Goal: Task Accomplishment & Management: Manage account settings

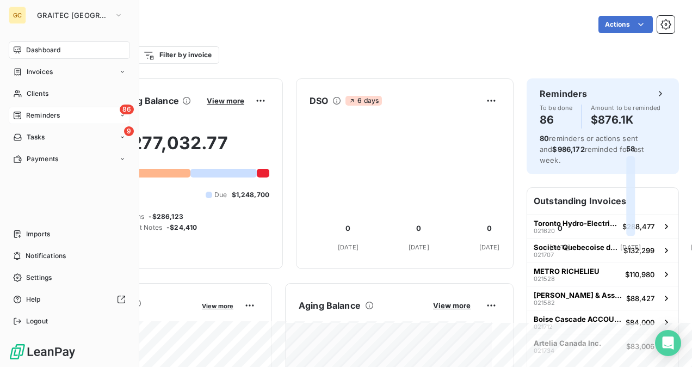
click at [57, 120] on span "Reminders" at bounding box center [43, 115] width 34 height 10
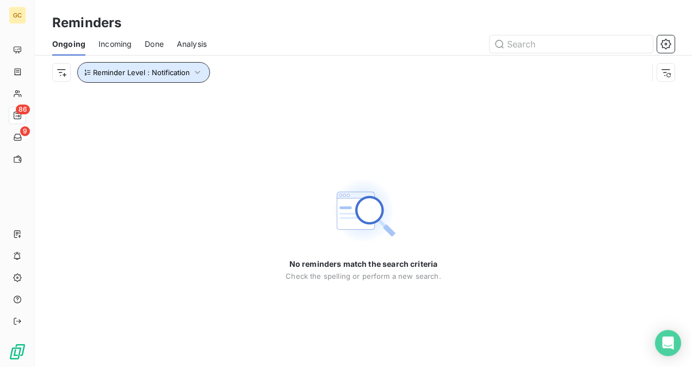
click at [186, 71] on span "Reminder Level : Notification" at bounding box center [141, 72] width 97 height 9
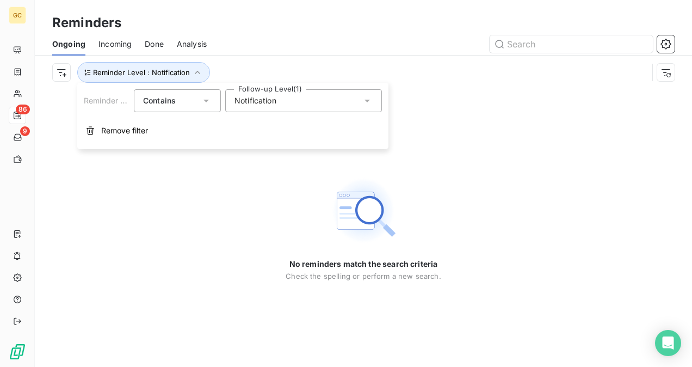
click at [283, 16] on div "Reminders" at bounding box center [363, 23] width 657 height 20
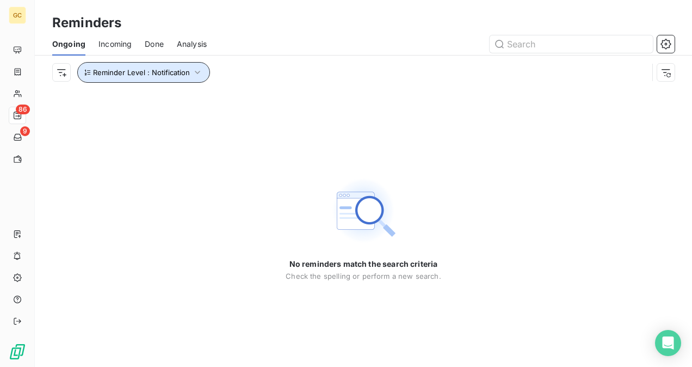
click at [185, 75] on span "Reminder Level : Notification" at bounding box center [141, 72] width 97 height 9
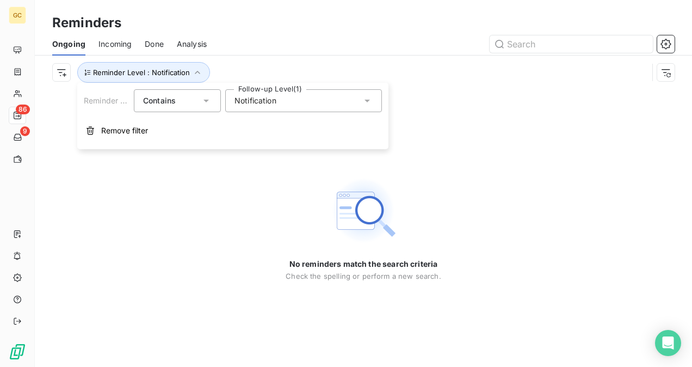
click at [270, 101] on span "Notification" at bounding box center [255, 100] width 42 height 11
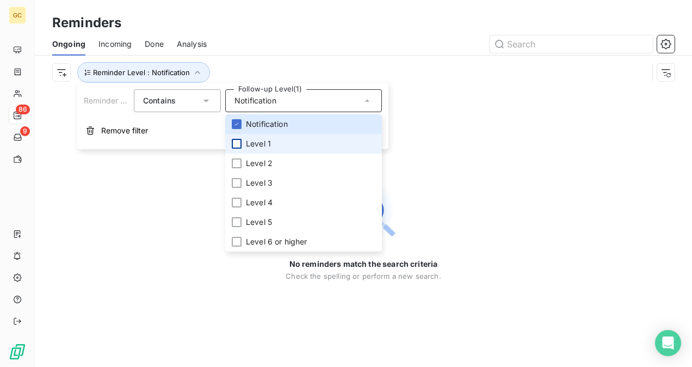
click at [236, 147] on div at bounding box center [237, 144] width 10 height 10
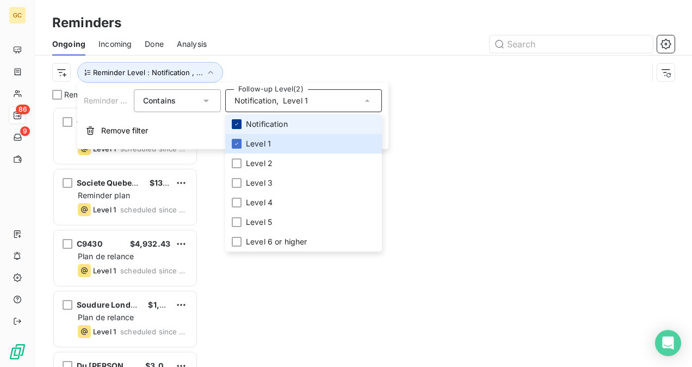
scroll to position [9, 9]
click at [237, 125] on icon at bounding box center [236, 124] width 7 height 7
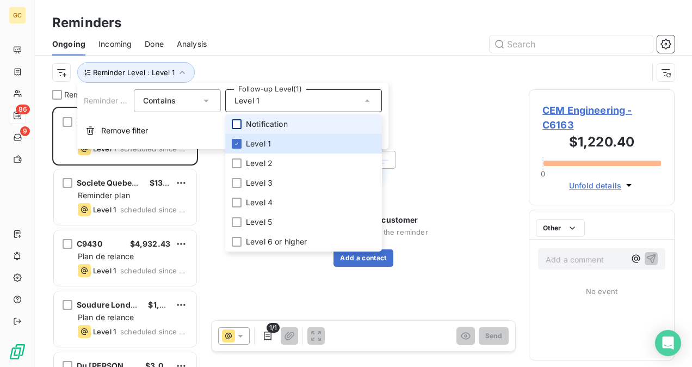
scroll to position [251, 137]
click at [396, 37] on div at bounding box center [447, 43] width 455 height 17
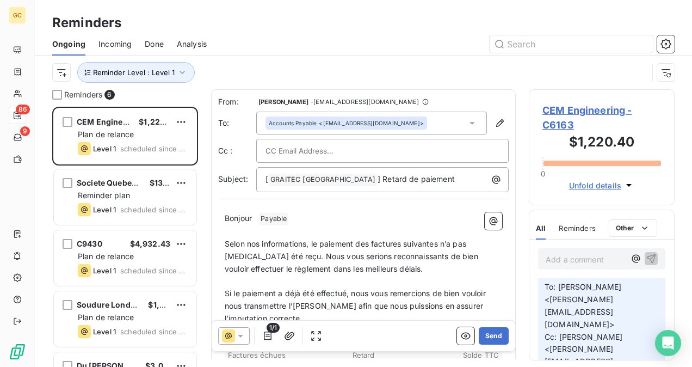
scroll to position [816, 0]
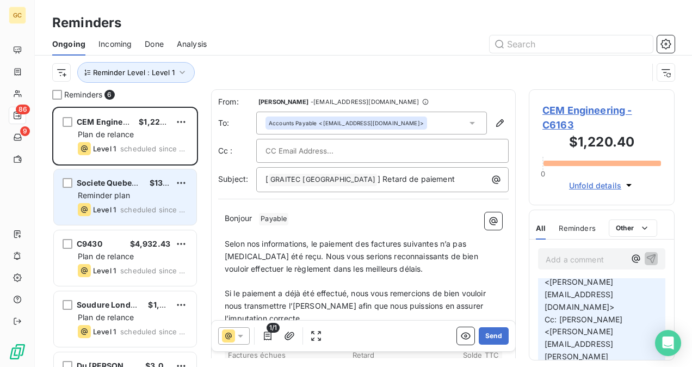
click at [158, 216] on div "Societe Quebecoise des Infrastructures $132,298.86 Reminder plan Level 1 schedu…" at bounding box center [125, 196] width 142 height 55
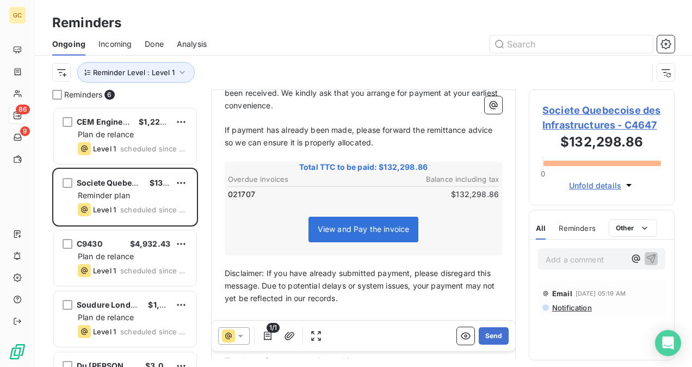
scroll to position [218, 0]
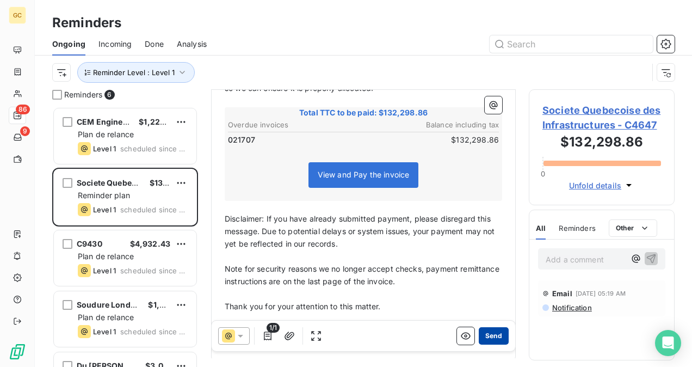
click at [487, 331] on button "Send" at bounding box center [494, 335] width 30 height 17
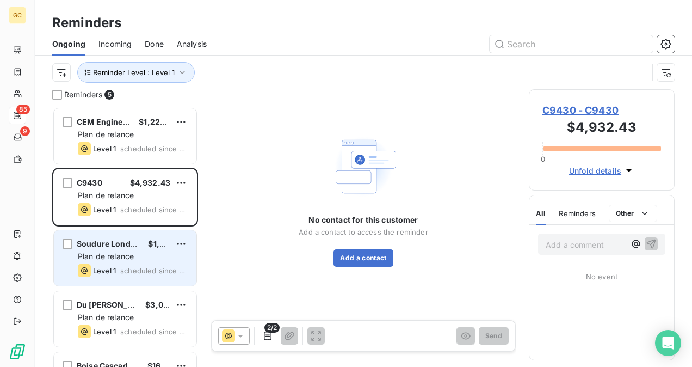
click at [89, 259] on span "Plan de relance" at bounding box center [106, 255] width 56 height 9
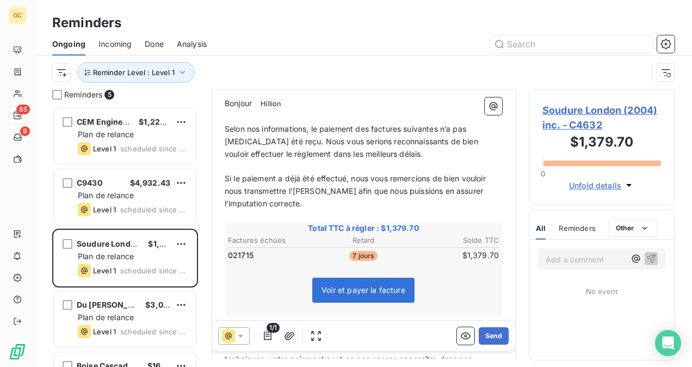
scroll to position [163, 0]
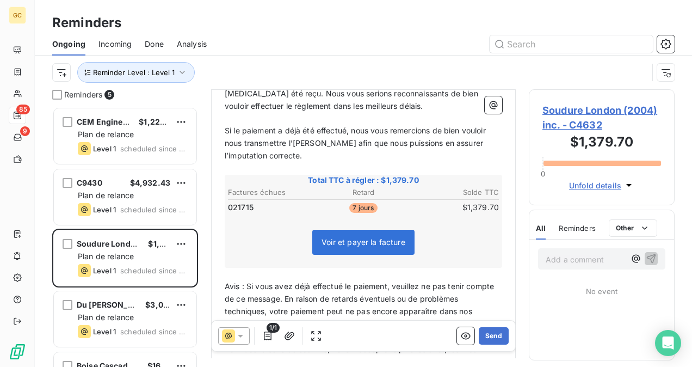
click at [495, 346] on div "1/1 Send" at bounding box center [363, 335] width 303 height 30
click at [486, 336] on button "Send" at bounding box center [494, 335] width 30 height 17
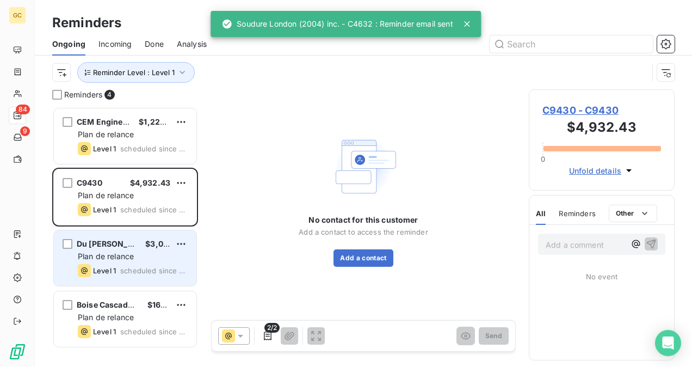
click at [115, 245] on span "Du [PERSON_NAME] inc." at bounding box center [124, 243] width 94 height 9
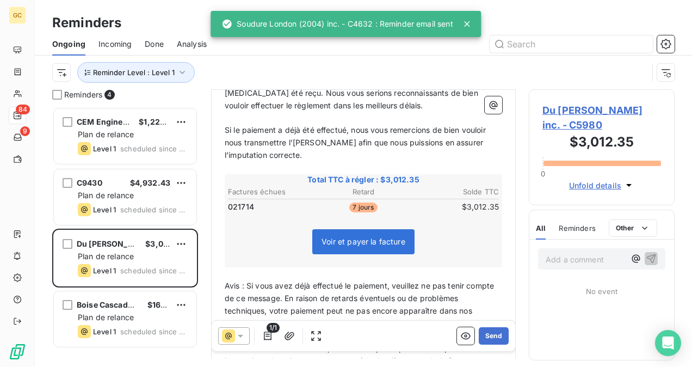
scroll to position [164, 0]
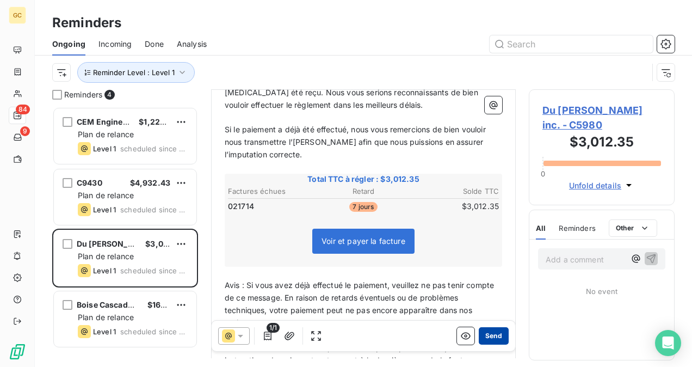
click at [489, 338] on button "Send" at bounding box center [494, 335] width 30 height 17
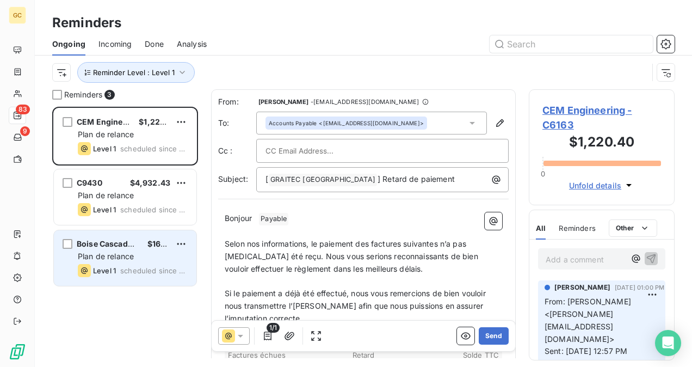
click at [129, 260] on span "Plan de relance" at bounding box center [106, 255] width 56 height 9
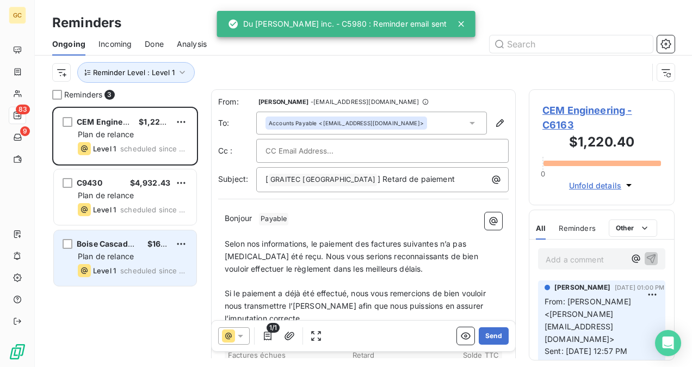
click at [100, 260] on span "Plan de relance" at bounding box center [106, 255] width 56 height 9
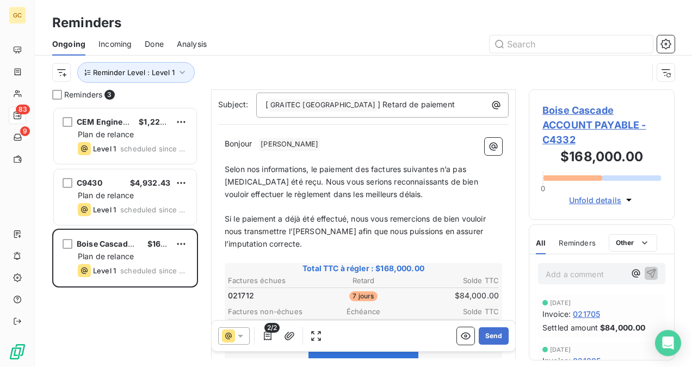
scroll to position [109, 0]
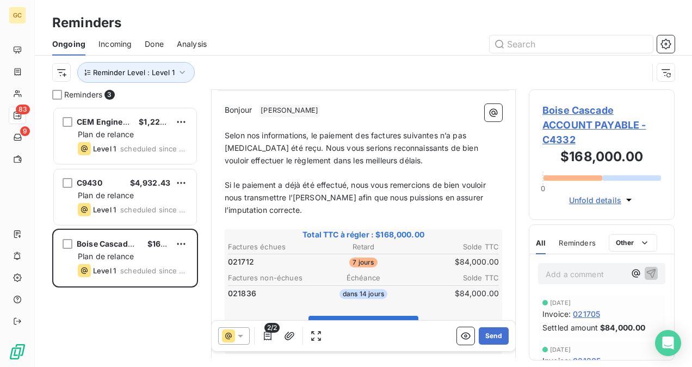
drag, startPoint x: 487, startPoint y: 334, endPoint x: 499, endPoint y: 371, distance: 39.4
click at [499, 366] on html "GC 83 9 Reminders Ongoing Incoming Done Analysis Reminder Level : Level 1 Remin…" at bounding box center [346, 183] width 692 height 367
click at [481, 328] on button "Send" at bounding box center [494, 335] width 30 height 17
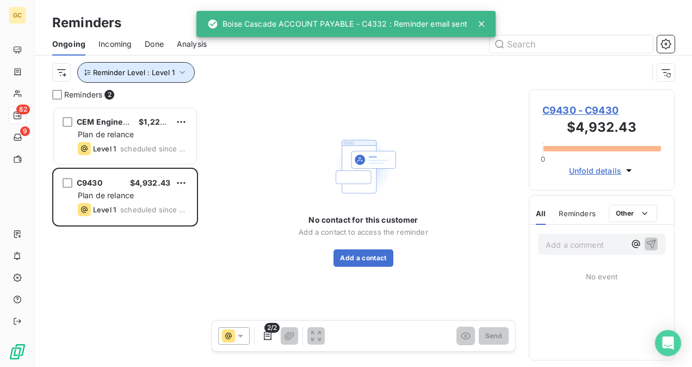
click at [181, 73] on icon "button" at bounding box center [182, 72] width 11 height 11
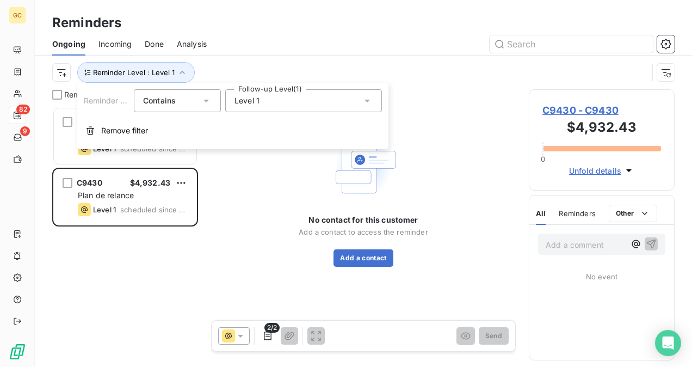
click at [263, 102] on div "Level 1" at bounding box center [303, 100] width 157 height 23
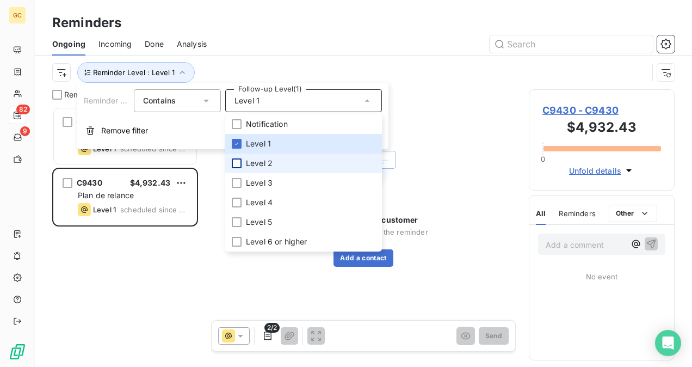
click at [239, 166] on div at bounding box center [237, 163] width 10 height 10
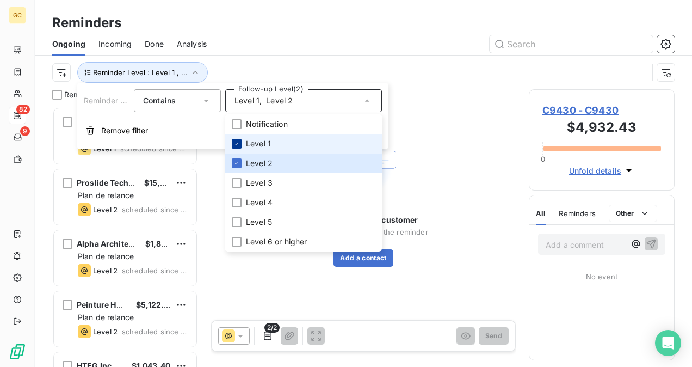
scroll to position [251, 137]
click at [238, 142] on icon at bounding box center [236, 143] width 7 height 7
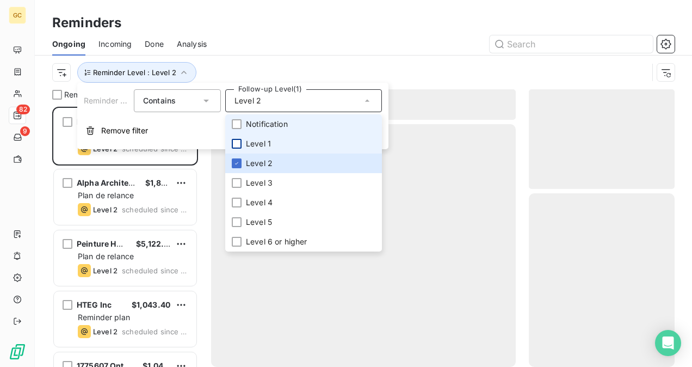
scroll to position [251, 137]
click at [463, 86] on div "Reminder Level : Level 2" at bounding box center [363, 72] width 622 height 34
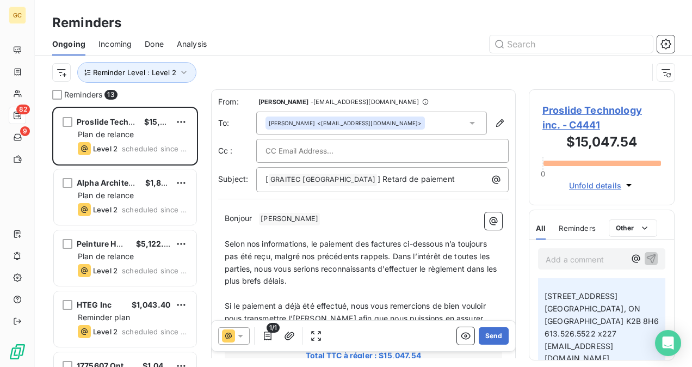
scroll to position [395, 0]
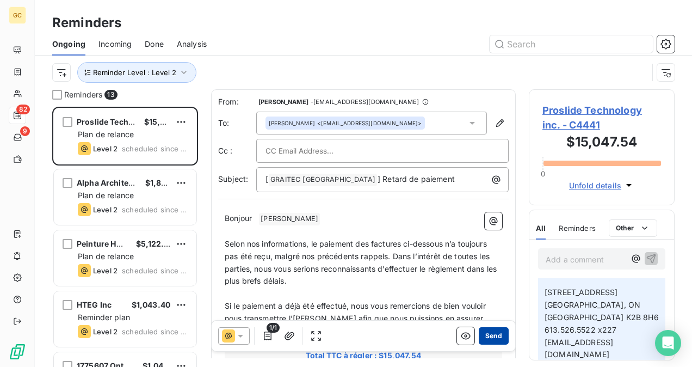
click at [480, 336] on button "Send" at bounding box center [494, 335] width 30 height 17
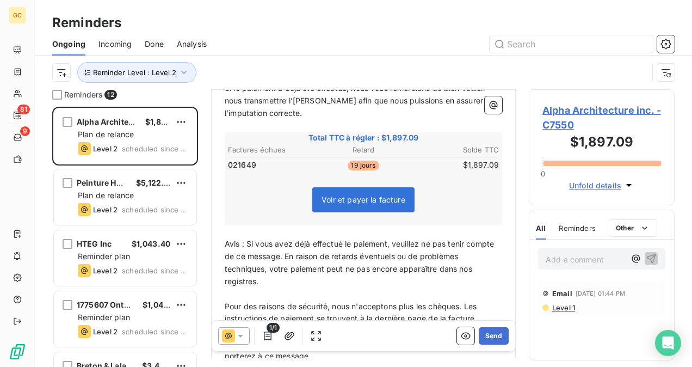
scroll to position [326, 0]
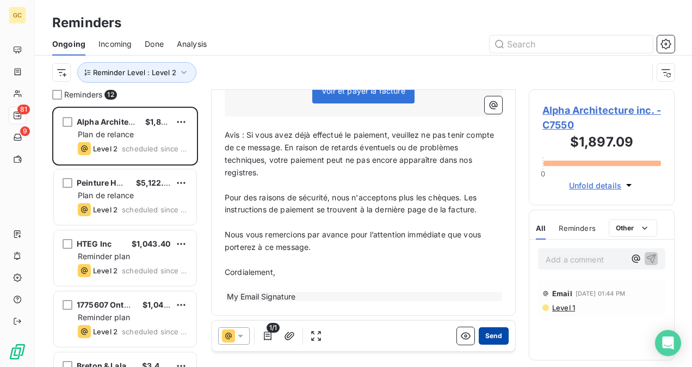
click at [479, 334] on button "Send" at bounding box center [494, 335] width 30 height 17
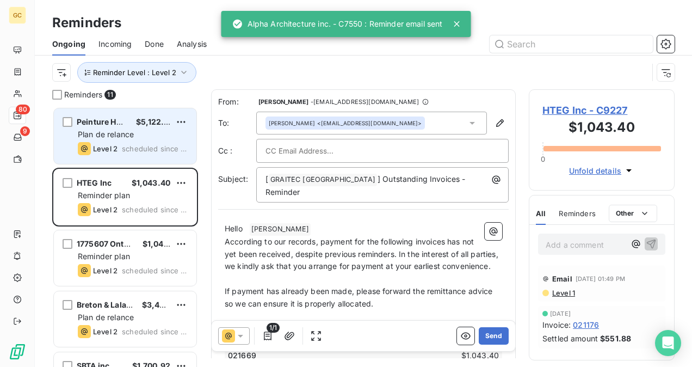
click at [134, 127] on div "Peinture HMG $5,122.14 Plan de relance Level 2 scheduled since 4 days" at bounding box center [125, 135] width 142 height 55
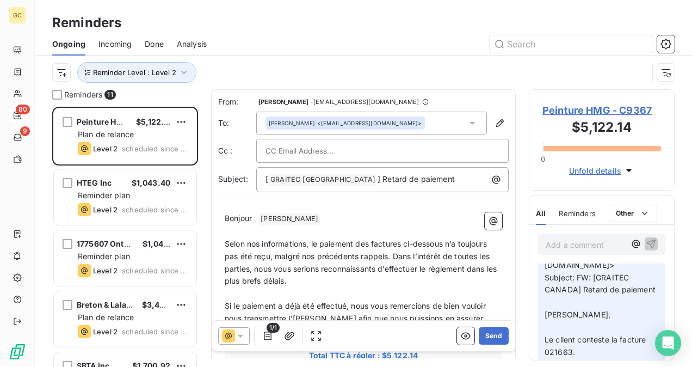
scroll to position [163, 0]
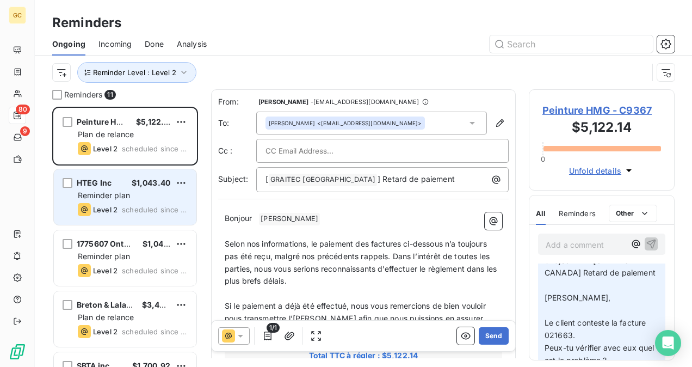
click at [122, 197] on span "Reminder plan" at bounding box center [104, 194] width 52 height 9
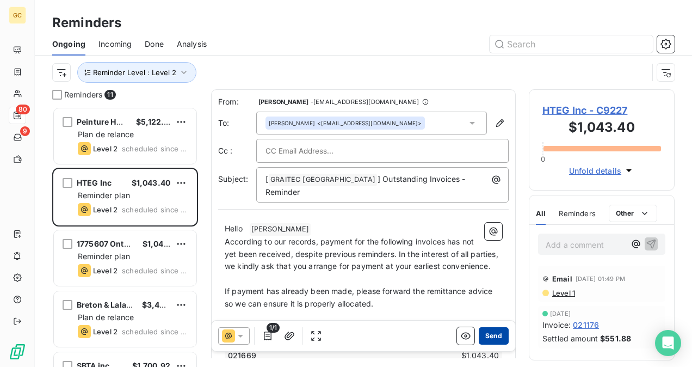
click at [496, 331] on button "Send" at bounding box center [494, 335] width 30 height 17
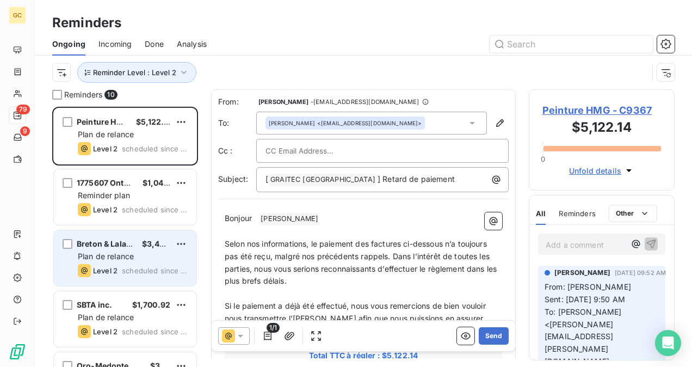
click at [158, 253] on div "Plan de relance" at bounding box center [133, 256] width 110 height 11
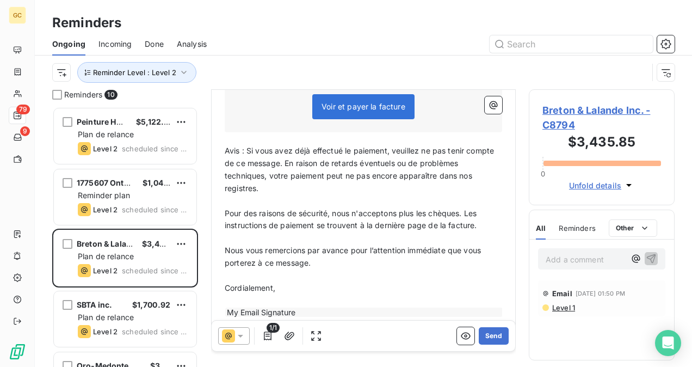
scroll to position [326, 0]
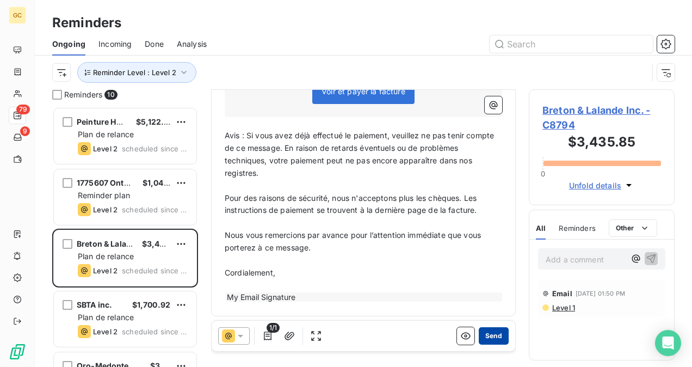
click at [482, 333] on button "Send" at bounding box center [494, 335] width 30 height 17
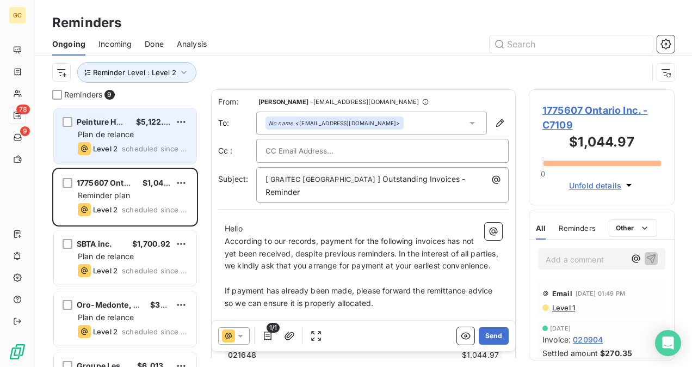
click at [130, 139] on div "Plan de relance" at bounding box center [133, 134] width 110 height 11
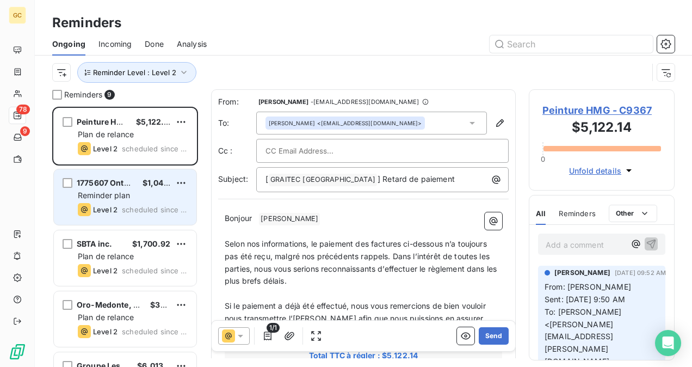
click at [114, 201] on div "1775607 Ontario Inc. $1,044.97 Reminder plan Level 2 scheduled since 4 days" at bounding box center [125, 196] width 142 height 55
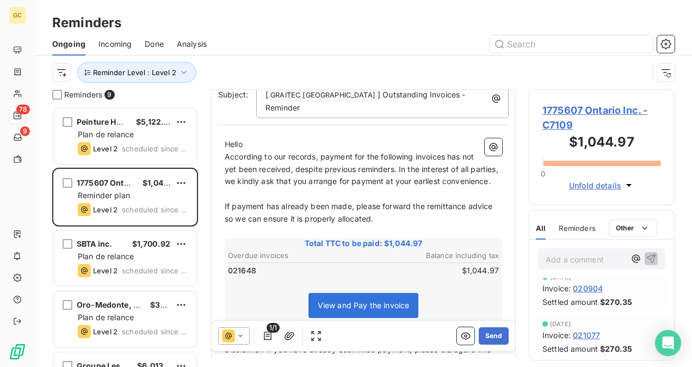
scroll to position [110, 0]
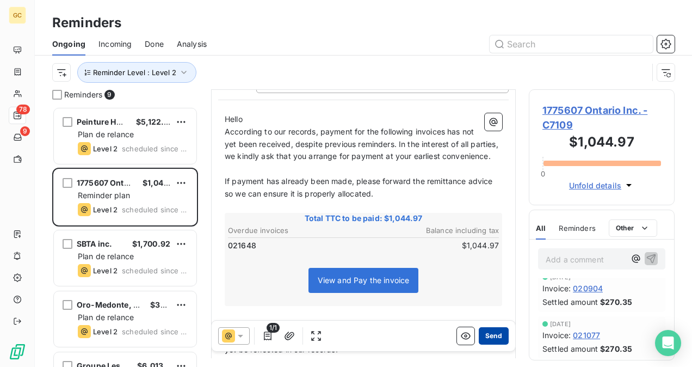
click at [486, 331] on button "Send" at bounding box center [494, 335] width 30 height 17
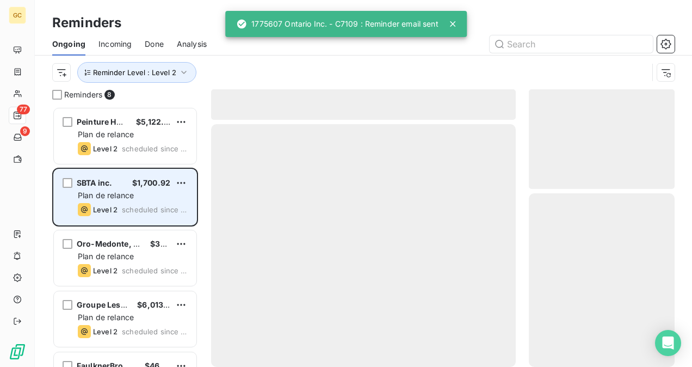
click at [135, 190] on div "Plan de relance" at bounding box center [133, 195] width 110 height 11
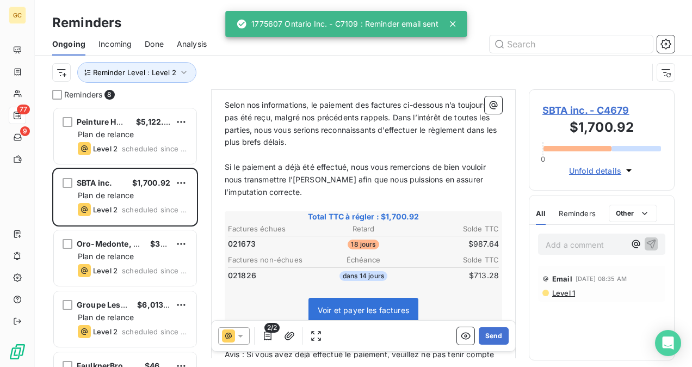
scroll to position [163, 0]
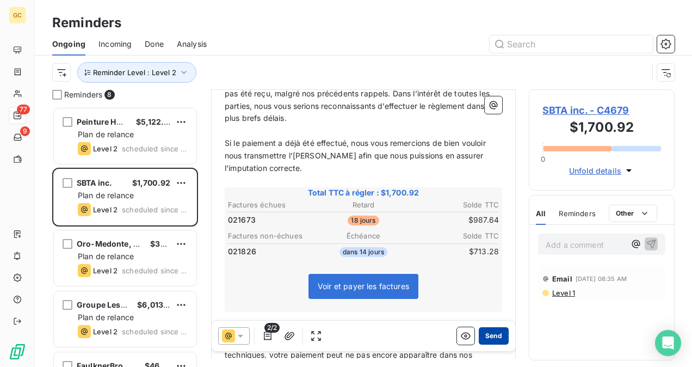
click at [490, 339] on button "Send" at bounding box center [494, 335] width 30 height 17
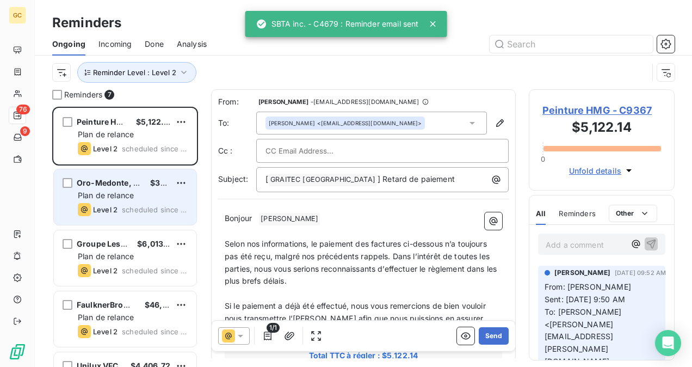
click at [137, 188] on div "Oro-[GEOGRAPHIC_DATA], Township of $386.87 Plan de relance Level 2 scheduled si…" at bounding box center [125, 196] width 142 height 55
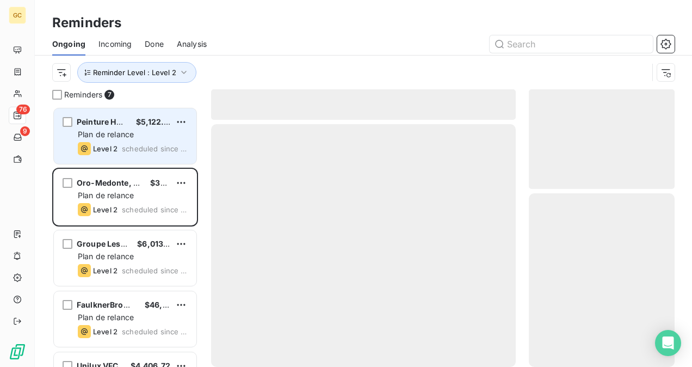
click at [135, 152] on span "scheduled since 4 days" at bounding box center [155, 148] width 66 height 9
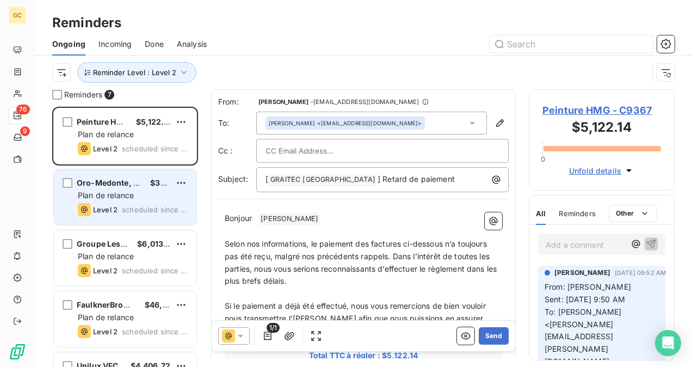
click at [137, 196] on div "Plan de relance" at bounding box center [133, 195] width 110 height 11
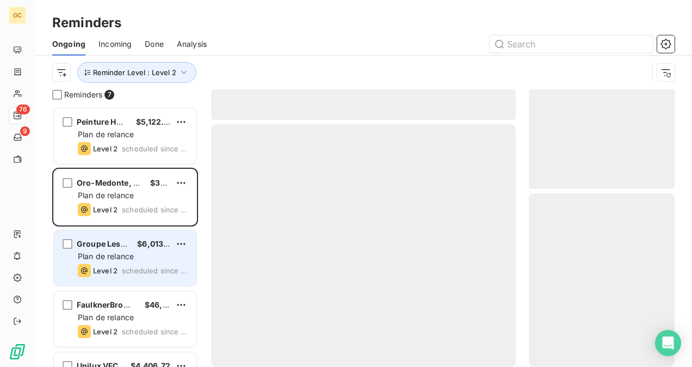
click at [154, 249] on div "$6,013.32" at bounding box center [153, 243] width 33 height 11
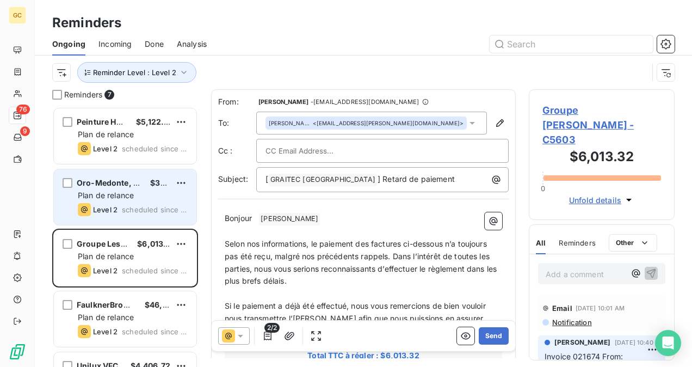
click at [144, 203] on div "Level 2 scheduled since 3 days" at bounding box center [133, 209] width 110 height 13
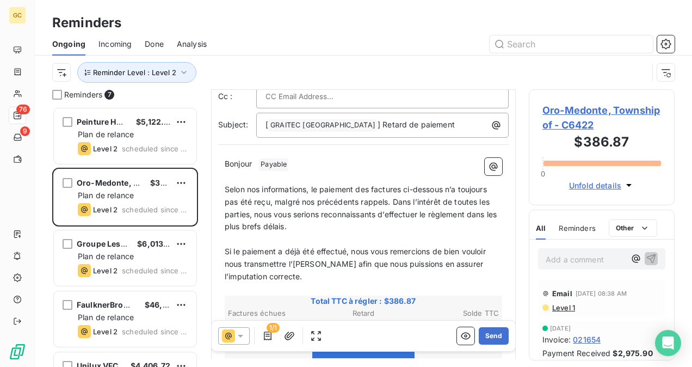
scroll to position [164, 0]
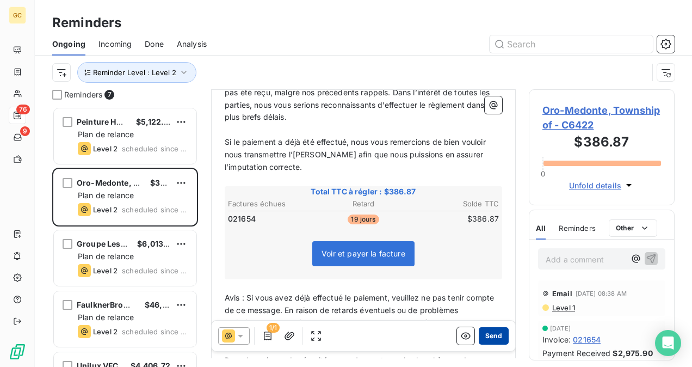
click at [485, 337] on button "Send" at bounding box center [494, 335] width 30 height 17
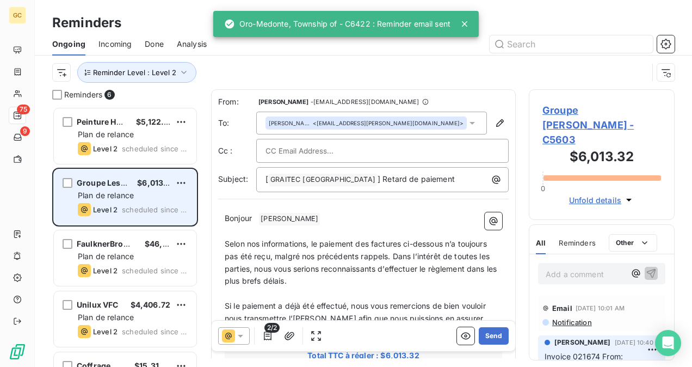
click at [144, 209] on span "scheduled since 3 days" at bounding box center [155, 209] width 66 height 9
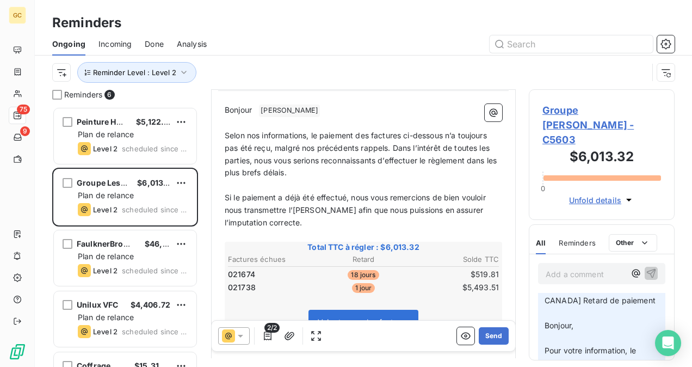
scroll to position [218, 0]
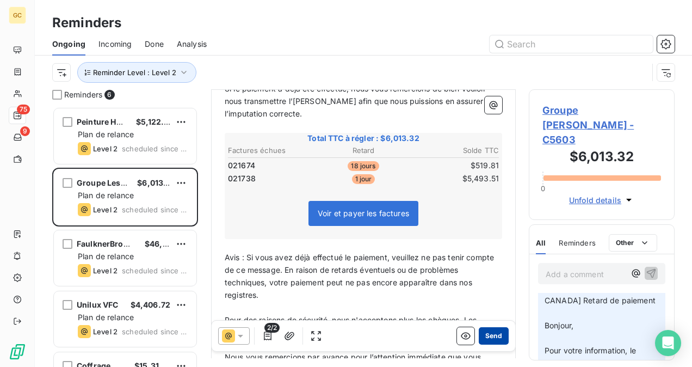
click at [491, 342] on button "Send" at bounding box center [494, 335] width 30 height 17
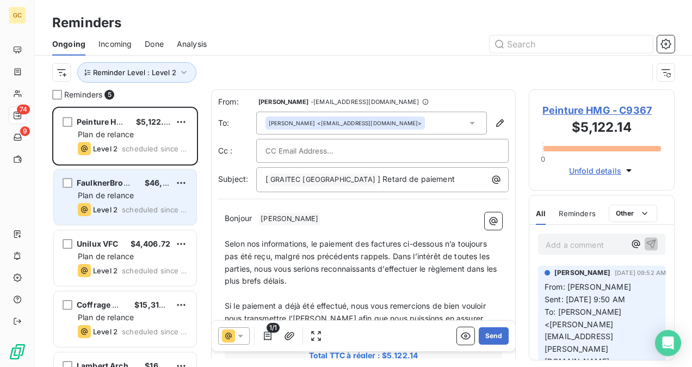
click at [152, 207] on span "scheduled since [DATE]" at bounding box center [155, 209] width 66 height 9
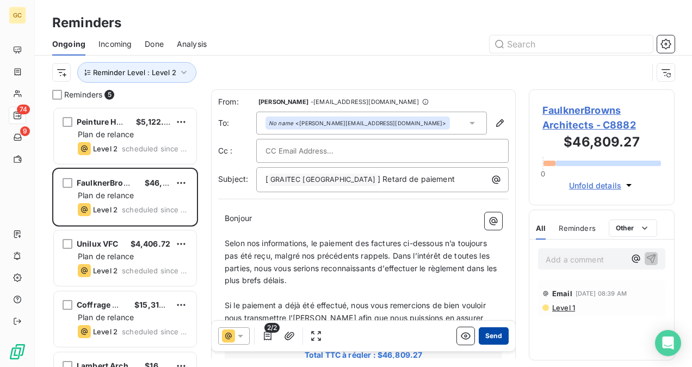
click at [481, 336] on button "Send" at bounding box center [494, 335] width 30 height 17
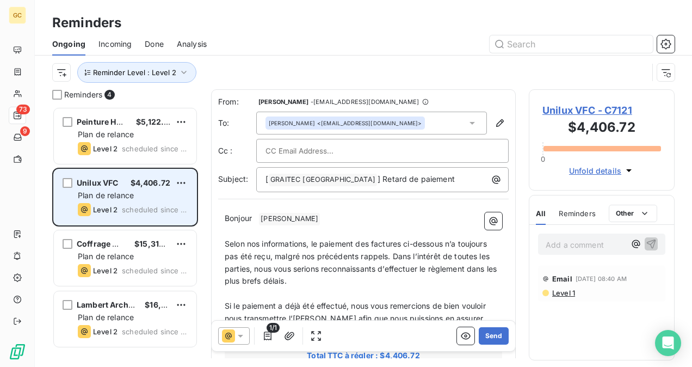
click at [156, 201] on div "Unilux VFC $4,406.72 Plan de relance Level 2 scheduled since [DATE]" at bounding box center [125, 196] width 142 height 55
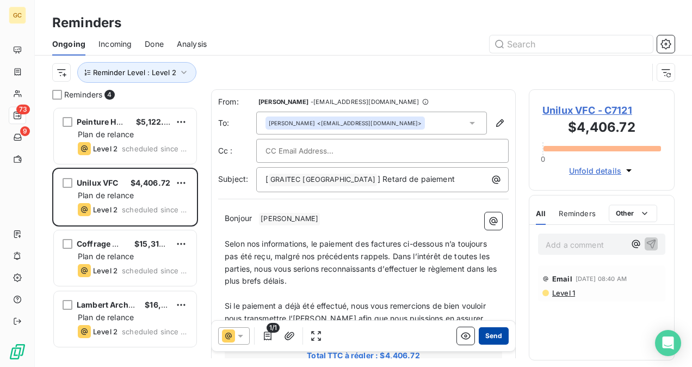
click at [484, 341] on button "Send" at bounding box center [494, 335] width 30 height 17
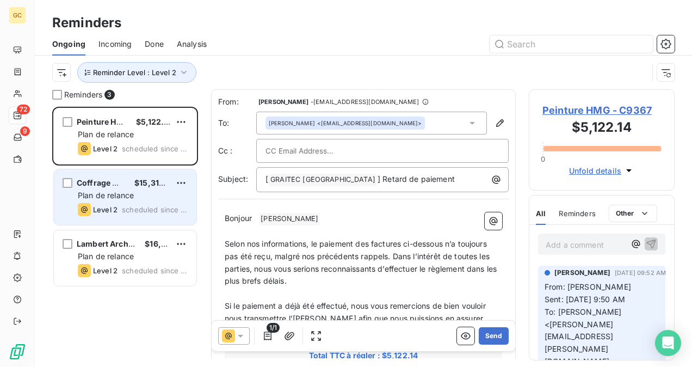
click at [139, 189] on div "Coffrage Major $15,315.94 Plan de relance Level 2 scheduled since [DATE]" at bounding box center [125, 196] width 142 height 55
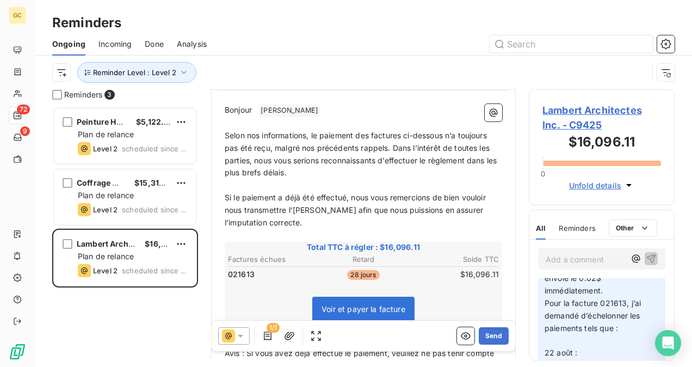
scroll to position [272, 0]
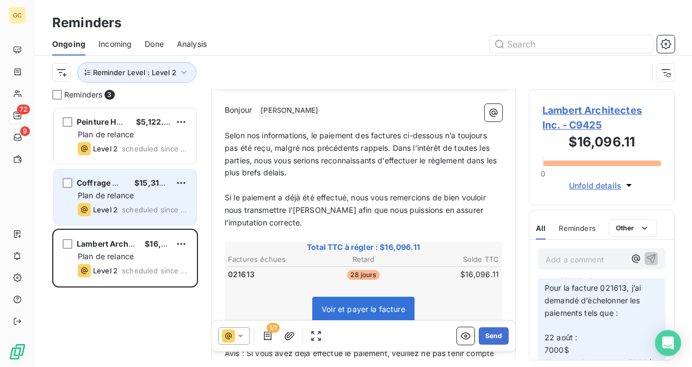
click at [172, 196] on div "Plan de relance" at bounding box center [133, 195] width 110 height 11
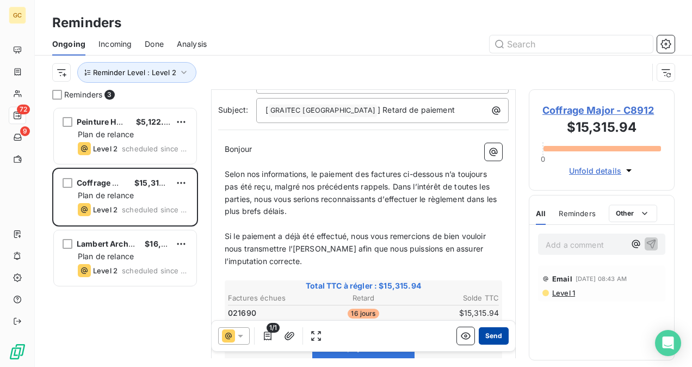
click at [484, 339] on button "Send" at bounding box center [494, 335] width 30 height 17
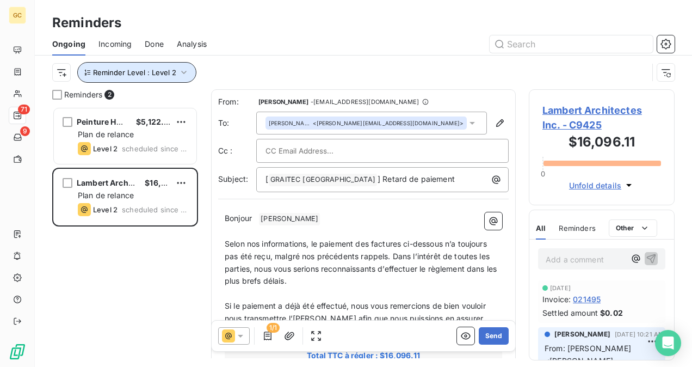
click at [176, 82] on button "Reminder Level : Level 2" at bounding box center [136, 72] width 119 height 21
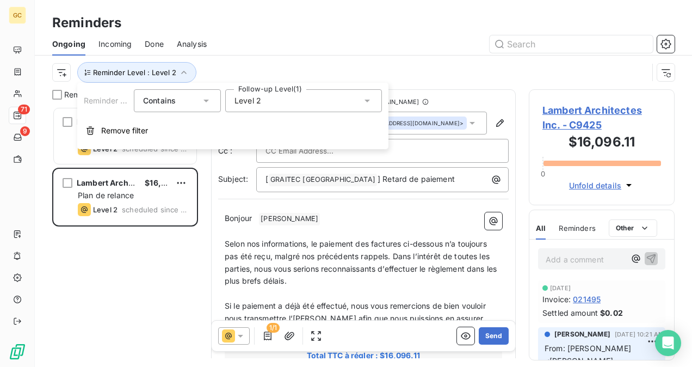
click at [257, 106] on span "Level 2" at bounding box center [247, 100] width 27 height 11
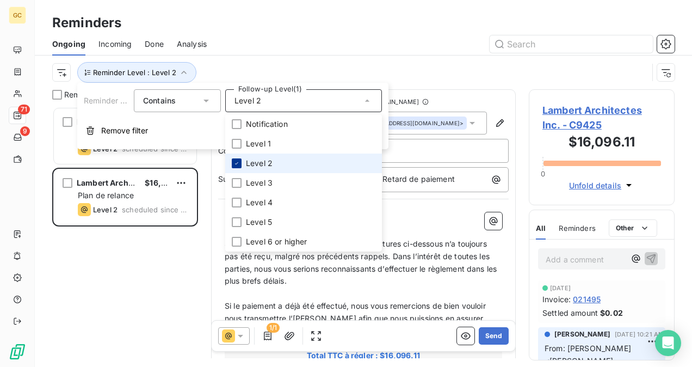
click at [238, 162] on icon at bounding box center [236, 163] width 3 height 2
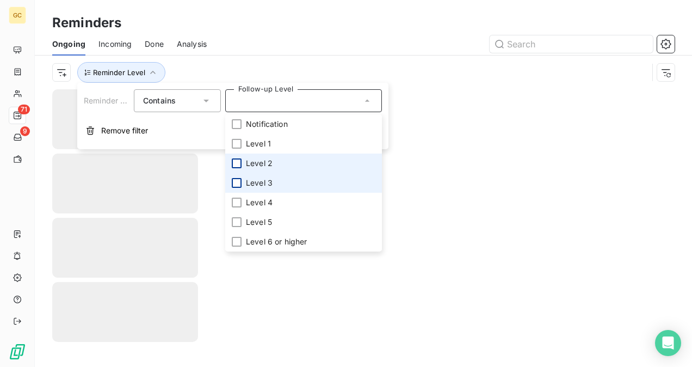
click at [238, 187] on div at bounding box center [237, 183] width 10 height 10
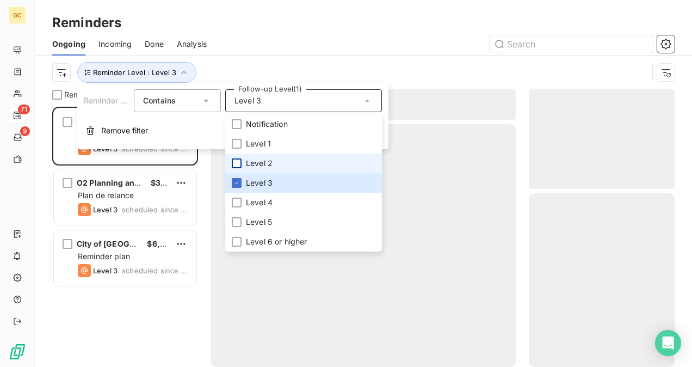
scroll to position [251, 137]
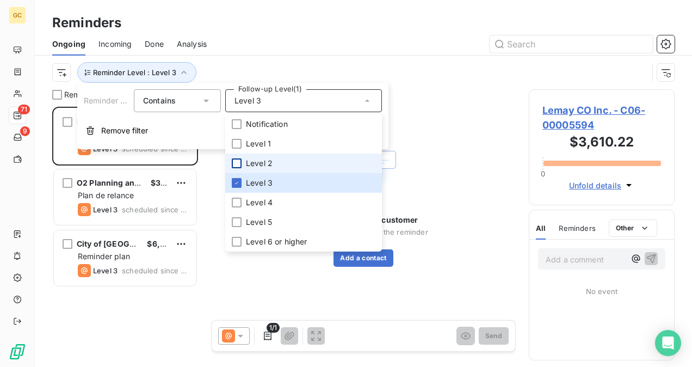
click at [459, 115] on div "No contact for this customer Add a contact to access the reminder Add a contact" at bounding box center [363, 199] width 305 height 220
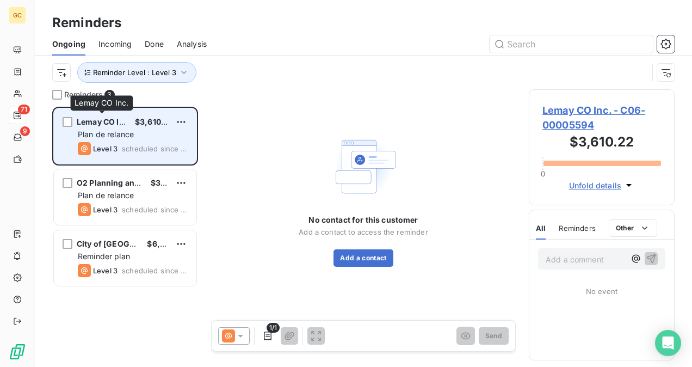
click at [122, 129] on div "Plan de relance" at bounding box center [133, 134] width 110 height 11
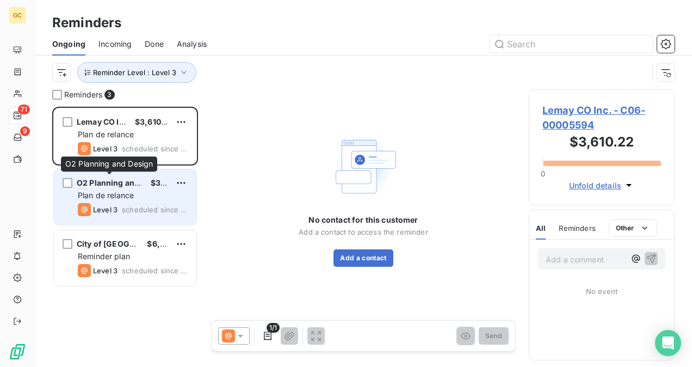
click at [126, 187] on span "O2 Planning and Design" at bounding box center [122, 182] width 91 height 9
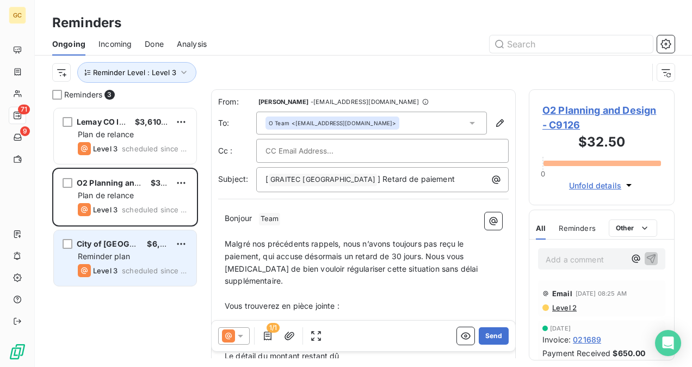
click at [123, 253] on span "Reminder plan" at bounding box center [104, 255] width 52 height 9
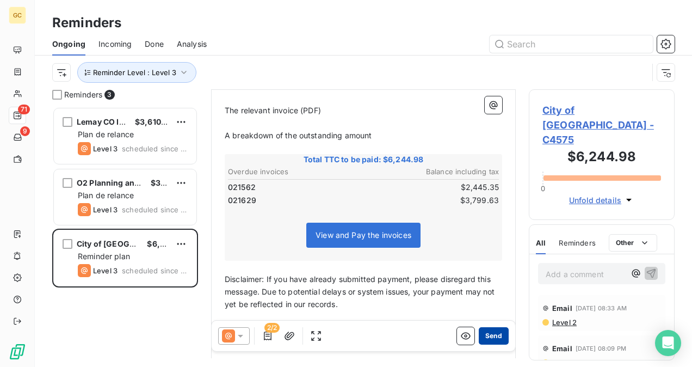
click at [490, 333] on button "Send" at bounding box center [494, 335] width 30 height 17
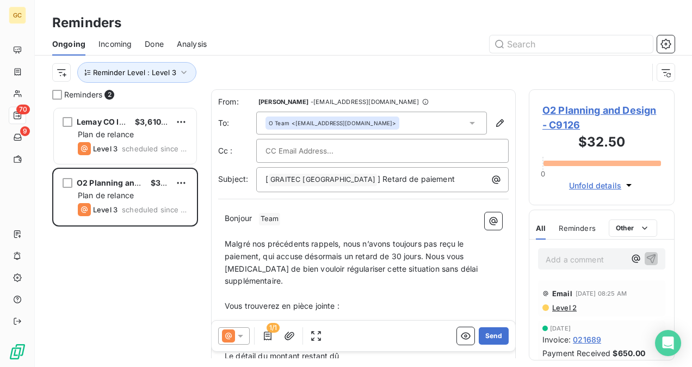
click at [188, 82] on span "Reminder Level : Level 3" at bounding box center [136, 72] width 119 height 21
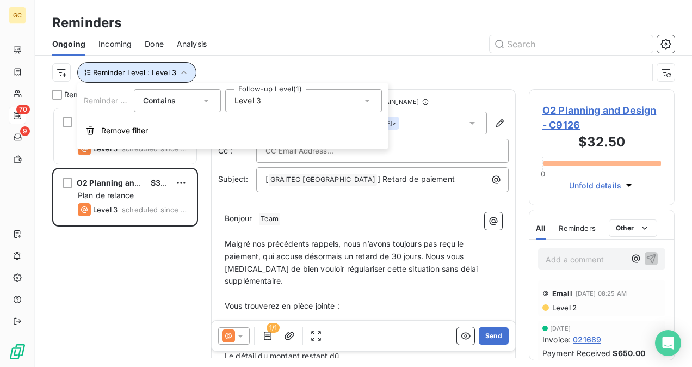
click at [185, 72] on icon "button" at bounding box center [183, 72] width 11 height 11
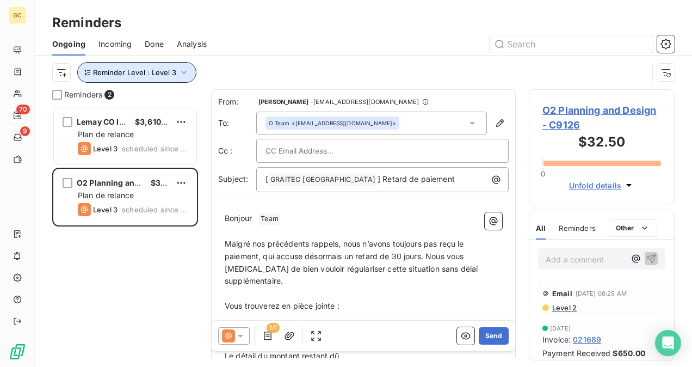
click at [188, 74] on button "Reminder Level : Level 3" at bounding box center [136, 72] width 119 height 21
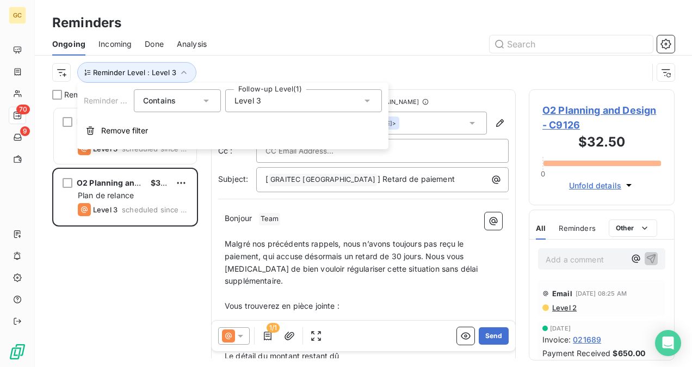
click at [281, 110] on div "Level 3" at bounding box center [303, 100] width 157 height 23
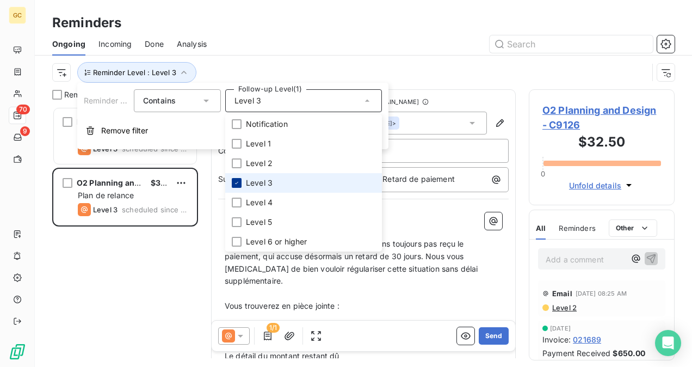
click at [240, 183] on div at bounding box center [237, 183] width 10 height 10
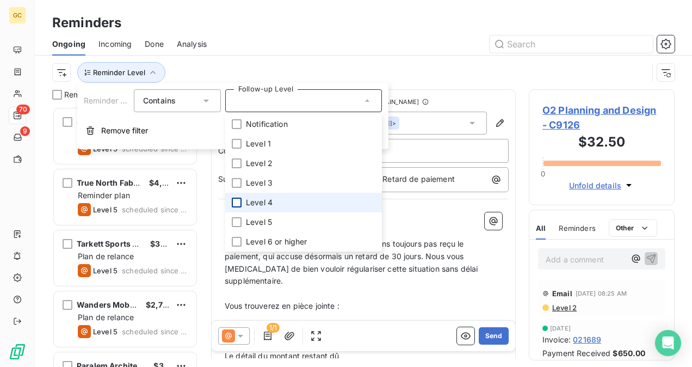
click at [235, 202] on div at bounding box center [237, 202] width 10 height 10
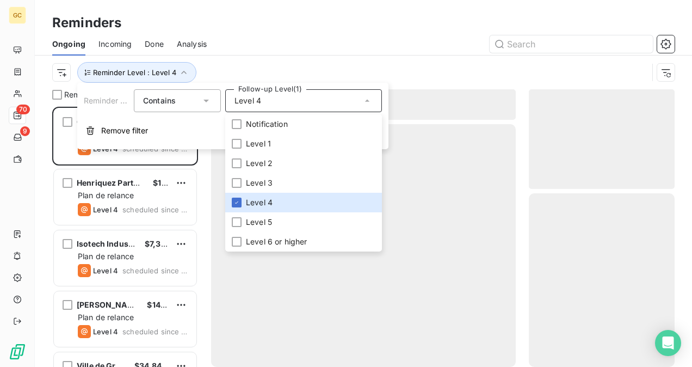
scroll to position [251, 137]
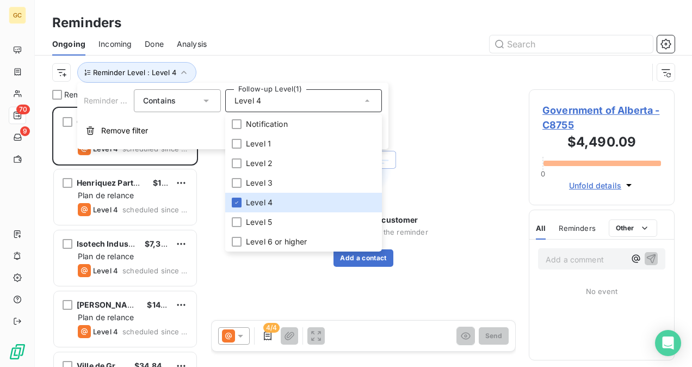
click at [431, 65] on div "Reminder Level : Level 4" at bounding box center [350, 72] width 596 height 21
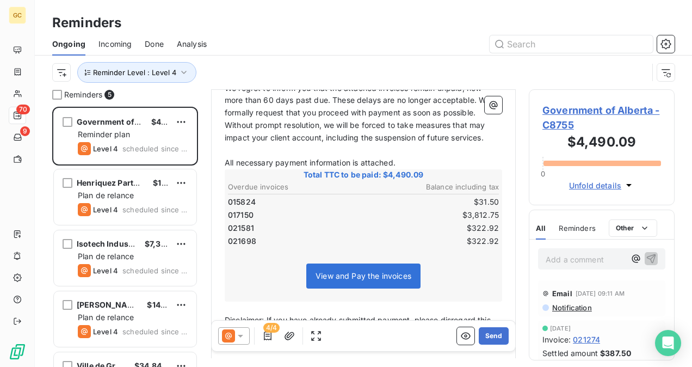
scroll to position [219, 0]
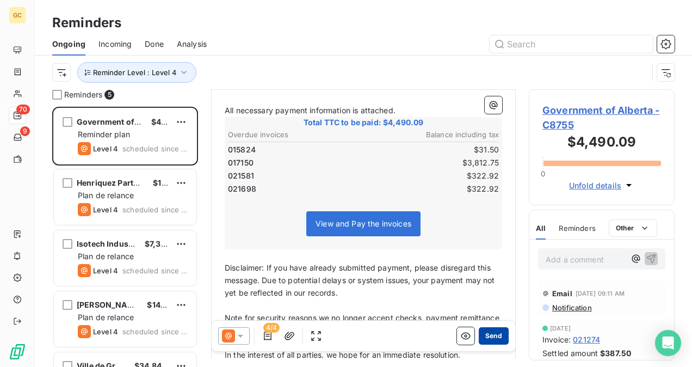
click at [487, 333] on button "Send" at bounding box center [494, 335] width 30 height 17
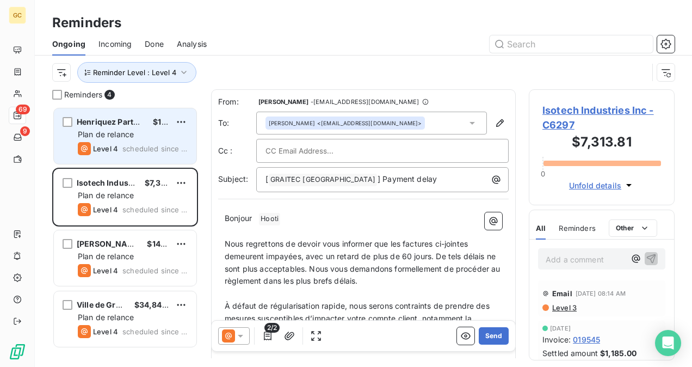
click at [102, 147] on span "Level 4" at bounding box center [105, 148] width 25 height 9
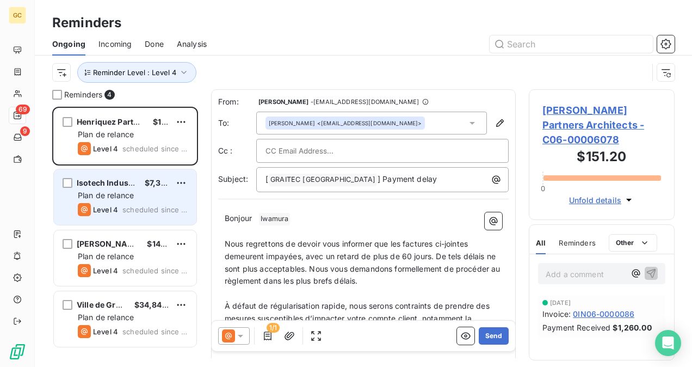
click at [150, 191] on div "Plan de relance" at bounding box center [133, 195] width 110 height 11
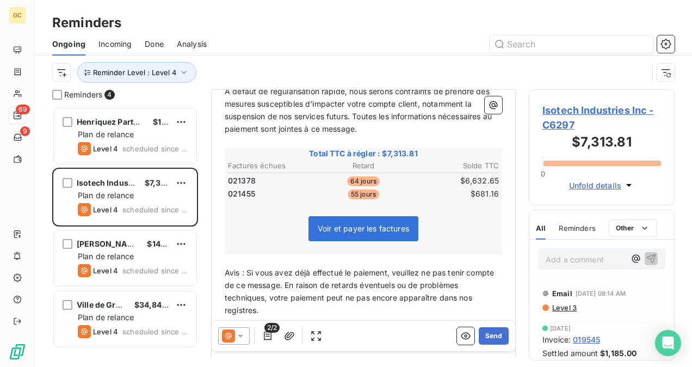
scroll to position [219, 0]
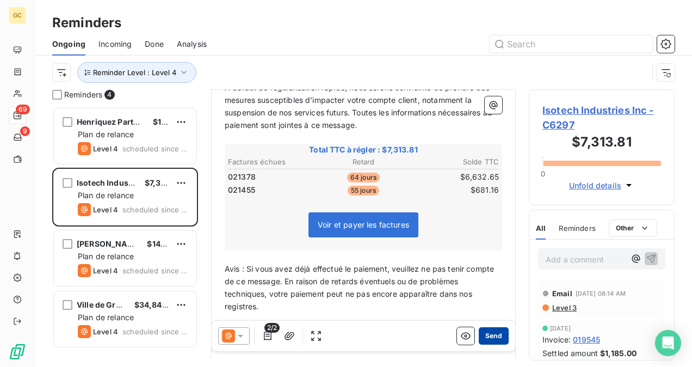
click at [486, 338] on button "Send" at bounding box center [494, 335] width 30 height 17
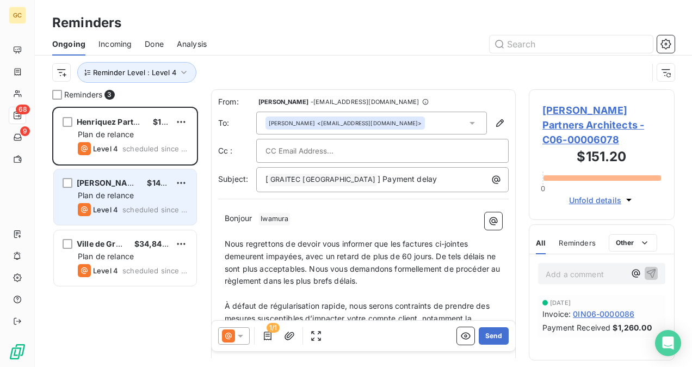
click at [158, 190] on div "Plan de relance" at bounding box center [133, 195] width 110 height 11
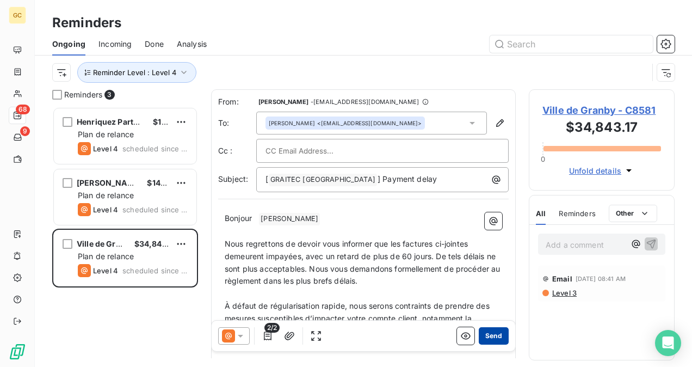
click at [486, 336] on button "Send" at bounding box center [494, 335] width 30 height 17
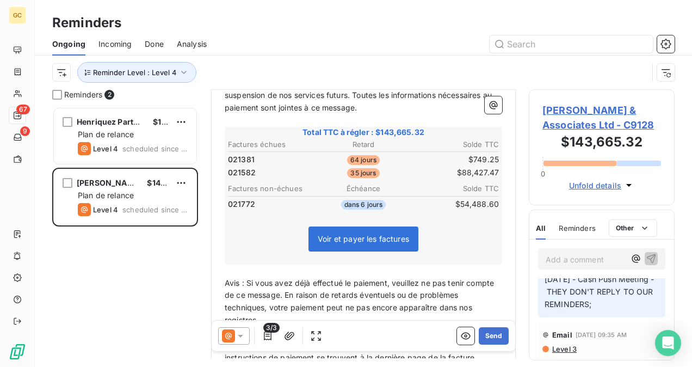
scroll to position [219, 0]
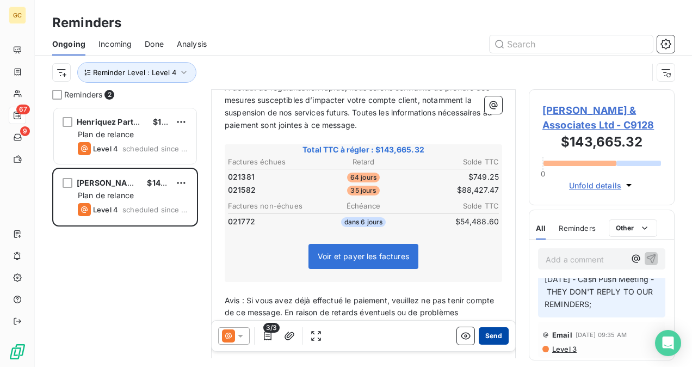
click at [488, 334] on button "Send" at bounding box center [494, 335] width 30 height 17
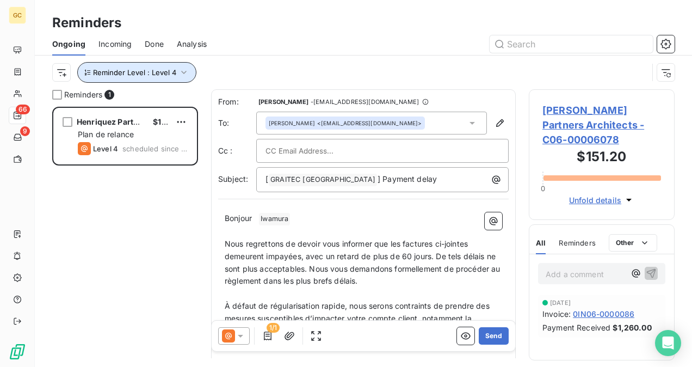
click at [170, 72] on span "Reminder Level : Level 4" at bounding box center [134, 72] width 83 height 9
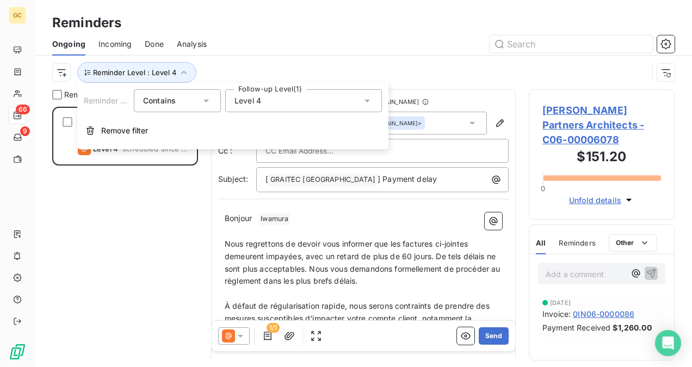
click at [283, 102] on div "Level 4" at bounding box center [303, 100] width 157 height 23
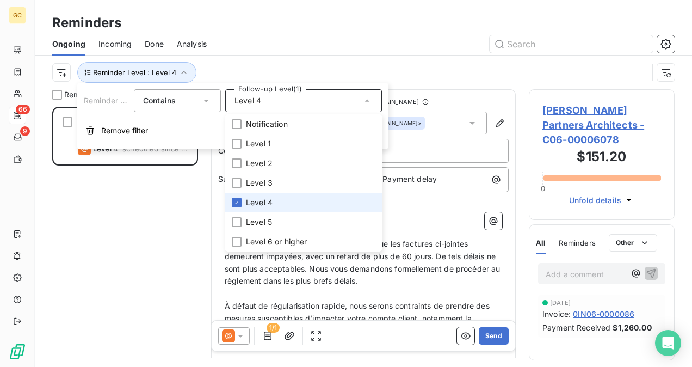
drag, startPoint x: 234, startPoint y: 199, endPoint x: 234, endPoint y: 210, distance: 10.9
click at [234, 200] on icon at bounding box center [236, 202] width 7 height 7
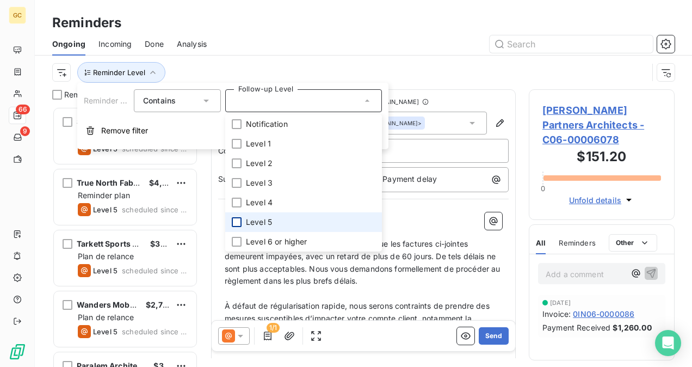
click at [237, 220] on div at bounding box center [237, 222] width 10 height 10
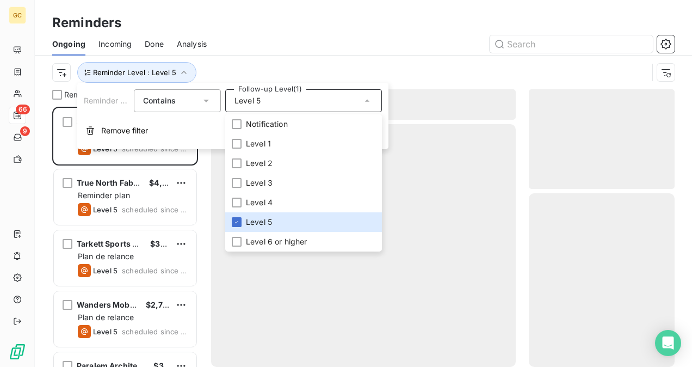
scroll to position [251, 137]
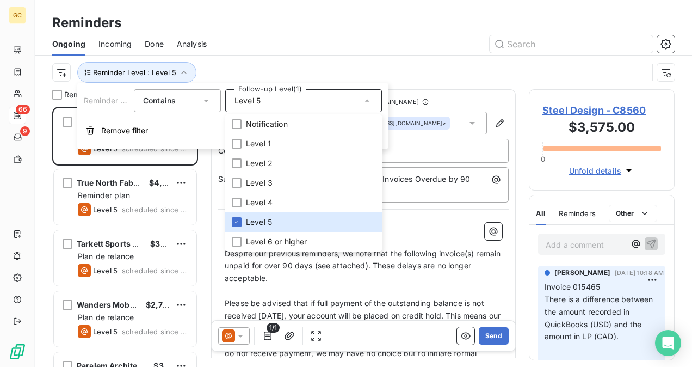
click at [407, 42] on div at bounding box center [447, 43] width 455 height 17
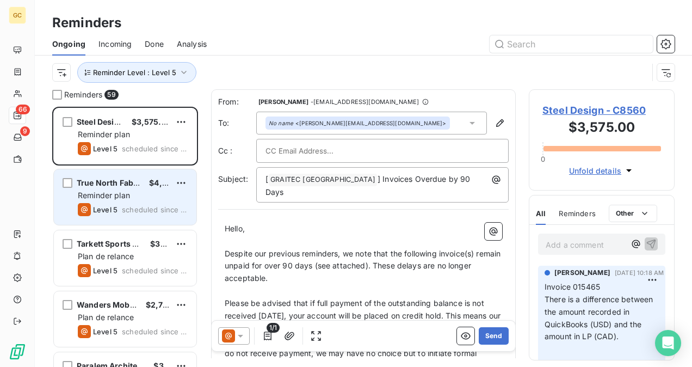
click at [153, 181] on span "$4,761.00" at bounding box center [168, 182] width 38 height 9
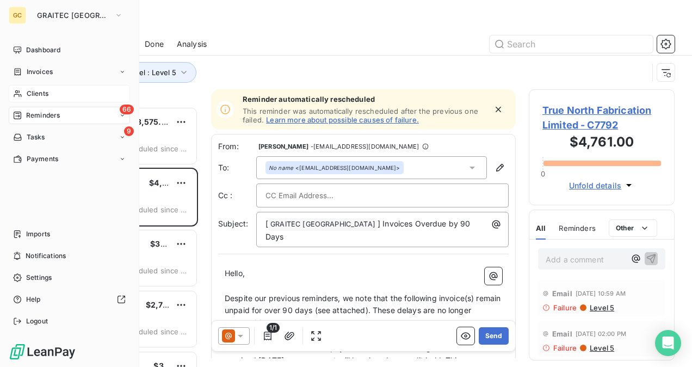
click at [59, 97] on div "Clients" at bounding box center [69, 93] width 121 height 17
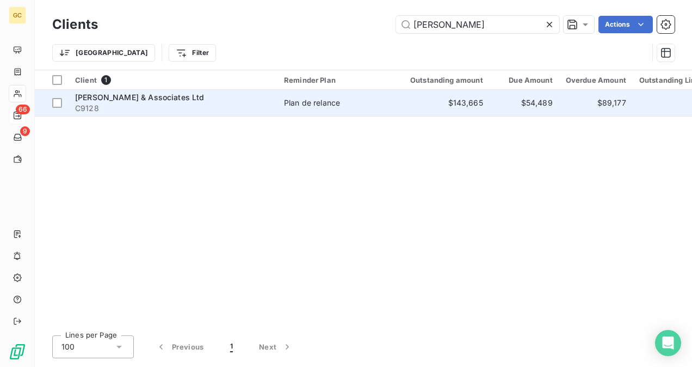
type input "[PERSON_NAME]"
click at [291, 106] on div "Plan de relance" at bounding box center [312, 102] width 56 height 11
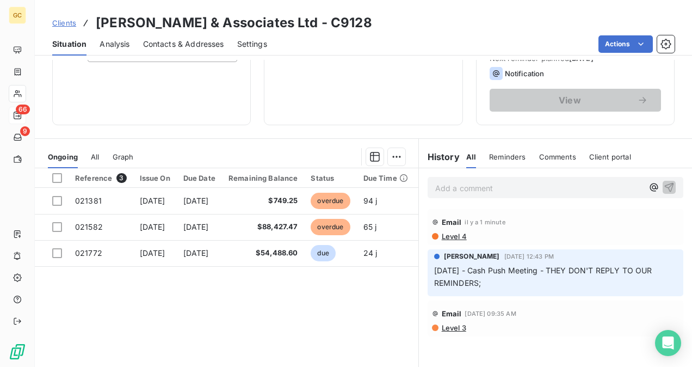
scroll to position [163, 0]
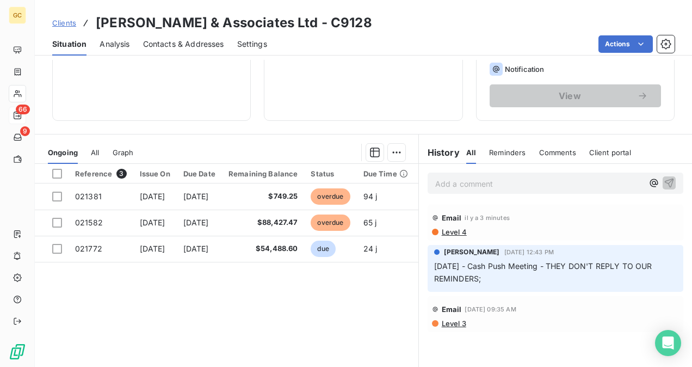
drag, startPoint x: 440, startPoint y: 178, endPoint x: 447, endPoint y: 184, distance: 8.9
click at [438, 178] on p "Add a comment ﻿" at bounding box center [539, 184] width 208 height 14
click at [664, 177] on icon "button" at bounding box center [669, 182] width 11 height 11
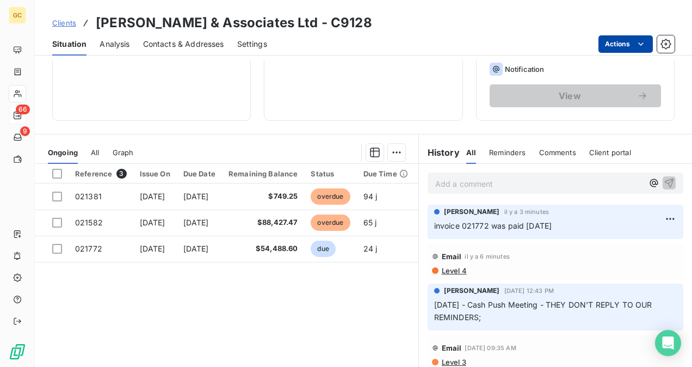
click at [629, 40] on html "GC 66 9 Clients [PERSON_NAME] & Associates Ltd - C9128 Situation Analysis Conta…" at bounding box center [346, 183] width 692 height 367
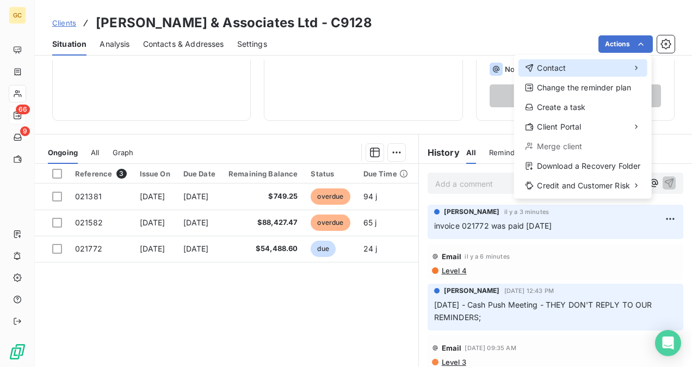
click at [567, 63] on div "Contact" at bounding box center [582, 67] width 129 height 17
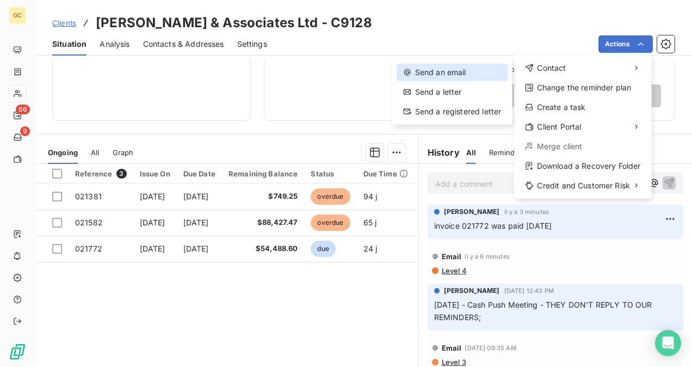
click at [483, 71] on div "Send an email" at bounding box center [451, 72] width 111 height 17
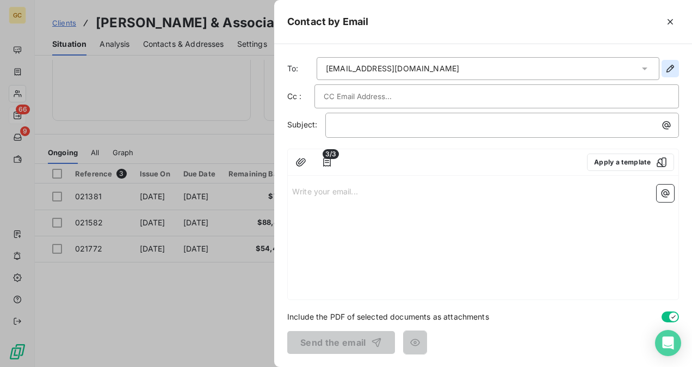
click at [665, 72] on icon "button" at bounding box center [670, 68] width 11 height 11
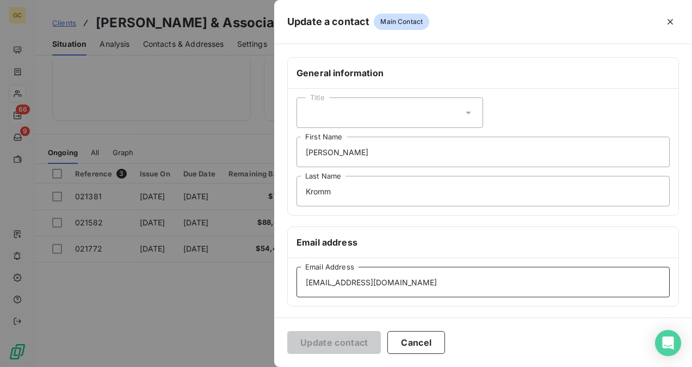
drag, startPoint x: 417, startPoint y: 284, endPoint x: 253, endPoint y: 280, distance: 163.2
click at [136, 366] on div "Update a contact Main Contact General information Title [PERSON_NAME] First Nam…" at bounding box center [346, 367] width 692 height 0
paste input "at accountspayable"
click at [314, 282] on input "at [EMAIL_ADDRESS][DOMAIN_NAME]" at bounding box center [482, 282] width 373 height 30
type input "[EMAIL_ADDRESS][DOMAIN_NAME]"
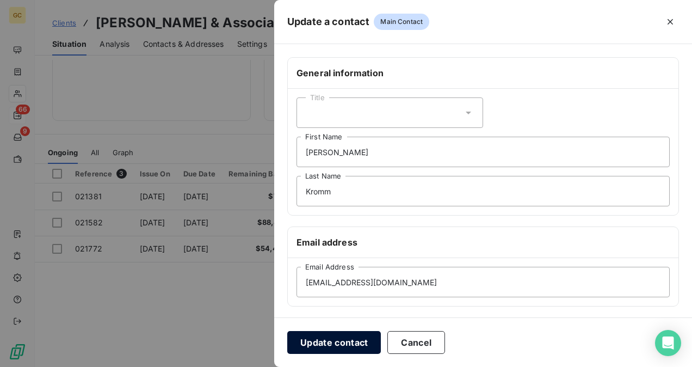
click at [334, 342] on button "Update contact" at bounding box center [334, 342] width 94 height 23
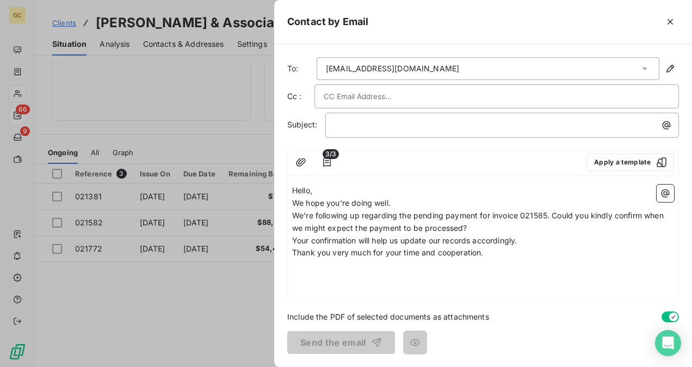
click at [318, 189] on p "Hello," at bounding box center [483, 190] width 382 height 13
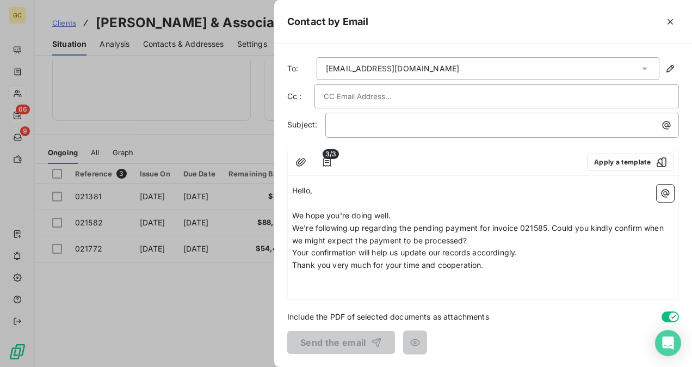
click at [417, 204] on p "﻿" at bounding box center [483, 203] width 382 height 13
click at [416, 209] on p "We hope you're doing well." at bounding box center [483, 215] width 382 height 13
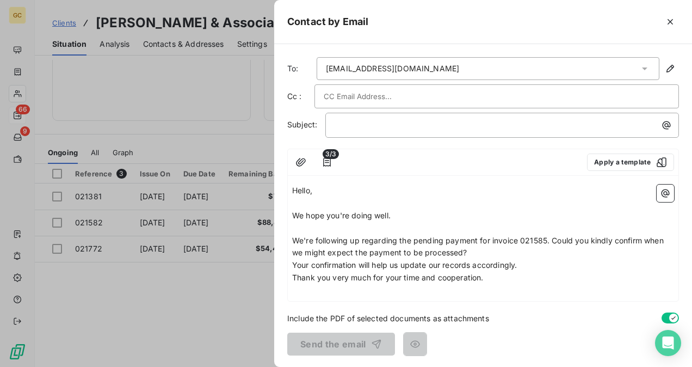
drag, startPoint x: 517, startPoint y: 240, endPoint x: 510, endPoint y: 276, distance: 37.1
click at [517, 240] on span "We're following up regarding the pending payment for invoice 021585. Could you …" at bounding box center [479, 247] width 374 height 22
drag, startPoint x: 552, startPoint y: 243, endPoint x: 550, endPoint y: 258, distance: 14.7
click at [552, 244] on p "We're following up regarding the pending payment for invoices 021585. Could you…" at bounding box center [483, 246] width 382 height 25
click at [305, 162] on icon "button" at bounding box center [300, 162] width 11 height 11
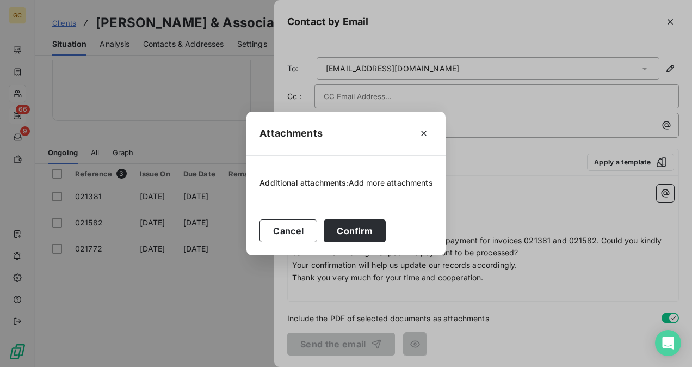
click at [381, 184] on span "Add more attachments" at bounding box center [391, 182] width 84 height 9
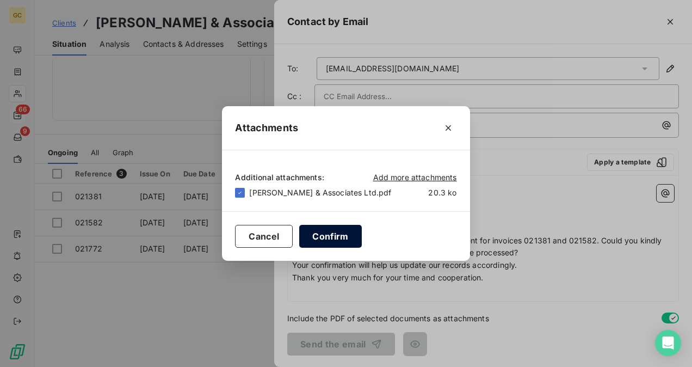
click at [343, 237] on button "Confirm" at bounding box center [330, 236] width 62 height 23
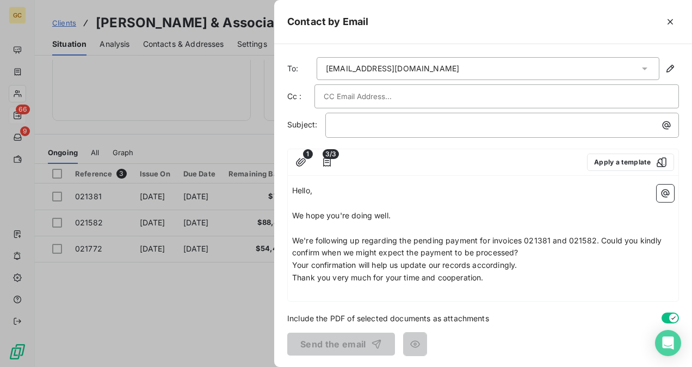
click at [488, 277] on p "Thank you very much for your time and cooperation." at bounding box center [483, 277] width 382 height 13
click at [471, 122] on p "﻿" at bounding box center [504, 125] width 340 height 13
click at [582, 60] on div "[EMAIL_ADDRESS][DOMAIN_NAME]" at bounding box center [488, 68] width 343 height 23
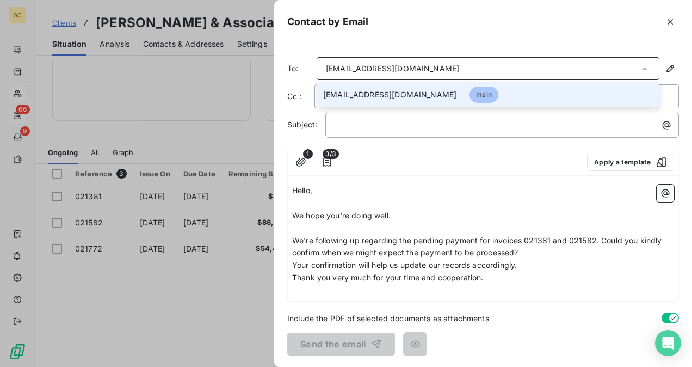
click at [385, 95] on span "[EMAIL_ADDRESS][DOMAIN_NAME]" at bounding box center [389, 94] width 133 height 11
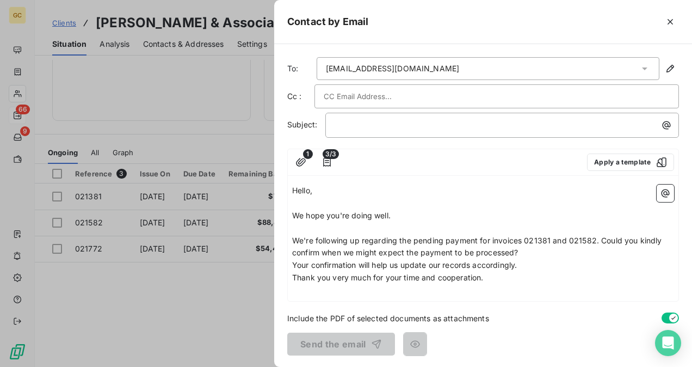
click at [398, 194] on p "Hello," at bounding box center [483, 190] width 382 height 13
click at [604, 156] on button "Apply a template" at bounding box center [630, 161] width 87 height 17
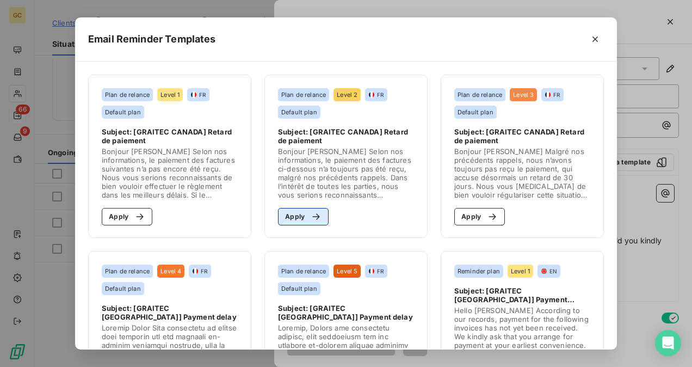
click at [305, 216] on div "button" at bounding box center [313, 216] width 16 height 11
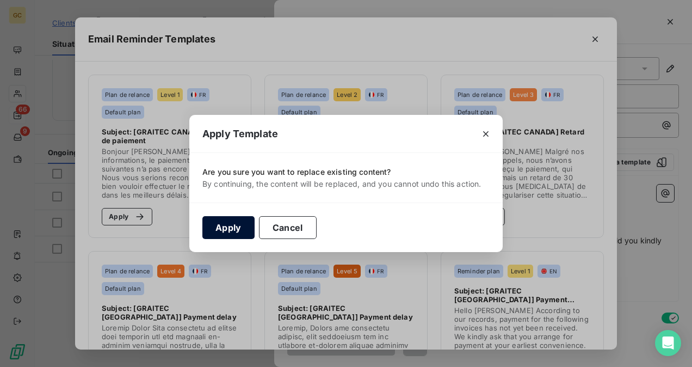
click at [231, 225] on button "Apply" at bounding box center [228, 227] width 52 height 23
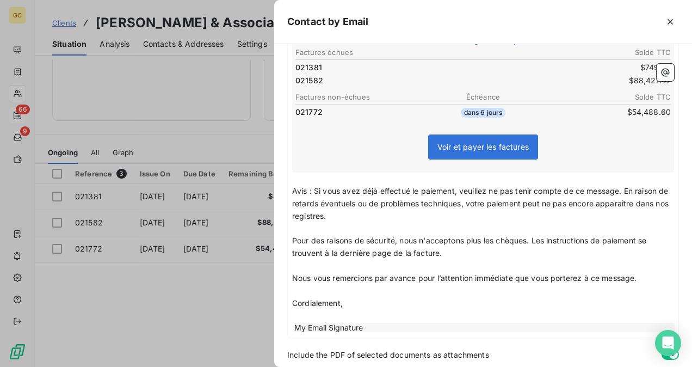
scroll to position [298, 0]
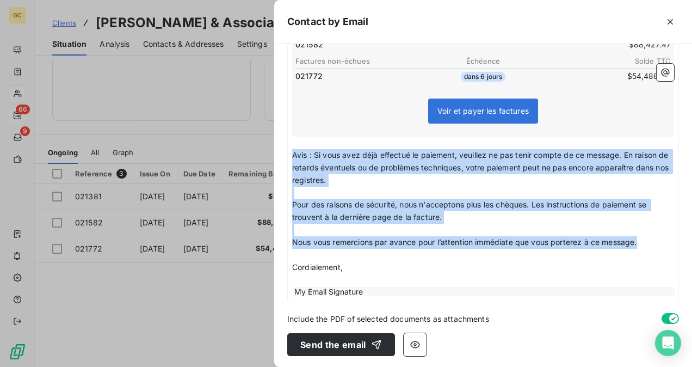
drag, startPoint x: 640, startPoint y: 242, endPoint x: 290, endPoint y: 153, distance: 360.8
click at [290, 153] on div "Bonjour ﻿ [PERSON_NAME] ﻿ ﻿ ﻿ Selon nos informations, le paiement des factures …" at bounding box center [483, 91] width 391 height 419
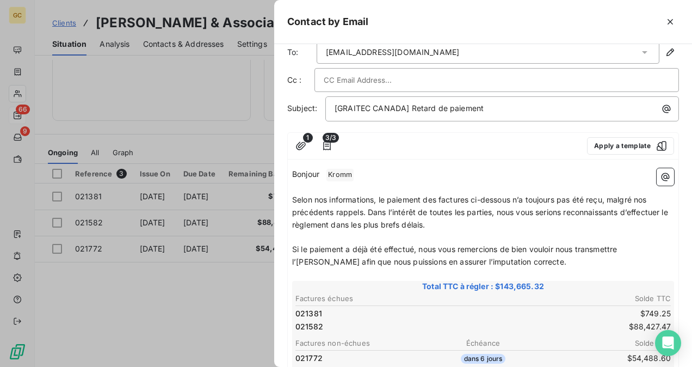
scroll to position [0, 0]
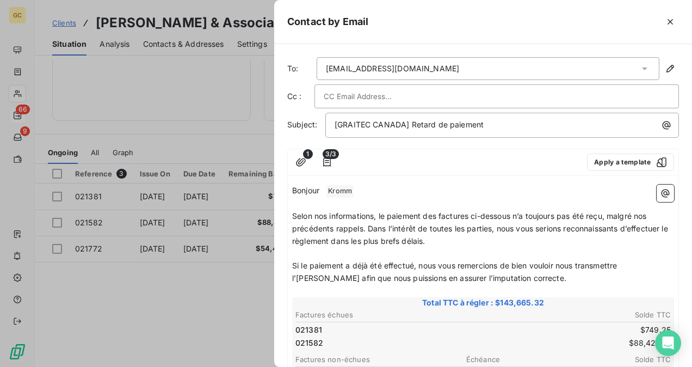
drag, startPoint x: 292, startPoint y: 211, endPoint x: 571, endPoint y: 277, distance: 286.1
click at [571, 277] on div "Bonjour ﻿ [PERSON_NAME] ﻿ ﻿ ﻿ Selon nos informations, le paiement des factures …" at bounding box center [483, 346] width 382 height 324
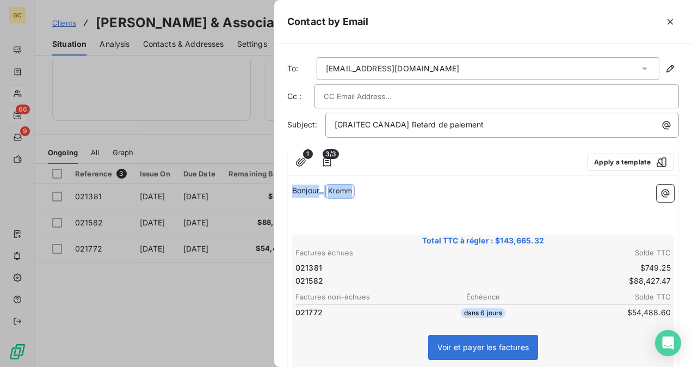
drag, startPoint x: 363, startPoint y: 189, endPoint x: 274, endPoint y: 170, distance: 91.2
click at [274, 170] on div "To: [EMAIL_ADDRESS][DOMAIN_NAME] Cc : Subject: [GRAITEC CANADA] Retard de paiem…" at bounding box center [483, 205] width 418 height 323
drag, startPoint x: 327, startPoint y: 188, endPoint x: 282, endPoint y: 188, distance: 45.1
click at [281, 188] on div "To: [EMAIL_ADDRESS][DOMAIN_NAME] Cc : Subject: [GRAITEC [GEOGRAPHIC_DATA]] Reta…" at bounding box center [483, 205] width 418 height 323
click at [572, 344] on div "Voir et payer les factures" at bounding box center [483, 348] width 379 height 47
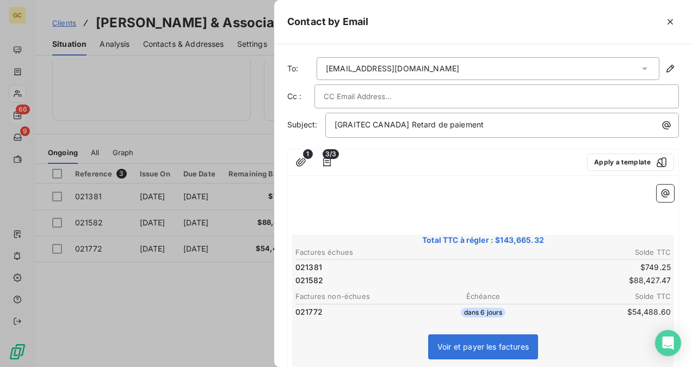
click at [329, 195] on p "﻿" at bounding box center [483, 190] width 382 height 13
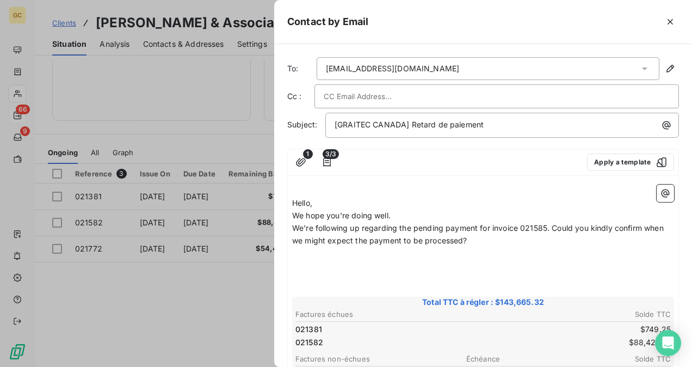
click at [325, 198] on p "Hello," at bounding box center [483, 203] width 382 height 13
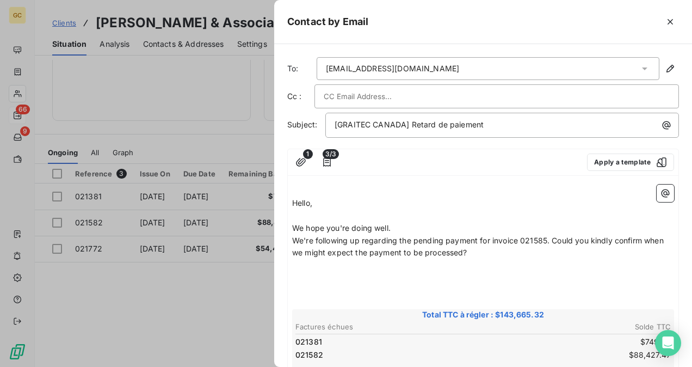
click at [294, 189] on p "﻿" at bounding box center [483, 190] width 382 height 13
click at [346, 213] on div "﻿ Hello, ﻿ We hope you're doing well. We're following up regarding the pending …" at bounding box center [483, 351] width 382 height 335
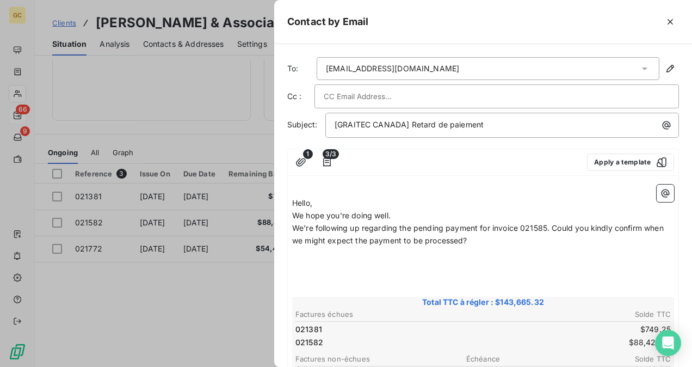
click at [292, 199] on span "Hello," at bounding box center [302, 202] width 20 height 9
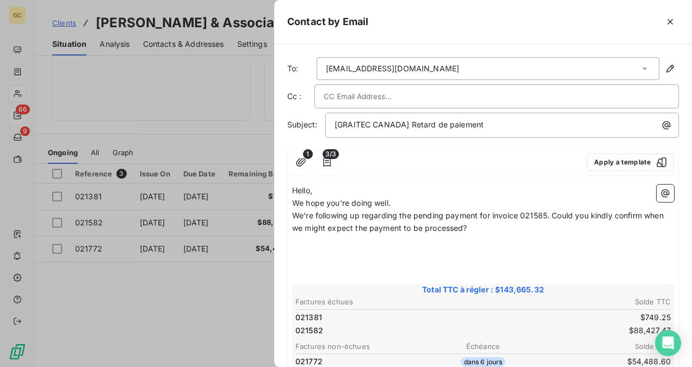
click at [333, 189] on p "Hello," at bounding box center [483, 190] width 382 height 13
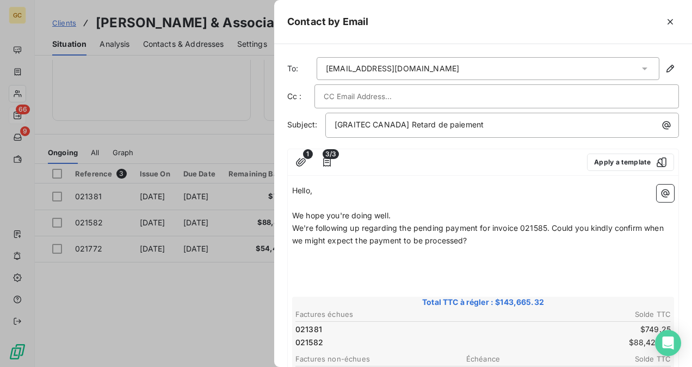
click at [414, 212] on p "We hope you're doing well." at bounding box center [483, 215] width 382 height 13
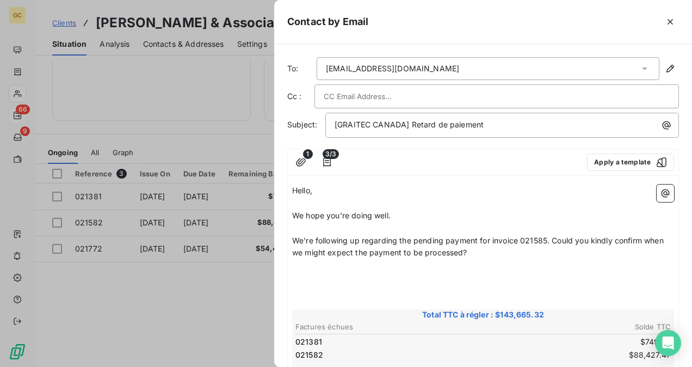
click at [544, 243] on span "We're following up regarding the pending payment for invoice 021585. Could you …" at bounding box center [479, 247] width 374 height 22
click at [546, 236] on span "We're following up regarding the pending payment for invoice 021585. Could you …" at bounding box center [479, 247] width 374 height 22
click at [598, 243] on span "We're following up regarding the pending payment for invoices 021381 and 021582…" at bounding box center [478, 247] width 372 height 22
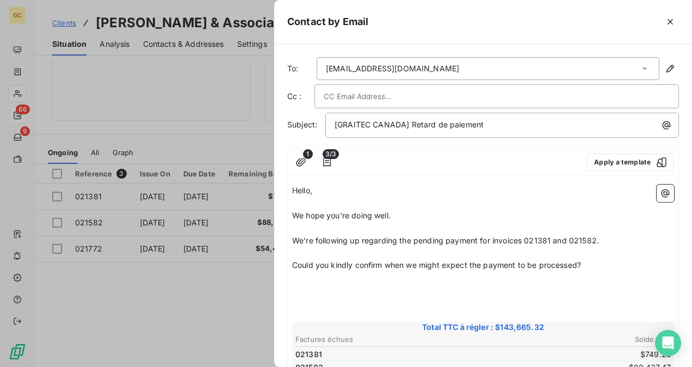
click at [463, 300] on p "﻿" at bounding box center [483, 302] width 382 height 13
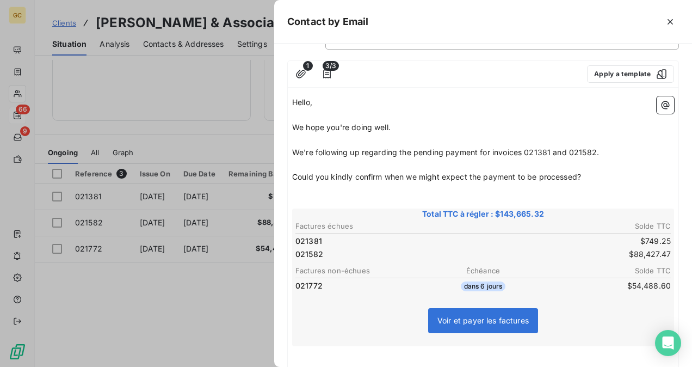
scroll to position [163, 0]
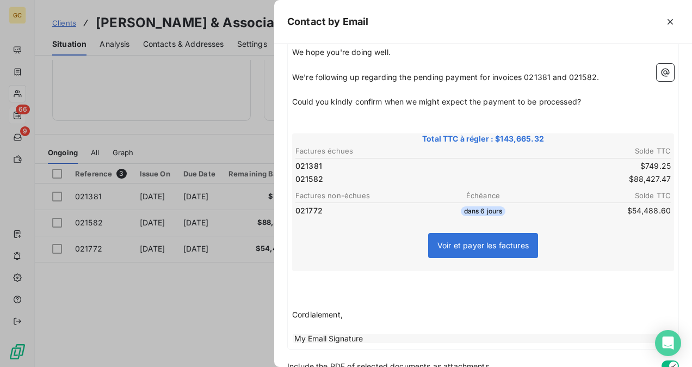
click at [448, 326] on p "﻿" at bounding box center [483, 327] width 382 height 13
drag, startPoint x: 302, startPoint y: 291, endPoint x: 360, endPoint y: 321, distance: 65.0
click at [360, 321] on div "Hello, ﻿ We hope you're doing well. ﻿ We're following up regarding the pending …" at bounding box center [483, 182] width 382 height 323
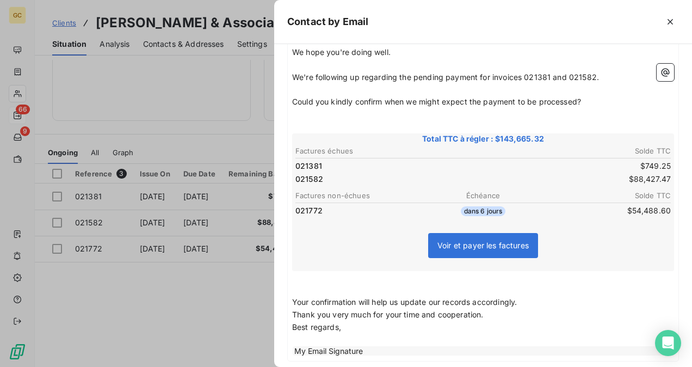
click at [522, 299] on p "Your confirmation will help us update our records accordingly." at bounding box center [483, 302] width 382 height 13
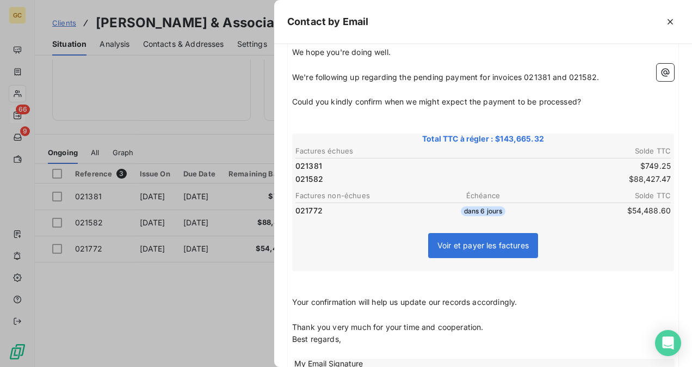
click at [499, 326] on p "Thank you very much for your time and cooperation." at bounding box center [483, 327] width 382 height 13
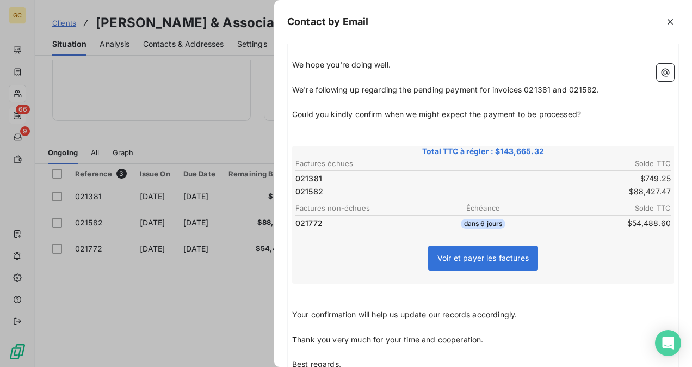
scroll to position [248, 0]
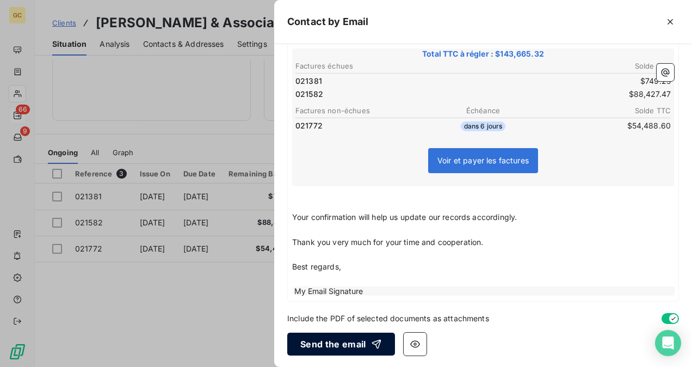
click at [338, 342] on button "Send the email" at bounding box center [341, 343] width 108 height 23
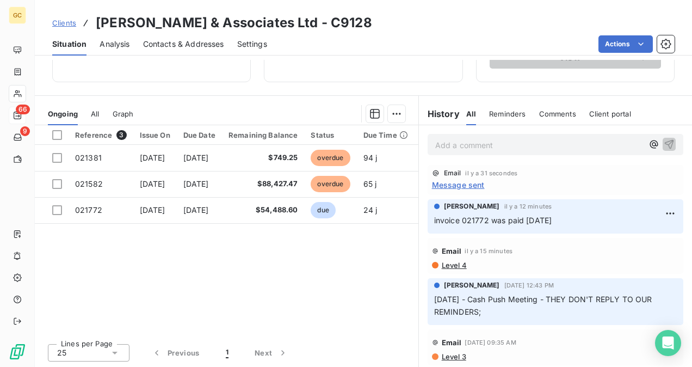
scroll to position [0, 0]
click at [462, 139] on p "Add a comment ﻿" at bounding box center [539, 145] width 208 height 14
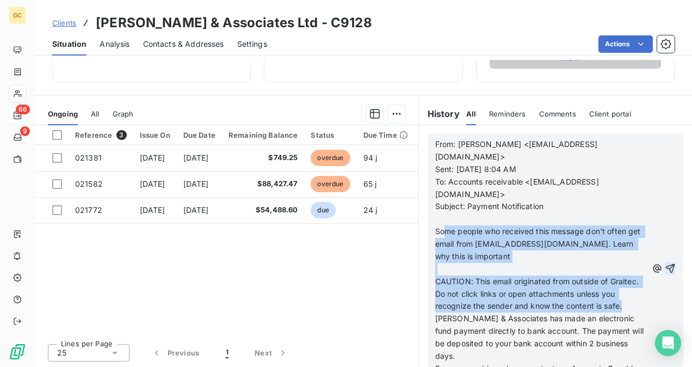
drag, startPoint x: 450, startPoint y: 213, endPoint x: 494, endPoint y: 306, distance: 102.2
click at [494, 306] on div "From: [PERSON_NAME] <[EMAIL_ADDRESS][DOMAIN_NAME]> Sent: [DATE] 8:04 AM To: Acc…" at bounding box center [541, 268] width 212 height 261
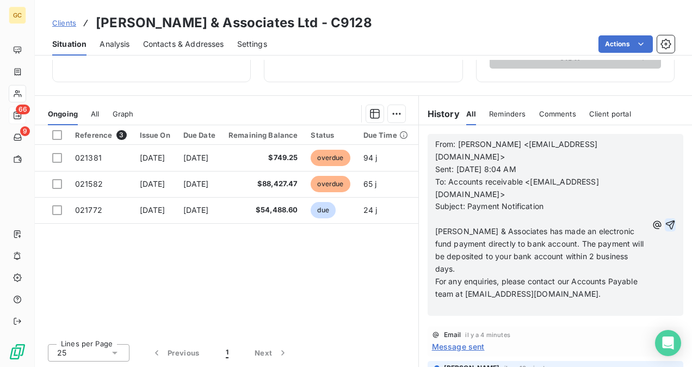
click at [435, 142] on span "From: [PERSON_NAME] <[EMAIL_ADDRESS][DOMAIN_NAME]>" at bounding box center [516, 150] width 162 height 22
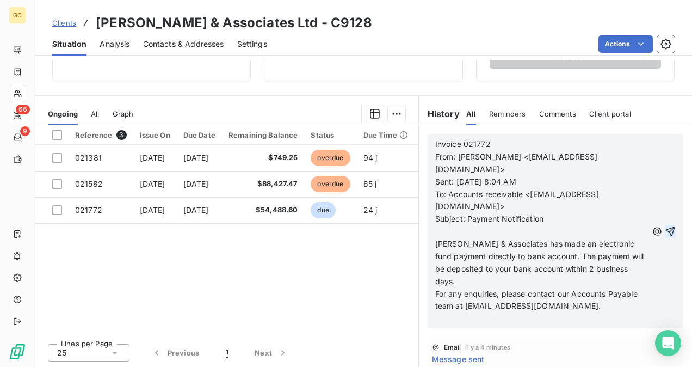
click at [665, 227] on icon "button" at bounding box center [670, 231] width 11 height 11
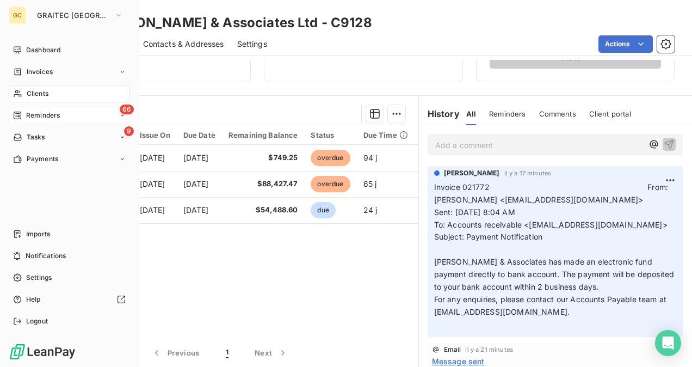
click at [39, 90] on span "Clients" at bounding box center [38, 94] width 22 height 10
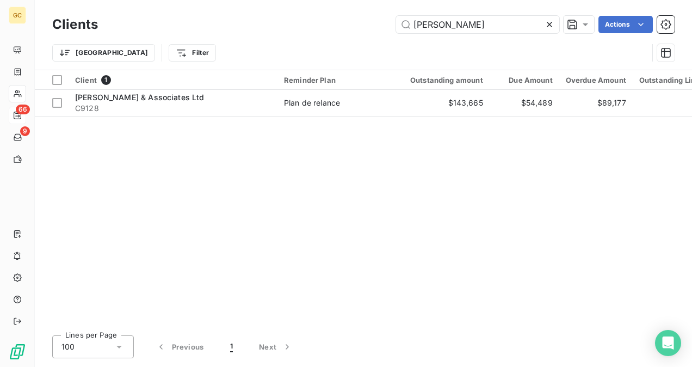
drag, startPoint x: 433, startPoint y: 22, endPoint x: 371, endPoint y: 23, distance: 61.5
click at [370, 23] on div "[PERSON_NAME] Actions" at bounding box center [392, 24] width 563 height 17
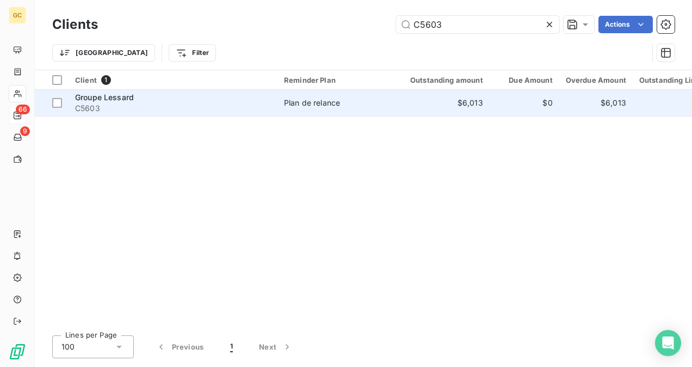
type input "C5603"
click at [199, 103] on span "C5603" at bounding box center [173, 108] width 196 height 11
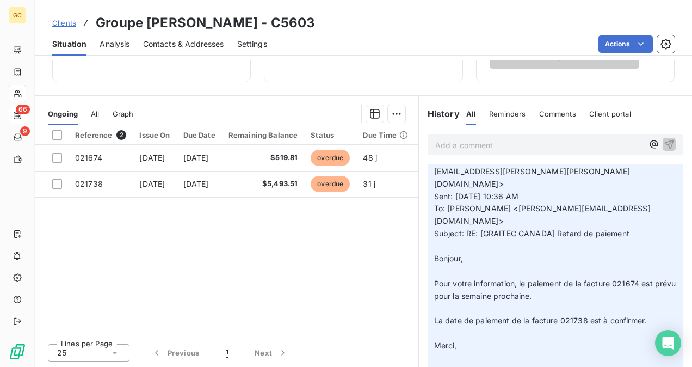
click at [468, 146] on p "Add a comment ﻿" at bounding box center [539, 145] width 208 height 14
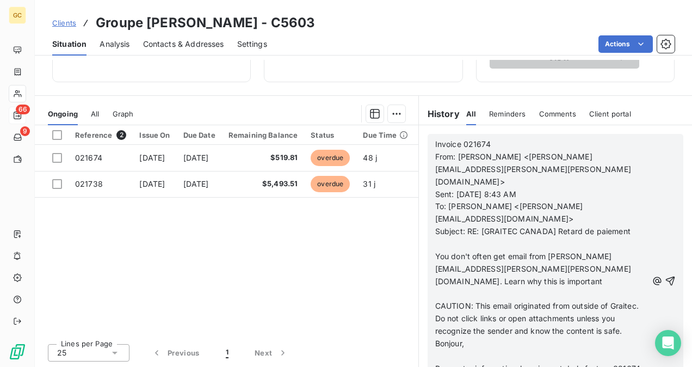
scroll to position [356, 0]
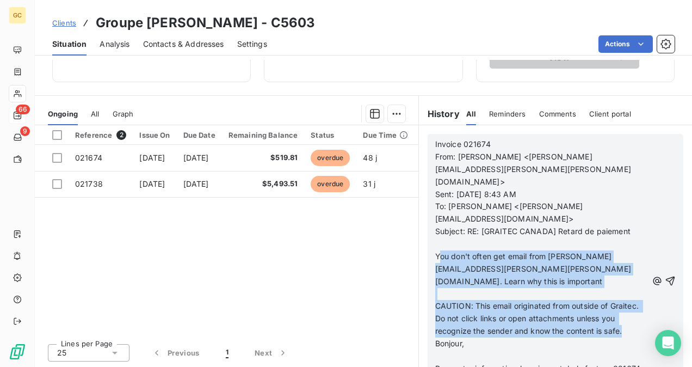
drag, startPoint x: 449, startPoint y: 222, endPoint x: 469, endPoint y: 303, distance: 83.6
click at [469, 303] on div "Invoice 021674 From: [PERSON_NAME] <[PERSON_NAME][EMAIL_ADDRESS][PERSON_NAME][P…" at bounding box center [541, 281] width 212 height 286
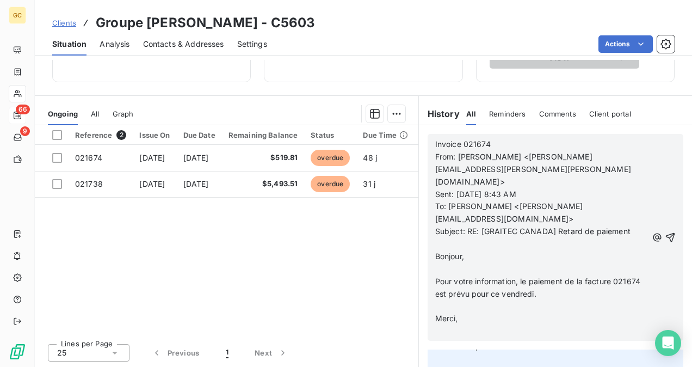
scroll to position [257, 0]
click at [665, 232] on icon "button" at bounding box center [670, 237] width 11 height 11
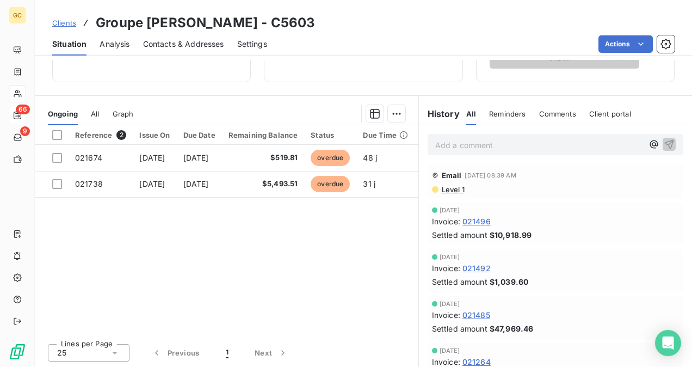
scroll to position [552, 0]
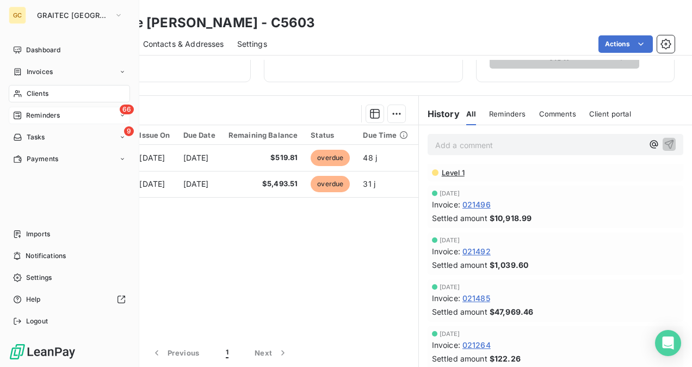
click at [62, 95] on div "Clients" at bounding box center [69, 93] width 121 height 17
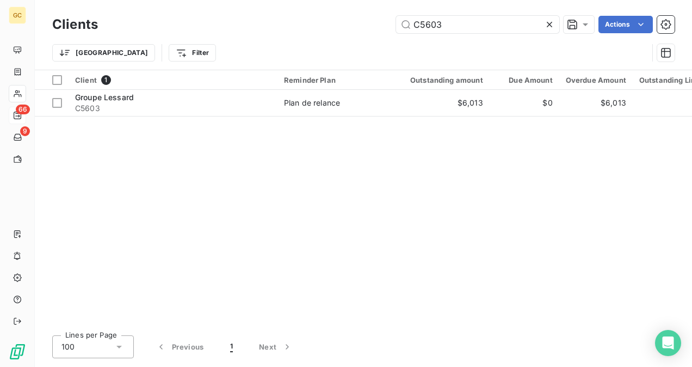
drag, startPoint x: 451, startPoint y: 20, endPoint x: 373, endPoint y: 24, distance: 77.9
click at [373, 24] on div "C5603 Actions" at bounding box center [392, 24] width 563 height 17
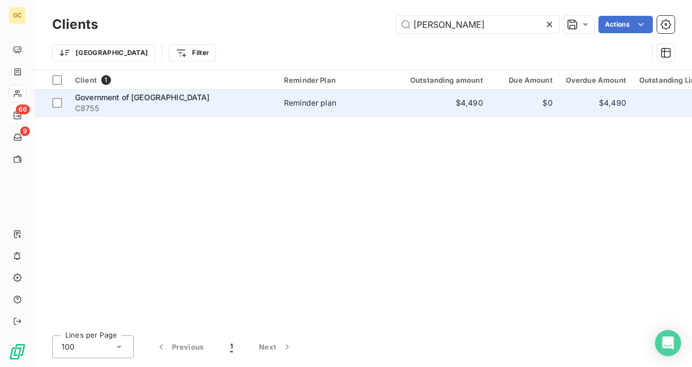
type input "[PERSON_NAME]"
click at [184, 99] on div "Government of [GEOGRAPHIC_DATA]" at bounding box center [173, 97] width 196 height 11
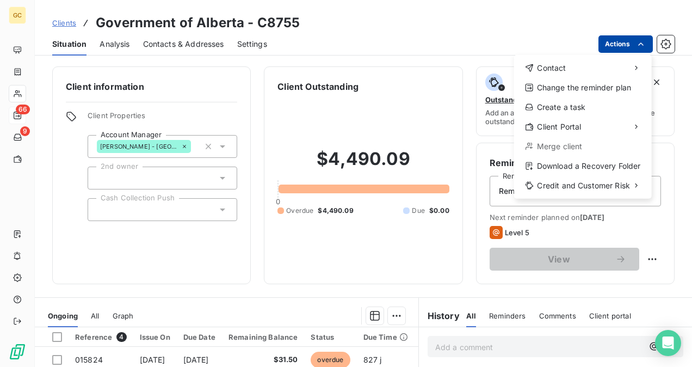
click at [624, 41] on html "GC 66 9 Clients Government of Alberta - C8755 Situation Analysis Contacts & Add…" at bounding box center [346, 183] width 692 height 367
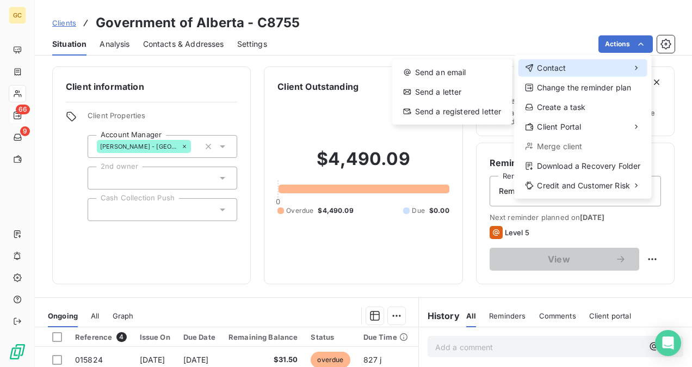
drag, startPoint x: 562, startPoint y: 70, endPoint x: 552, endPoint y: 77, distance: 12.5
click at [561, 70] on span "Contact" at bounding box center [551, 68] width 29 height 11
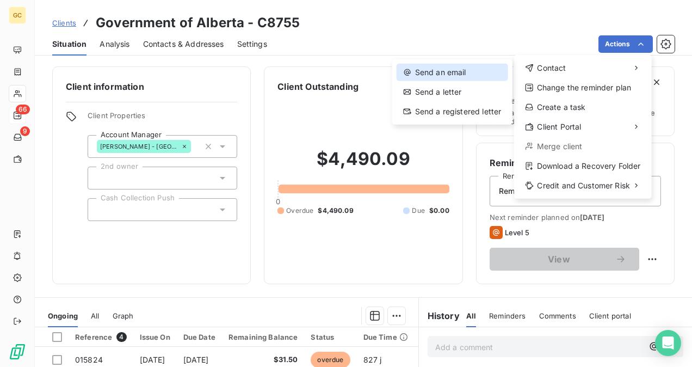
click at [475, 72] on div "Send an email" at bounding box center [451, 72] width 111 height 17
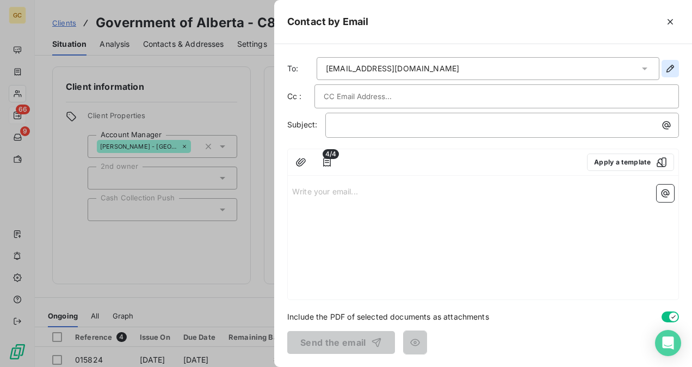
click at [667, 72] on icon "button" at bounding box center [670, 68] width 11 height 11
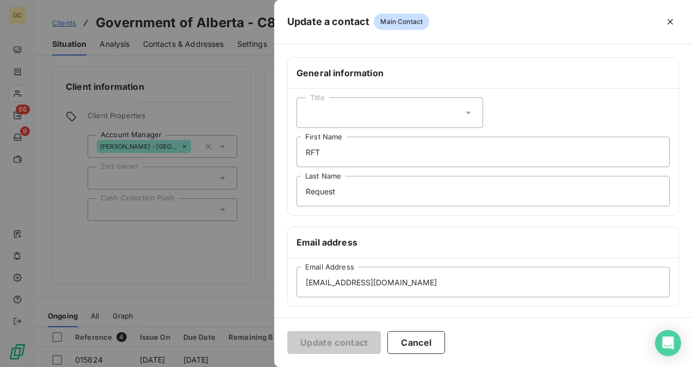
drag, startPoint x: 343, startPoint y: 110, endPoint x: 327, endPoint y: 270, distance: 160.6
click at [308, 256] on div "Email address" at bounding box center [483, 242] width 391 height 31
drag, startPoint x: 430, startPoint y: 276, endPoint x: 288, endPoint y: 282, distance: 142.1
click at [164, 366] on div "Update a contact Main Contact General information Title RFT First Name Request …" at bounding box center [346, 367] width 692 height 0
paste input "GXInvoiceInquiries"
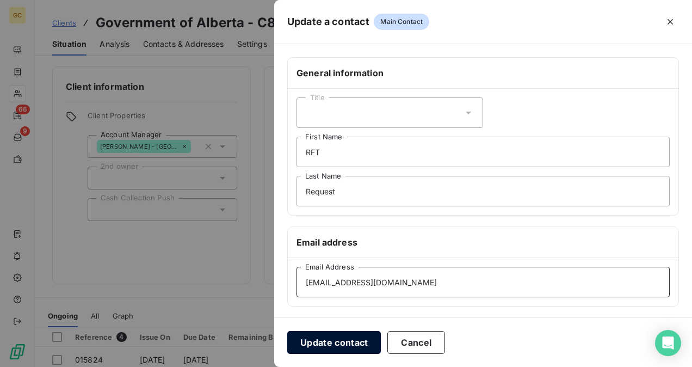
type input "[EMAIL_ADDRESS][DOMAIN_NAME]"
click at [317, 339] on button "Update contact" at bounding box center [334, 342] width 94 height 23
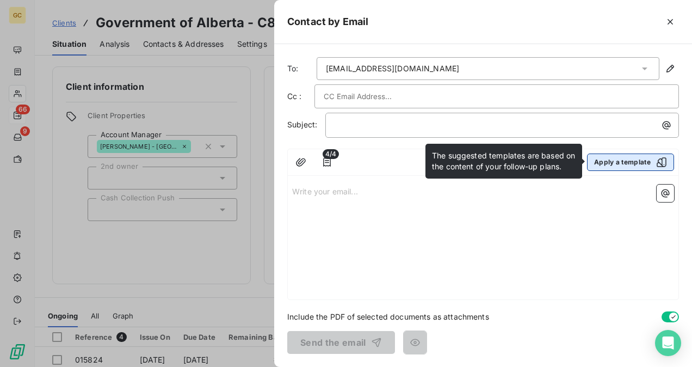
click at [638, 160] on button "Apply a template" at bounding box center [630, 161] width 87 height 17
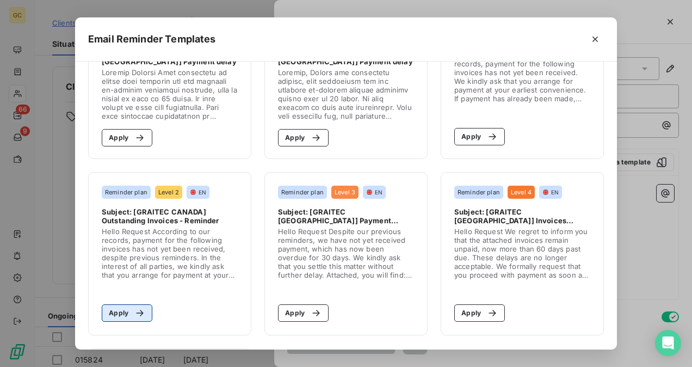
scroll to position [272, 0]
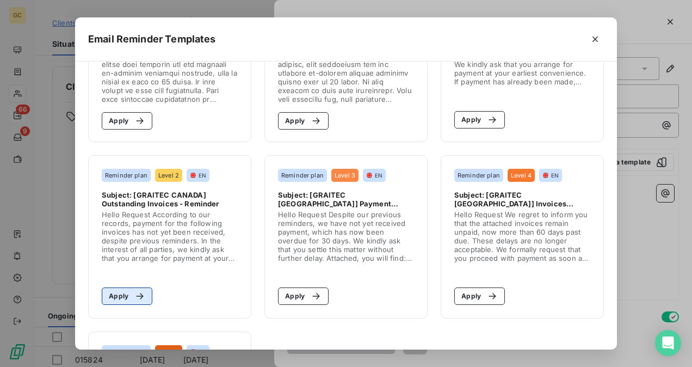
click at [129, 293] on div "button" at bounding box center [137, 295] width 16 height 11
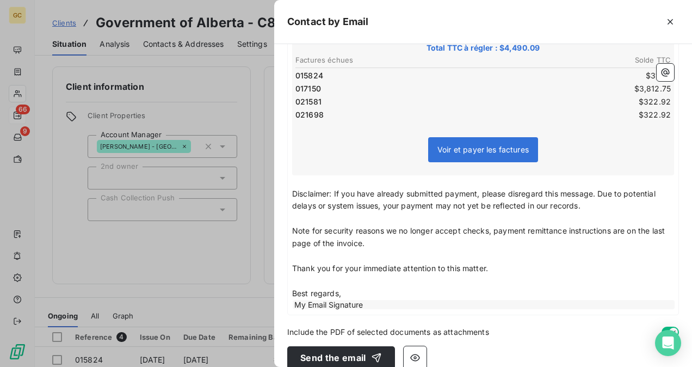
scroll to position [256, 0]
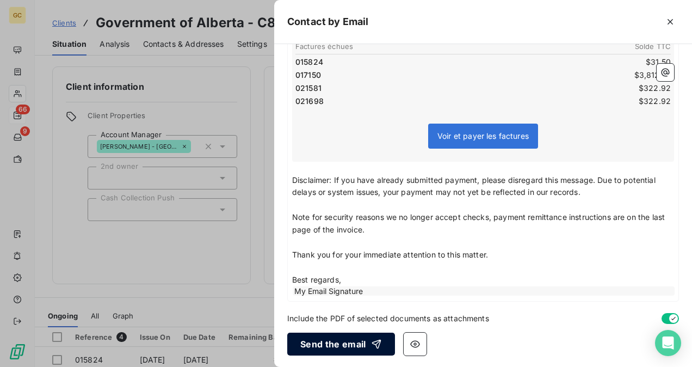
click at [368, 338] on div "button" at bounding box center [373, 343] width 16 height 11
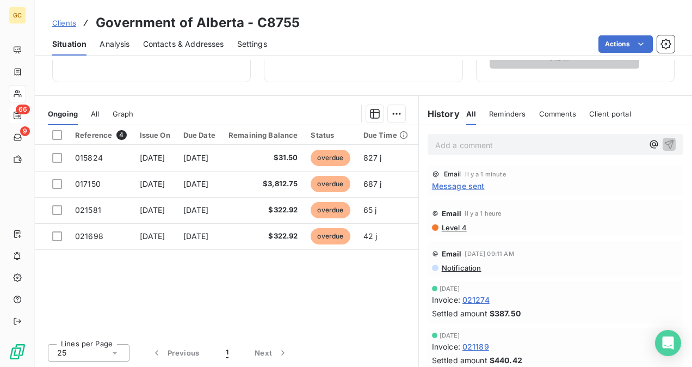
scroll to position [0, 0]
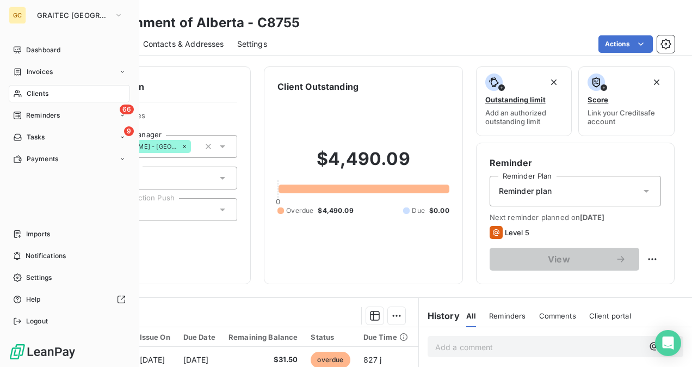
click at [47, 120] on span "Reminders" at bounding box center [43, 115] width 34 height 10
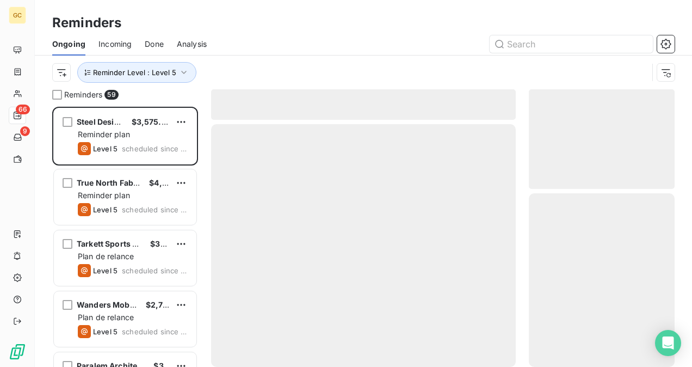
scroll to position [251, 137]
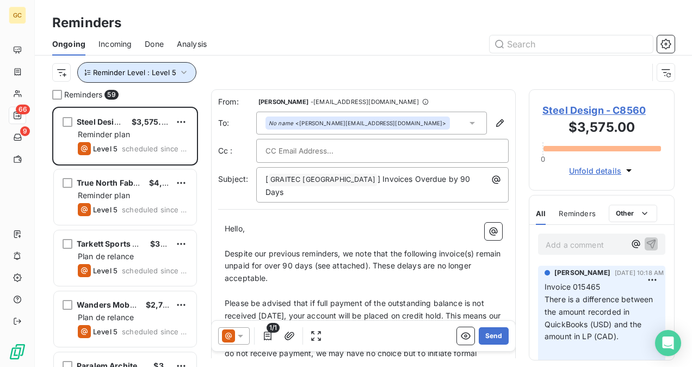
click at [168, 71] on span "Reminder Level : Level 5" at bounding box center [134, 72] width 83 height 9
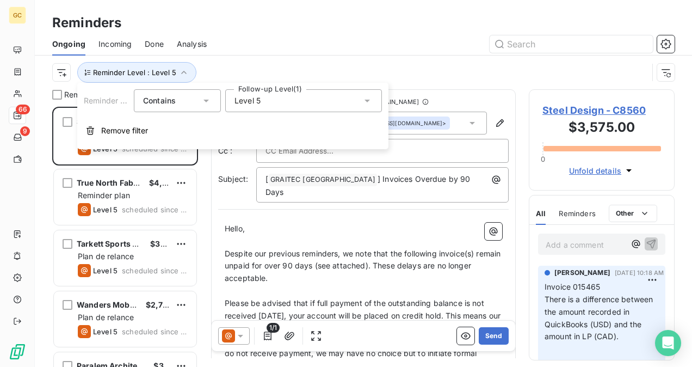
click at [290, 102] on div "Level 5" at bounding box center [303, 100] width 157 height 23
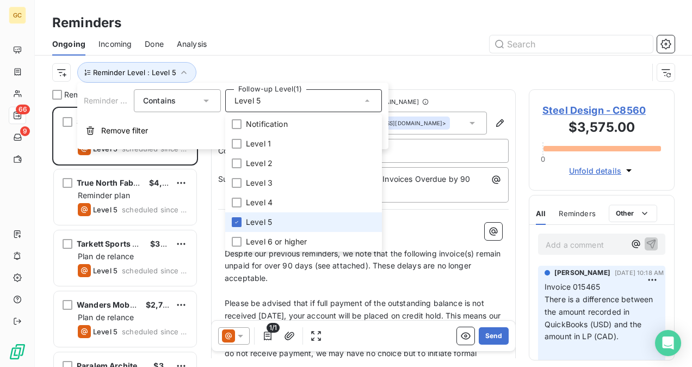
click at [282, 37] on div at bounding box center [447, 43] width 455 height 17
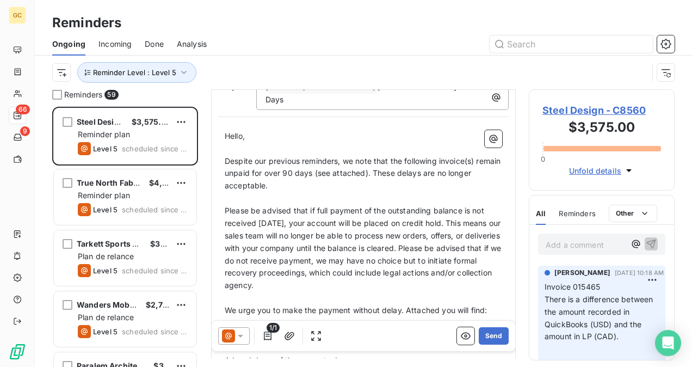
scroll to position [110, 0]
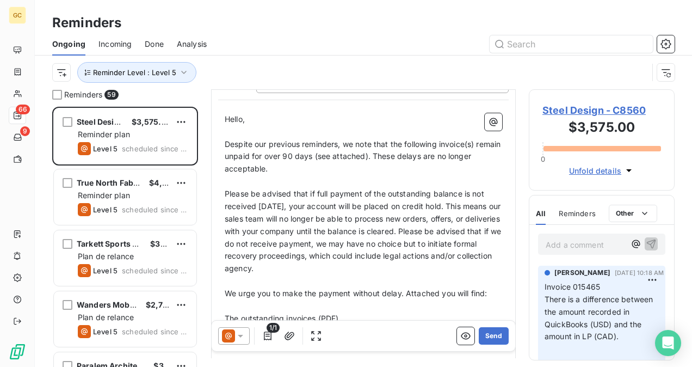
drag, startPoint x: 405, startPoint y: 318, endPoint x: 381, endPoint y: 311, distance: 24.4
click at [405, 325] on p "﻿" at bounding box center [363, 331] width 277 height 13
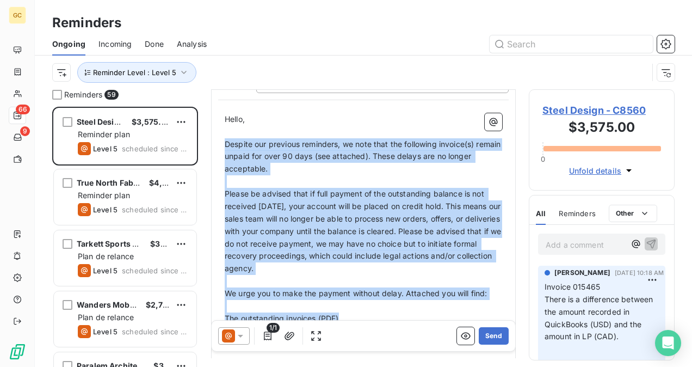
drag, startPoint x: 226, startPoint y: 131, endPoint x: 374, endPoint y: 305, distance: 228.4
click at [373, 309] on div "Hello, ﻿ Despite our previous reminders, we note that the following invoice(s) …" at bounding box center [363, 358] width 277 height 490
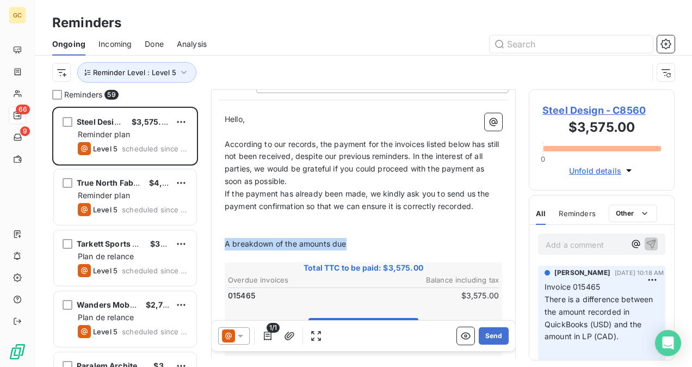
drag, startPoint x: 381, startPoint y: 229, endPoint x: 218, endPoint y: 232, distance: 163.2
click at [218, 230] on div "From: [PERSON_NAME] - [PERSON_NAME][EMAIL_ADDRESS][DOMAIN_NAME] To: No name <[P…" at bounding box center [363, 248] width 305 height 537
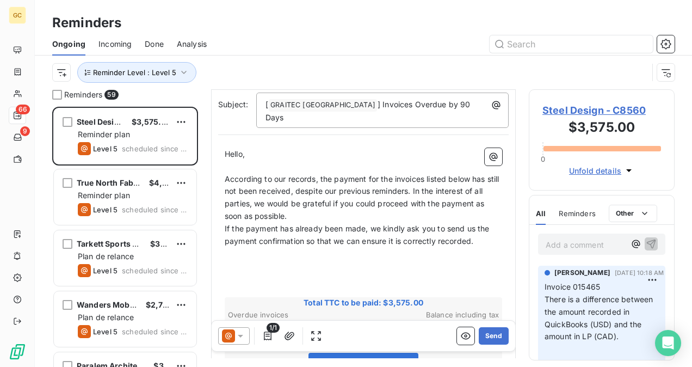
scroll to position [29, 0]
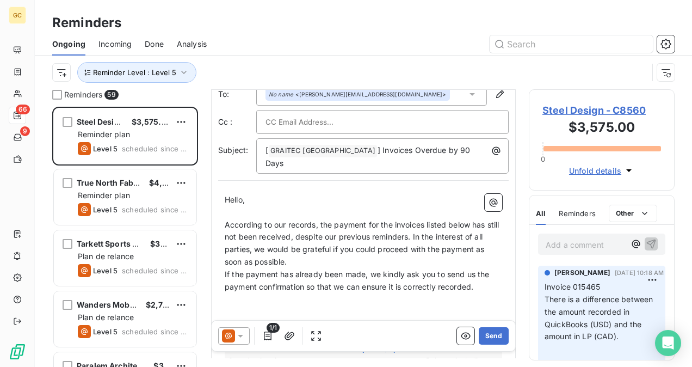
click at [305, 252] on p "According to our records, the payment for the invoices listed below has still n…" at bounding box center [363, 244] width 277 height 50
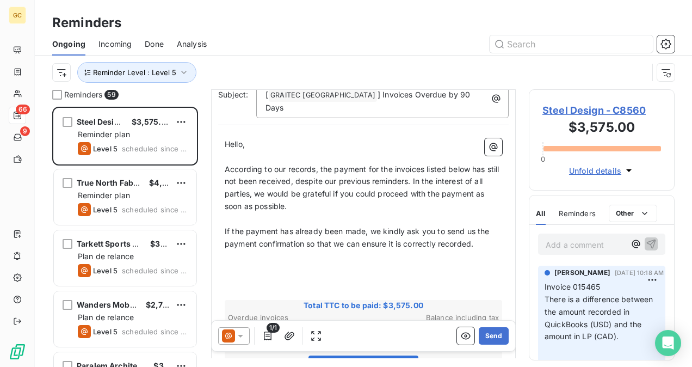
scroll to position [193, 0]
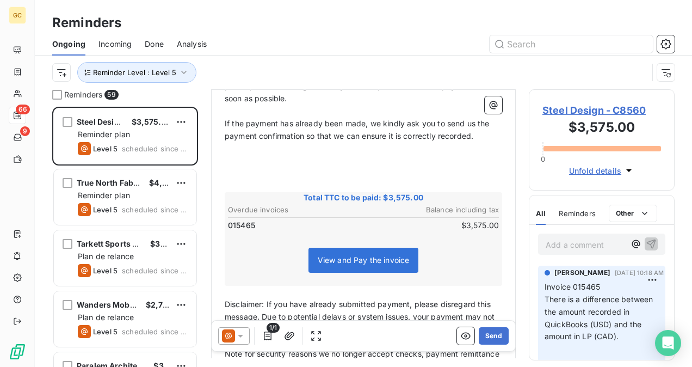
click at [269, 167] on p "﻿" at bounding box center [363, 173] width 277 height 13
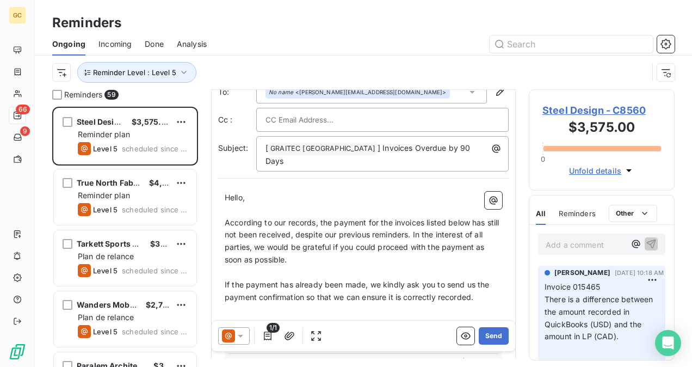
scroll to position [0, 0]
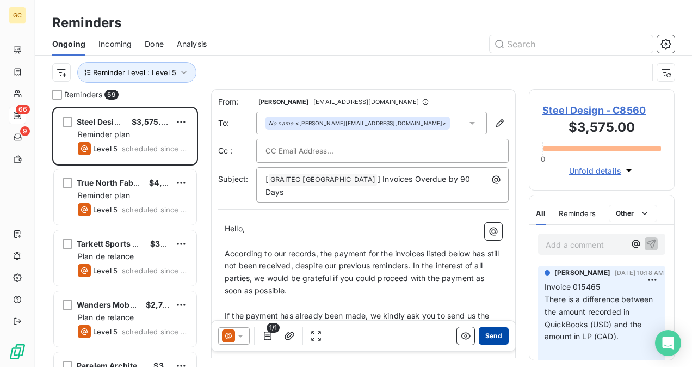
click at [479, 337] on button "Send" at bounding box center [494, 335] width 30 height 17
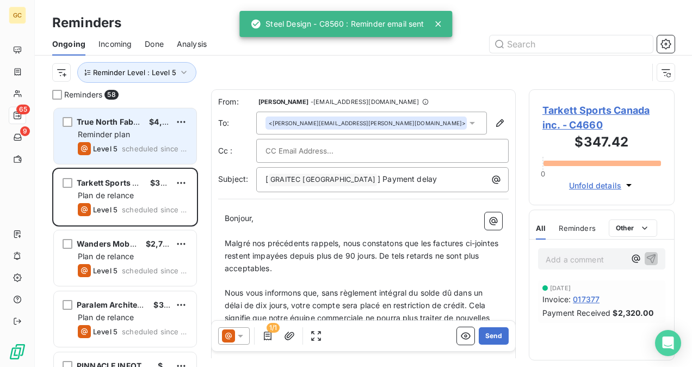
click at [106, 137] on span "Reminder plan" at bounding box center [104, 133] width 52 height 9
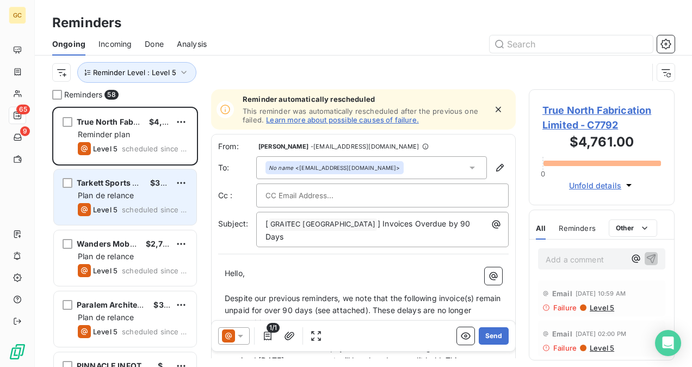
click at [110, 195] on span "Plan de relance" at bounding box center [106, 194] width 56 height 9
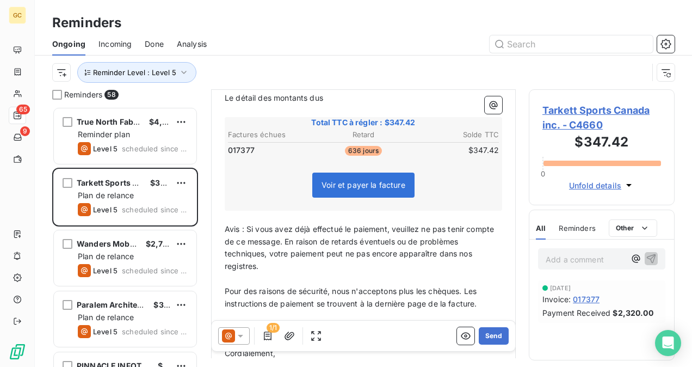
scroll to position [436, 0]
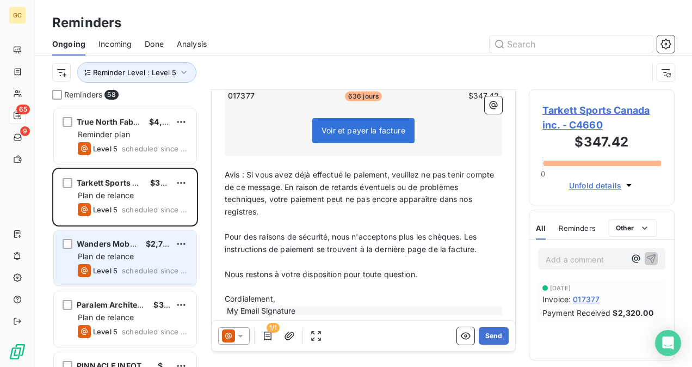
click at [119, 268] on div "Level 5 scheduled since 539 days" at bounding box center [133, 270] width 110 height 13
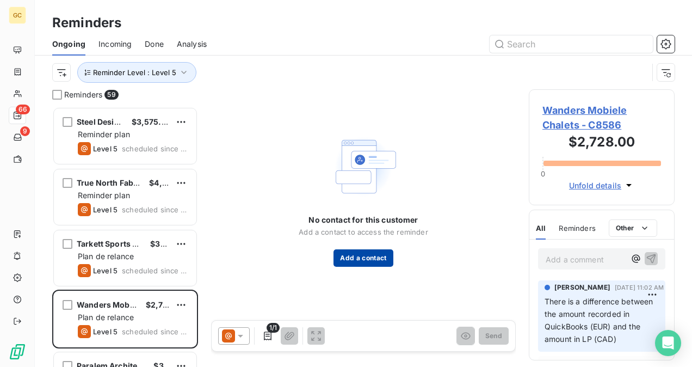
click at [354, 254] on button "Add a contact" at bounding box center [362, 257] width 59 height 17
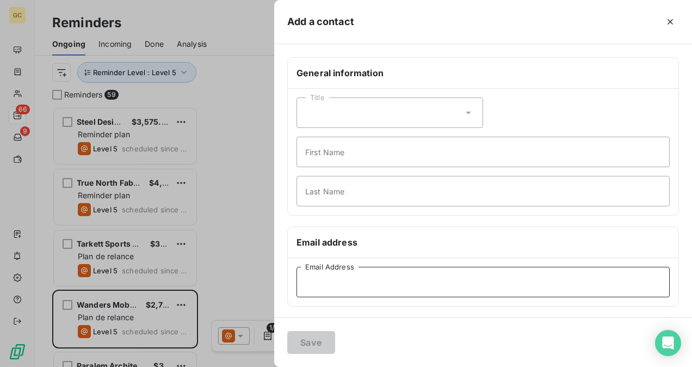
click at [345, 286] on input "Email Address" at bounding box center [482, 282] width 373 height 30
paste input "[EMAIL_ADDRESS][PERSON_NAME][DOMAIN_NAME]"
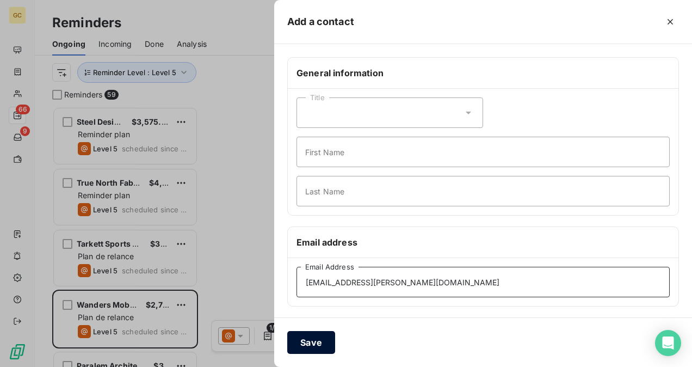
type input "[EMAIL_ADDRESS][PERSON_NAME][DOMAIN_NAME]"
click at [322, 342] on button "Save" at bounding box center [311, 342] width 48 height 23
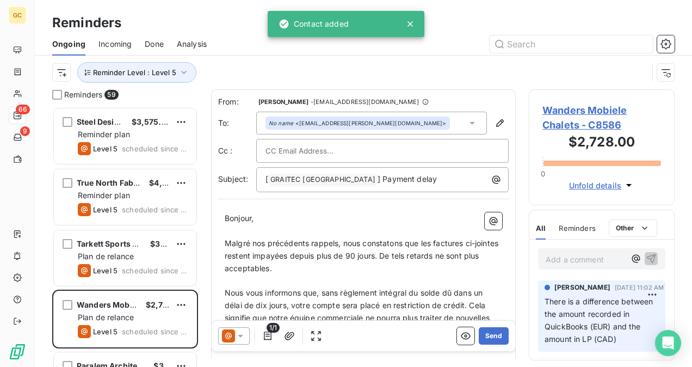
click at [371, 326] on div "1/1 Send" at bounding box center [363, 335] width 303 height 30
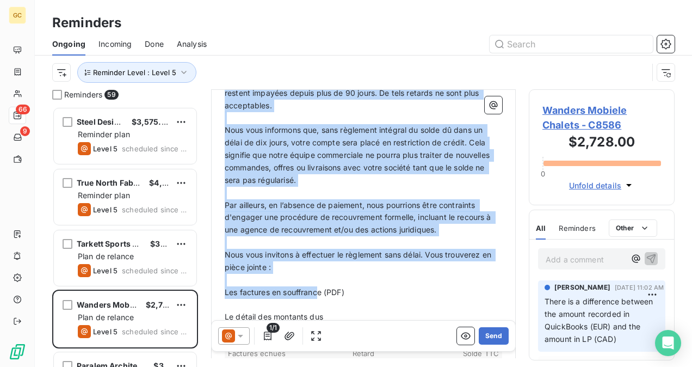
scroll to position [218, 0]
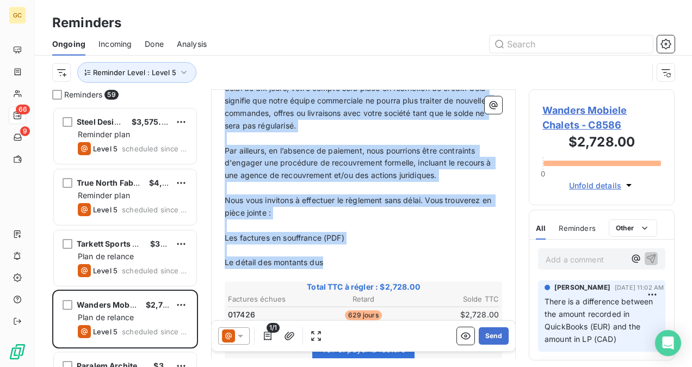
drag, startPoint x: 226, startPoint y: 133, endPoint x: 330, endPoint y: 264, distance: 167.3
click at [330, 264] on div "Bonjour, ﻿ Malgré nos précédents rappels, nous constatons que les factures ci-j…" at bounding box center [363, 265] width 277 height 540
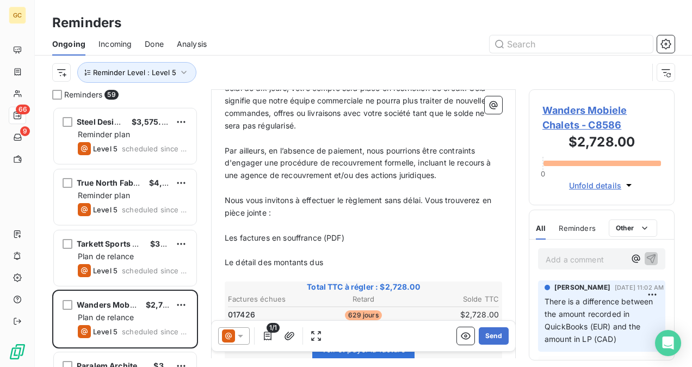
scroll to position [69, 0]
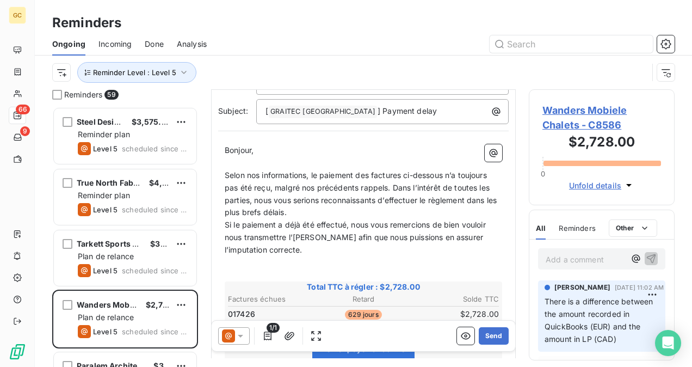
click at [344, 214] on p "Selon nos informations, le paiement des factures ci-dessous n’a toujours pas ét…" at bounding box center [363, 194] width 277 height 50
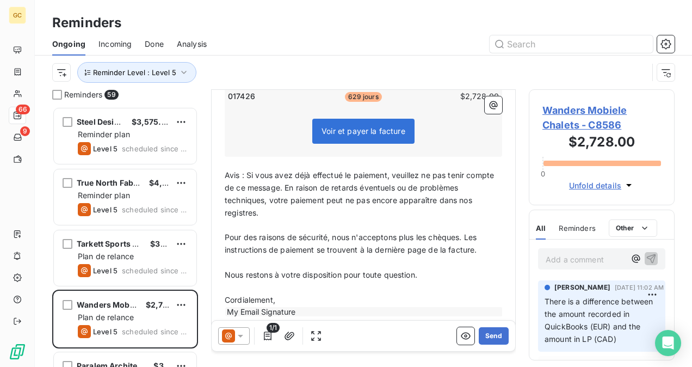
scroll to position [314, 0]
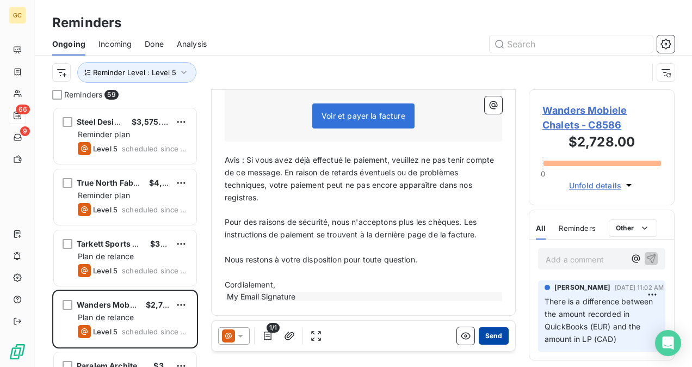
click at [482, 333] on button "Send" at bounding box center [494, 335] width 30 height 17
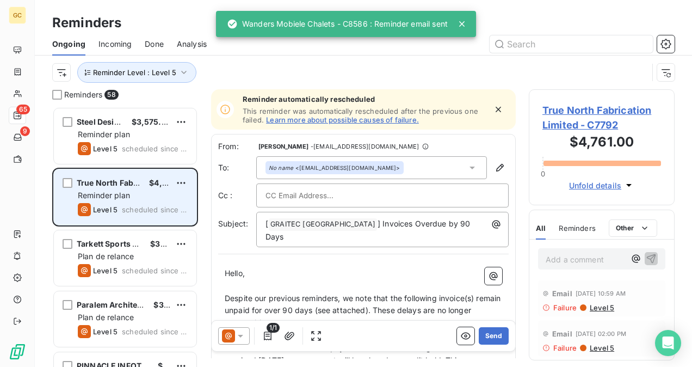
click at [169, 205] on div "Level 5 scheduled since 547 days" at bounding box center [133, 209] width 110 height 13
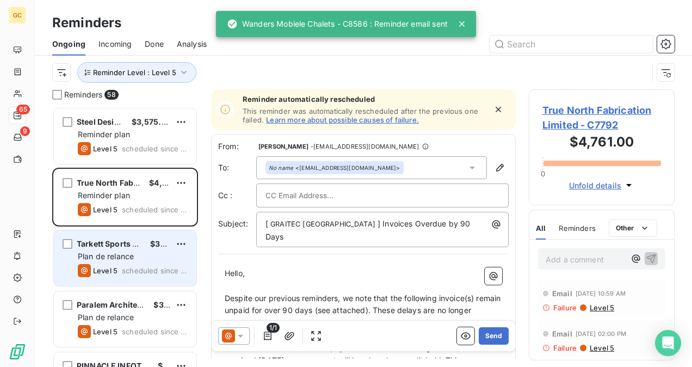
click at [154, 260] on div "Plan de relance" at bounding box center [133, 256] width 110 height 11
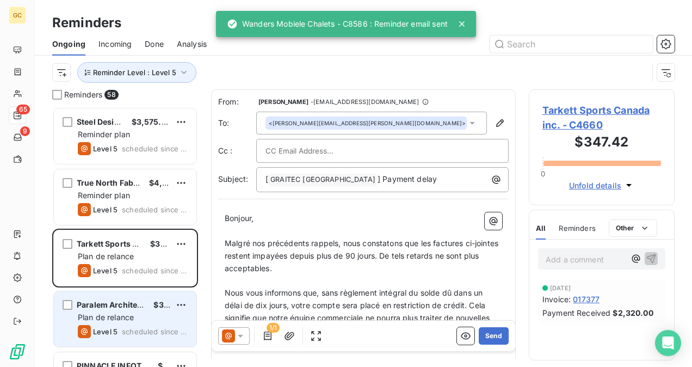
click at [137, 325] on div "Level 5 scheduled since 454 days" at bounding box center [133, 331] width 110 height 13
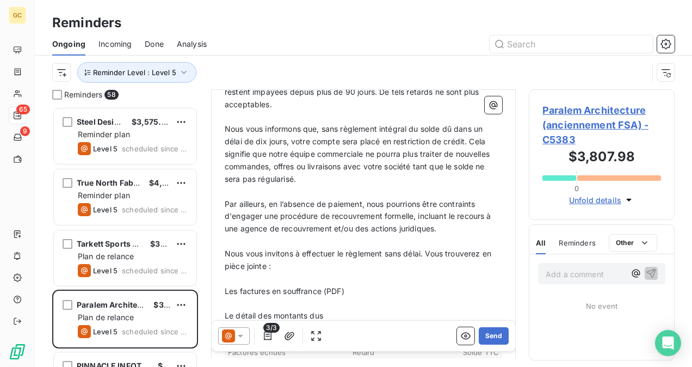
scroll to position [110, 0]
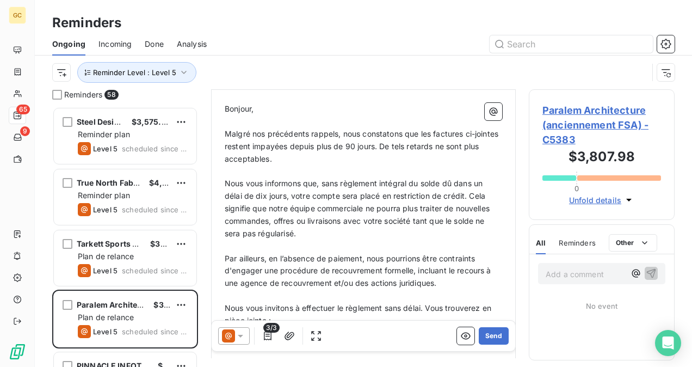
drag, startPoint x: 224, startPoint y: 130, endPoint x: 239, endPoint y: 138, distance: 17.0
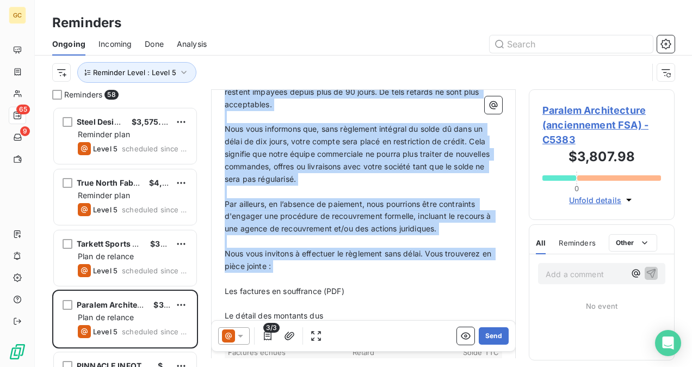
drag, startPoint x: 225, startPoint y: 133, endPoint x: 311, endPoint y: 282, distance: 172.0
click at [311, 282] on div "Bonjour, ﻿ Malgré nos précédents rappels, nous constatons que les factures ci-j…" at bounding box center [363, 336] width 277 height 577
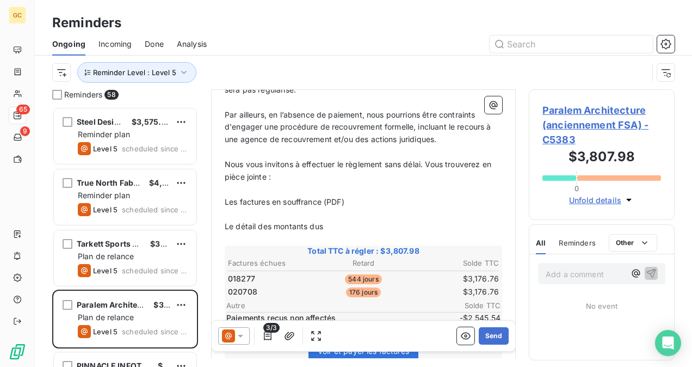
scroll to position [273, 0]
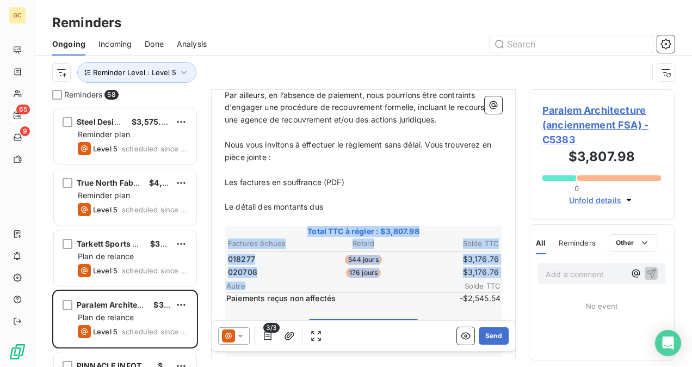
drag, startPoint x: 311, startPoint y: 282, endPoint x: 330, endPoint y: 207, distance: 76.8
click at [330, 208] on div "Bonjour, ﻿ Malgré nos précédents rappels, nous constatons que les factures ci-j…" at bounding box center [363, 228] width 277 height 577
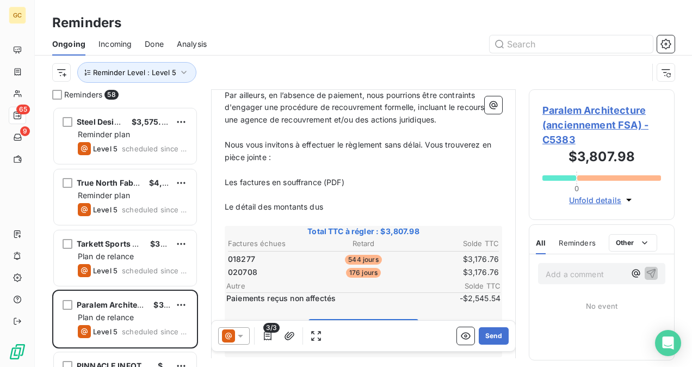
click at [352, 201] on p "Le détail des montants dus" at bounding box center [363, 207] width 277 height 13
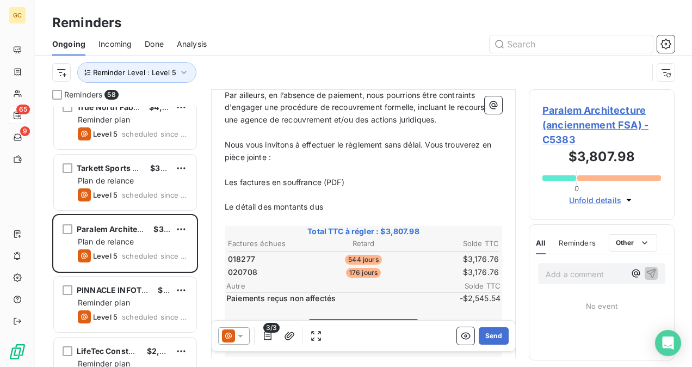
scroll to position [109, 0]
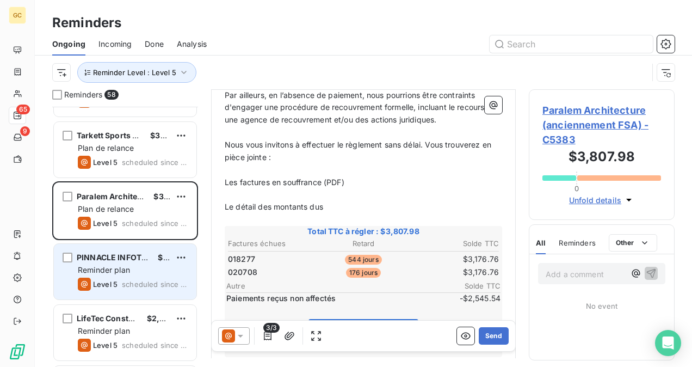
click at [140, 265] on div "Reminder plan" at bounding box center [133, 269] width 110 height 11
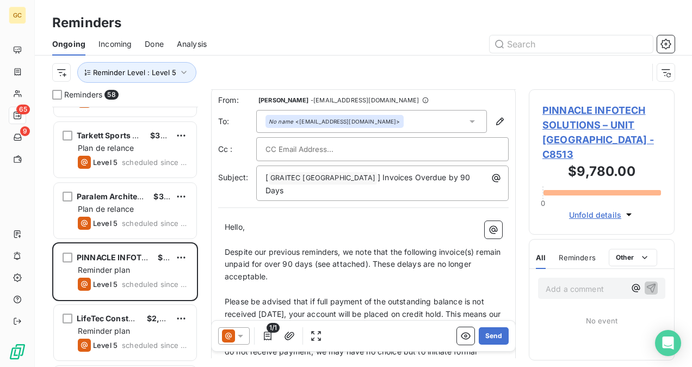
scroll to position [55, 0]
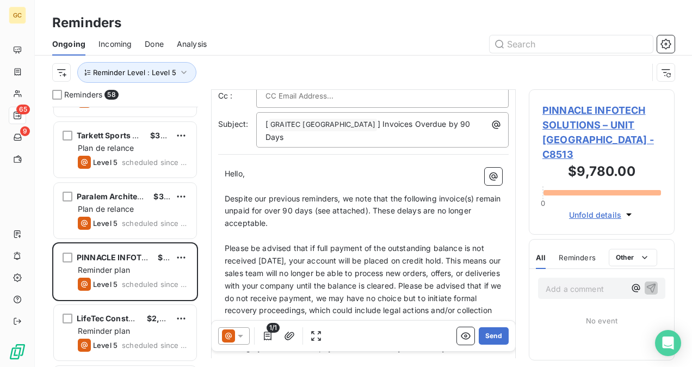
drag, startPoint x: 224, startPoint y: 183, endPoint x: 238, endPoint y: 222, distance: 41.8
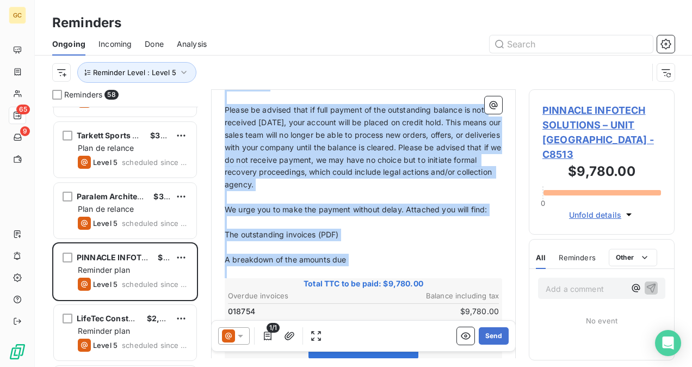
scroll to position [219, 0]
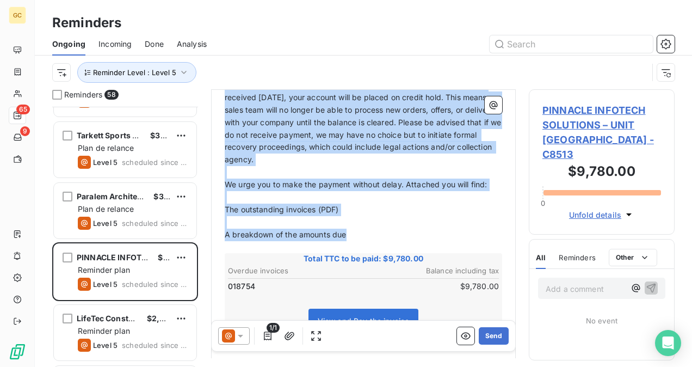
drag, startPoint x: 226, startPoint y: 186, endPoint x: 365, endPoint y: 222, distance: 143.8
click at [365, 222] on div "Hello, ﻿ Despite our previous reminders, we note that the following invoice(s) …" at bounding box center [363, 249] width 277 height 490
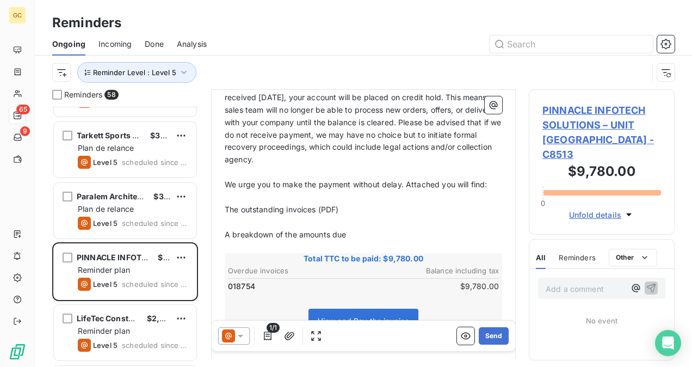
scroll to position [94, 0]
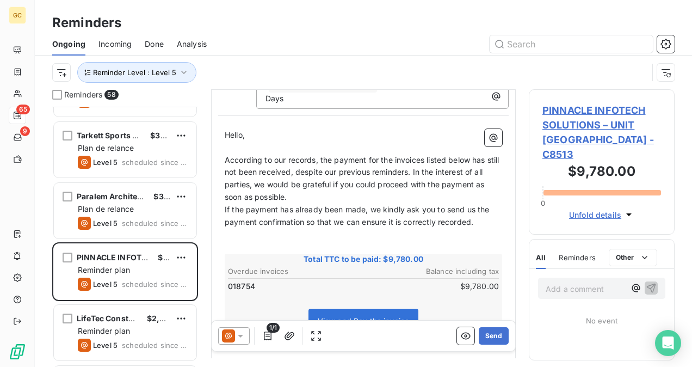
click at [332, 187] on p "According to our records, the payment for the invoices listed below has still n…" at bounding box center [363, 179] width 277 height 50
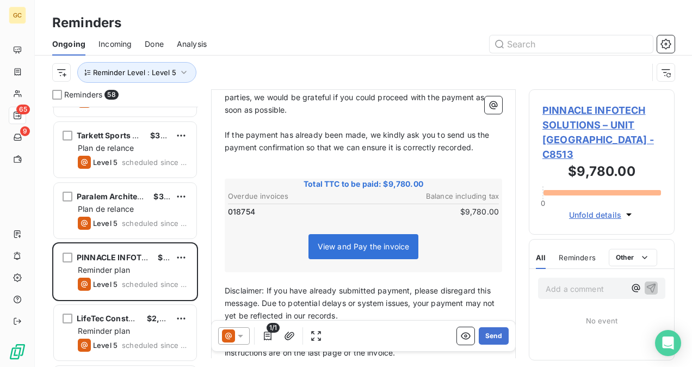
scroll to position [289, 0]
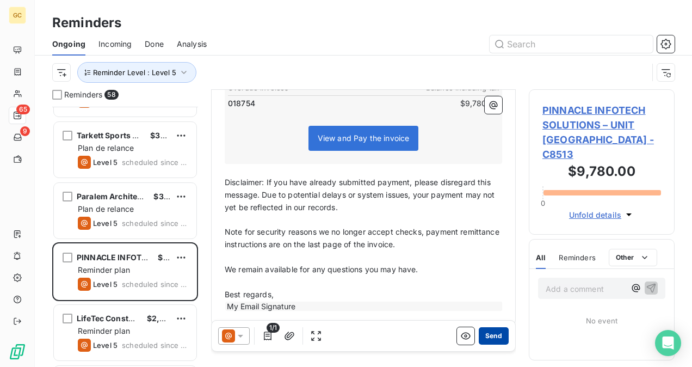
click at [490, 338] on button "Send" at bounding box center [494, 335] width 30 height 17
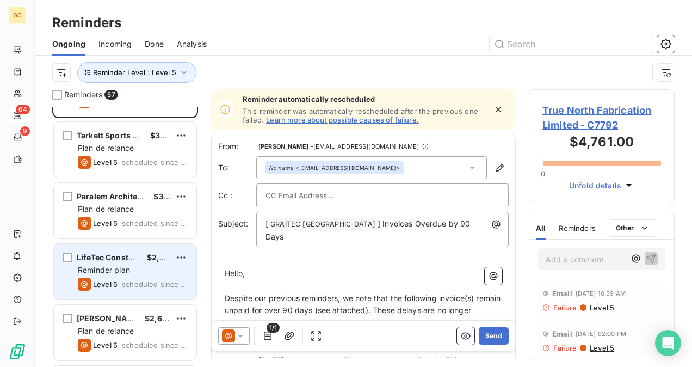
click at [106, 277] on div "Level 5" at bounding box center [98, 283] width 40 height 13
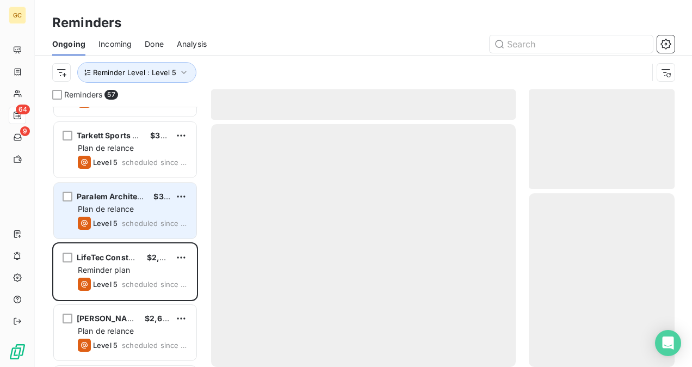
click at [170, 226] on div "Level 5 scheduled since 454 days" at bounding box center [133, 222] width 110 height 13
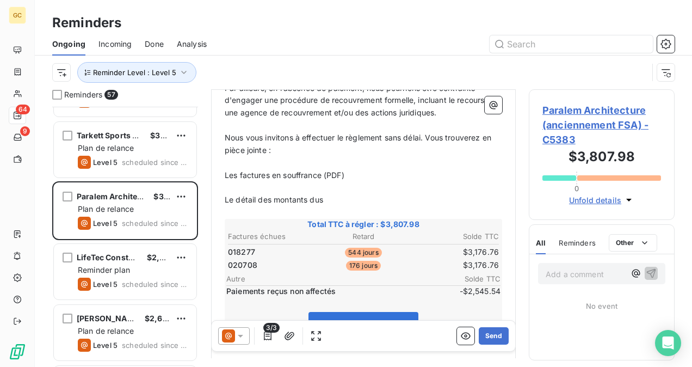
scroll to position [327, 0]
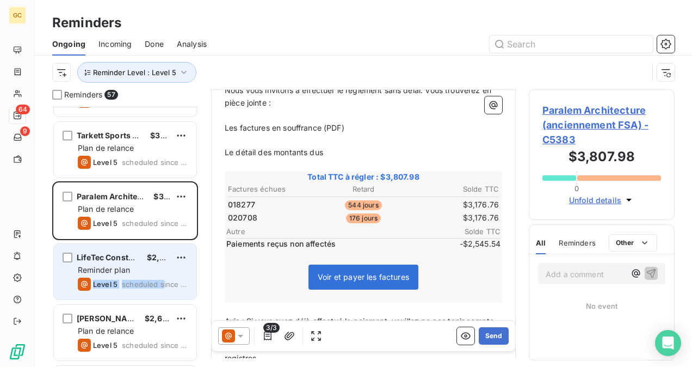
click at [162, 275] on div "LifeTec Construction Group $2,065.60 Reminder plan Level 5 scheduled since 404 …" at bounding box center [125, 271] width 142 height 55
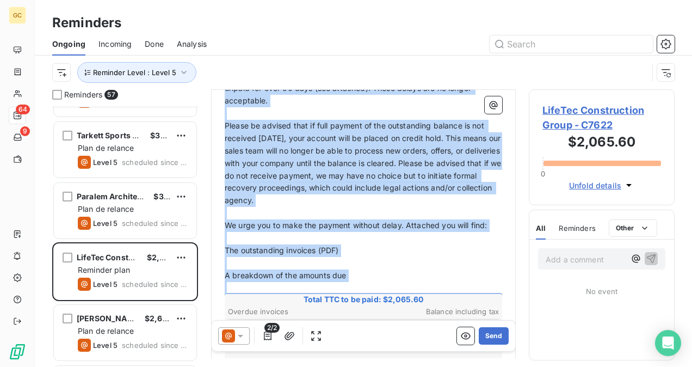
scroll to position [234, 0]
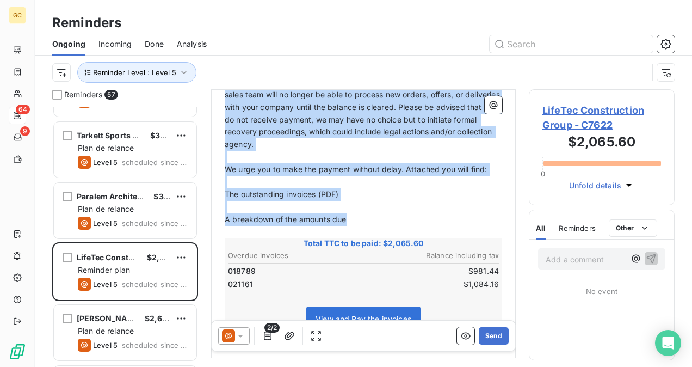
drag, startPoint x: 226, startPoint y: 226, endPoint x: 352, endPoint y: 209, distance: 126.8
click at [352, 209] on div "Hello, ﻿ Despite our previous reminders, we note that the following invoice(s) …" at bounding box center [363, 240] width 277 height 503
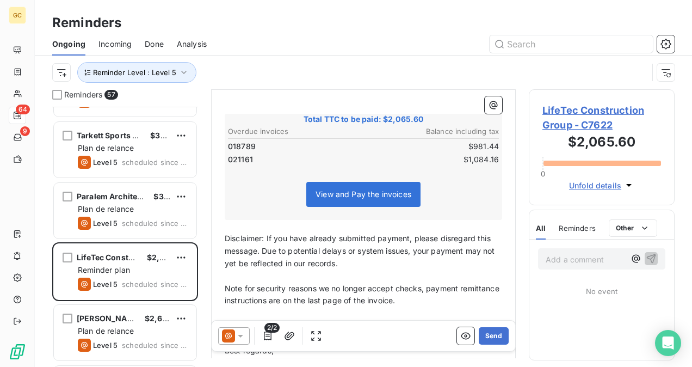
scroll to position [109, 0]
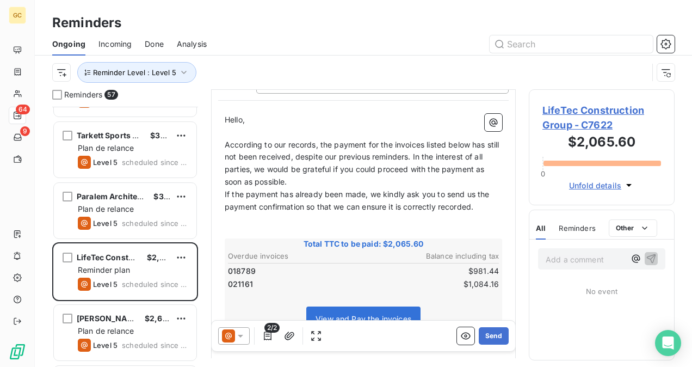
click at [324, 170] on p "According to our records, the payment for the invoices listed below has still n…" at bounding box center [363, 164] width 277 height 50
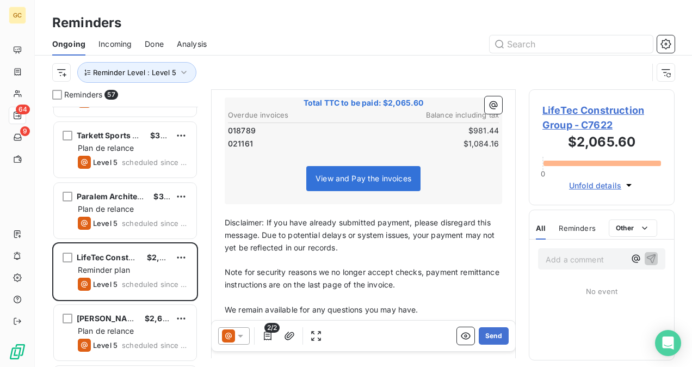
scroll to position [285, 0]
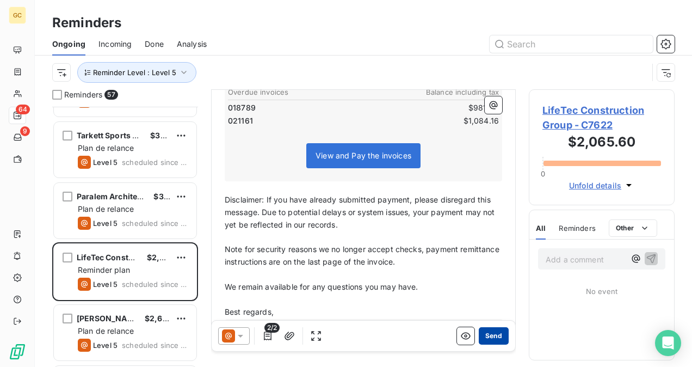
click at [487, 332] on button "Send" at bounding box center [494, 335] width 30 height 17
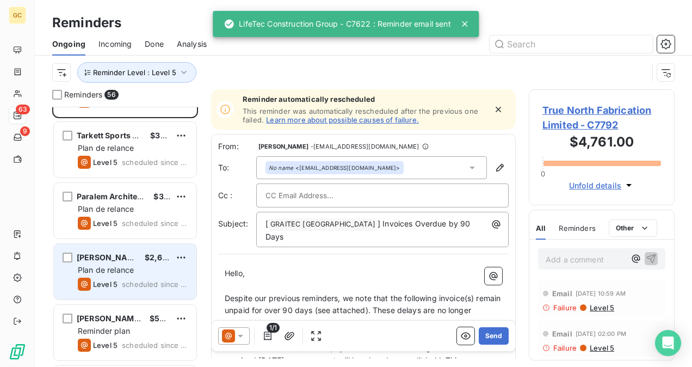
click at [122, 272] on span "Plan de relance" at bounding box center [106, 269] width 56 height 9
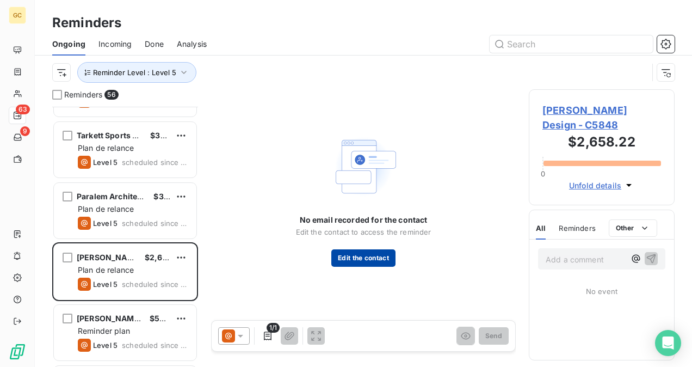
click at [374, 262] on button "Edit the contact" at bounding box center [363, 257] width 64 height 17
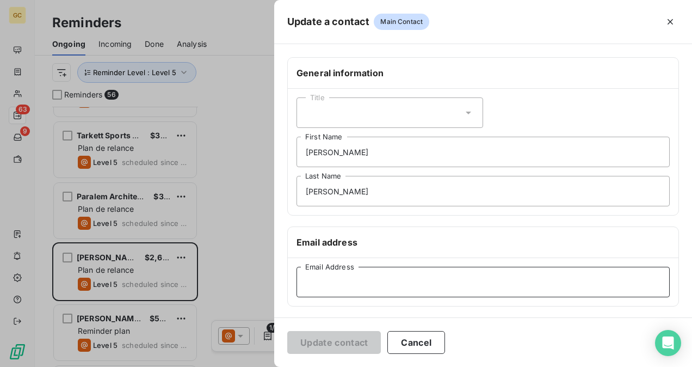
click at [324, 284] on input "Email Address" at bounding box center [482, 282] width 373 height 30
paste input "[PERSON_NAME].[PERSON_NAME]@[PERSON_NAME]-design"
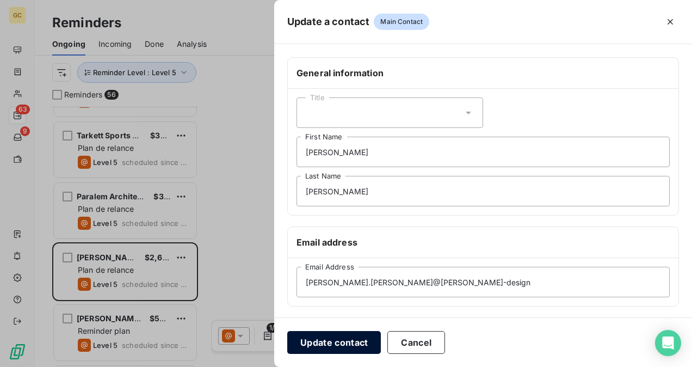
click at [326, 344] on button "Update contact" at bounding box center [334, 342] width 94 height 23
click at [435, 280] on input "[PERSON_NAME].[PERSON_NAME]@[PERSON_NAME]-design" at bounding box center [482, 282] width 373 height 30
type input "[PERSON_NAME][EMAIL_ADDRESS][PERSON_NAME][PERSON_NAME][DOMAIN_NAME]"
click at [331, 337] on button "Update contact" at bounding box center [334, 342] width 94 height 23
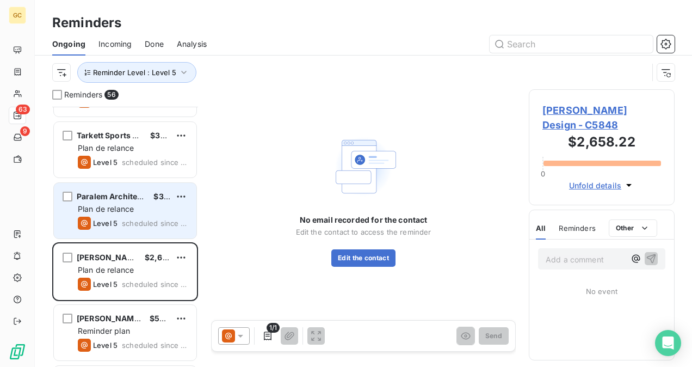
click at [155, 224] on span "scheduled since 454 days" at bounding box center [155, 223] width 66 height 9
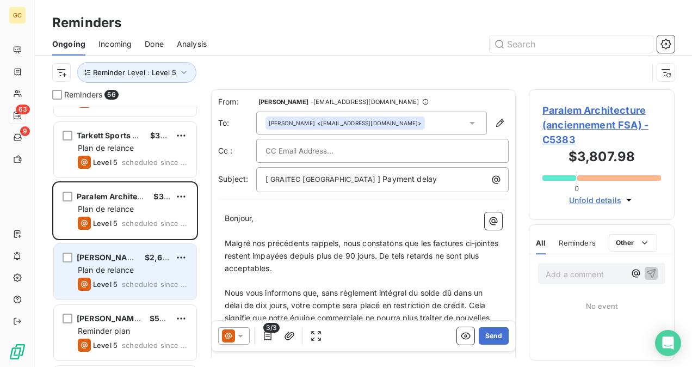
click at [153, 261] on span "$2,658.22" at bounding box center [165, 256] width 40 height 9
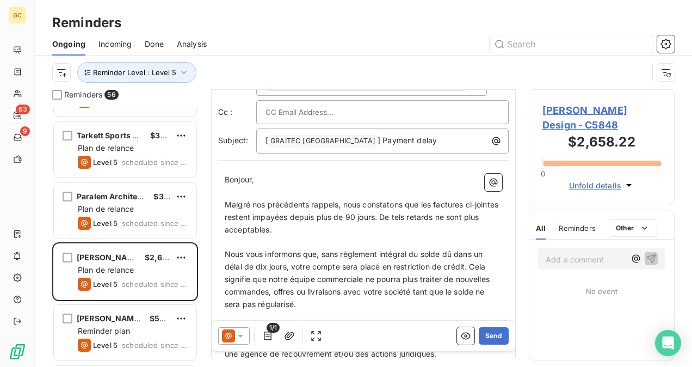
scroll to position [109, 0]
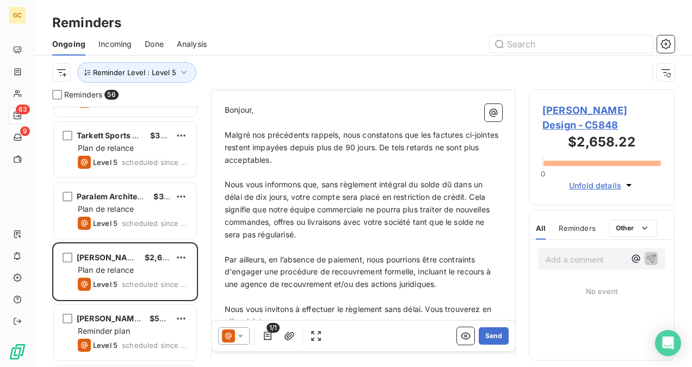
click at [521, 321] on div "Reminders 56 Steel Design $3,575.00 Reminder plan Level 5 scheduled since 743 d…" at bounding box center [363, 227] width 657 height 277
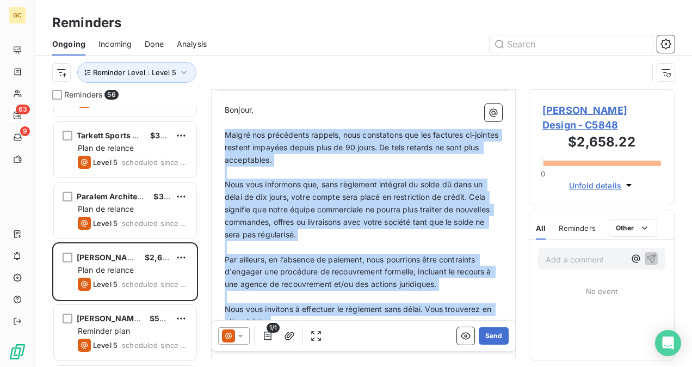
scroll to position [272, 0]
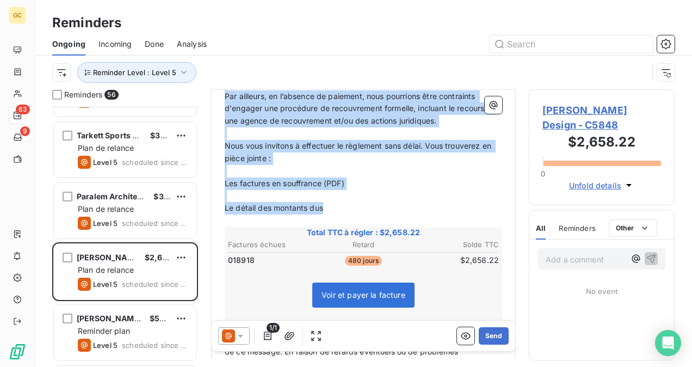
drag, startPoint x: 225, startPoint y: 133, endPoint x: 330, endPoint y: 207, distance: 128.5
click at [330, 207] on div "Bonjour, ﻿ Malgré nos précédents rappels, nous constatons que les factures ci-j…" at bounding box center [363, 211] width 277 height 540
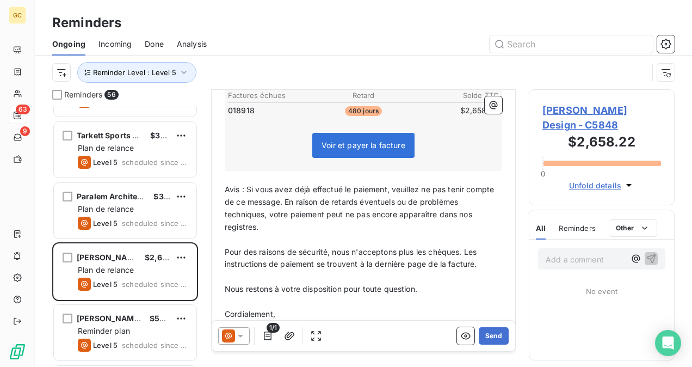
scroll to position [123, 0]
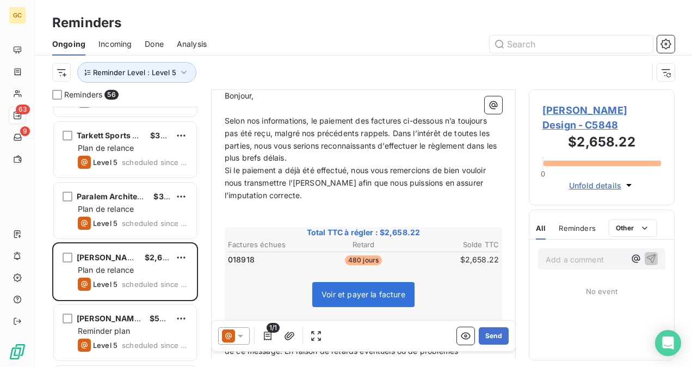
click at [308, 156] on p "Selon nos informations, le paiement des factures ci-dessous n’a toujours pas ét…" at bounding box center [363, 140] width 277 height 50
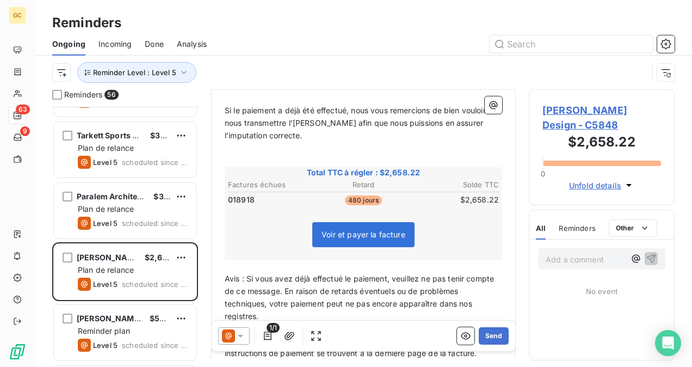
scroll to position [244, 0]
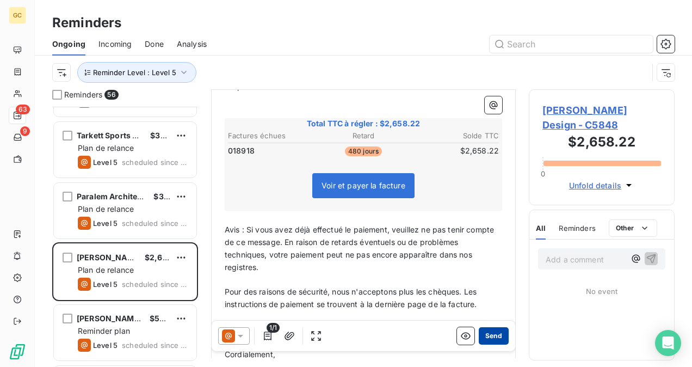
click at [480, 330] on button "Send" at bounding box center [494, 335] width 30 height 17
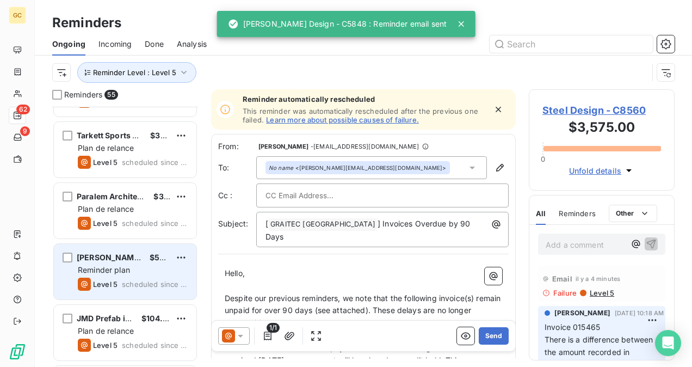
click at [114, 278] on div "Level 5" at bounding box center [98, 283] width 40 height 13
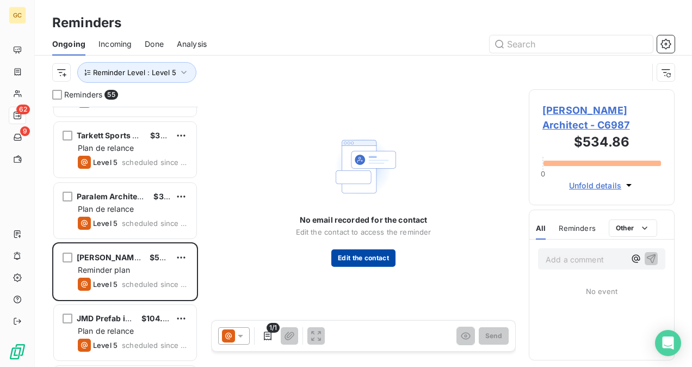
click at [366, 256] on button "Edit the contact" at bounding box center [363, 257] width 64 height 17
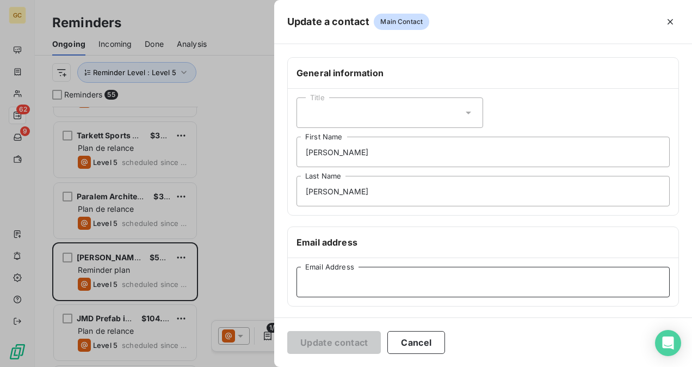
drag, startPoint x: 385, startPoint y: 288, endPoint x: 372, endPoint y: 288, distance: 13.1
click at [372, 288] on input "Email Address" at bounding box center [482, 282] width 373 height 30
paste input "[PERSON_NAME][EMAIL_ADDRESS][DOMAIN_NAME]"
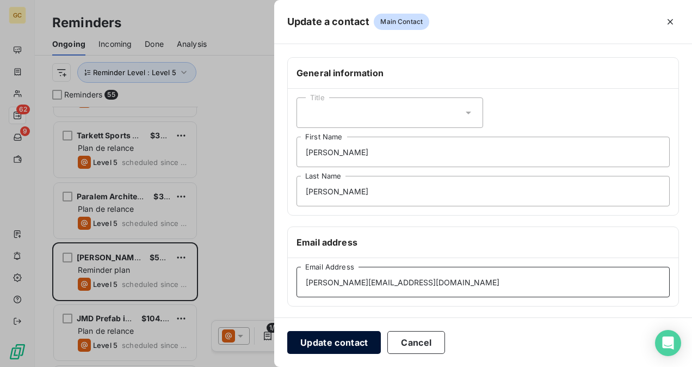
type input "[PERSON_NAME][EMAIL_ADDRESS][DOMAIN_NAME]"
click at [337, 345] on button "Update contact" at bounding box center [334, 342] width 94 height 23
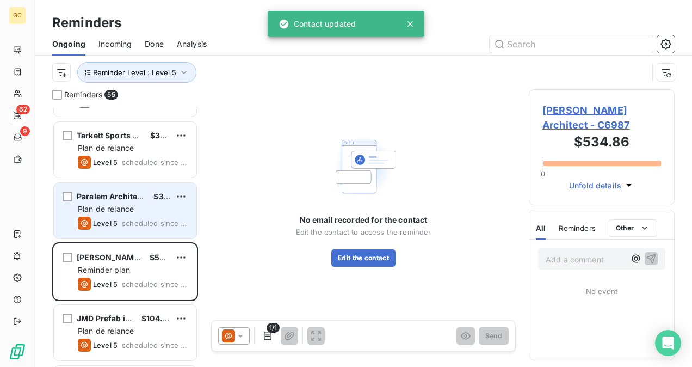
click at [152, 219] on span "scheduled since 454 days" at bounding box center [155, 223] width 66 height 9
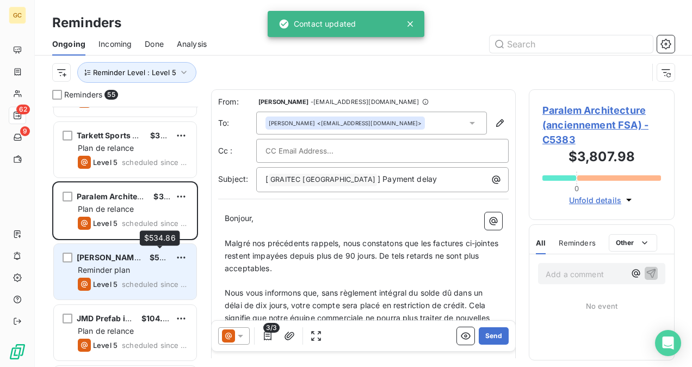
click at [154, 262] on div "$534.86" at bounding box center [160, 257] width 21 height 11
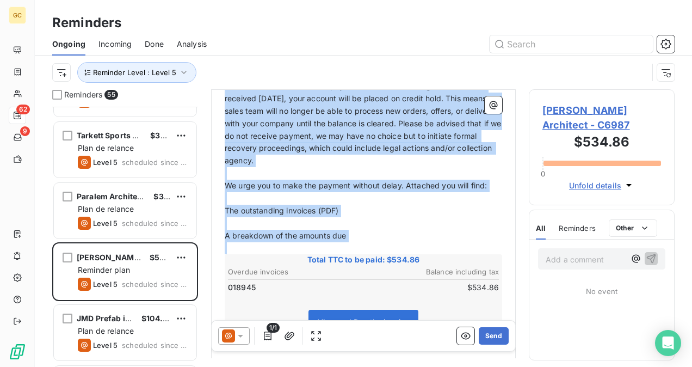
scroll to position [218, 0]
drag, startPoint x: 225, startPoint y: 133, endPoint x: 356, endPoint y: 224, distance: 159.5
click at [356, 224] on div "Hello, ﻿ Despite our previous reminders, we note that the following invoice(s) …" at bounding box center [363, 250] width 277 height 490
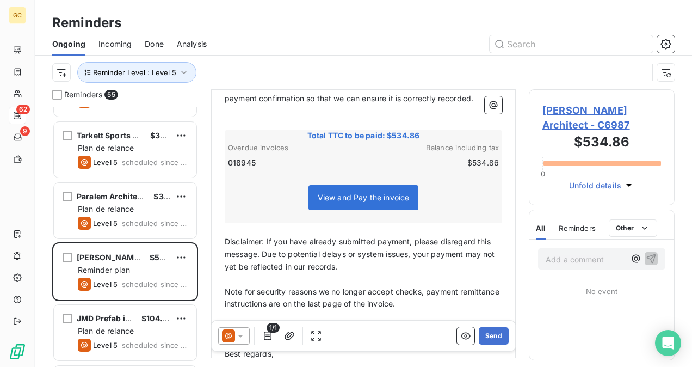
scroll to position [94, 0]
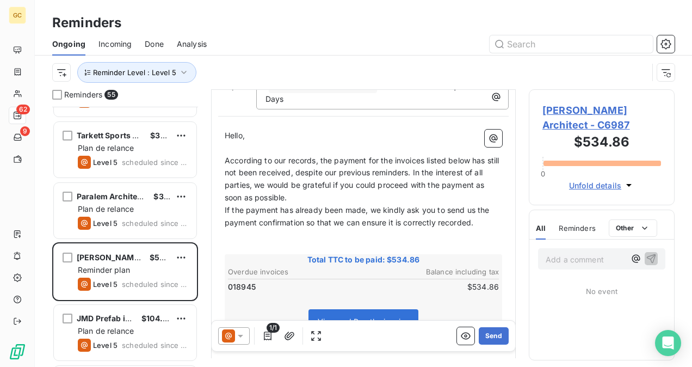
click at [329, 172] on span "According to our records, the payment for the invoices listed below has still n…" at bounding box center [363, 179] width 277 height 47
click at [327, 186] on p "According to our records, the payment for the invoices listed below has still n…" at bounding box center [363, 179] width 277 height 50
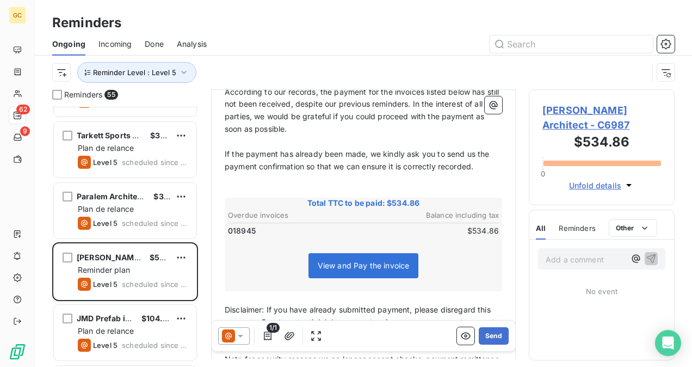
scroll to position [215, 0]
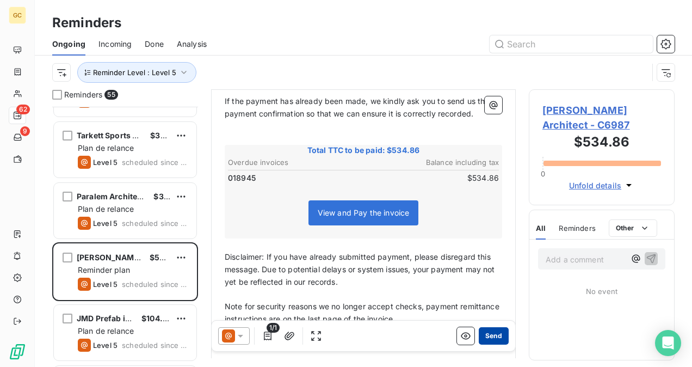
click at [480, 336] on button "Send" at bounding box center [494, 335] width 30 height 17
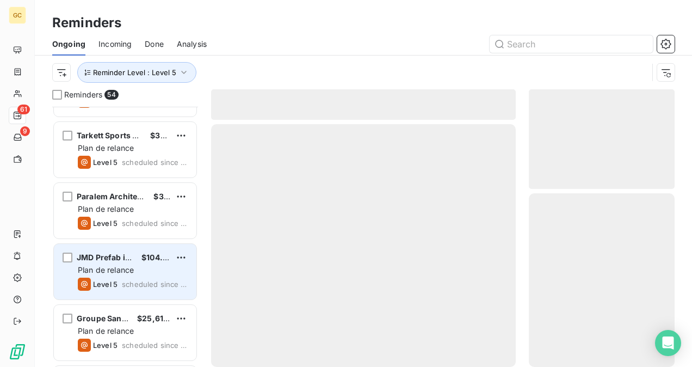
click at [151, 269] on div "Plan de relance" at bounding box center [133, 269] width 110 height 11
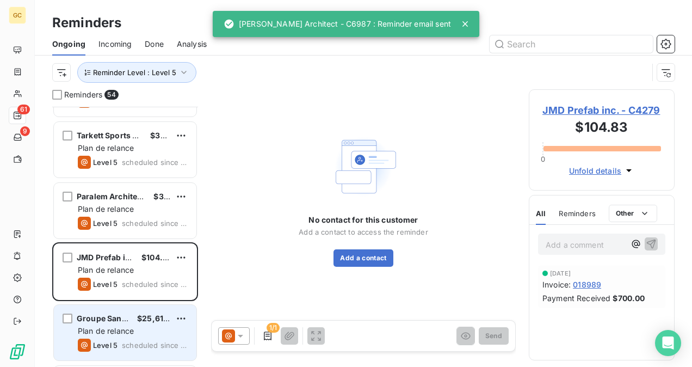
click at [119, 320] on span "Groupe Sanik inc" at bounding box center [109, 317] width 65 height 9
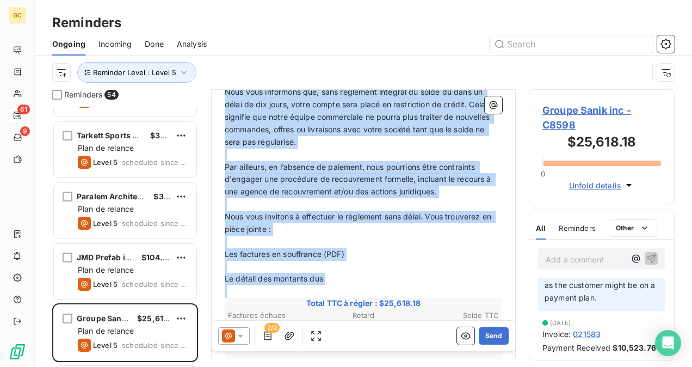
scroll to position [219, 0]
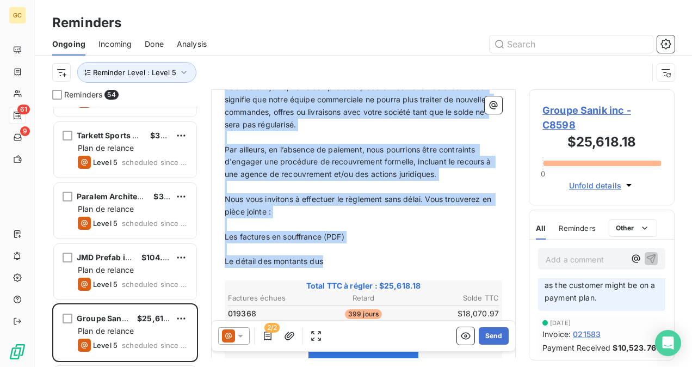
drag, startPoint x: 226, startPoint y: 185, endPoint x: 352, endPoint y: 260, distance: 146.4
click at [351, 260] on div "Bonjour, ﻿ Malgré nos précédents rappels, nous constatons que les factures ci-j…" at bounding box center [363, 270] width 277 height 553
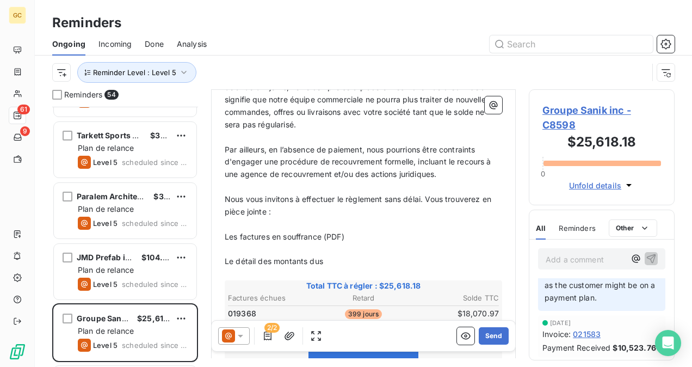
scroll to position [70, 0]
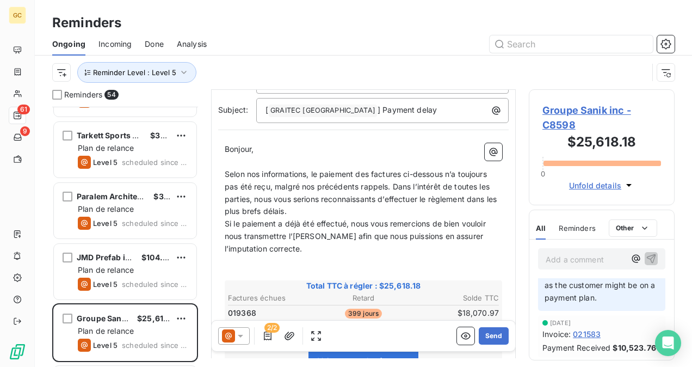
click at [319, 209] on p "Selon nos informations, le paiement des factures ci-dessous n’a toujours pas ét…" at bounding box center [363, 193] width 277 height 50
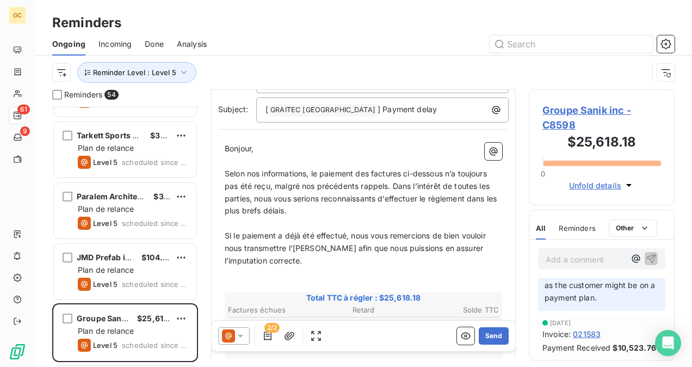
scroll to position [55, 0]
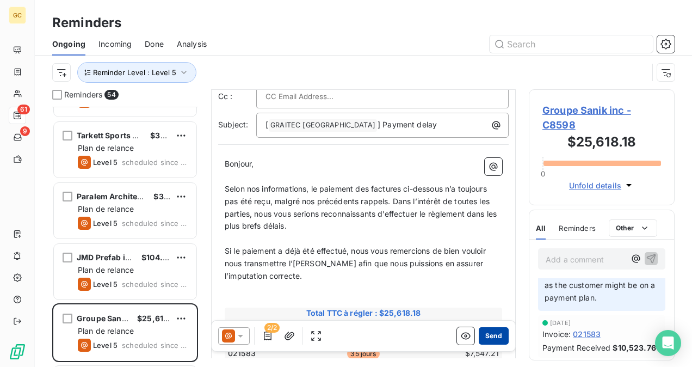
click at [486, 338] on button "Send" at bounding box center [494, 335] width 30 height 17
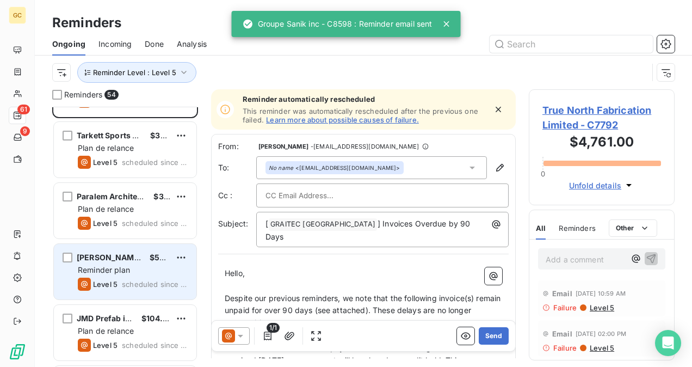
click at [141, 286] on span "scheduled since 387 days" at bounding box center [155, 284] width 66 height 9
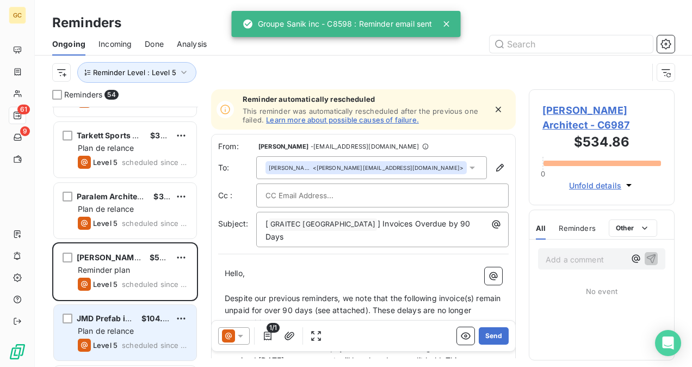
click at [138, 325] on div "Plan de relance" at bounding box center [133, 330] width 110 height 11
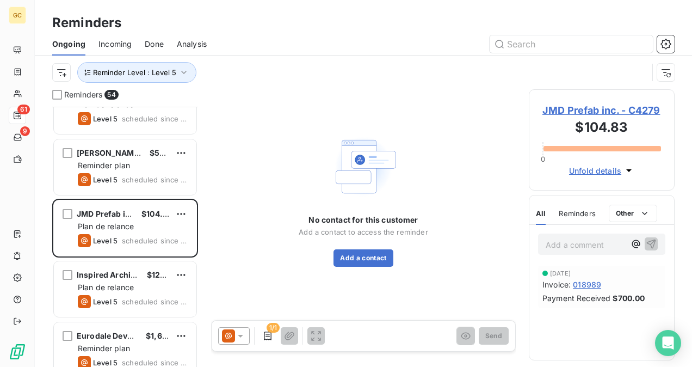
scroll to position [218, 0]
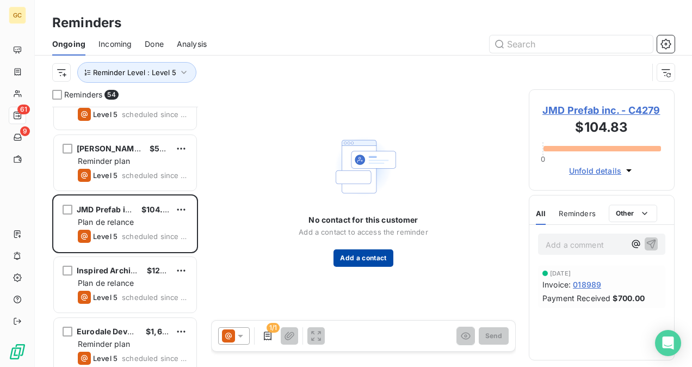
click at [380, 251] on button "Add a contact" at bounding box center [362, 257] width 59 height 17
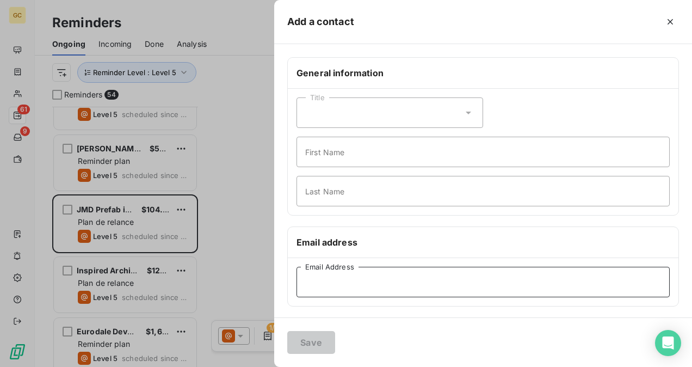
click at [342, 286] on input "Email Address" at bounding box center [482, 282] width 373 height 30
paste input "[EMAIL_ADDRESS][DOMAIN_NAME]"
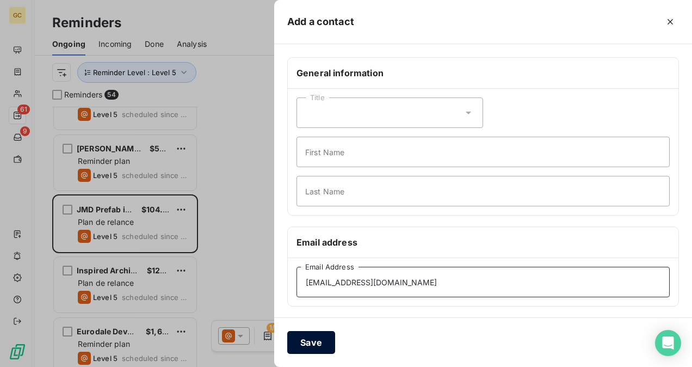
type input "[EMAIL_ADDRESS][DOMAIN_NAME]"
click at [321, 350] on button "Save" at bounding box center [311, 342] width 48 height 23
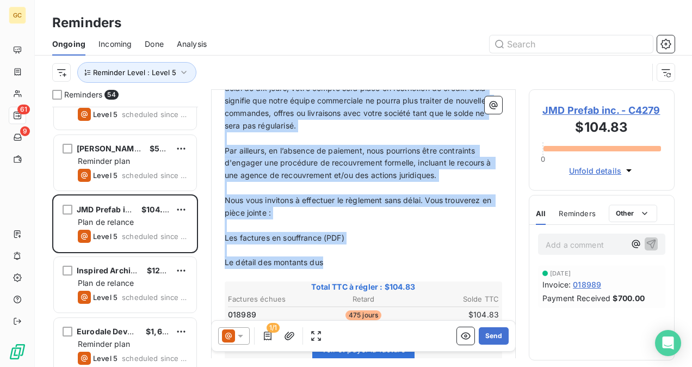
drag, startPoint x: 226, startPoint y: 138, endPoint x: 338, endPoint y: 259, distance: 164.7
click at [334, 260] on div "Bonjour, ﻿ Malgré nos précédents rappels, nous constatons que les factures ci-j…" at bounding box center [363, 265] width 277 height 540
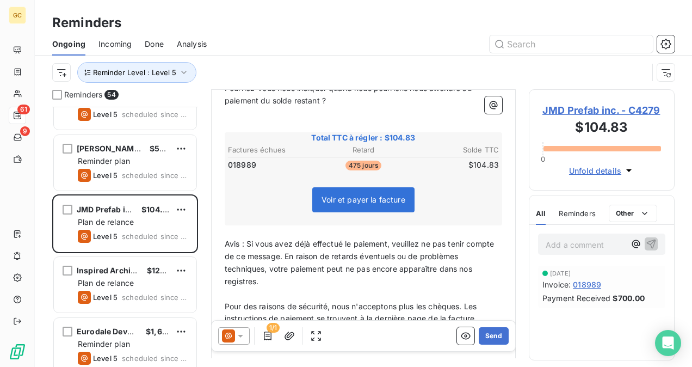
scroll to position [69, 0]
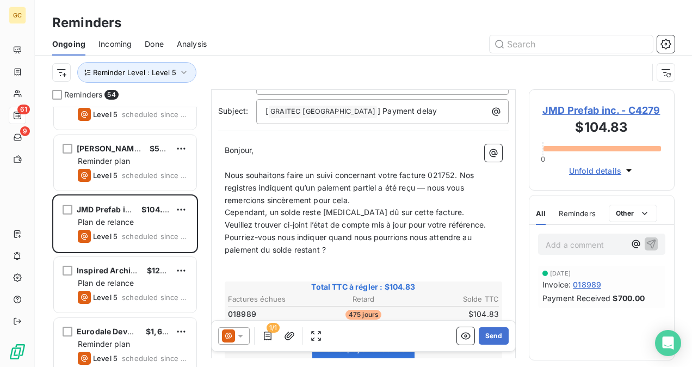
click at [362, 200] on p "Nous souhaitons faire un suivi concernant votre facture 021752. Nos registres i…" at bounding box center [363, 188] width 277 height 38
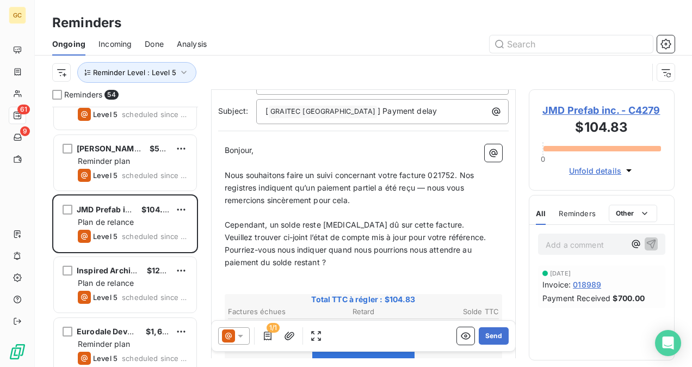
scroll to position [81, 0]
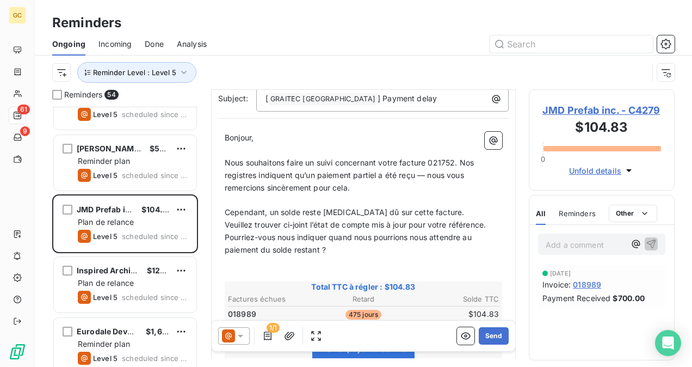
click at [438, 210] on p "Cependant, un solde reste [MEDICAL_DATA] dû sur cette facture." at bounding box center [363, 212] width 277 height 13
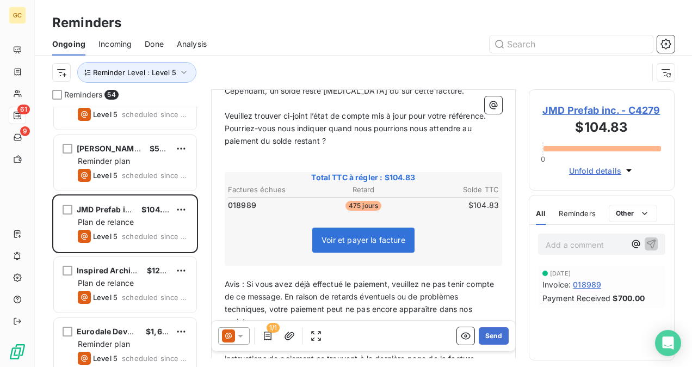
scroll to position [0, 0]
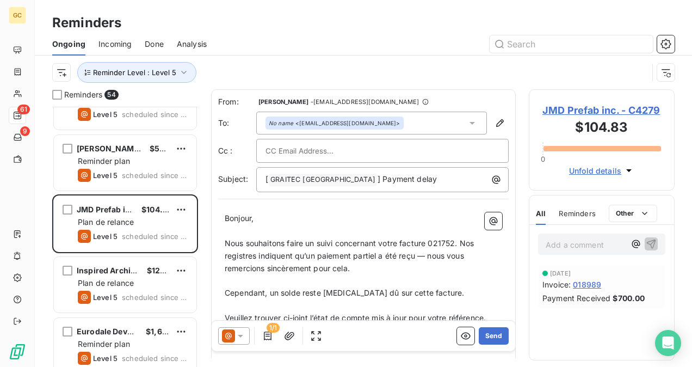
click at [454, 241] on span "Nous souhaitons faire un suivi concernant votre facture 021752. Nos registres i…" at bounding box center [350, 255] width 251 height 34
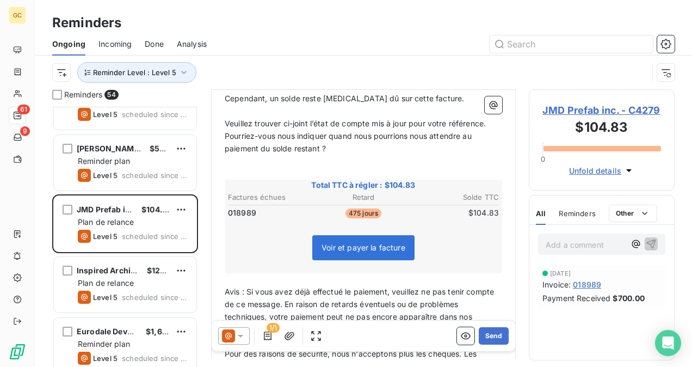
scroll to position [272, 0]
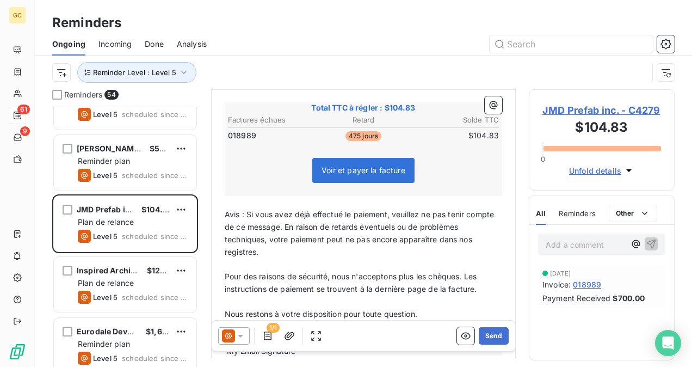
click at [391, 312] on span "Nous restons à votre disposition pour toute question." at bounding box center [321, 313] width 193 height 9
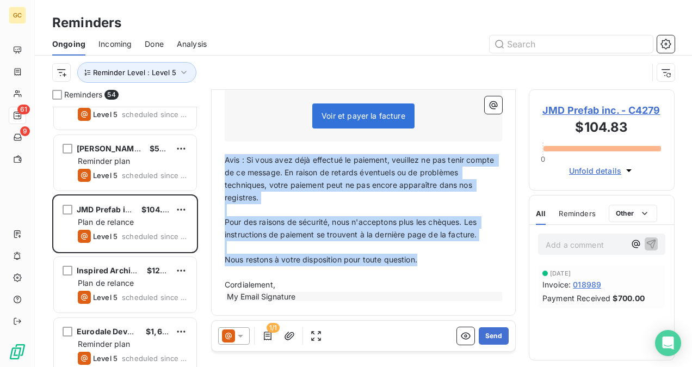
drag, startPoint x: 225, startPoint y: 158, endPoint x: 437, endPoint y: 257, distance: 234.3
click at [437, 257] on div "Bonjour, ﻿ Nous souhaitons faire un suivi concernant votre facture 018989. Nos …" at bounding box center [363, 94] width 277 height 416
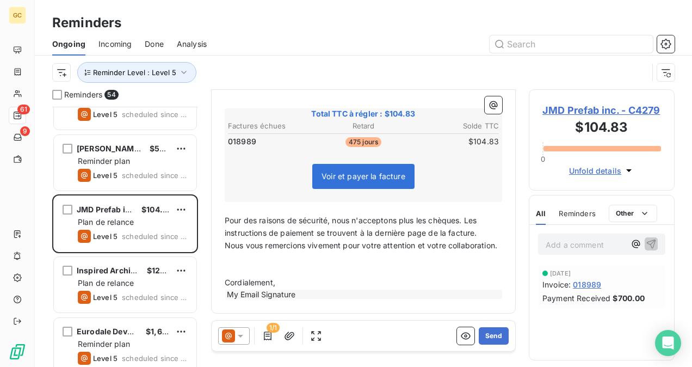
scroll to position [277, 0]
click at [491, 219] on p "Pour des raisons de sécurité, nous n'acceptons plus les chèques. Les instructio…" at bounding box center [363, 226] width 277 height 25
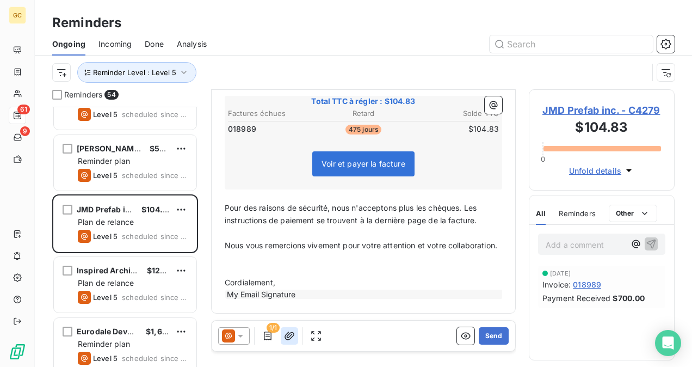
click at [288, 334] on icon "button" at bounding box center [289, 335] width 10 height 8
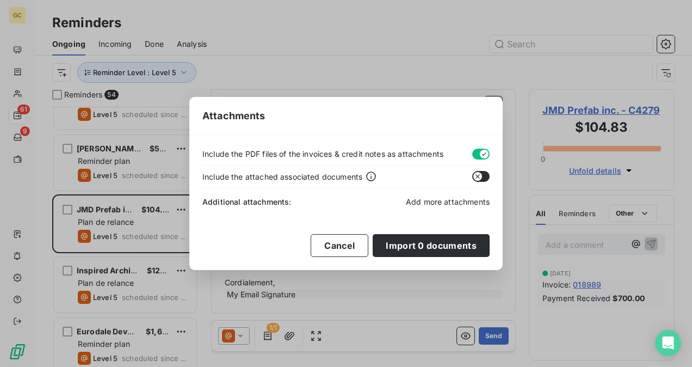
click at [436, 200] on span "Add more attachments" at bounding box center [448, 201] width 84 height 9
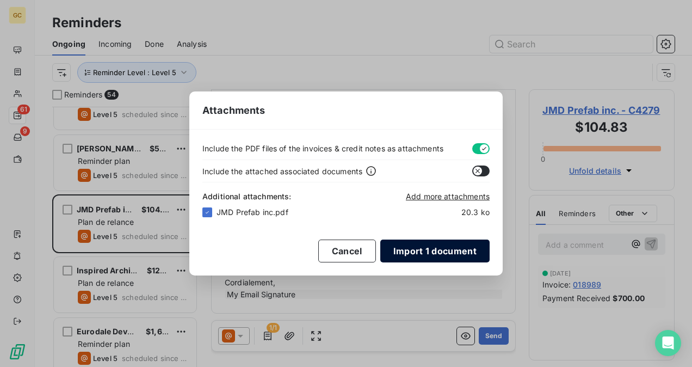
click at [416, 245] on button "Import 1 document" at bounding box center [434, 250] width 109 height 23
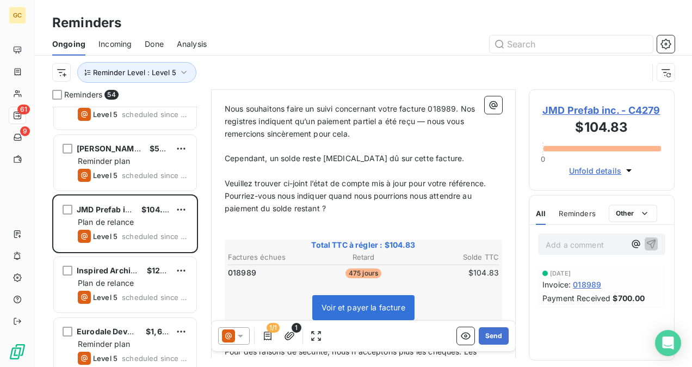
scroll to position [72, 0]
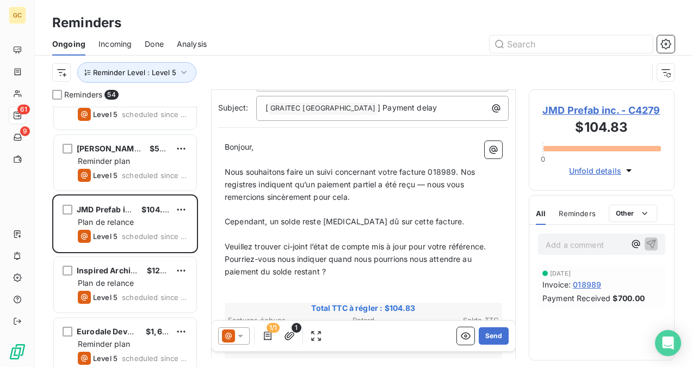
click at [495, 249] on div "Bonjour, ﻿ Nous souhaitons faire un suivi concernant votre facture 018989. Nos …" at bounding box center [363, 323] width 290 height 379
click at [495, 245] on div "Bonjour, ﻿ Nous souhaitons faire un suivi concernant votre facture 018989. Nos …" at bounding box center [363, 323] width 290 height 379
click at [486, 245] on span "Veuillez trouver ci-joint l’état de compte mis à jour pour votre référence." at bounding box center [355, 245] width 261 height 9
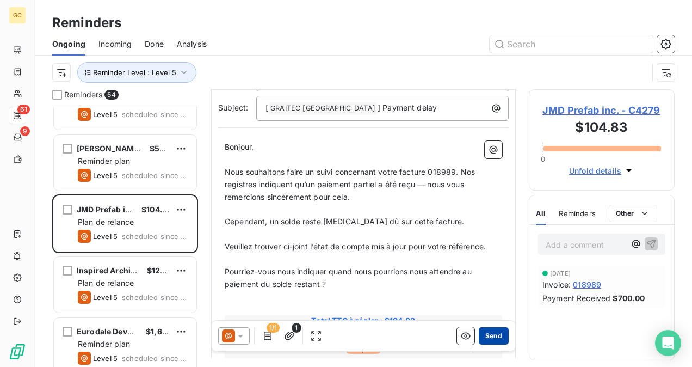
click at [479, 334] on button "Send" at bounding box center [494, 335] width 30 height 17
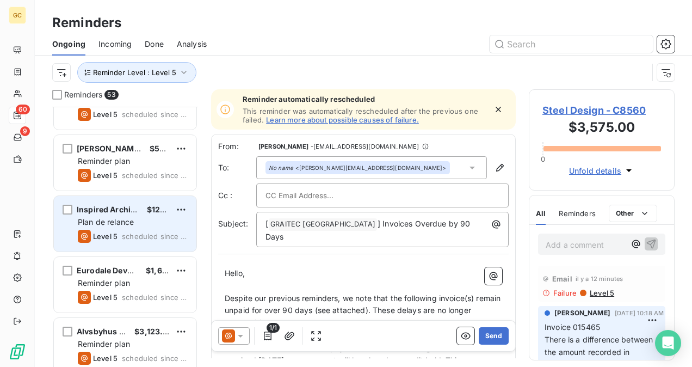
click at [138, 224] on div "Plan de relance" at bounding box center [133, 221] width 110 height 11
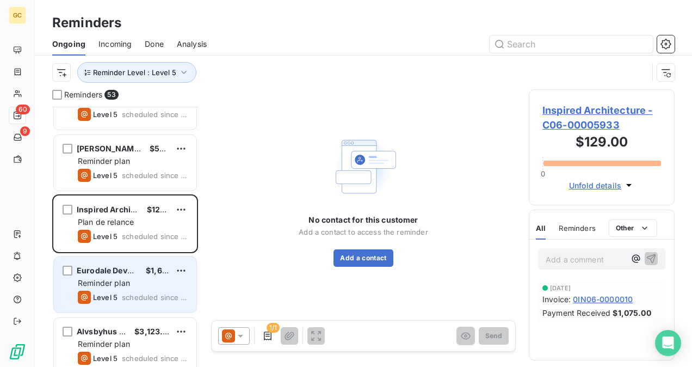
click at [135, 277] on div "Reminder plan" at bounding box center [133, 282] width 110 height 11
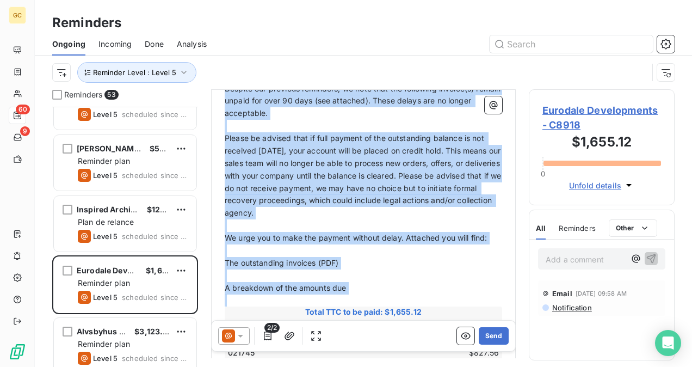
scroll to position [251, 0]
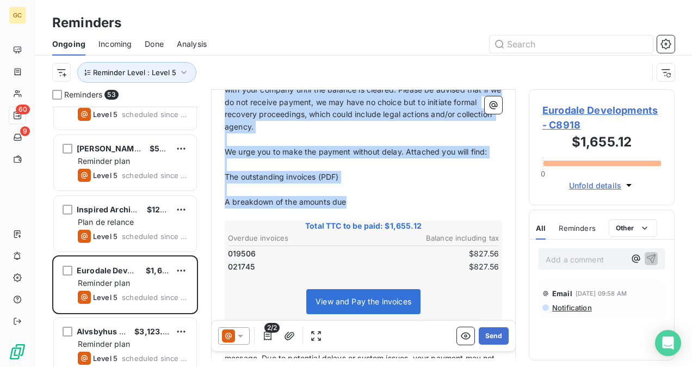
drag, startPoint x: 225, startPoint y: 210, endPoint x: 361, endPoint y: 194, distance: 136.4
click at [360, 193] on div "Hello, ﻿ Despite our previous reminders, we note that the following invoice(s) …" at bounding box center [363, 223] width 277 height 503
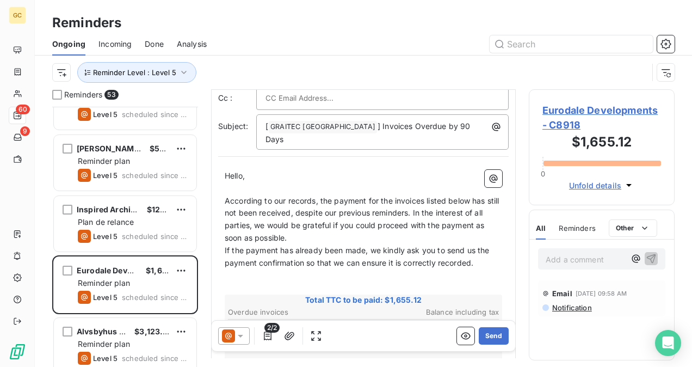
scroll to position [18, 0]
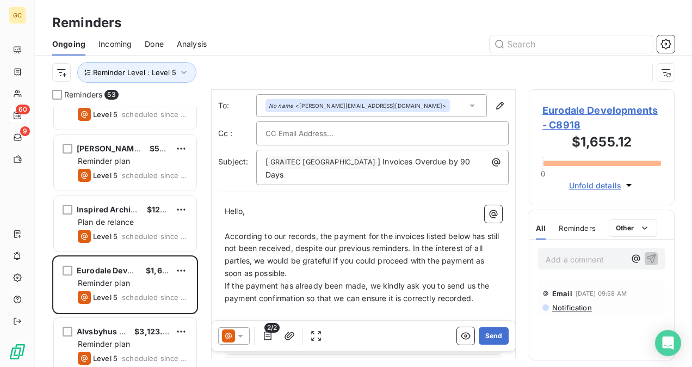
drag, startPoint x: 309, startPoint y: 258, endPoint x: 312, endPoint y: 265, distance: 7.8
click at [309, 258] on p "According to our records, the payment for the invoices listed below has still n…" at bounding box center [363, 255] width 277 height 50
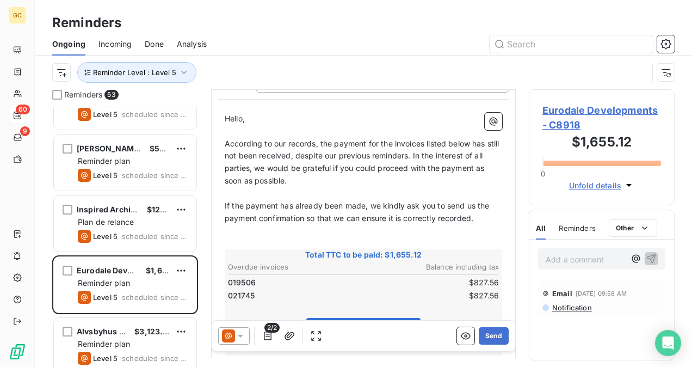
scroll to position [181, 0]
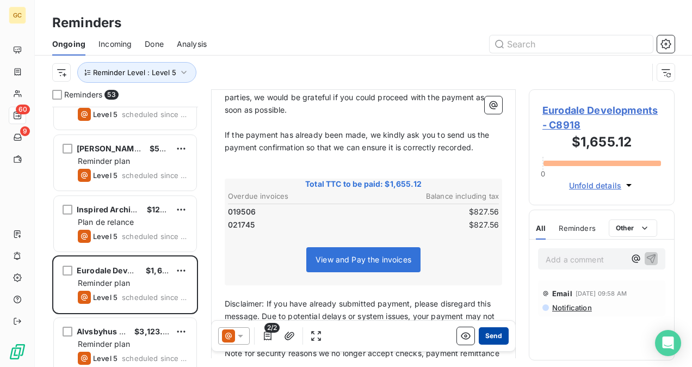
click at [488, 339] on button "Send" at bounding box center [494, 335] width 30 height 17
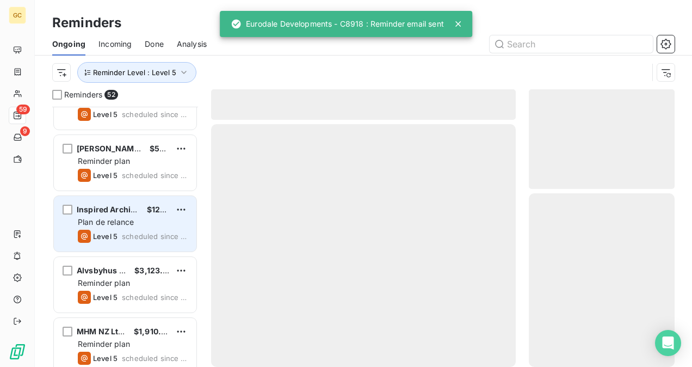
click at [109, 230] on div "Level 5" at bounding box center [98, 236] width 40 height 13
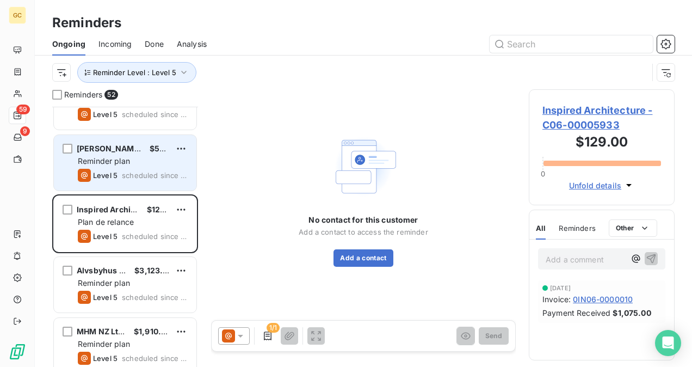
click at [103, 165] on div "Reminder plan" at bounding box center [133, 161] width 110 height 11
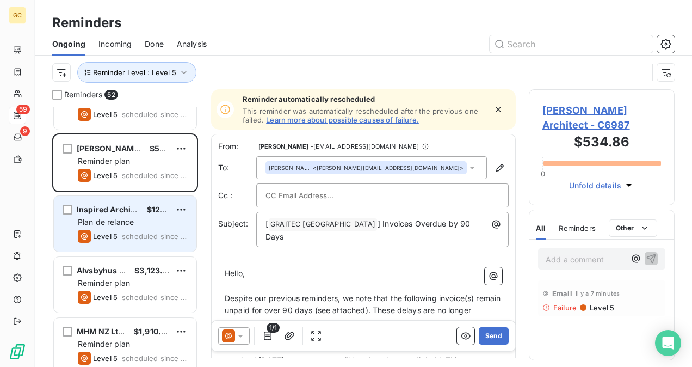
click at [129, 230] on div "Level 5 scheduled since 296 days" at bounding box center [133, 236] width 110 height 13
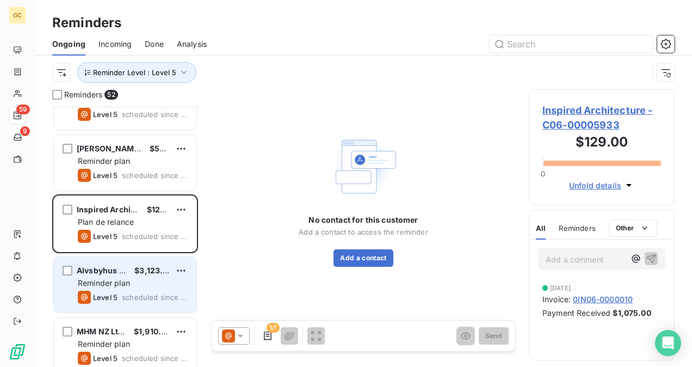
click at [129, 299] on span "scheduled since 278 days" at bounding box center [155, 297] width 66 height 9
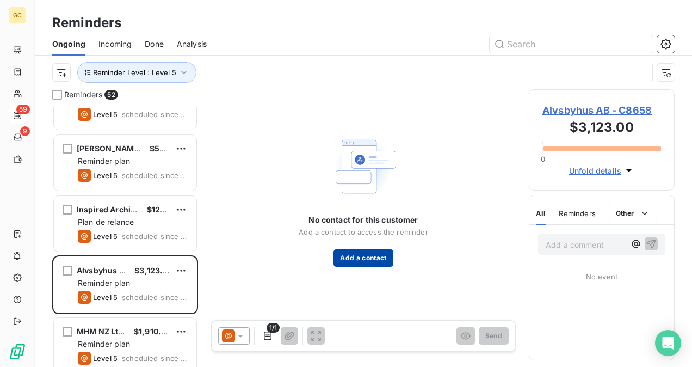
click at [353, 258] on button "Add a contact" at bounding box center [362, 257] width 59 height 17
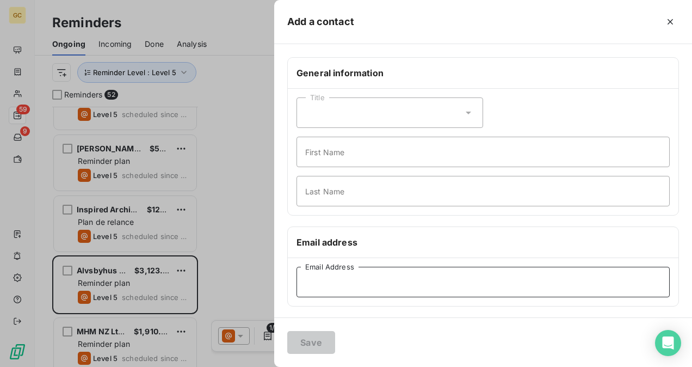
click at [351, 284] on input "Email Address" at bounding box center [482, 282] width 373 height 30
paste input "[PERSON_NAME][EMAIL_ADDRESS][DOMAIN_NAME]"
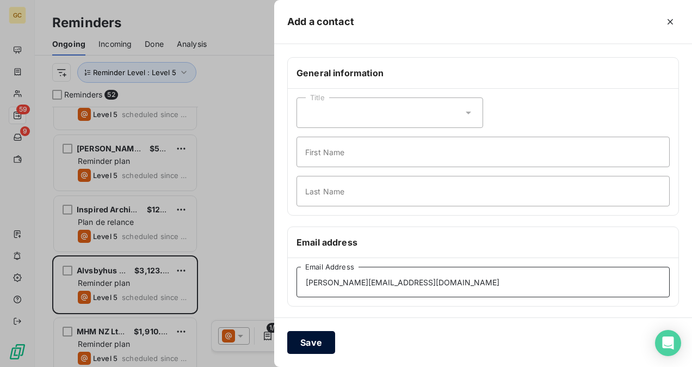
type input "[PERSON_NAME][EMAIL_ADDRESS][DOMAIN_NAME]"
click at [324, 340] on button "Save" at bounding box center [311, 342] width 48 height 23
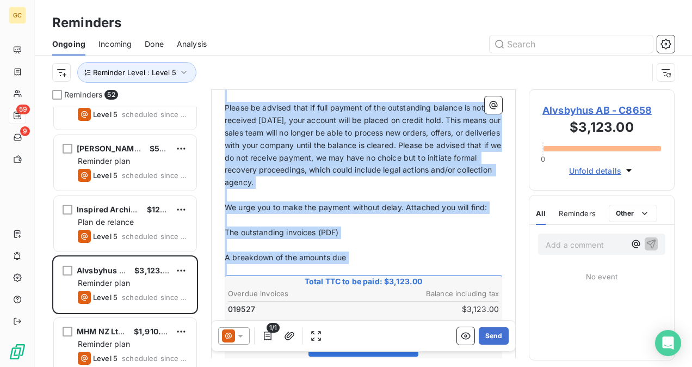
scroll to position [219, 0]
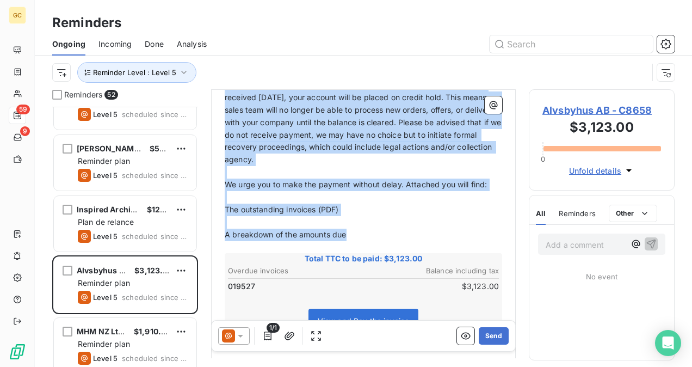
drag, startPoint x: 225, startPoint y: 187, endPoint x: 355, endPoint y: 218, distance: 133.1
click at [355, 218] on div "Hello, ﻿ Despite our previous reminders, we note that the following invoice(s) …" at bounding box center [363, 249] width 277 height 490
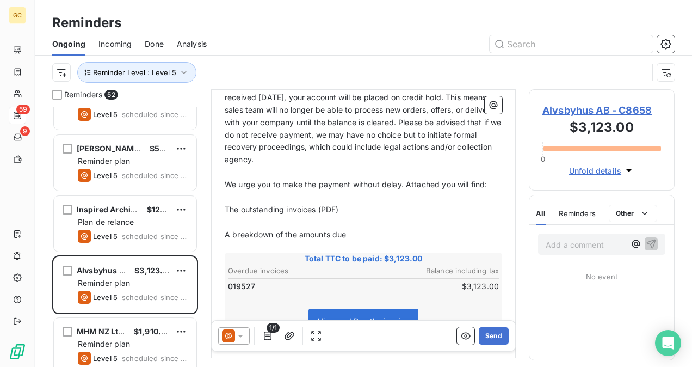
scroll to position [94, 0]
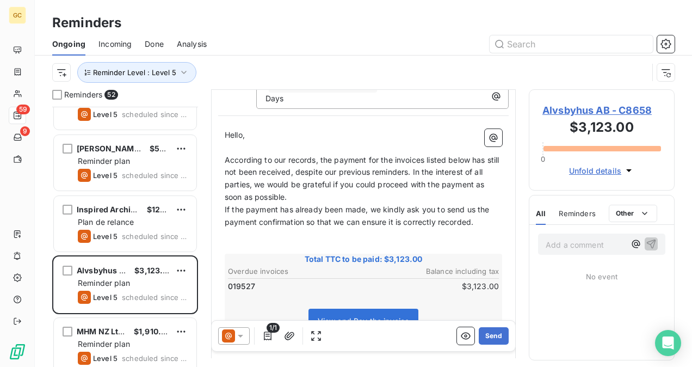
click at [322, 184] on p "According to our records, the payment for the invoices listed below has still n…" at bounding box center [363, 179] width 277 height 50
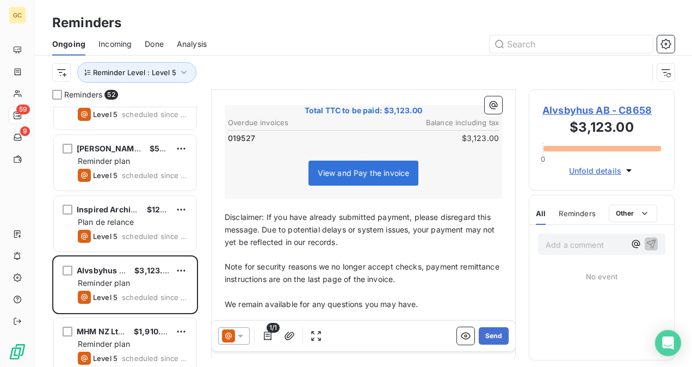
scroll to position [270, 0]
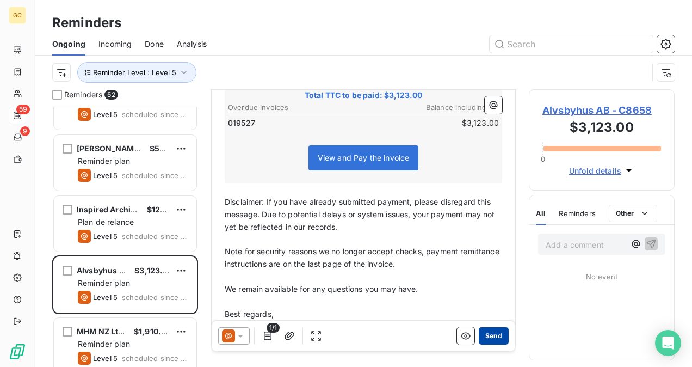
click at [481, 334] on button "Send" at bounding box center [494, 335] width 30 height 17
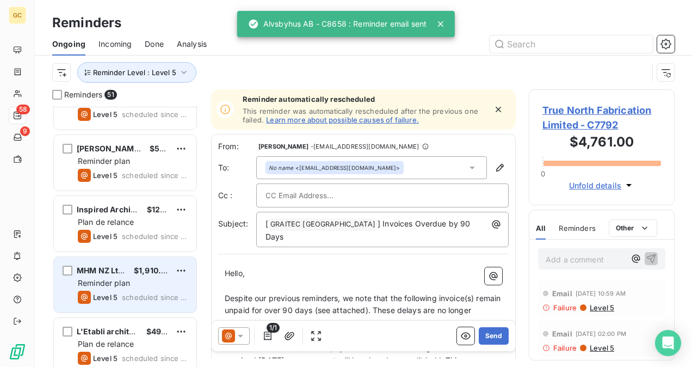
click at [132, 299] on span "scheduled since 258 days" at bounding box center [155, 297] width 66 height 9
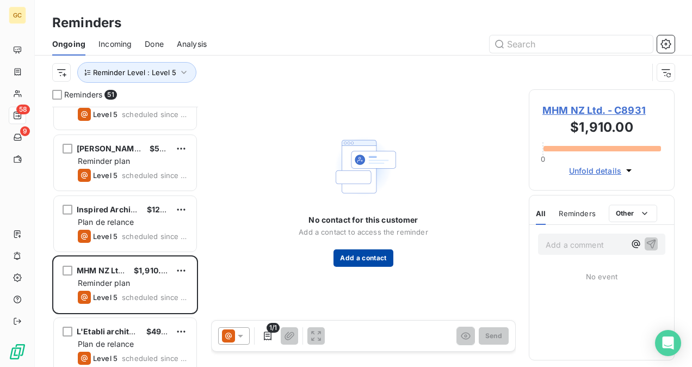
click at [355, 254] on button "Add a contact" at bounding box center [362, 257] width 59 height 17
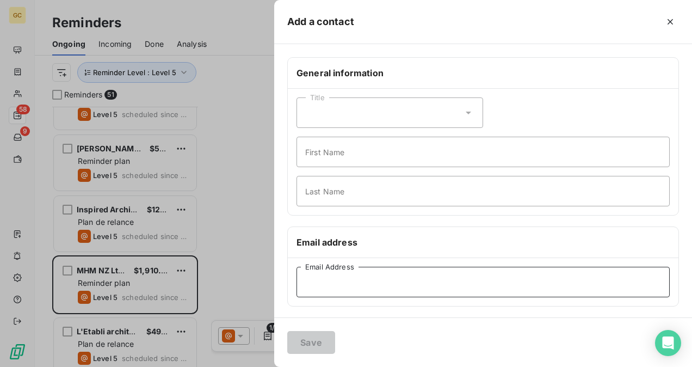
click at [327, 279] on input "Email Address" at bounding box center [482, 282] width 373 height 30
paste input "mhmnzap@mhmautomation."
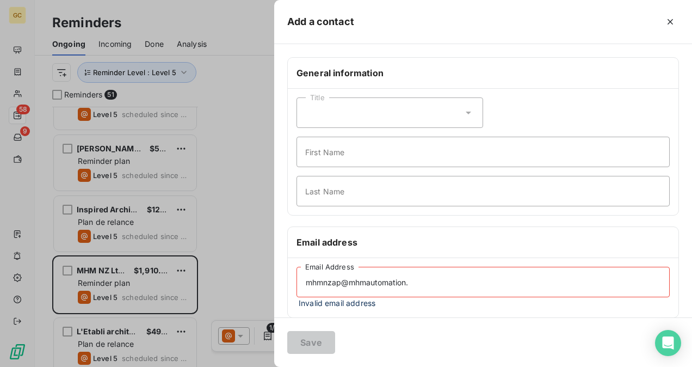
drag, startPoint x: 422, startPoint y: 283, endPoint x: 288, endPoint y: 276, distance: 133.4
click at [115, 366] on div "Add a contact General information Title First Name Last Name Email address mhmn…" at bounding box center [346, 367] width 692 height 0
paste input "com"
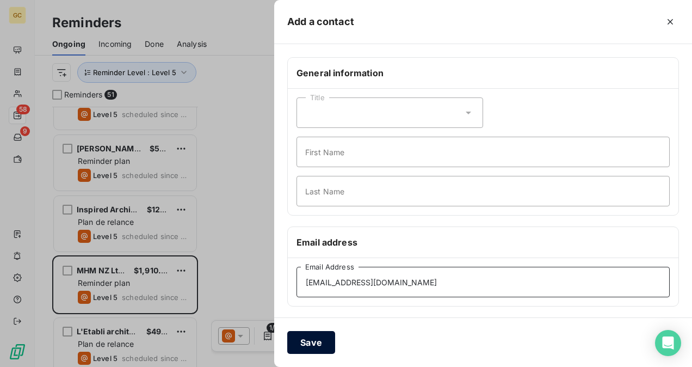
type input "[EMAIL_ADDRESS][DOMAIN_NAME]"
click at [293, 345] on button "Save" at bounding box center [311, 342] width 48 height 23
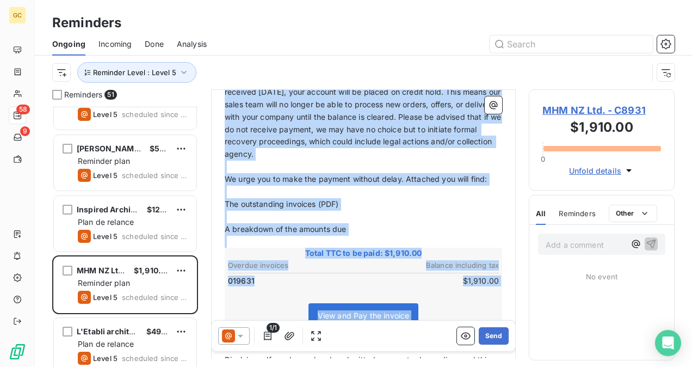
scroll to position [273, 0]
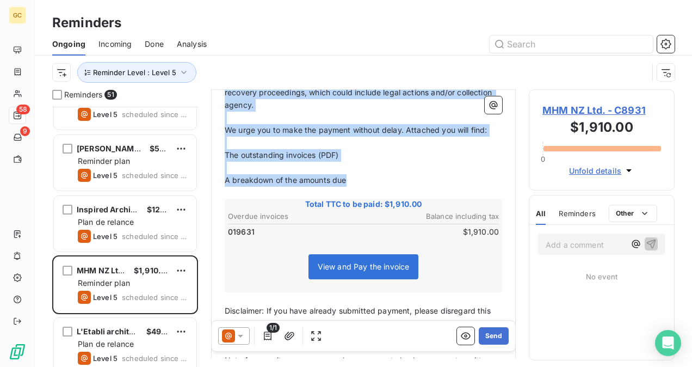
drag, startPoint x: 226, startPoint y: 241, endPoint x: 355, endPoint y: 173, distance: 146.0
click at [355, 173] on div "Hello, ﻿ Despite our previous reminders, we note that the following invoice(s) …" at bounding box center [363, 195] width 277 height 490
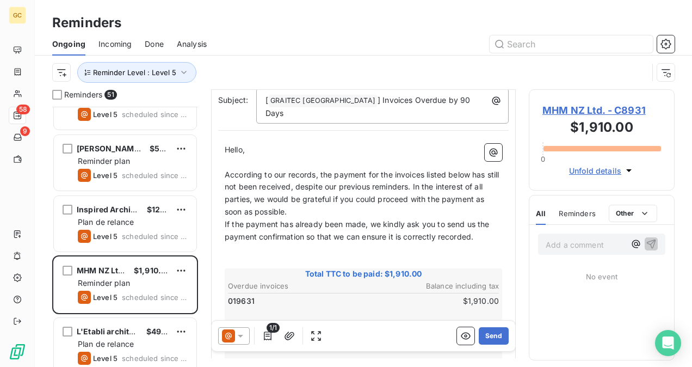
scroll to position [40, 0]
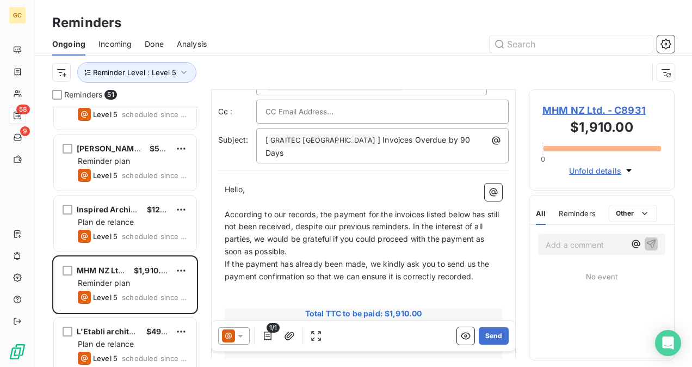
click at [308, 238] on p "According to our records, the payment for the invoices listed below has still n…" at bounding box center [363, 233] width 277 height 50
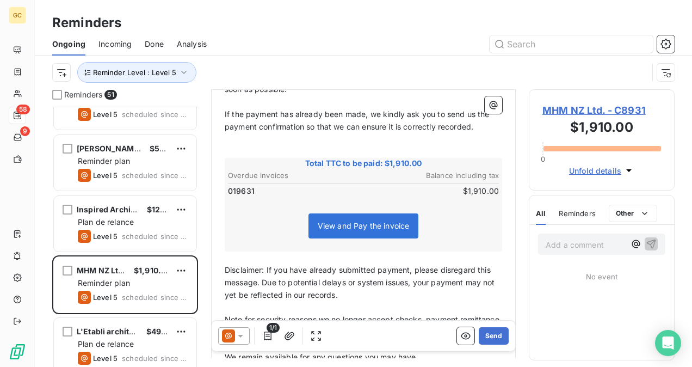
scroll to position [203, 0]
click at [486, 330] on button "Send" at bounding box center [494, 335] width 30 height 17
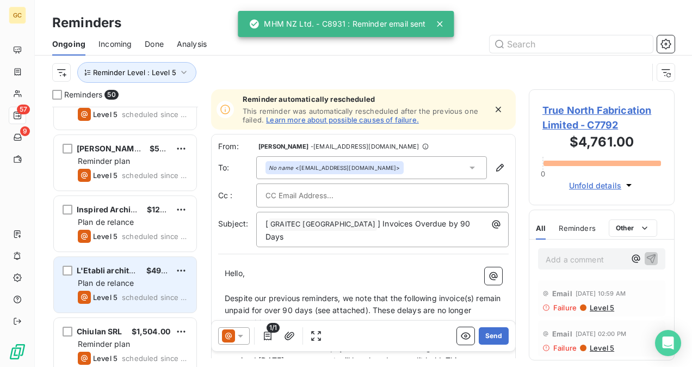
click at [105, 281] on span "Plan de relance" at bounding box center [106, 282] width 56 height 9
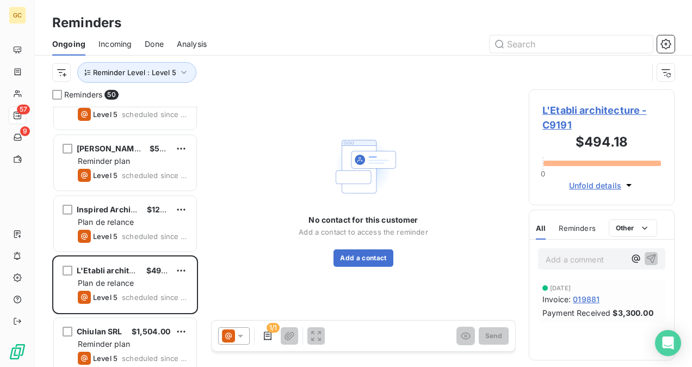
click at [358, 267] on div "No contact for this customer Add a contact to access the reminder Add a contact" at bounding box center [363, 199] width 305 height 220
click at [357, 260] on button "Add a contact" at bounding box center [362, 257] width 59 height 17
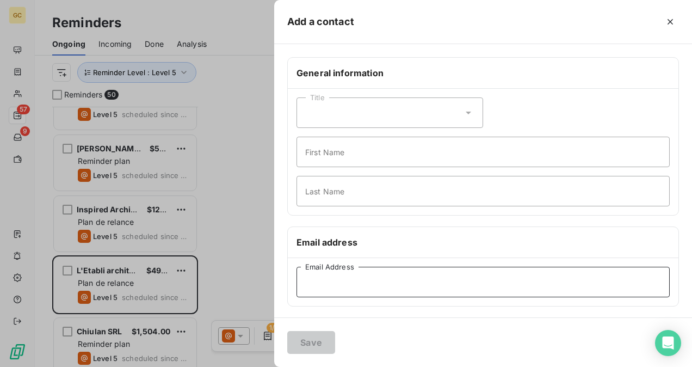
click at [334, 283] on input "Email Address" at bounding box center [482, 282] width 373 height 30
paste input "[EMAIL_ADDRESS][DOMAIN_NAME]"
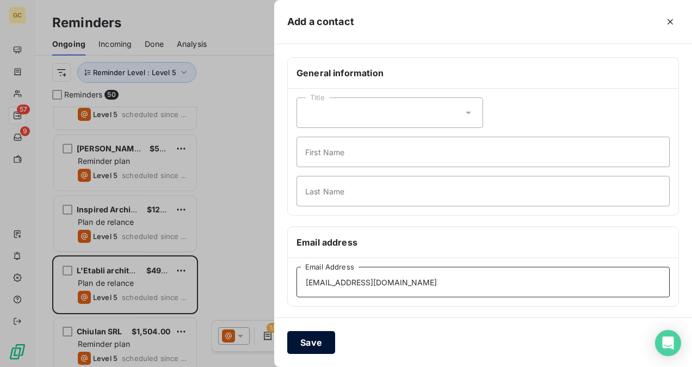
type input "[EMAIL_ADDRESS][DOMAIN_NAME]"
click at [306, 336] on button "Save" at bounding box center [311, 342] width 48 height 23
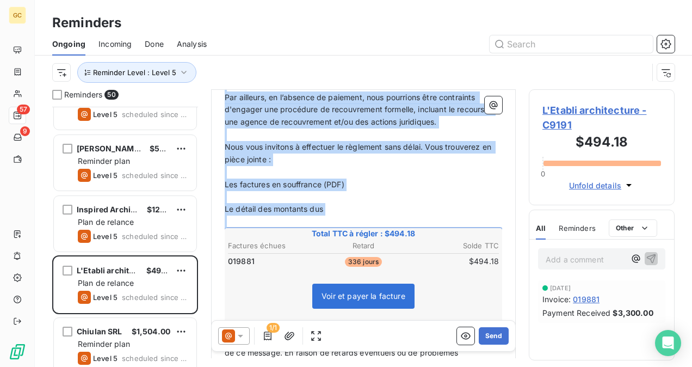
scroll to position [273, 0]
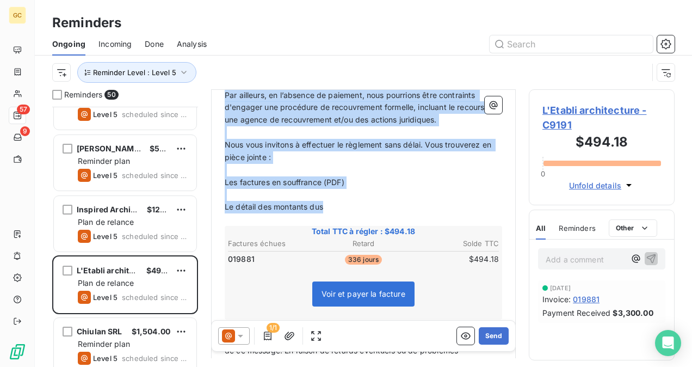
drag, startPoint x: 225, startPoint y: 133, endPoint x: 332, endPoint y: 206, distance: 128.8
click at [332, 206] on div "Bonjour, ﻿ Malgré nos précédents rappels, nous constatons que les factures ci-j…" at bounding box center [363, 210] width 277 height 540
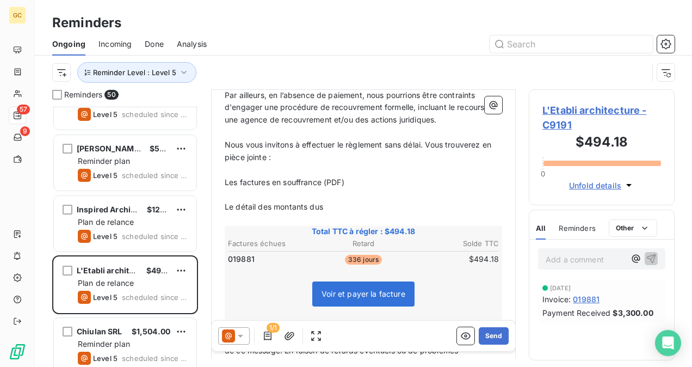
scroll to position [124, 0]
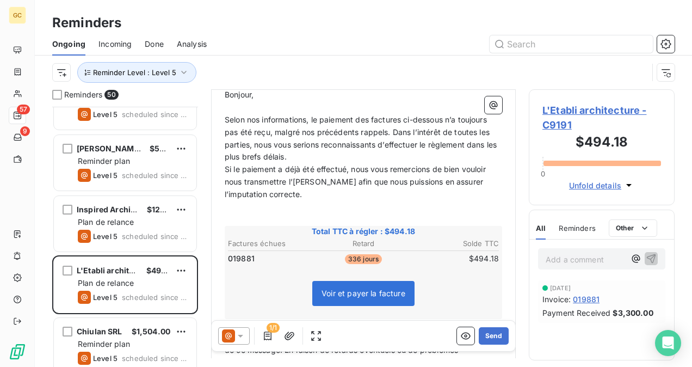
click at [314, 159] on p "Selon nos informations, le paiement des factures ci-dessous n’a toujours pas ét…" at bounding box center [363, 139] width 277 height 50
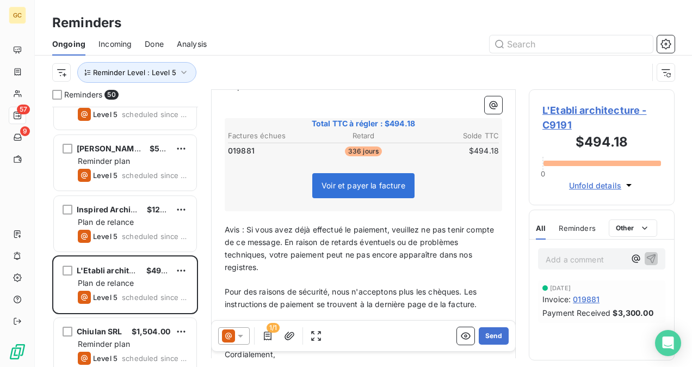
scroll to position [245, 0]
click at [486, 336] on button "Send" at bounding box center [494, 335] width 30 height 17
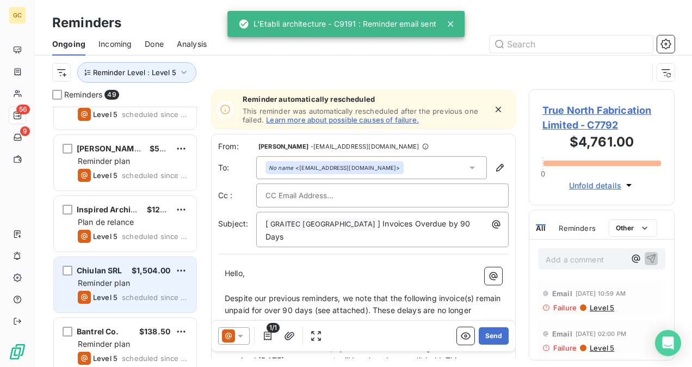
click at [145, 287] on div "Reminder plan" at bounding box center [133, 282] width 110 height 11
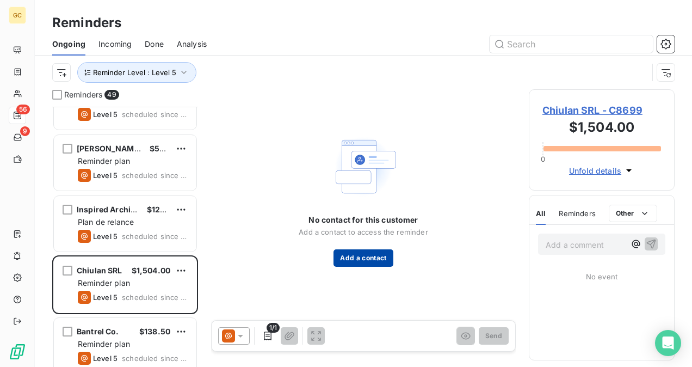
click at [354, 256] on button "Add a contact" at bounding box center [362, 257] width 59 height 17
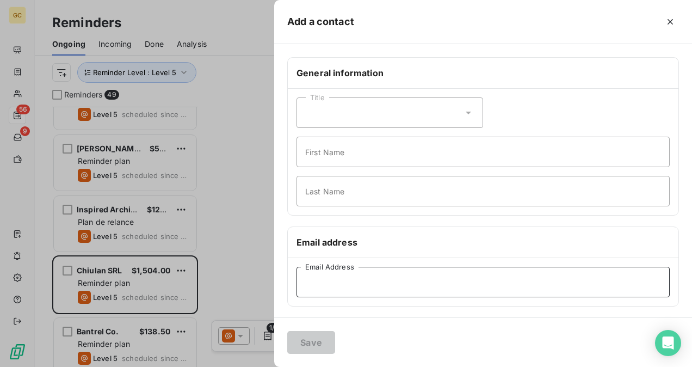
click at [346, 289] on input "Email Address" at bounding box center [482, 282] width 373 height 30
paste input "[EMAIL_ADDRESS][PERSON_NAME][DOMAIN_NAME]"
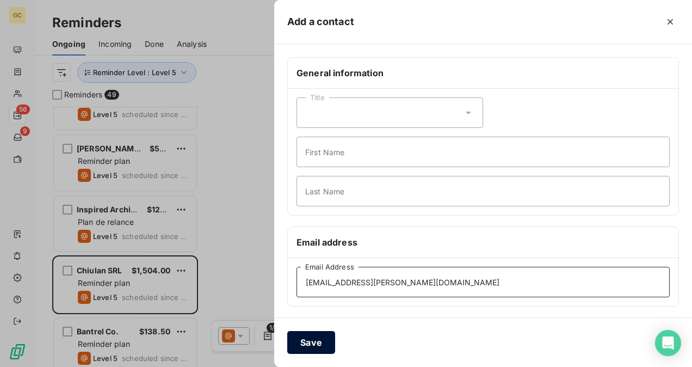
type input "[EMAIL_ADDRESS][PERSON_NAME][DOMAIN_NAME]"
click at [309, 343] on button "Save" at bounding box center [311, 342] width 48 height 23
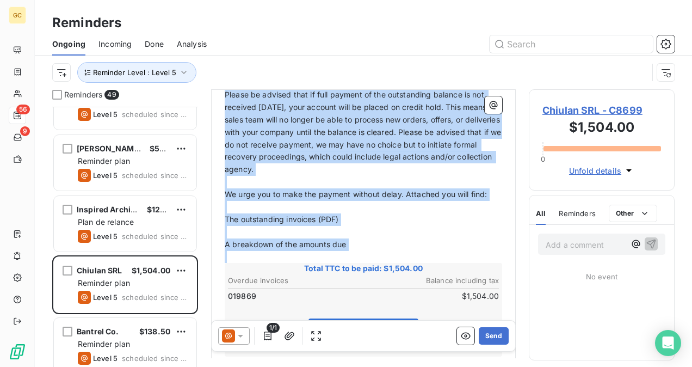
scroll to position [219, 0]
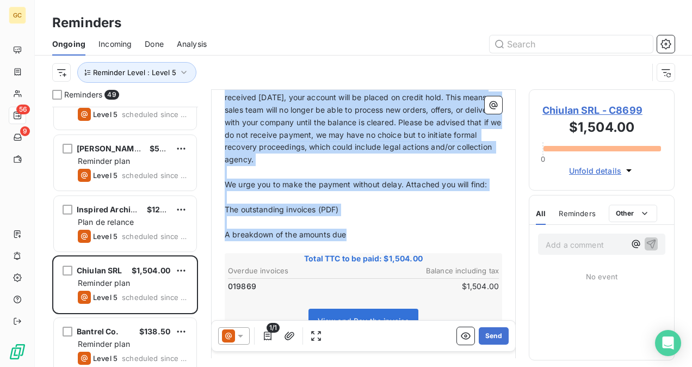
drag, startPoint x: 226, startPoint y: 186, endPoint x: 358, endPoint y: 224, distance: 137.5
click at [357, 224] on div "Hello, ﻿ Despite our previous reminders, we note that the following invoice(s) …" at bounding box center [363, 249] width 277 height 490
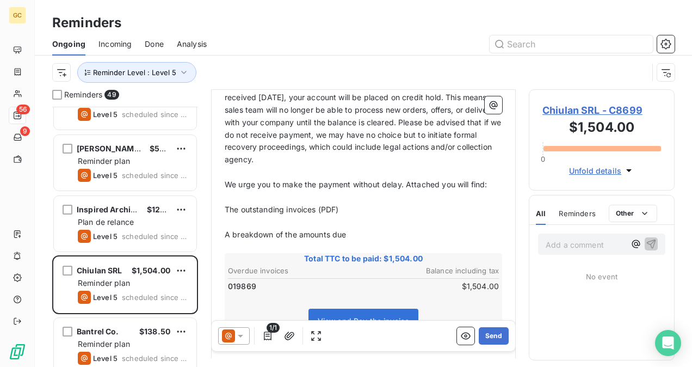
scroll to position [94, 0]
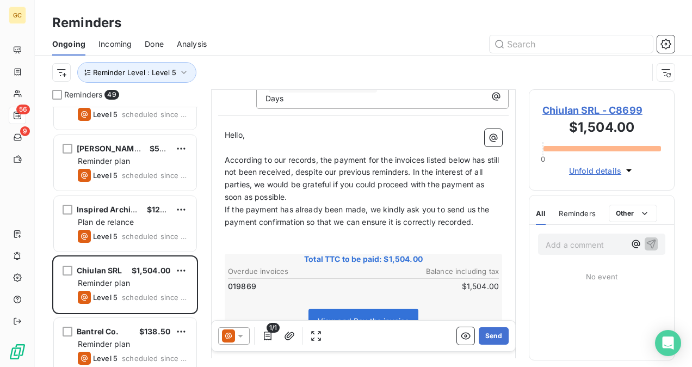
click at [320, 181] on p "According to our records, the payment for the invoices listed below has still n…" at bounding box center [363, 179] width 277 height 50
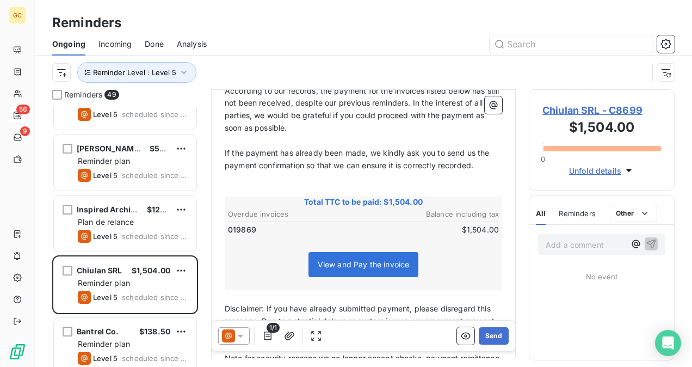
scroll to position [215, 0]
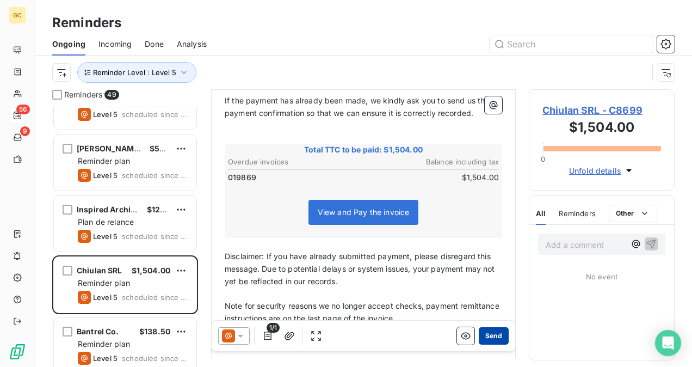
click at [484, 337] on button "Send" at bounding box center [494, 335] width 30 height 17
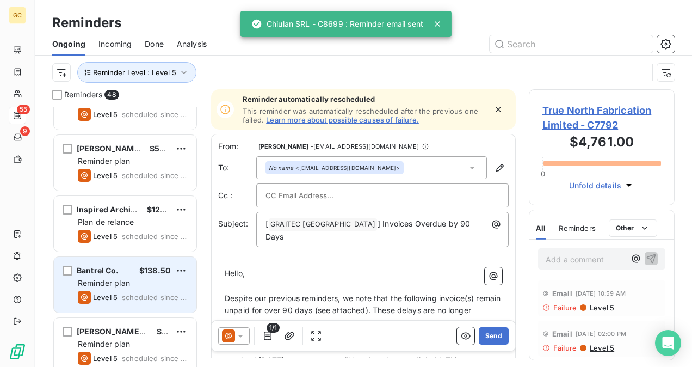
click at [110, 283] on span "Reminder plan" at bounding box center [104, 282] width 52 height 9
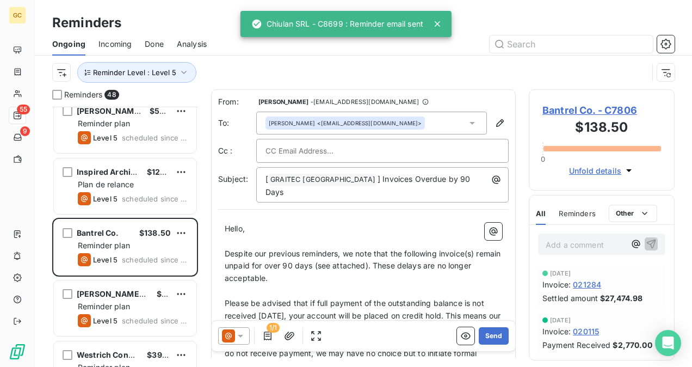
scroll to position [272, 0]
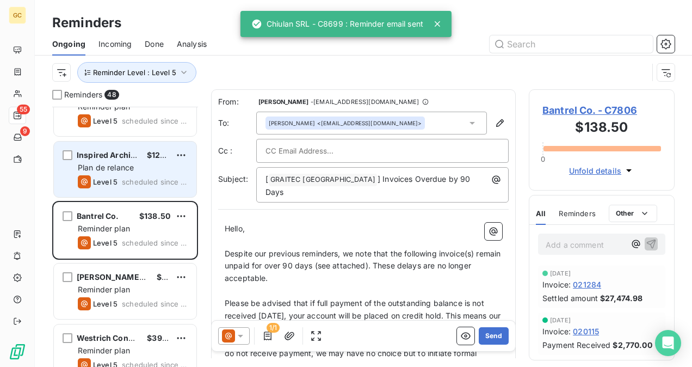
click at [136, 180] on span "scheduled since 296 days" at bounding box center [155, 181] width 66 height 9
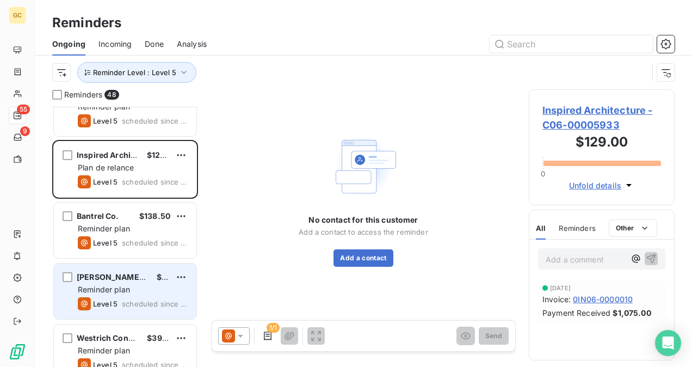
click at [133, 277] on span "[PERSON_NAME] Architecte + Design" at bounding box center [148, 276] width 142 height 9
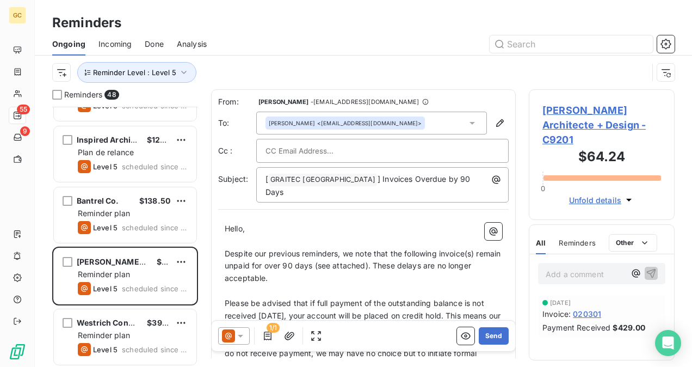
scroll to position [326, 0]
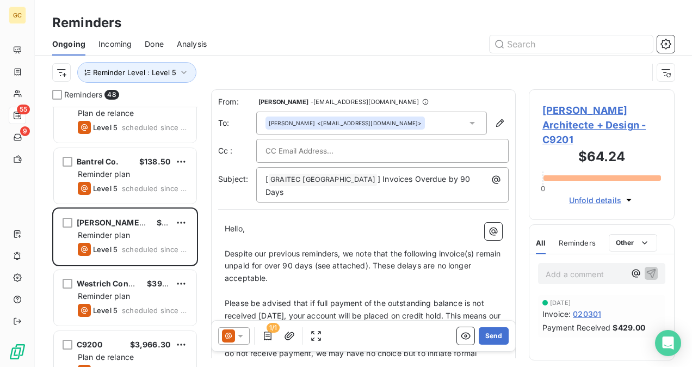
click at [128, 282] on span "Westrich Construction" at bounding box center [120, 282] width 86 height 9
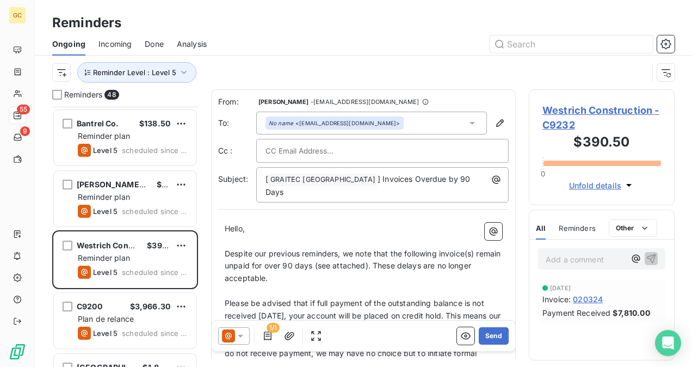
scroll to position [381, 0]
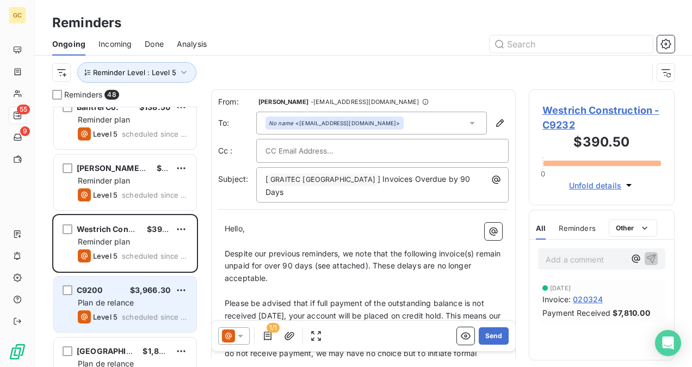
click at [126, 290] on div "C9200 $3,966.30" at bounding box center [133, 290] width 110 height 10
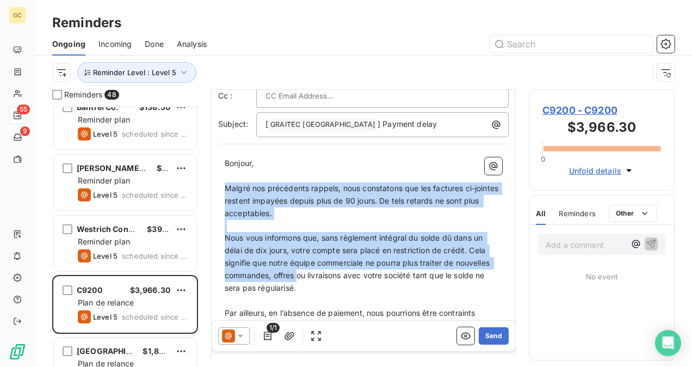
drag, startPoint x: 225, startPoint y: 242, endPoint x: 299, endPoint y: 275, distance: 80.4
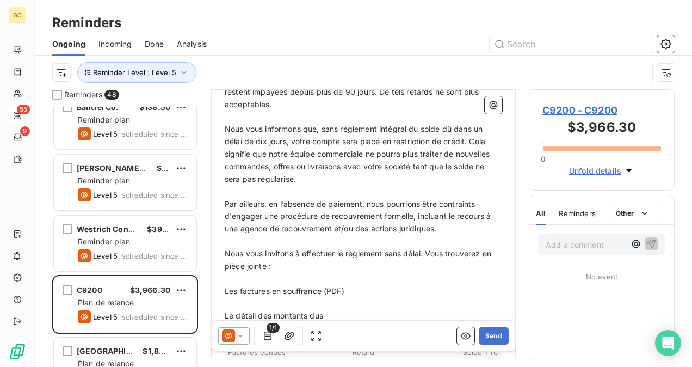
drag, startPoint x: 299, startPoint y: 275, endPoint x: 312, endPoint y: 245, distance: 32.6
click at [311, 255] on div "Bonjour, ﻿ Malgré nos précédents rappels, nous constatons que les factures ci-j…" at bounding box center [363, 318] width 277 height 540
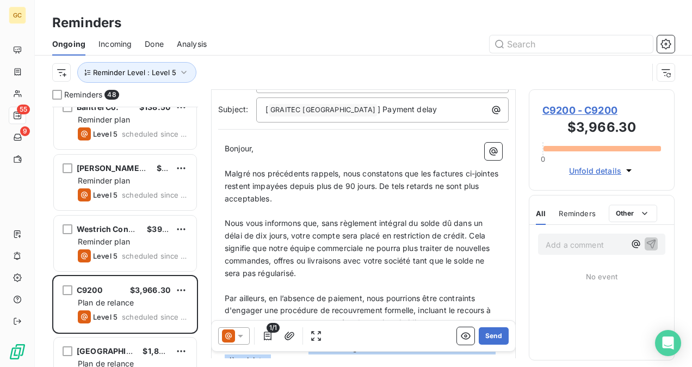
scroll to position [1, 0]
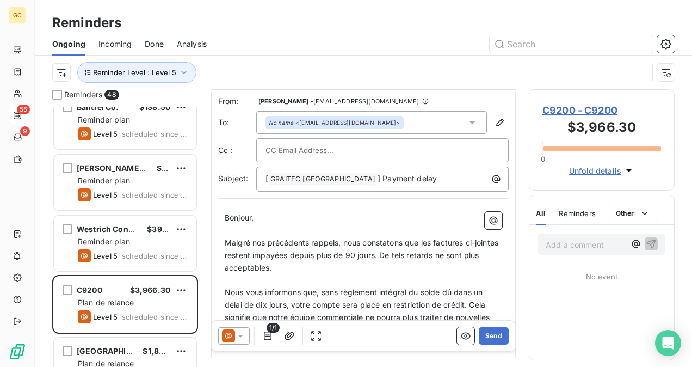
click at [264, 235] on p "﻿" at bounding box center [363, 230] width 277 height 13
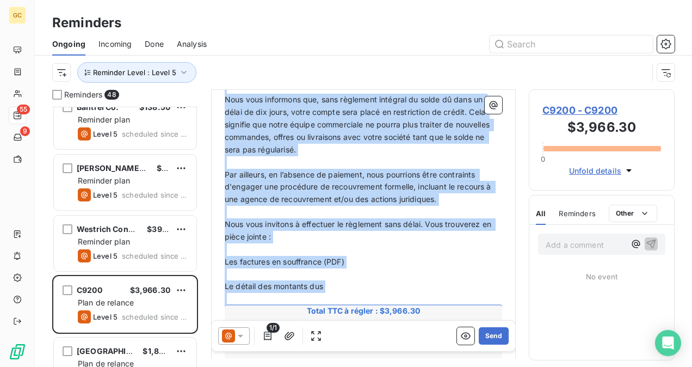
scroll to position [219, 0]
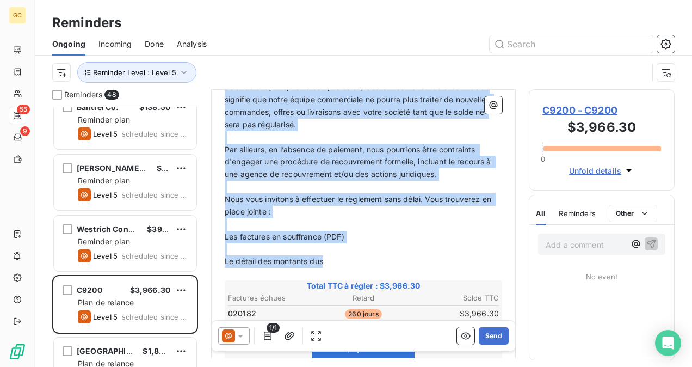
drag, startPoint x: 226, startPoint y: 241, endPoint x: 367, endPoint y: 255, distance: 141.0
click at [367, 255] on div "Bonjour, ﻿ Malgré nos précédents rappels, nous constatons que les factures ci-j…" at bounding box center [363, 264] width 277 height 540
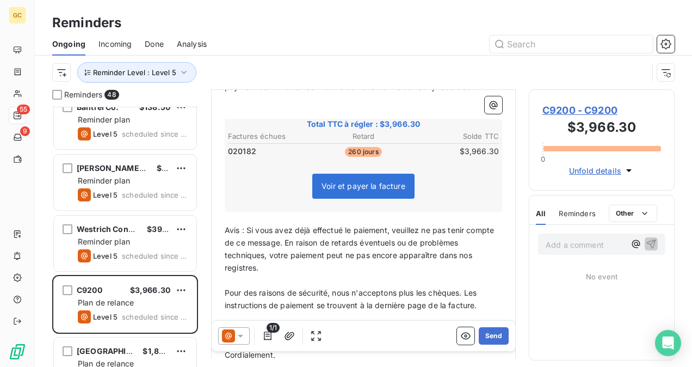
scroll to position [57, 0]
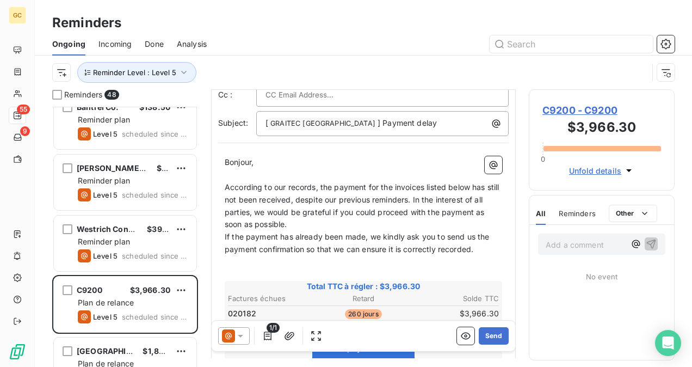
click at [312, 225] on p "According to our records, the payment for the invoices listed below has still n…" at bounding box center [363, 206] width 277 height 50
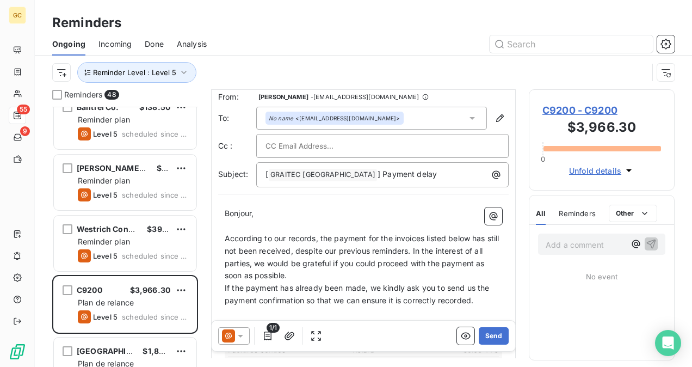
scroll to position [2, 0]
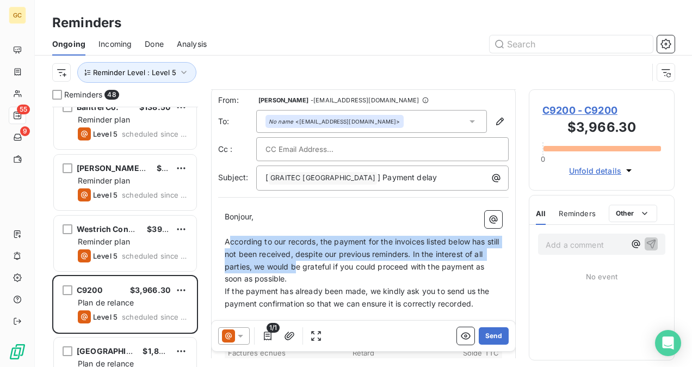
drag, startPoint x: 227, startPoint y: 239, endPoint x: 306, endPoint y: 265, distance: 82.6
click at [306, 265] on span "According to our records, the payment for the invoices listed below has still n…" at bounding box center [363, 260] width 277 height 47
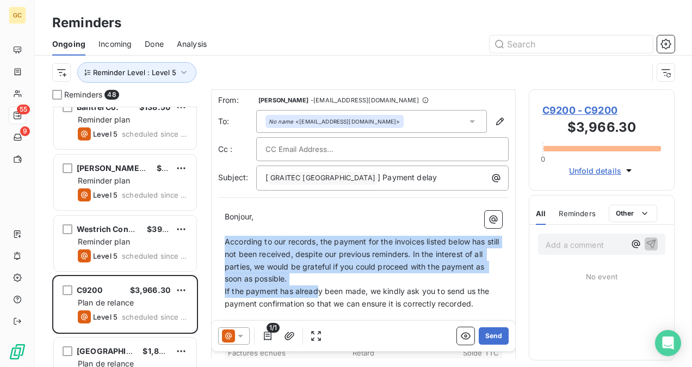
scroll to position [111, 0]
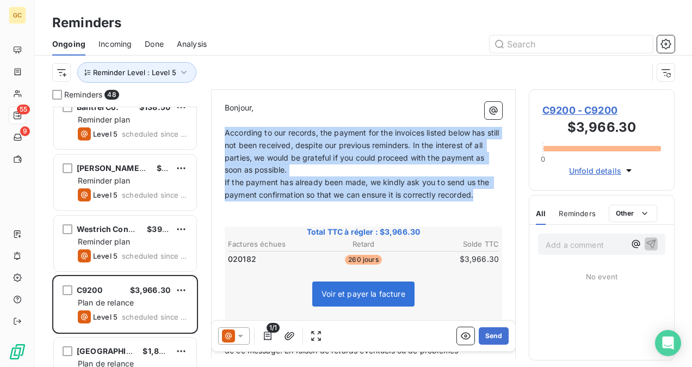
drag, startPoint x: 225, startPoint y: 243, endPoint x: 481, endPoint y: 197, distance: 259.7
click at [481, 197] on div "Bonjour, ﻿ According to our records, the payment for the invoices listed below …" at bounding box center [363, 291] width 277 height 378
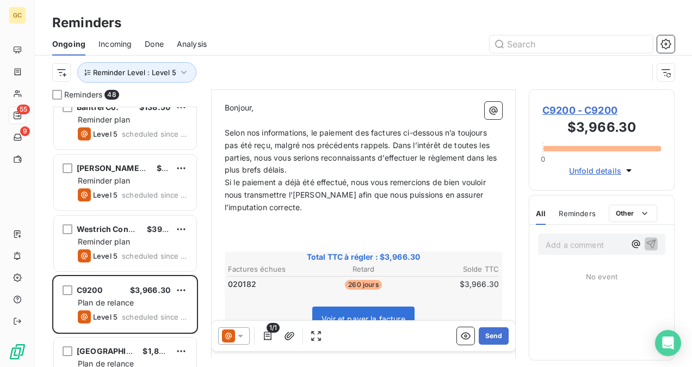
click at [324, 173] on p "Selon nos informations, le paiement des factures ci-dessous n’a toujours pas ét…" at bounding box center [363, 152] width 277 height 50
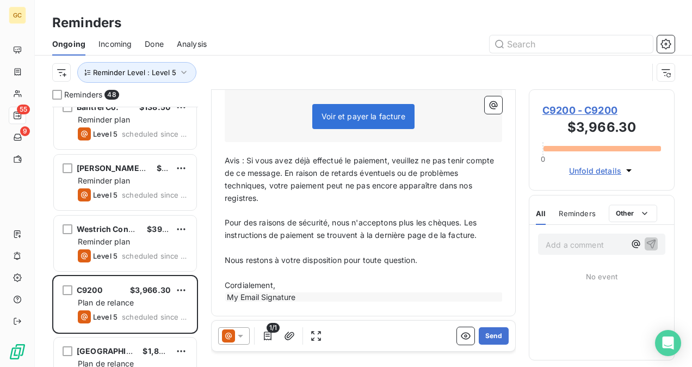
scroll to position [326, 0]
click at [493, 337] on button "Send" at bounding box center [494, 335] width 30 height 17
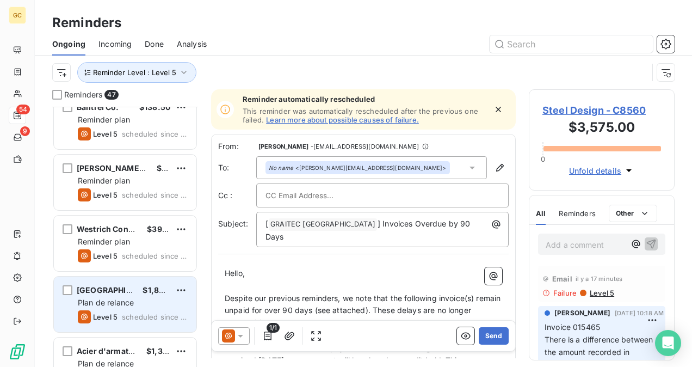
click at [118, 313] on div "Level 5 scheduled since 161 days" at bounding box center [133, 316] width 110 height 13
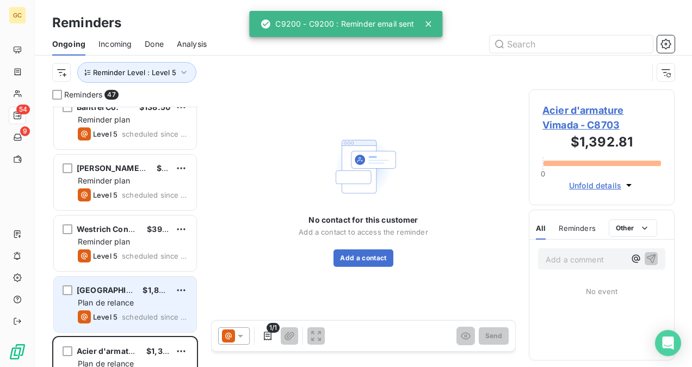
click at [121, 298] on span "Plan de relance" at bounding box center [106, 302] width 56 height 9
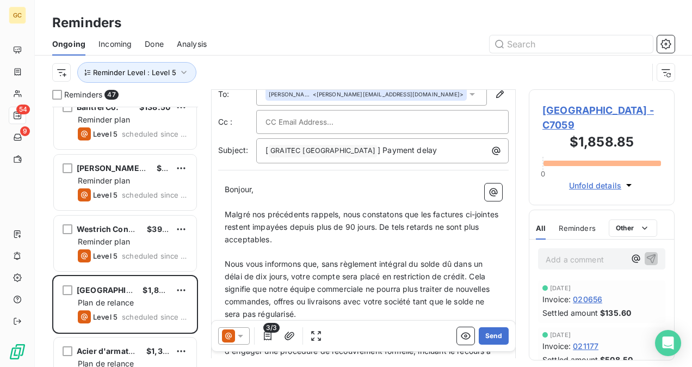
scroll to position [109, 0]
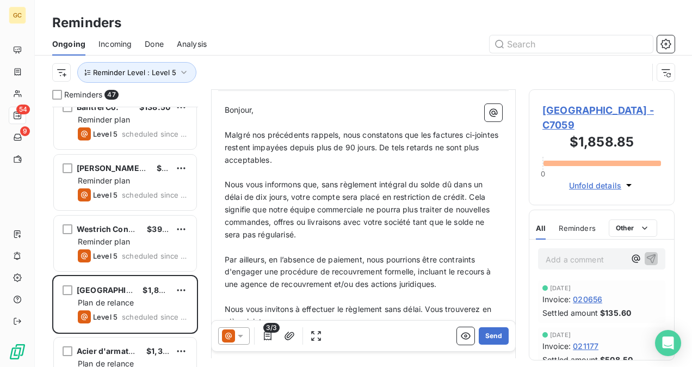
click at [226, 132] on span "Malgré nos précédents rappels, nous constatons que les factures ci-jointes rest…" at bounding box center [363, 147] width 276 height 34
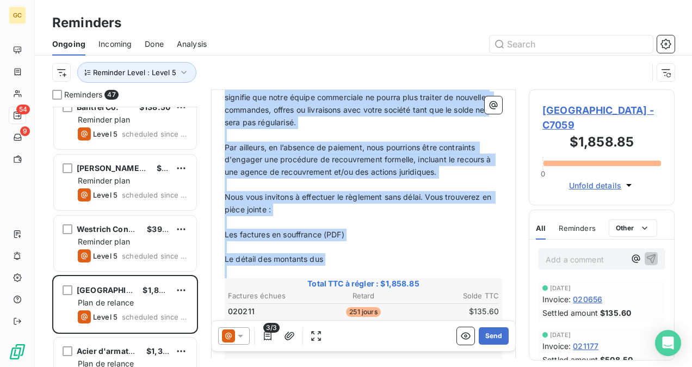
scroll to position [272, 0]
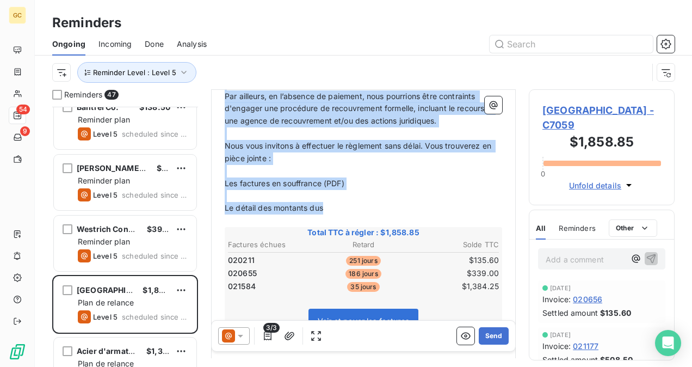
drag, startPoint x: 226, startPoint y: 133, endPoint x: 361, endPoint y: 210, distance: 155.9
click at [361, 210] on div "Bonjour, ﻿ Malgré nos précédents rappels, nous constatons que les factures ci-j…" at bounding box center [363, 224] width 277 height 566
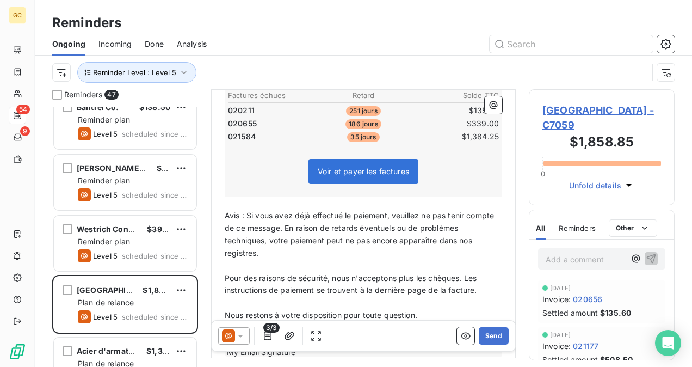
scroll to position [123, 0]
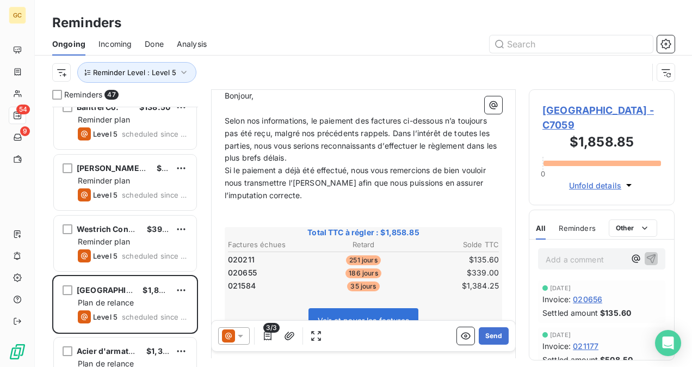
click at [320, 157] on p "Selon nos informations, le paiement des factures ci-dessous n’a toujours pas ét…" at bounding box center [363, 140] width 277 height 50
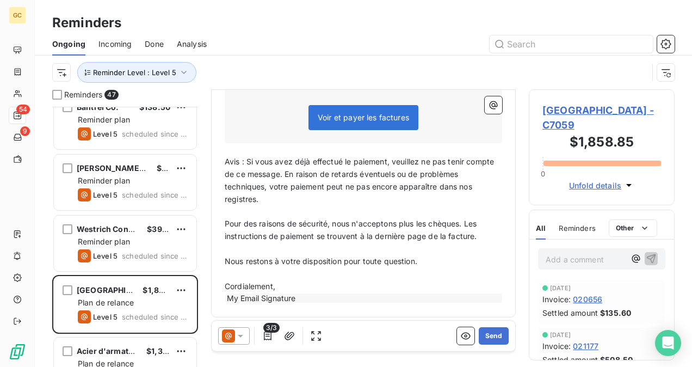
scroll to position [340, 0]
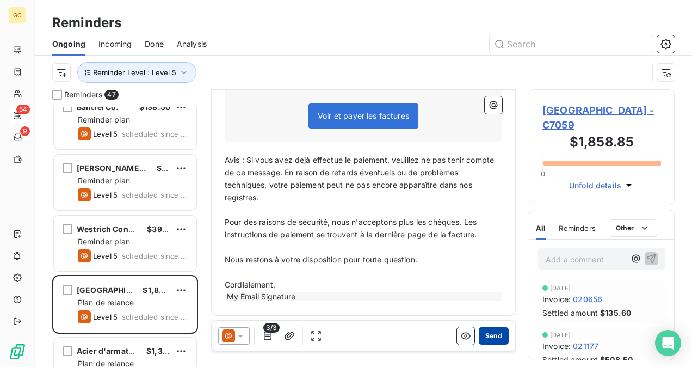
click at [484, 335] on button "Send" at bounding box center [494, 335] width 30 height 17
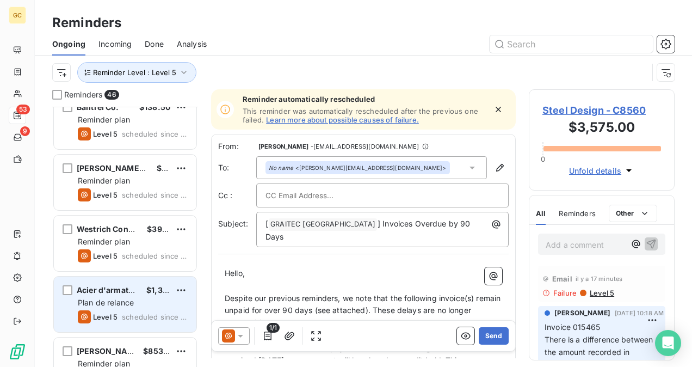
drag, startPoint x: 156, startPoint y: 312, endPoint x: 158, endPoint y: 326, distance: 14.3
click at [155, 312] on span "scheduled since 131 days" at bounding box center [155, 316] width 66 height 9
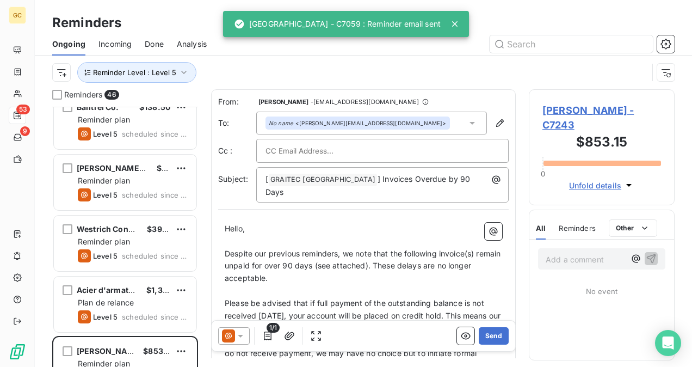
scroll to position [1, 0]
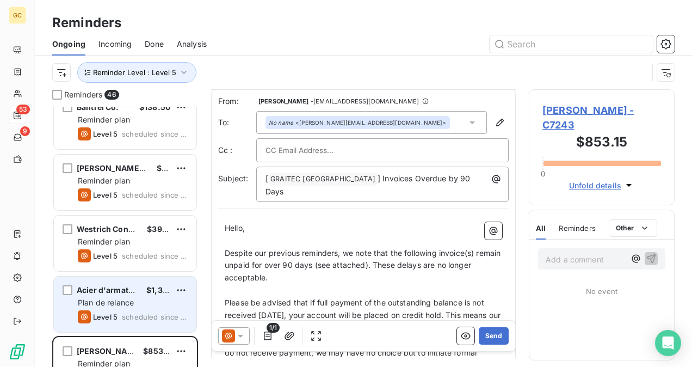
click at [147, 297] on div "Plan de relance" at bounding box center [133, 302] width 110 height 11
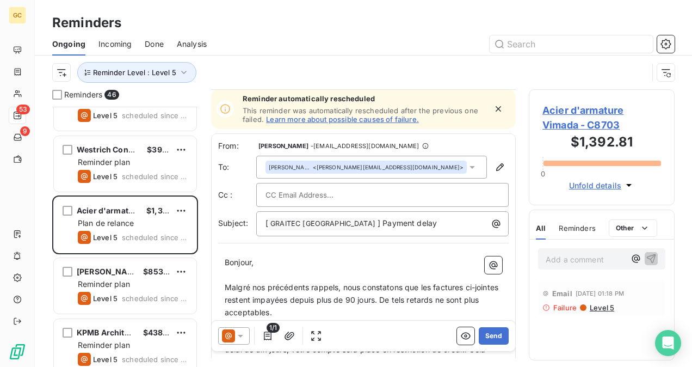
scroll to position [490, 0]
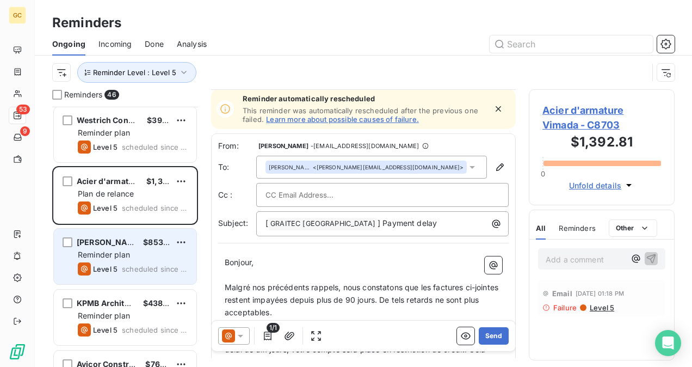
click at [117, 257] on span "Reminder plan" at bounding box center [104, 254] width 52 height 9
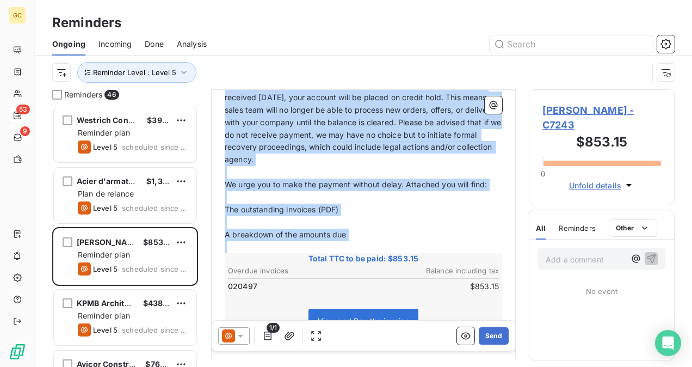
scroll to position [219, 0]
drag, startPoint x: 225, startPoint y: 132, endPoint x: 365, endPoint y: 224, distance: 168.0
click at [365, 224] on div "Hello, ﻿ Despite our previous reminders, we note that the following invoice(s) …" at bounding box center [363, 249] width 277 height 490
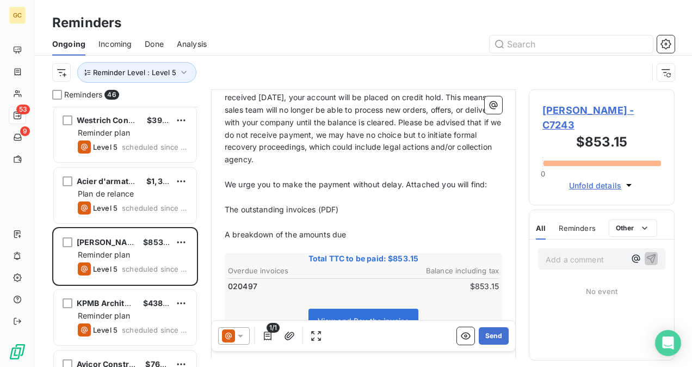
scroll to position [95, 0]
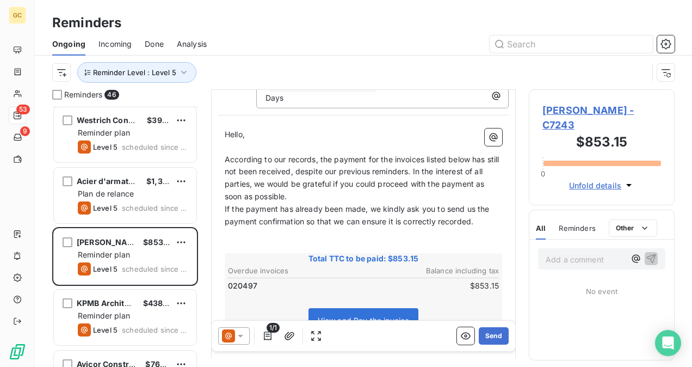
click at [339, 183] on p "According to our records, the payment for the invoices listed below has still n…" at bounding box center [363, 178] width 277 height 50
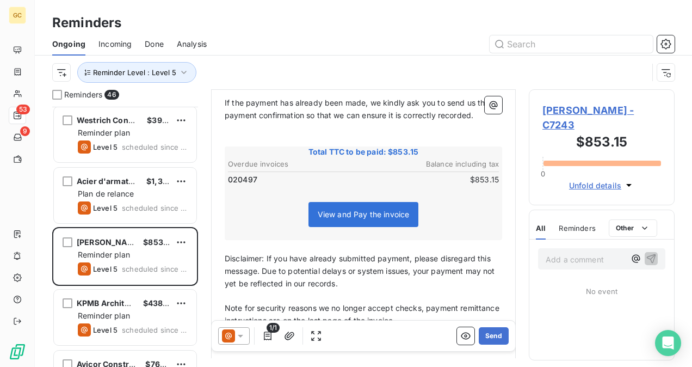
scroll to position [216, 0]
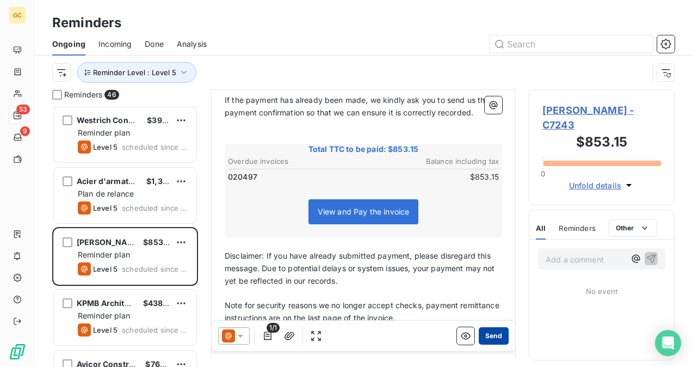
click at [490, 329] on button "Send" at bounding box center [494, 335] width 30 height 17
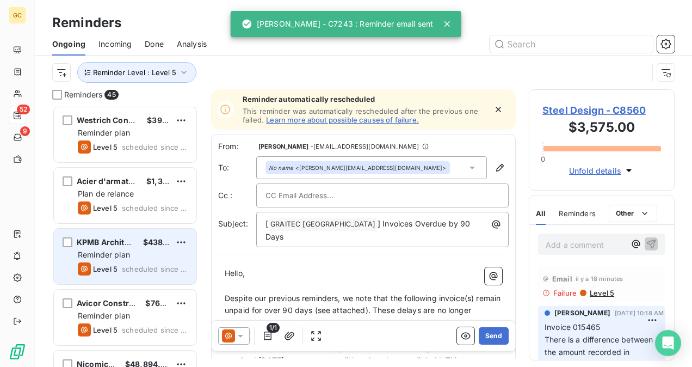
click at [139, 267] on span "scheduled since 102 days" at bounding box center [155, 268] width 66 height 9
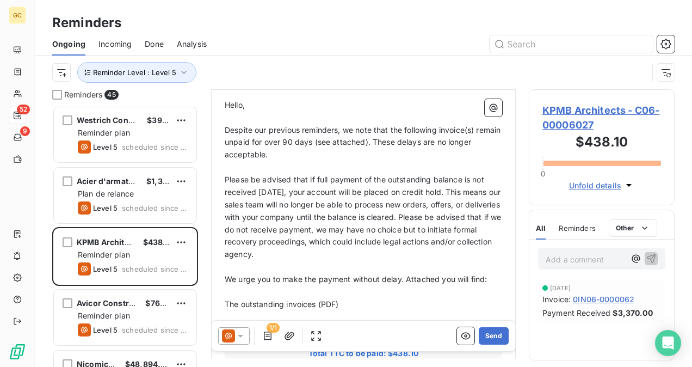
scroll to position [109, 0]
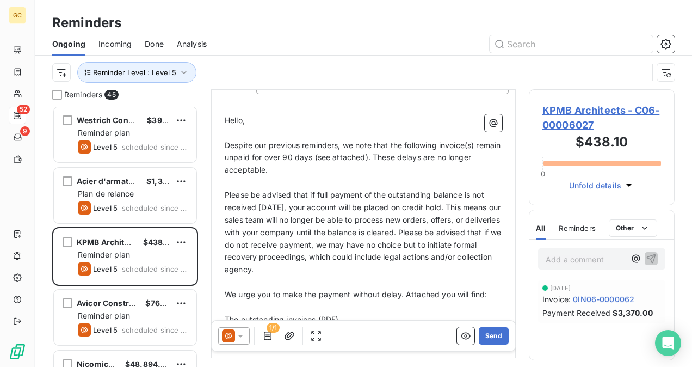
drag, startPoint x: 224, startPoint y: 133, endPoint x: 250, endPoint y: 150, distance: 30.9
click at [250, 150] on div "Hello, ﻿ Despite our previous reminders, we note that the following invoice(s) …" at bounding box center [363, 359] width 290 height 503
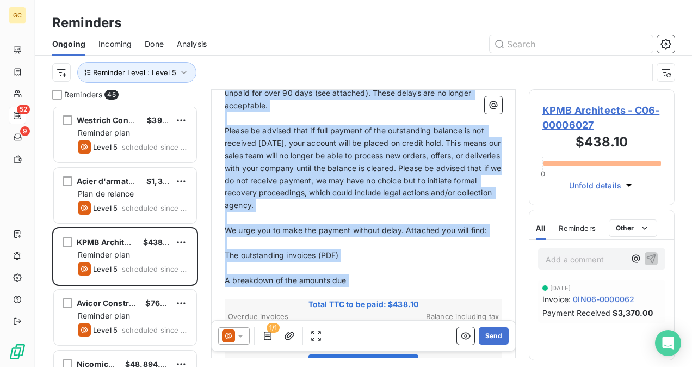
scroll to position [218, 0]
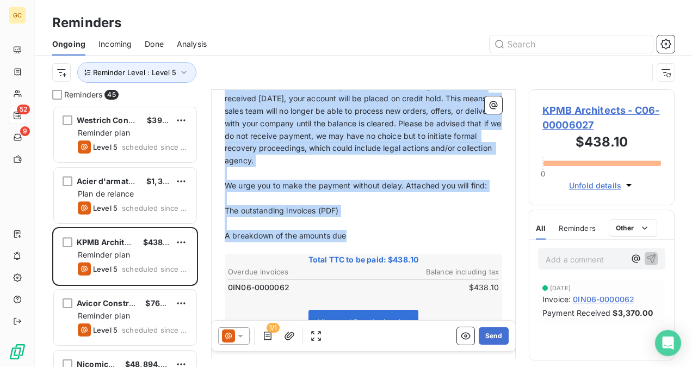
drag, startPoint x: 226, startPoint y: 134, endPoint x: 490, endPoint y: 212, distance: 274.6
click at [370, 223] on div "Hello, ﻿ Despite our previous reminders, we note that the following invoice(s) …" at bounding box center [363, 250] width 277 height 490
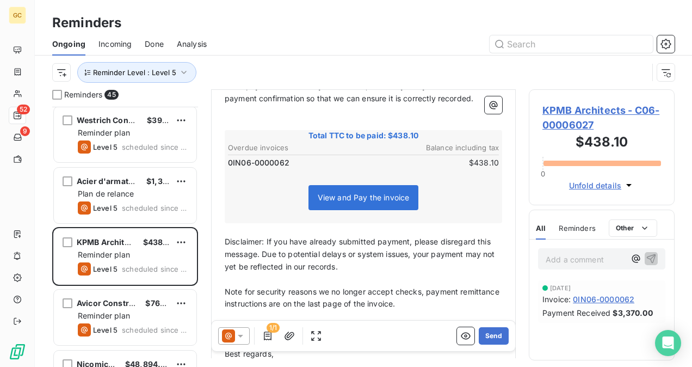
scroll to position [94, 0]
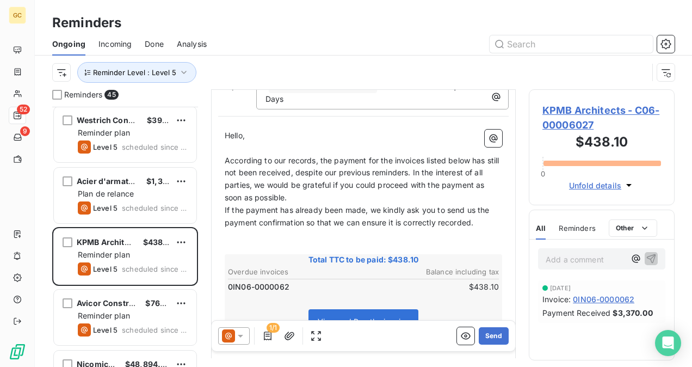
click at [336, 191] on p "According to our records, the payment for the invoices listed below has still n…" at bounding box center [363, 179] width 277 height 50
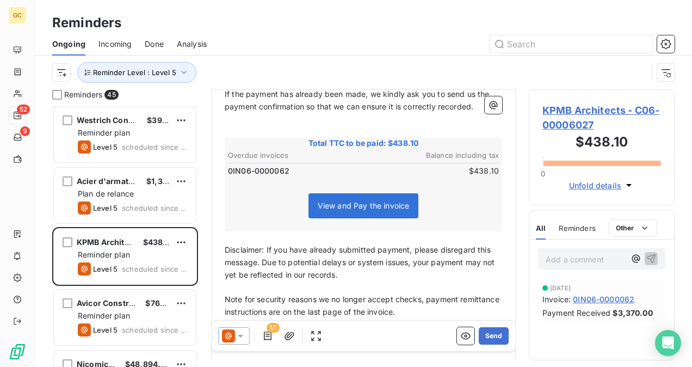
scroll to position [269, 0]
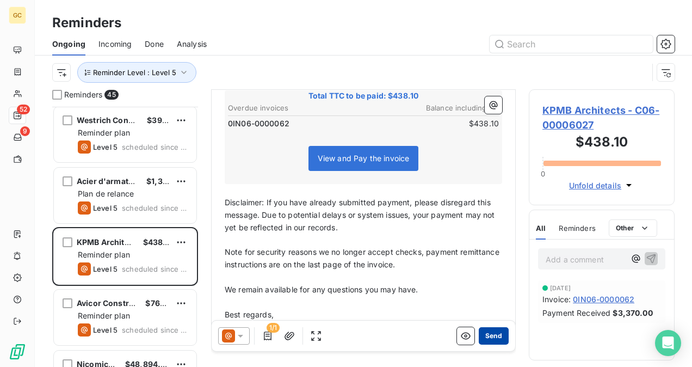
click at [492, 334] on button "Send" at bounding box center [494, 335] width 30 height 17
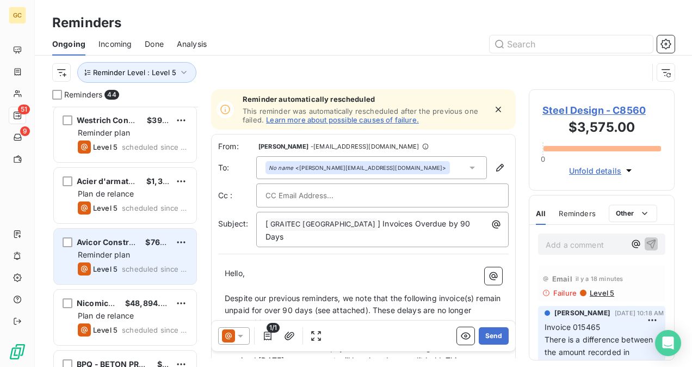
click at [141, 243] on div "Avicor Construction $763.73" at bounding box center [133, 242] width 110 height 10
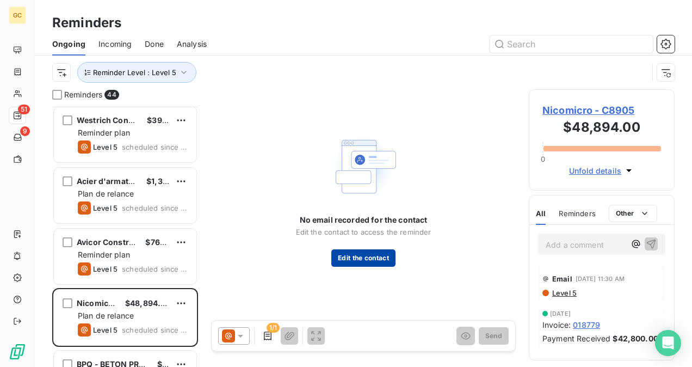
click at [344, 251] on button "Edit the contact" at bounding box center [363, 257] width 64 height 17
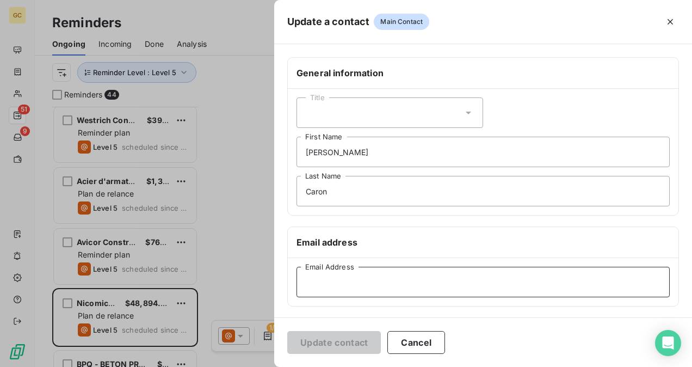
click at [348, 277] on input "Email Address" at bounding box center [482, 282] width 373 height 30
paste input "[PERSON_NAME][EMAIL_ADDRESS][DOMAIN_NAME]"
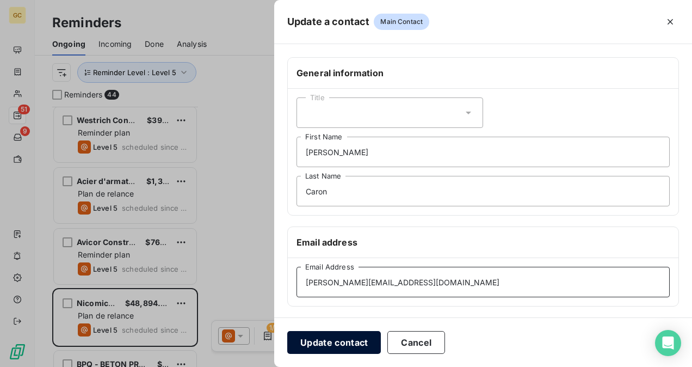
type input "[PERSON_NAME][EMAIL_ADDRESS][DOMAIN_NAME]"
click at [317, 350] on button "Update contact" at bounding box center [334, 342] width 94 height 23
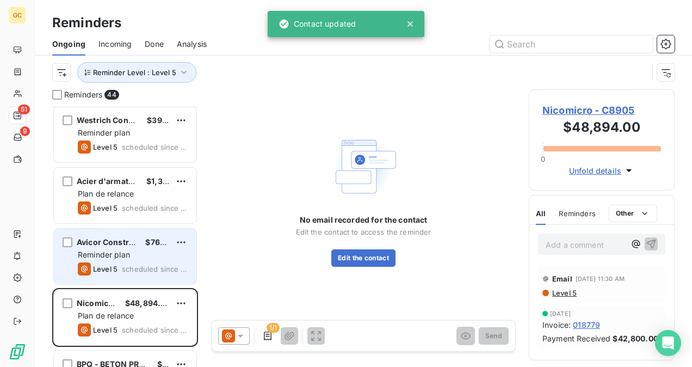
click at [121, 263] on div "Level 5 scheduled since 102 days" at bounding box center [133, 268] width 110 height 13
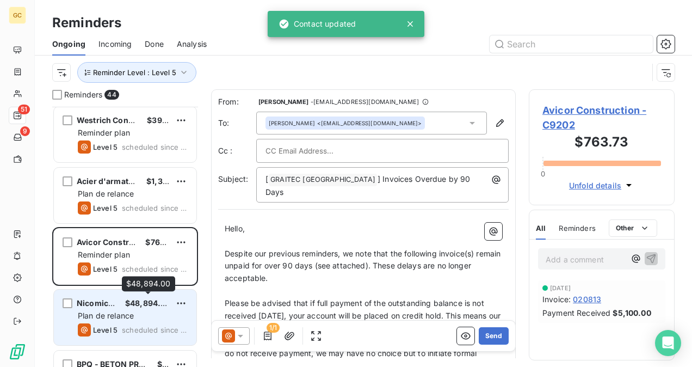
click at [136, 305] on span "$48,894.00" at bounding box center [148, 302] width 46 height 9
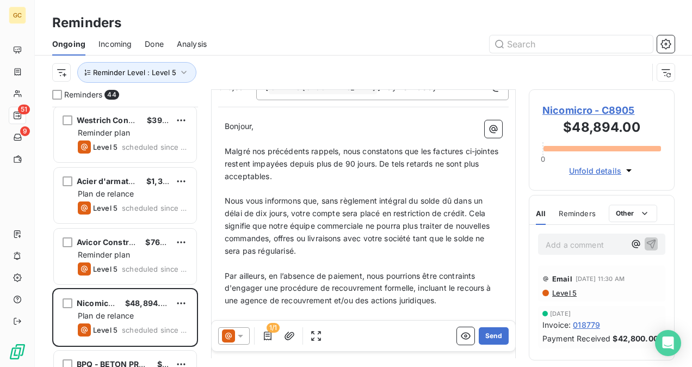
scroll to position [54, 0]
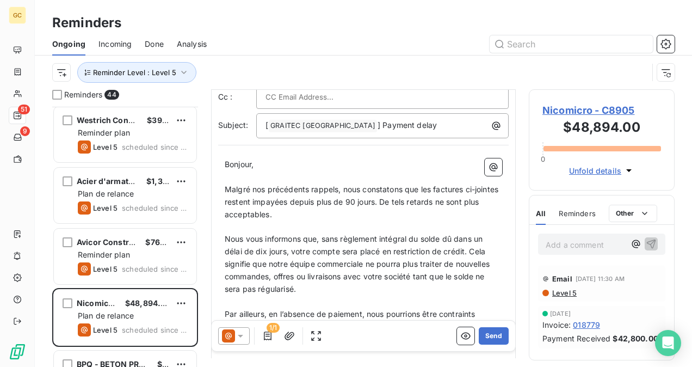
drag, startPoint x: 224, startPoint y: 189, endPoint x: 274, endPoint y: 233, distance: 66.3
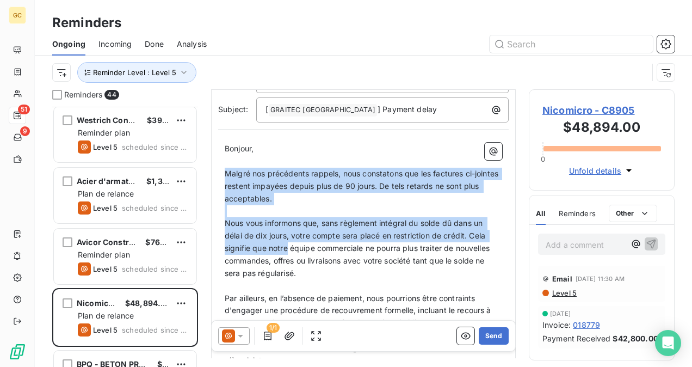
drag, startPoint x: 225, startPoint y: 187, endPoint x: 288, endPoint y: 250, distance: 88.5
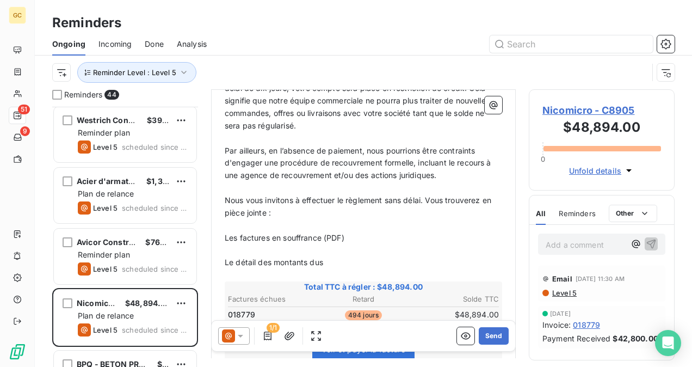
scroll to position [272, 0]
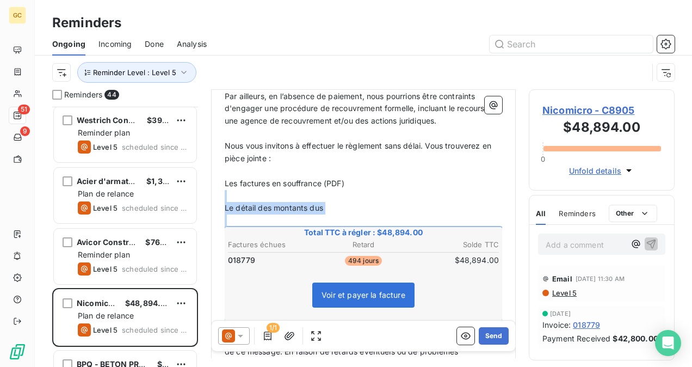
drag, startPoint x: 288, startPoint y: 250, endPoint x: 299, endPoint y: 228, distance: 24.3
click at [299, 232] on div "Bonjour, ﻿ Malgré nos précédents rappels, nous constatons que les factures ci-j…" at bounding box center [363, 211] width 277 height 540
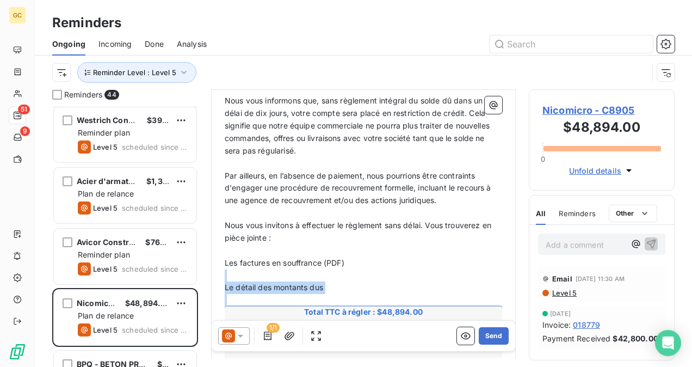
scroll to position [109, 0]
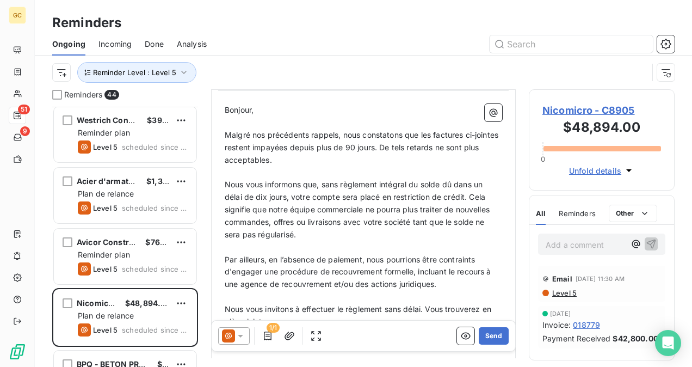
click at [226, 135] on span "Malgré nos précédents rappels, nous constatons que les factures ci-jointes rest…" at bounding box center [363, 147] width 276 height 34
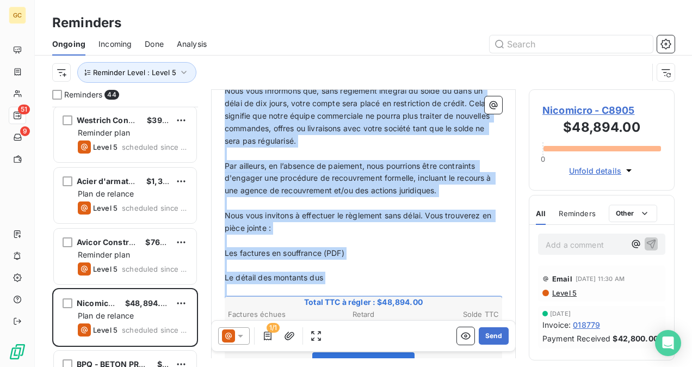
scroll to position [272, 0]
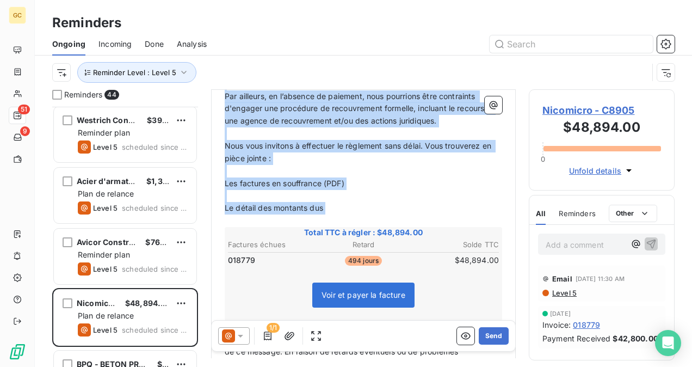
drag, startPoint x: 225, startPoint y: 132, endPoint x: 358, endPoint y: 216, distance: 157.2
click at [358, 216] on div "Bonjour, ﻿ Malgré nos précédents rappels, nous constatons que les factures ci-j…" at bounding box center [363, 211] width 277 height 540
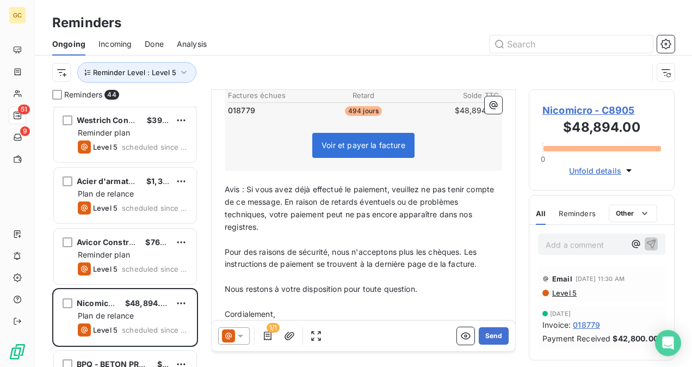
scroll to position [36, 0]
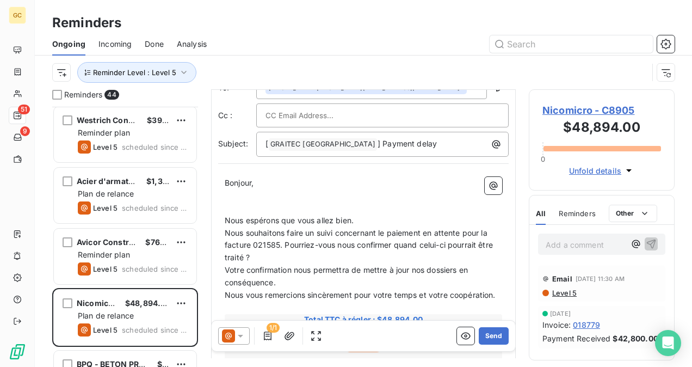
click at [357, 221] on p "Nous espérons que vous allez bien." at bounding box center [363, 220] width 277 height 13
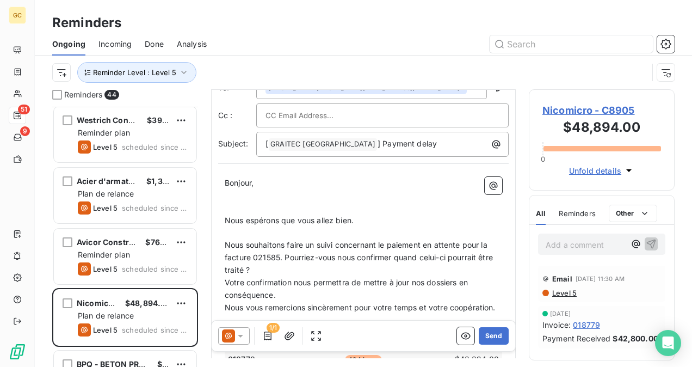
click at [337, 264] on p "Nous souhaitons faire un suivi concernant le paiement en attente pour la factur…" at bounding box center [363, 258] width 277 height 38
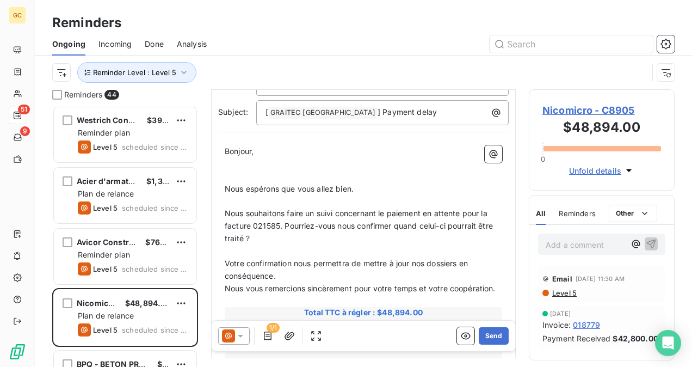
scroll to position [90, 0]
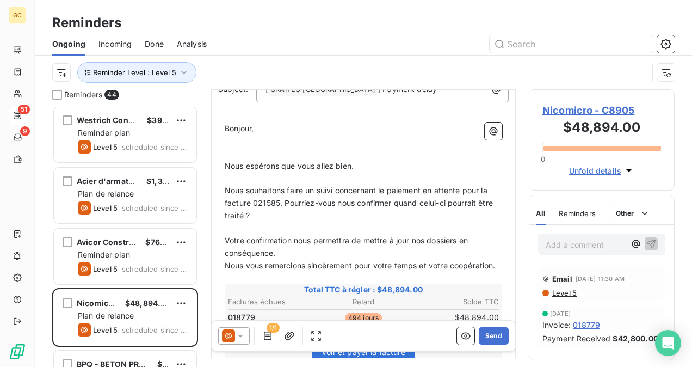
click at [292, 251] on p "Votre confirmation nous permettra de mettre à jour nos dossiers en conséquence." at bounding box center [363, 246] width 277 height 25
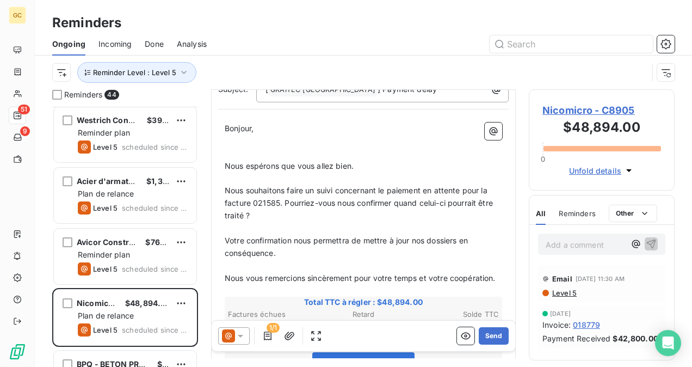
scroll to position [145, 0]
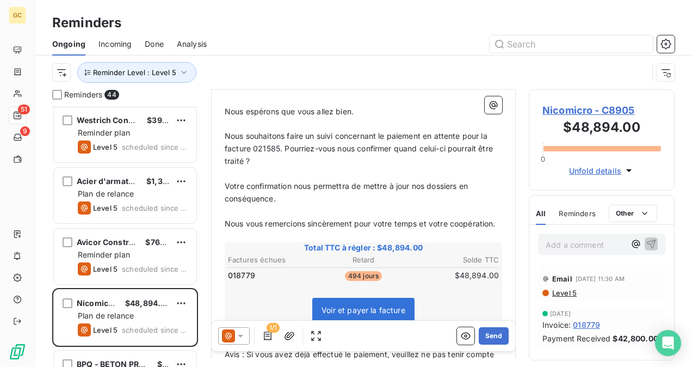
click at [281, 146] on span "Nous souhaitons faire un suivi concernant le paiement en attente pour la factur…" at bounding box center [360, 148] width 270 height 34
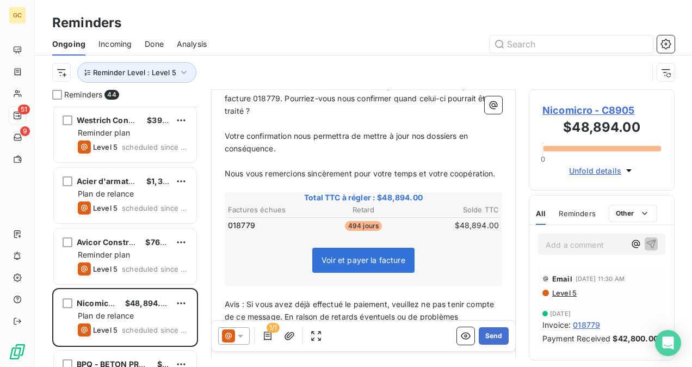
scroll to position [253, 0]
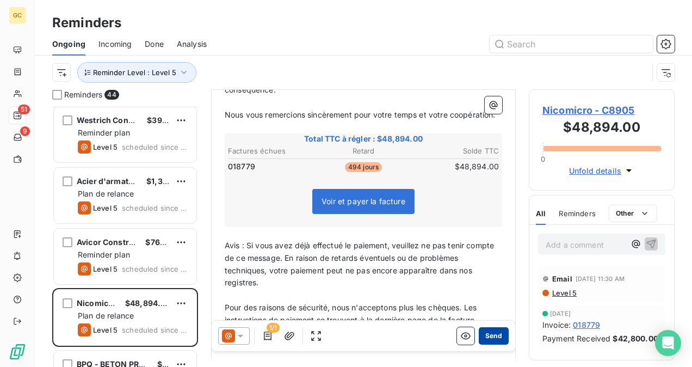
click at [493, 339] on button "Send" at bounding box center [494, 335] width 30 height 17
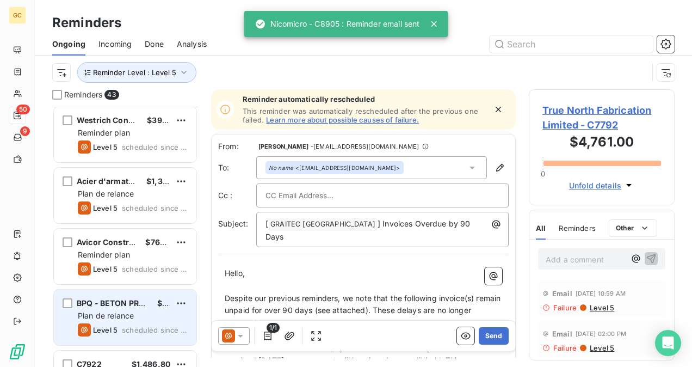
click at [166, 307] on div "$1,138.25" at bounding box center [163, 303] width 13 height 11
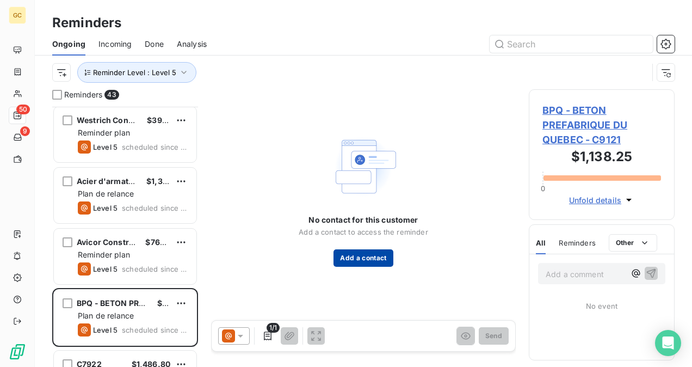
click at [354, 258] on button "Add a contact" at bounding box center [362, 257] width 59 height 17
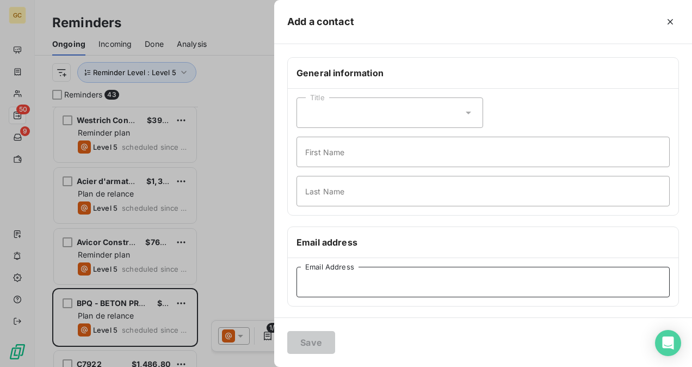
click at [357, 273] on input "Email Address" at bounding box center [482, 282] width 373 height 30
paste input "[EMAIL_ADDRESS][DOMAIN_NAME]"
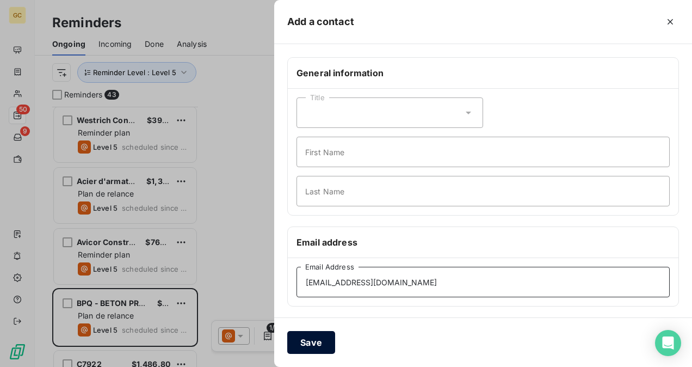
type input "[EMAIL_ADDRESS][DOMAIN_NAME]"
click at [305, 345] on button "Save" at bounding box center [311, 342] width 48 height 23
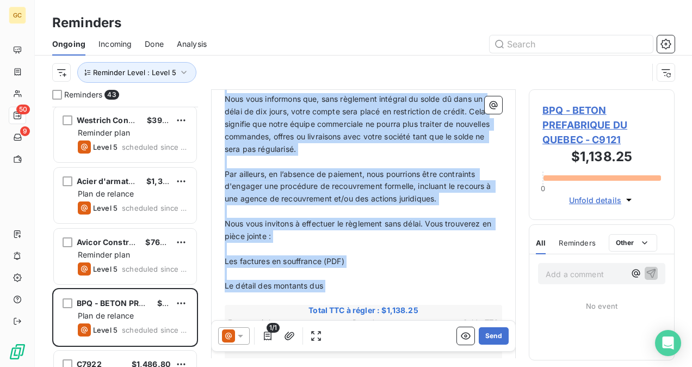
scroll to position [219, 0]
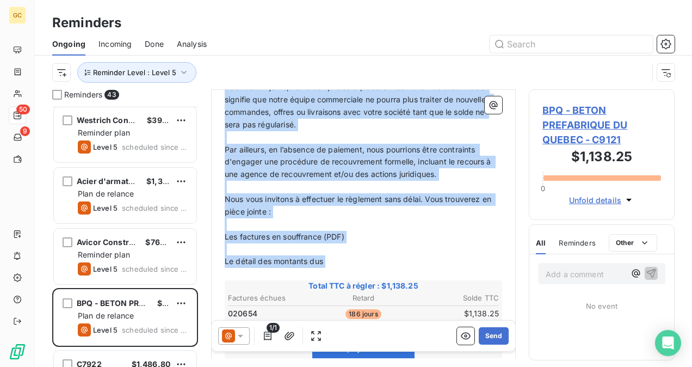
drag, startPoint x: 225, startPoint y: 183, endPoint x: 351, endPoint y: 268, distance: 152.1
click at [351, 268] on div "Bonjour, ﻿ Malgré nos précédents rappels, nous constatons que les factures ci-j…" at bounding box center [363, 264] width 277 height 540
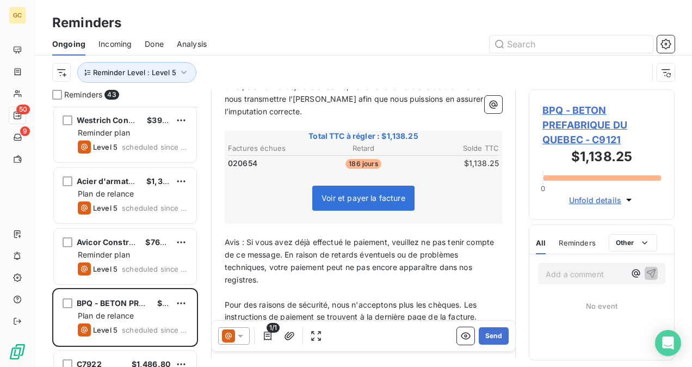
scroll to position [0, 0]
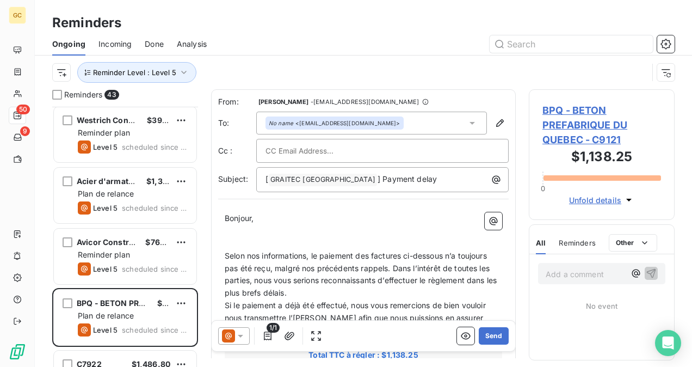
click at [329, 289] on p "Selon nos informations, le paiement des factures ci-dessous n’a toujours pas ét…" at bounding box center [363, 275] width 277 height 50
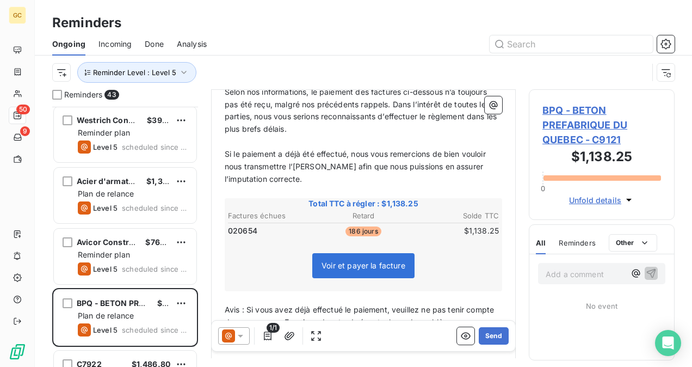
scroll to position [164, 0]
click at [482, 337] on button "Send" at bounding box center [494, 335] width 30 height 17
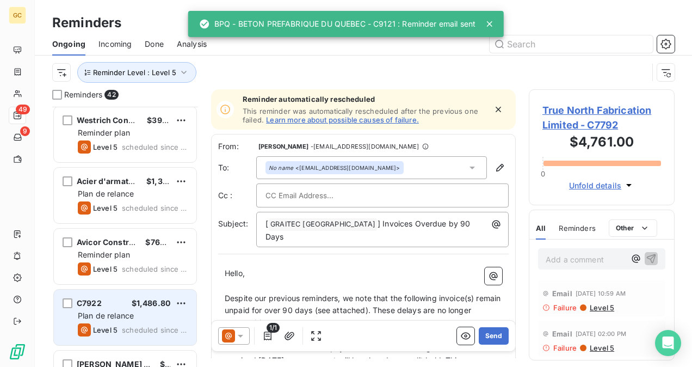
click at [128, 306] on div "C7922 $1,486.80" at bounding box center [133, 303] width 110 height 10
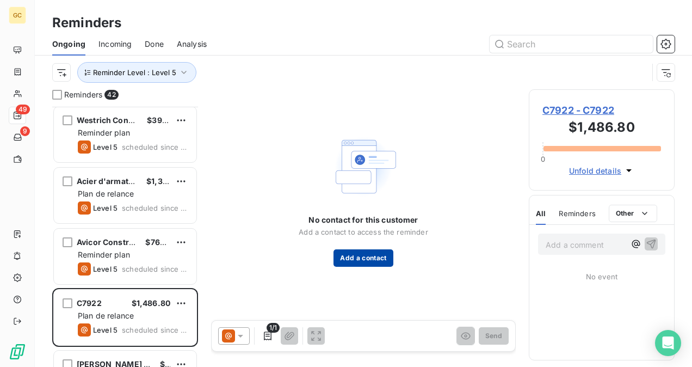
click at [352, 252] on button "Add a contact" at bounding box center [362, 257] width 59 height 17
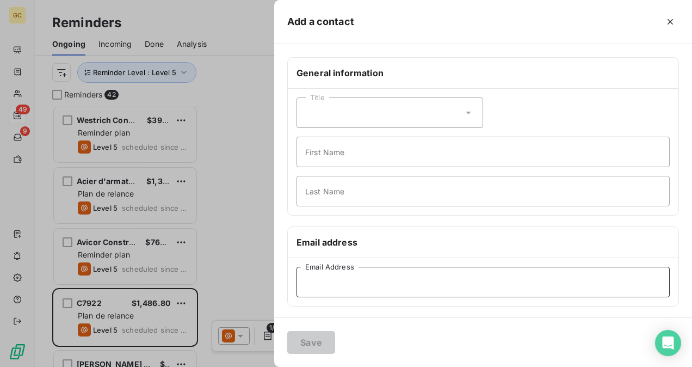
click at [321, 276] on input "Email Address" at bounding box center [482, 282] width 373 height 30
paste input "[EMAIL_ADDRESS][DOMAIN_NAME]"
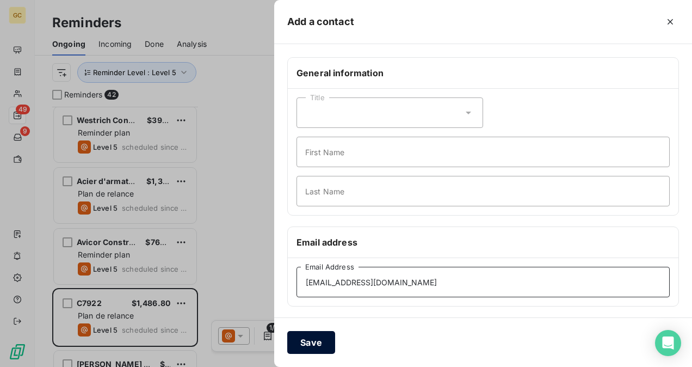
type input "[EMAIL_ADDRESS][DOMAIN_NAME]"
click at [303, 342] on button "Save" at bounding box center [311, 342] width 48 height 23
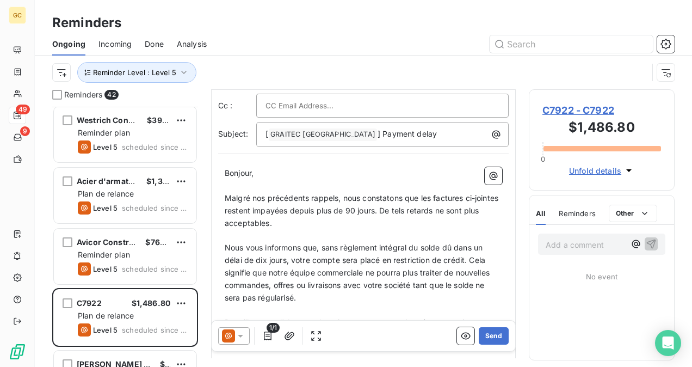
scroll to position [55, 0]
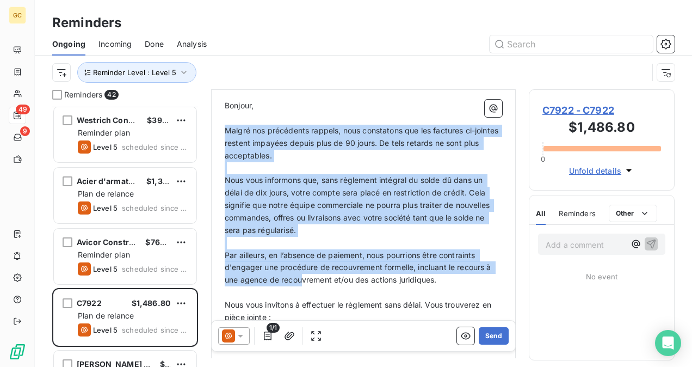
drag, startPoint x: 226, startPoint y: 185, endPoint x: 308, endPoint y: 278, distance: 124.4
click at [307, 278] on div "Bonjour, ﻿ Malgré nos précédents rappels, nous constatons que les factures ci-j…" at bounding box center [363, 370] width 277 height 540
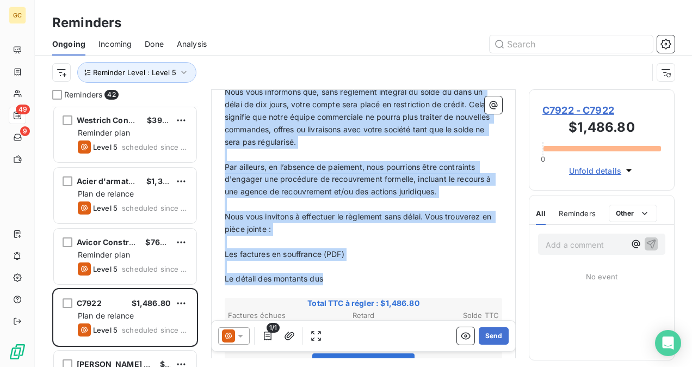
scroll to position [219, 0]
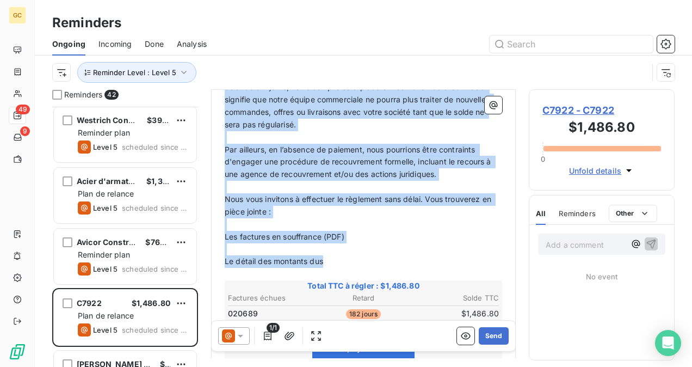
drag, startPoint x: 308, startPoint y: 278, endPoint x: 348, endPoint y: 270, distance: 40.6
click at [345, 264] on div "Bonjour, ﻿ Malgré nos précédents rappels, nous constatons que les factures ci-j…" at bounding box center [363, 264] width 277 height 540
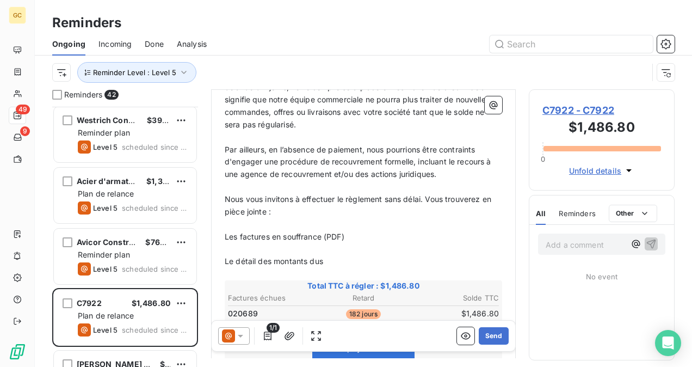
scroll to position [70, 0]
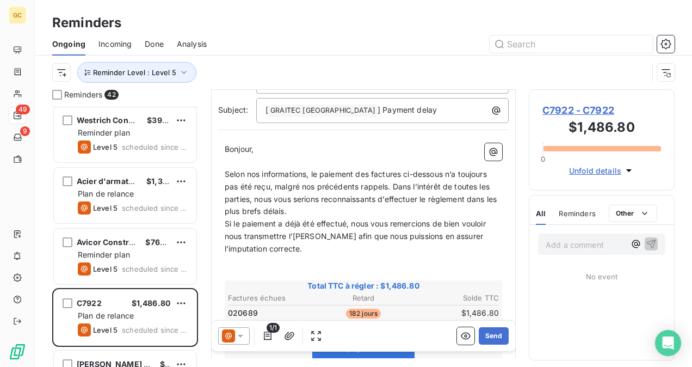
click at [323, 204] on p "Selon nos informations, le paiement des factures ci-dessous n’a toujours pas ét…" at bounding box center [363, 193] width 277 height 50
click at [323, 211] on p "Selon nos informations, le paiement des factures ci-dessous n’a toujours pas ét…" at bounding box center [363, 193] width 277 height 50
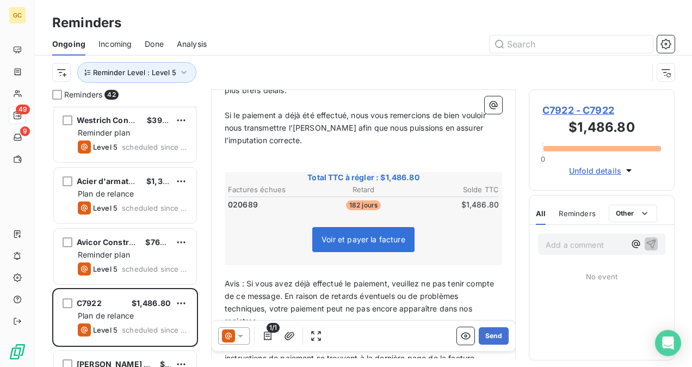
scroll to position [190, 0]
click at [488, 332] on button "Send" at bounding box center [494, 335] width 30 height 17
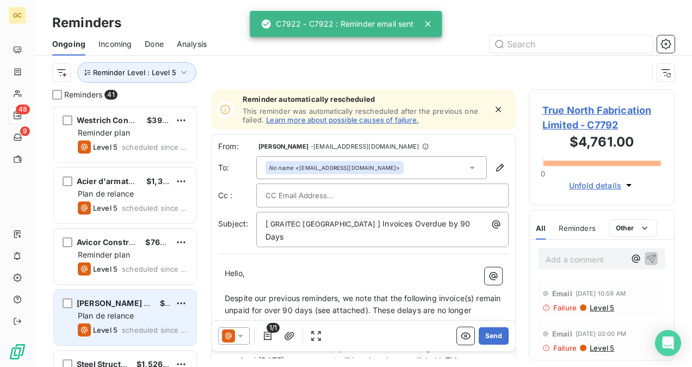
click at [122, 325] on span "scheduled since 58 days" at bounding box center [155, 329] width 66 height 9
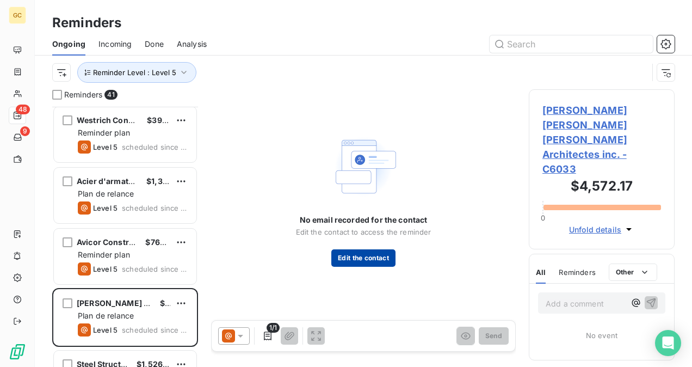
click at [375, 261] on button "Edit the contact" at bounding box center [363, 257] width 64 height 17
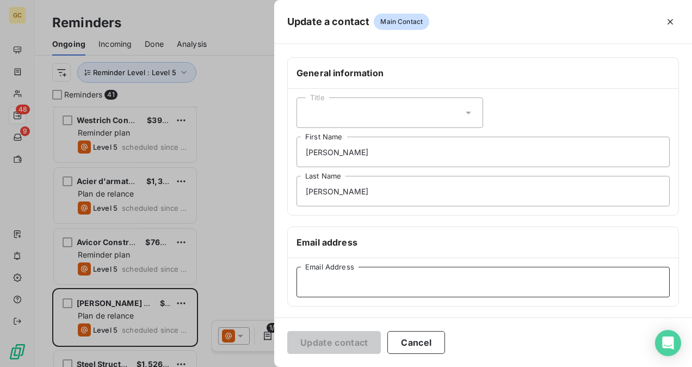
click at [330, 281] on input "Email Address" at bounding box center [482, 282] width 373 height 30
paste input "[EMAIL_ADDRESS][DOMAIN_NAME]"
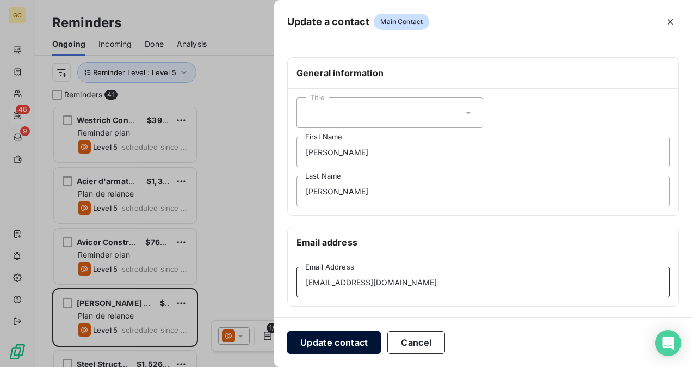
type input "[EMAIL_ADDRESS][DOMAIN_NAME]"
click at [332, 339] on button "Update contact" at bounding box center [334, 342] width 94 height 23
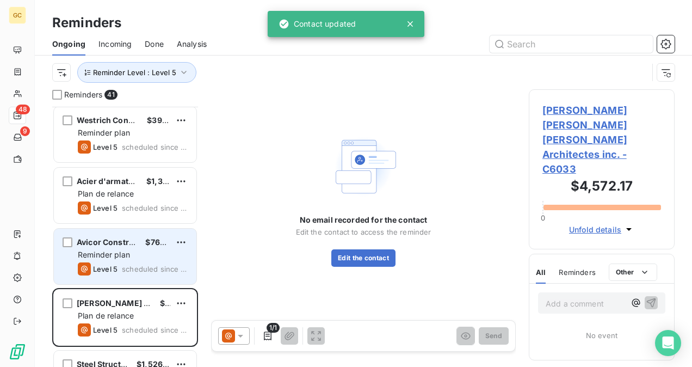
click at [149, 268] on span "scheduled since 102 days" at bounding box center [155, 268] width 66 height 9
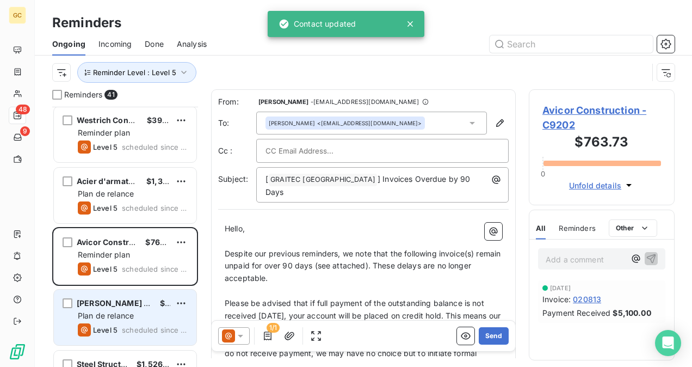
click at [144, 305] on span "[PERSON_NAME] [PERSON_NAME] [PERSON_NAME] Architectes inc." at bounding box center [207, 302] width 261 height 9
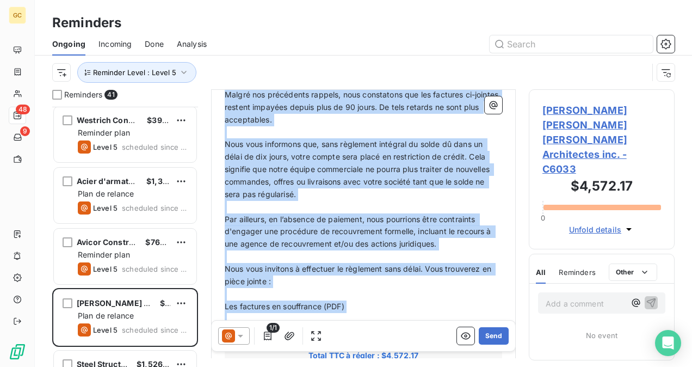
scroll to position [219, 0]
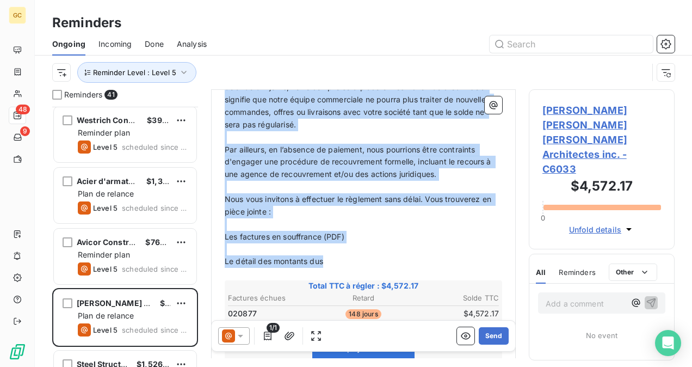
drag, startPoint x: 230, startPoint y: 135, endPoint x: 345, endPoint y: 260, distance: 170.1
click at [345, 260] on div "Bonjour, ﻿ Malgré nos précédents rappels, nous constatons que les factures ci-j…" at bounding box center [363, 264] width 277 height 540
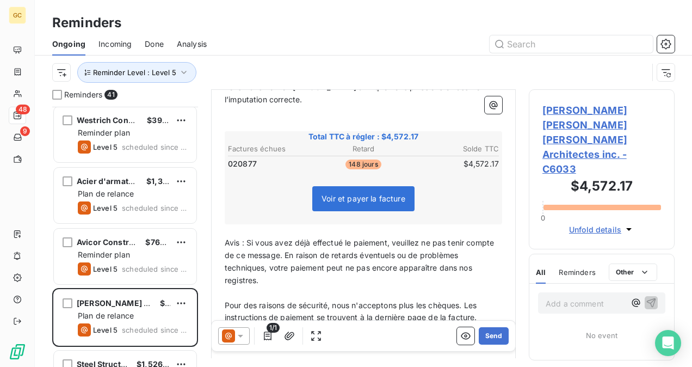
scroll to position [70, 0]
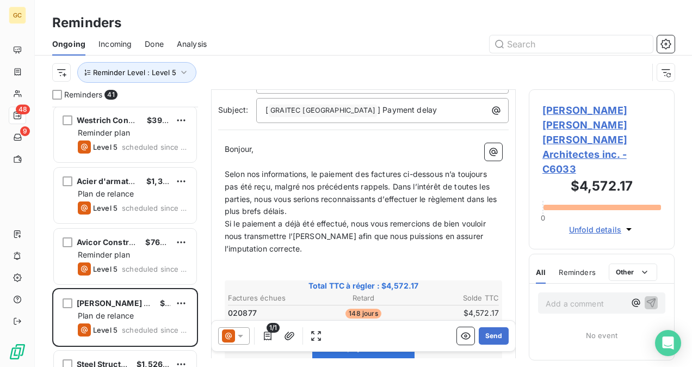
click at [307, 205] on p "Selon nos informations, le paiement des factures ci-dessous n’a toujours pas ét…" at bounding box center [363, 193] width 277 height 50
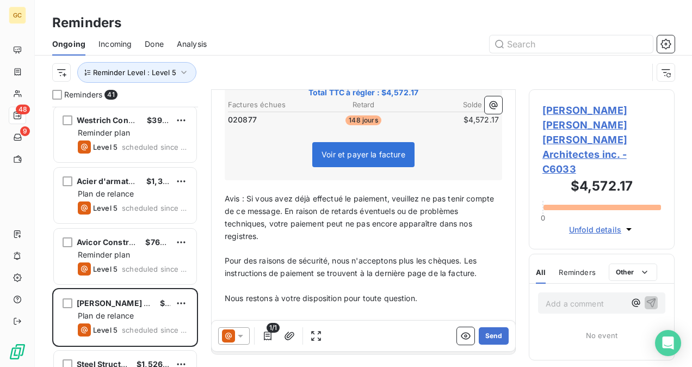
scroll to position [314, 0]
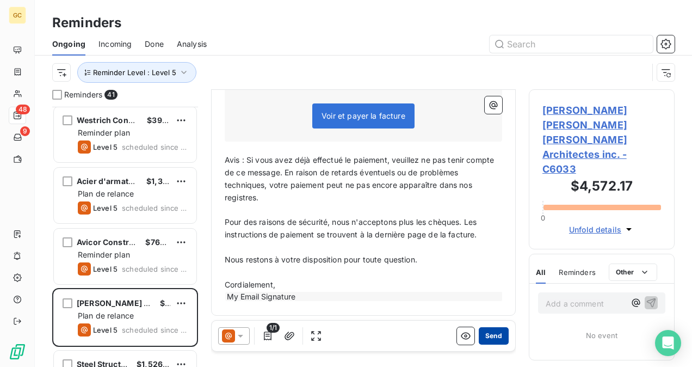
click at [481, 337] on button "Send" at bounding box center [494, 335] width 30 height 17
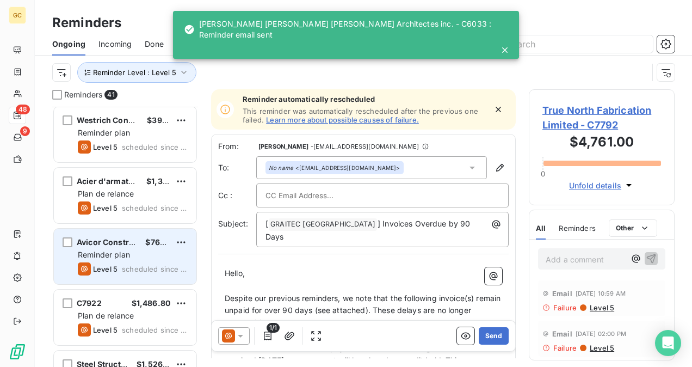
click at [136, 262] on div "Level 5 scheduled since 102 days" at bounding box center [133, 268] width 110 height 13
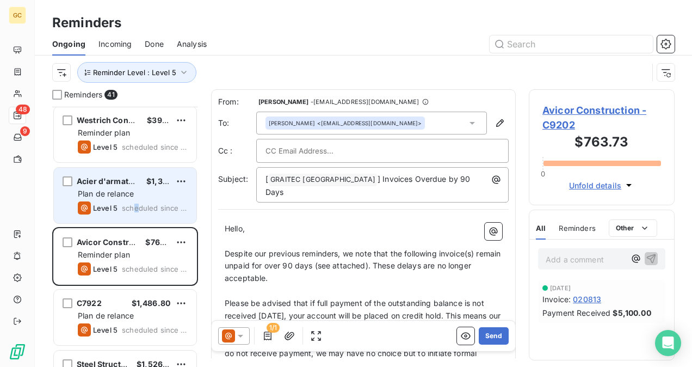
click at [137, 206] on span "scheduled since 131 days" at bounding box center [155, 207] width 66 height 9
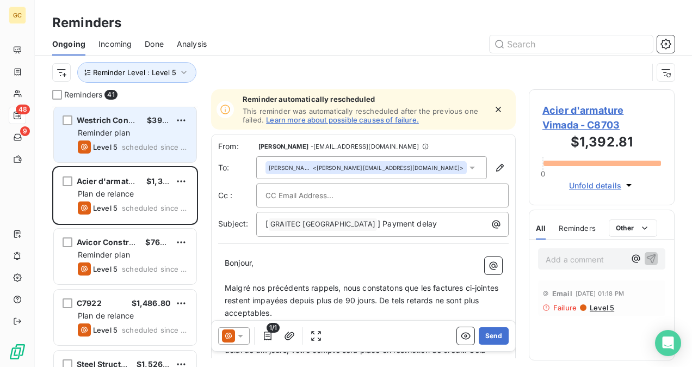
click at [140, 142] on span "scheduled since 175 days" at bounding box center [155, 146] width 66 height 9
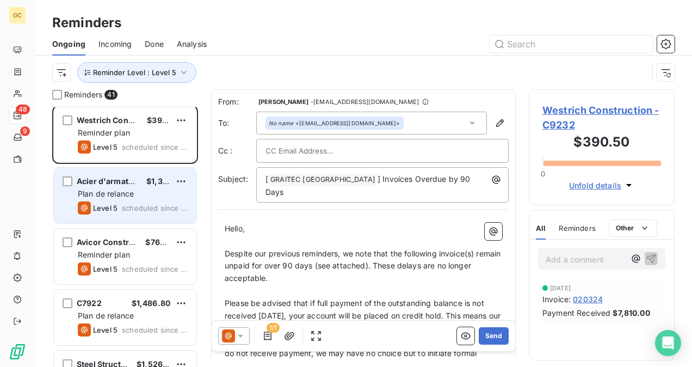
click at [141, 193] on div "Plan de relance" at bounding box center [133, 193] width 110 height 11
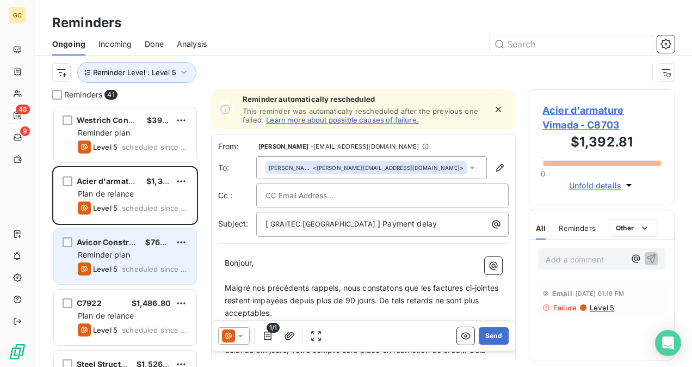
click at [132, 265] on span "scheduled since 102 days" at bounding box center [155, 268] width 66 height 9
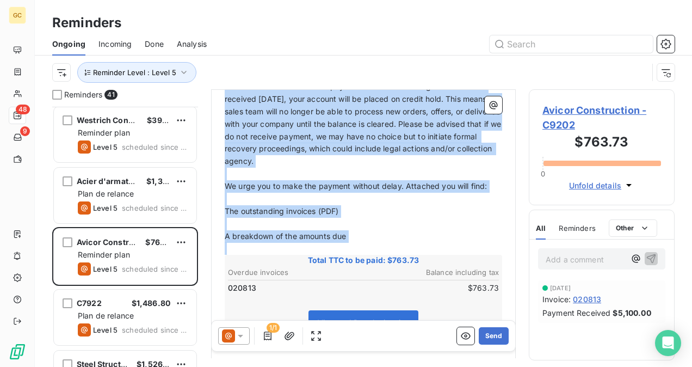
scroll to position [218, 0]
drag, startPoint x: 225, startPoint y: 130, endPoint x: 372, endPoint y: 227, distance: 176.6
click at [373, 228] on div "Hello, ﻿ Despite our previous reminders, we note that the following invoice(s) …" at bounding box center [363, 250] width 277 height 490
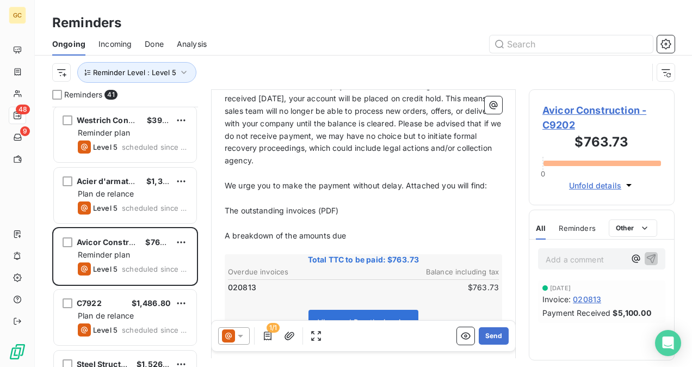
scroll to position [94, 0]
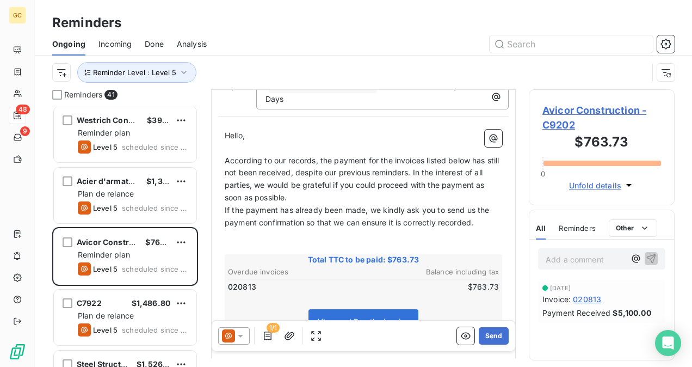
click at [312, 188] on p "According to our records, the payment for the invoices listed below has still n…" at bounding box center [363, 179] width 277 height 50
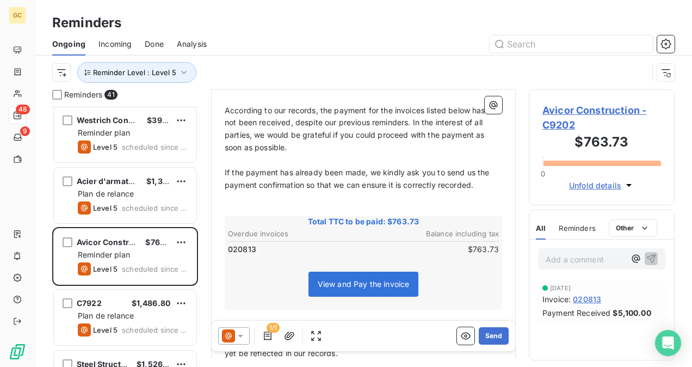
scroll to position [160, 0]
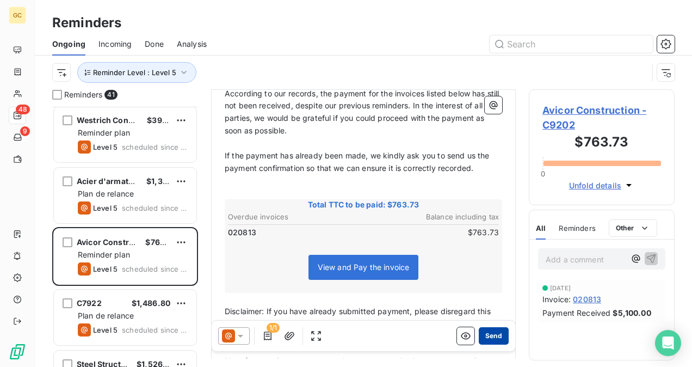
click at [480, 336] on button "Send" at bounding box center [494, 335] width 30 height 17
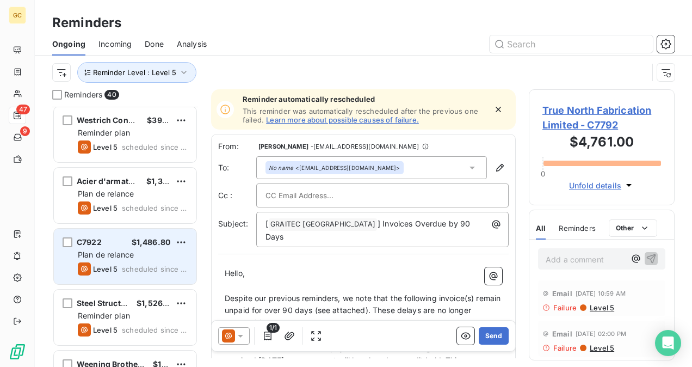
click at [122, 255] on span "Plan de relance" at bounding box center [106, 254] width 56 height 9
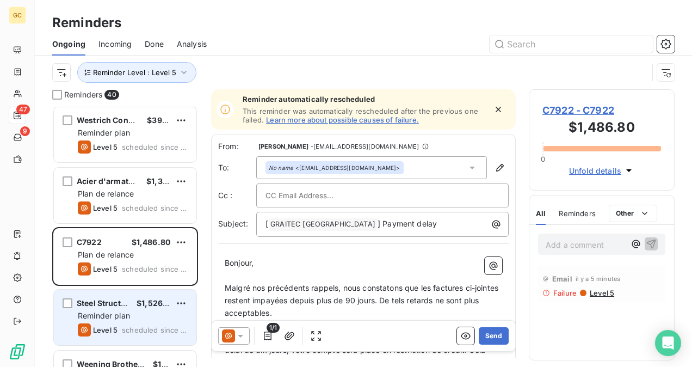
click at [142, 312] on div "Reminder plan" at bounding box center [133, 315] width 110 height 11
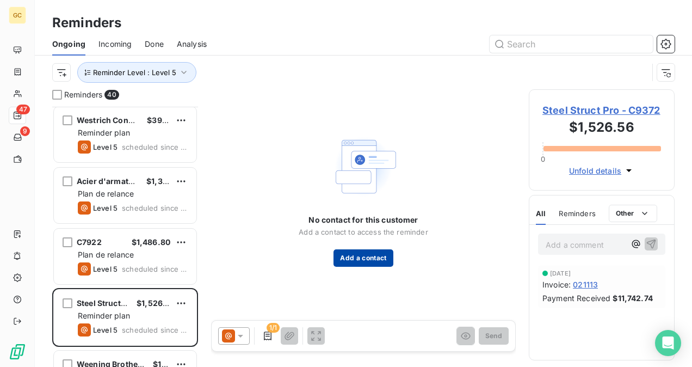
click at [357, 253] on button "Add a contact" at bounding box center [362, 257] width 59 height 17
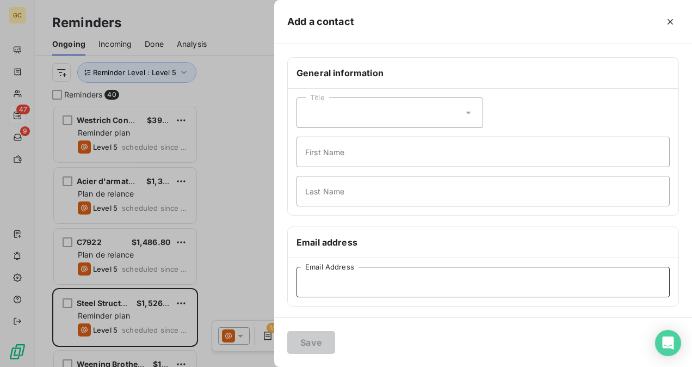
click at [327, 287] on input "Email Address" at bounding box center [482, 282] width 373 height 30
paste input "[EMAIL_ADDRESS][DOMAIN_NAME]"
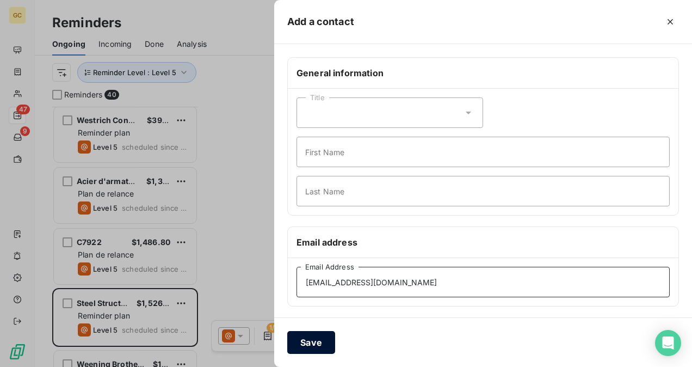
type input "[EMAIL_ADDRESS][DOMAIN_NAME]"
click at [322, 337] on button "Save" at bounding box center [311, 342] width 48 height 23
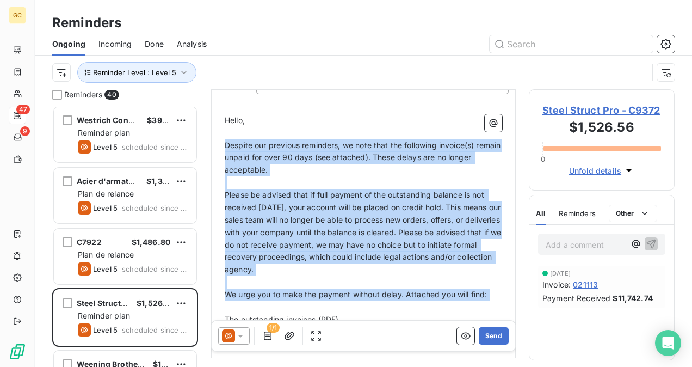
scroll to position [218, 0]
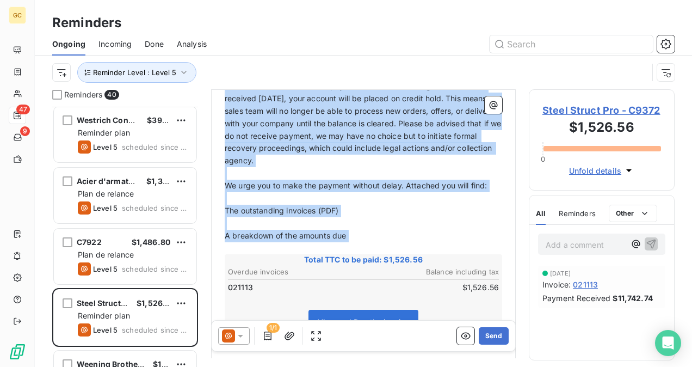
drag, startPoint x: 226, startPoint y: 134, endPoint x: 362, endPoint y: 232, distance: 167.2
click at [362, 232] on div "Hello, ﻿ Despite our previous reminders, we note that the following invoice(s) …" at bounding box center [363, 250] width 277 height 490
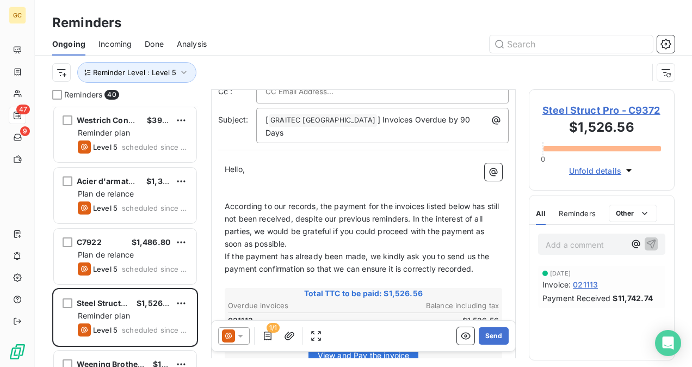
scroll to position [127, 0]
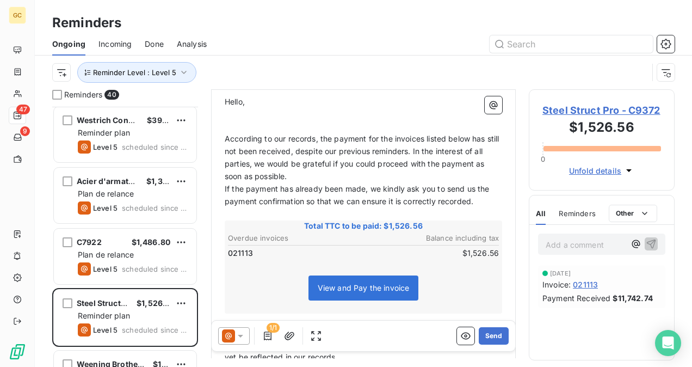
click at [319, 168] on p "According to our records, the payment for the invoices listed below has still n…" at bounding box center [363, 158] width 277 height 50
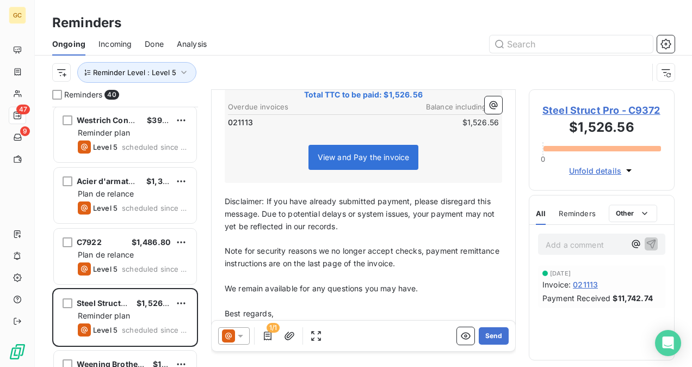
scroll to position [289, 0]
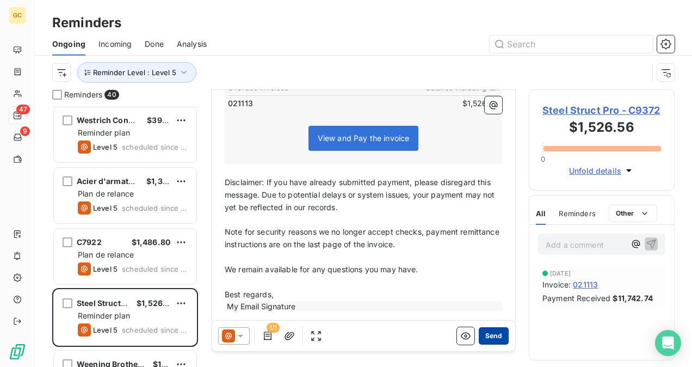
click at [481, 338] on button "Send" at bounding box center [494, 335] width 30 height 17
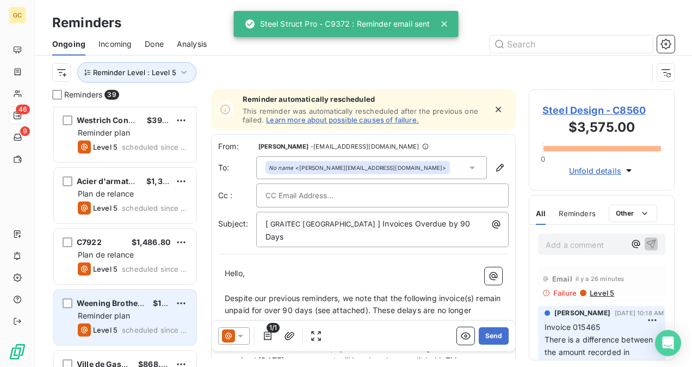
click at [111, 310] on div "Reminder plan" at bounding box center [133, 315] width 110 height 11
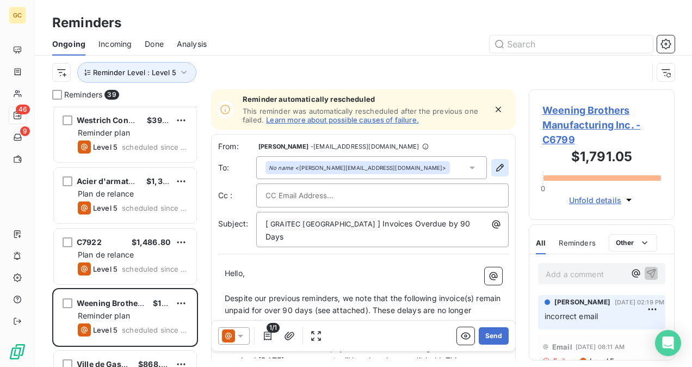
click at [494, 164] on icon "button" at bounding box center [499, 167] width 11 height 11
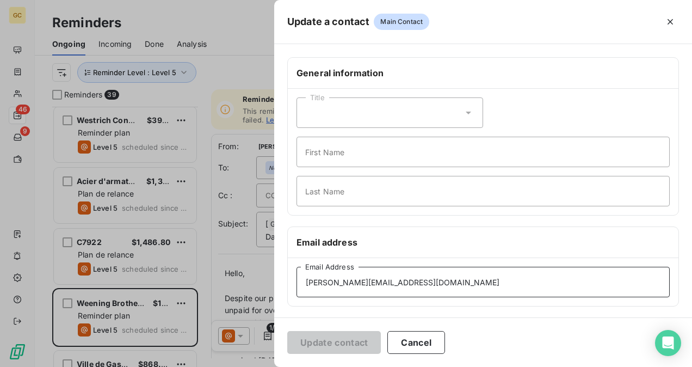
drag, startPoint x: 432, startPoint y: 286, endPoint x: 297, endPoint y: 287, distance: 134.9
click at [297, 287] on input "[PERSON_NAME][EMAIL_ADDRESS][DOMAIN_NAME]" at bounding box center [482, 282] width 373 height 30
click at [306, 282] on input "[PERSON_NAME][EMAIL_ADDRESS][DOMAIN_NAME]" at bounding box center [482, 282] width 373 height 30
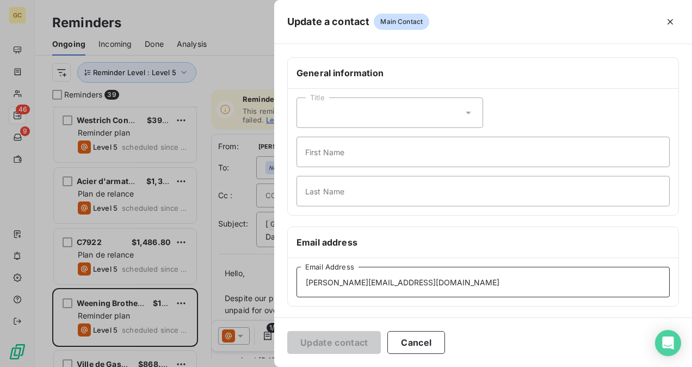
click at [306, 282] on input "[PERSON_NAME][EMAIL_ADDRESS][DOMAIN_NAME]" at bounding box center [482, 282] width 373 height 30
paste input "[EMAIL_ADDRESS]"
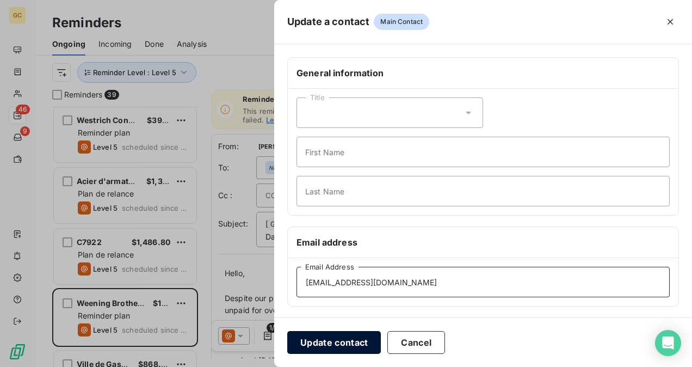
type input "[EMAIL_ADDRESS][DOMAIN_NAME]"
click at [338, 345] on button "Update contact" at bounding box center [334, 342] width 94 height 23
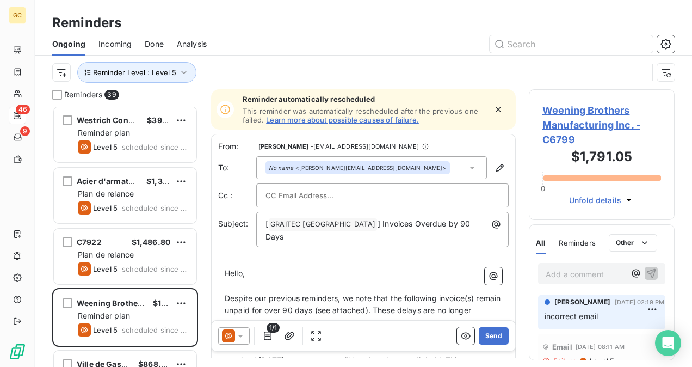
click at [392, 160] on div "No name <[PERSON_NAME][EMAIL_ADDRESS][DOMAIN_NAME]>" at bounding box center [371, 167] width 231 height 23
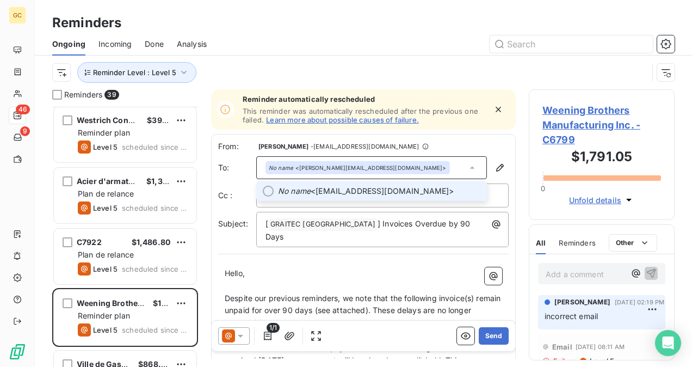
click at [377, 193] on span "No name <[EMAIL_ADDRESS][DOMAIN_NAME]>" at bounding box center [379, 190] width 202 height 11
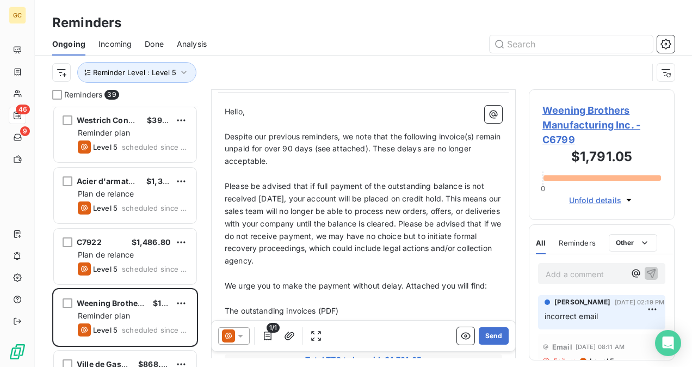
scroll to position [164, 0]
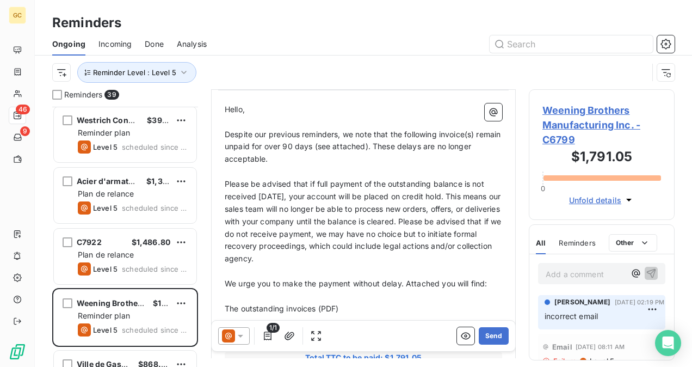
click at [227, 129] on span "Despite our previous reminders, we note that the following invoice(s) remain un…" at bounding box center [364, 146] width 278 height 34
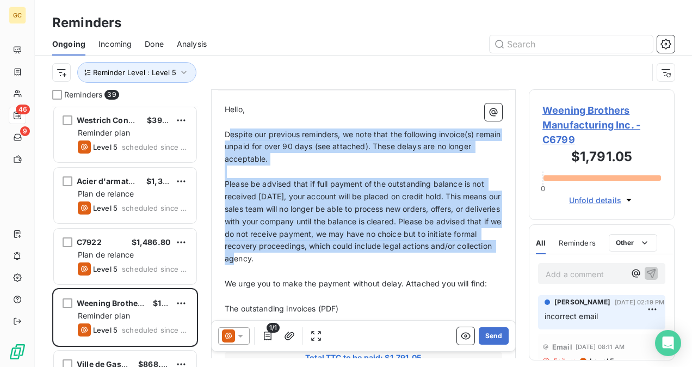
drag, startPoint x: 227, startPoint y: 122, endPoint x: 274, endPoint y: 187, distance: 80.2
click at [312, 241] on div "Hello, ﻿ Despite our previous reminders, we note that the following invoice(s) …" at bounding box center [363, 348] width 277 height 490
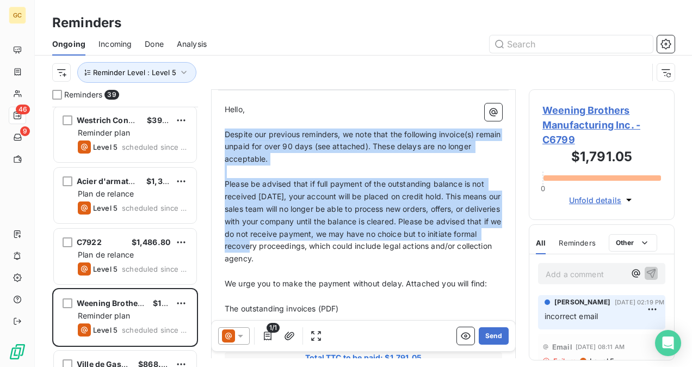
drag, startPoint x: 224, startPoint y: 122, endPoint x: 318, endPoint y: 232, distance: 144.3
click at [318, 232] on div "Hello, ﻿ Despite our previous reminders, we note that the following invoice(s) …" at bounding box center [363, 348] width 277 height 490
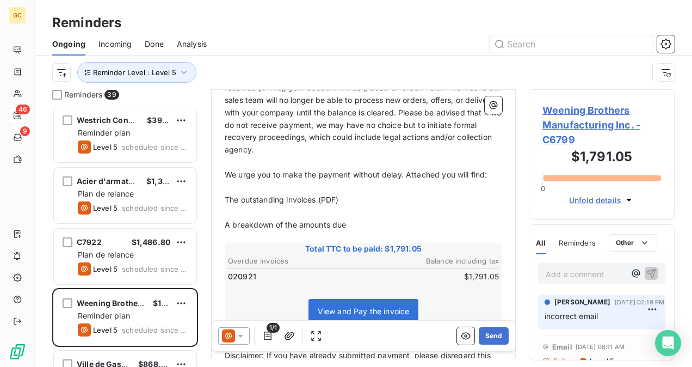
drag, startPoint x: 318, startPoint y: 232, endPoint x: 338, endPoint y: 206, distance: 32.9
click at [336, 206] on div "Hello, ﻿ Despite our previous reminders, we note that the following invoice(s) …" at bounding box center [363, 240] width 277 height 490
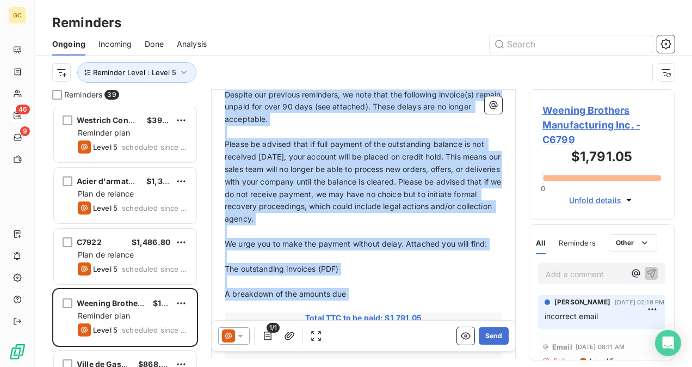
scroll to position [219, 0]
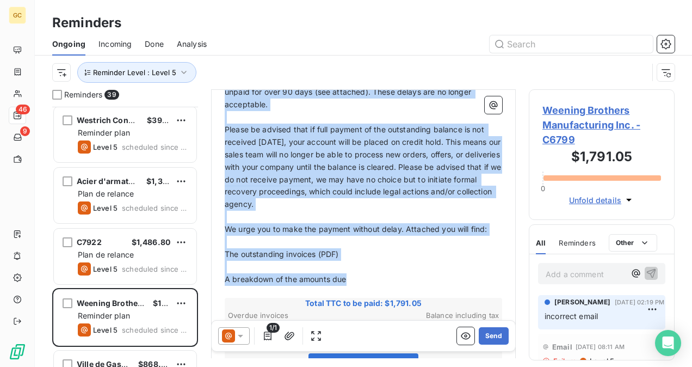
drag, startPoint x: 226, startPoint y: 176, endPoint x: 380, endPoint y: 272, distance: 180.8
click at [380, 272] on div "Hello, ﻿ Despite our previous reminders, we note that the following invoice(s) …" at bounding box center [363, 294] width 277 height 490
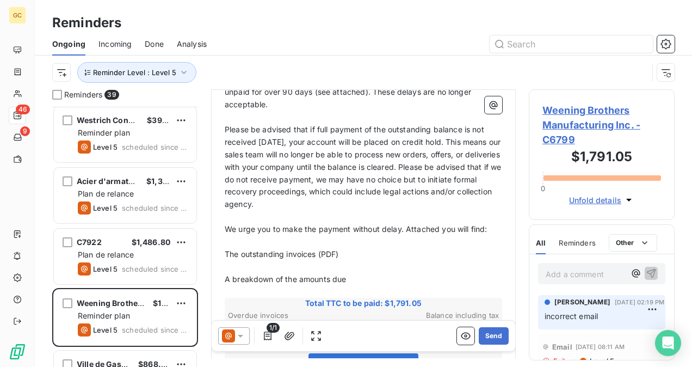
scroll to position [95, 0]
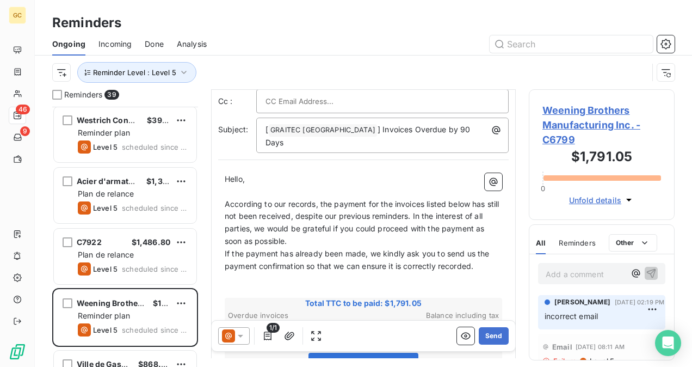
click at [340, 234] on p "According to our records, the payment for the invoices listed below has still n…" at bounding box center [363, 223] width 277 height 50
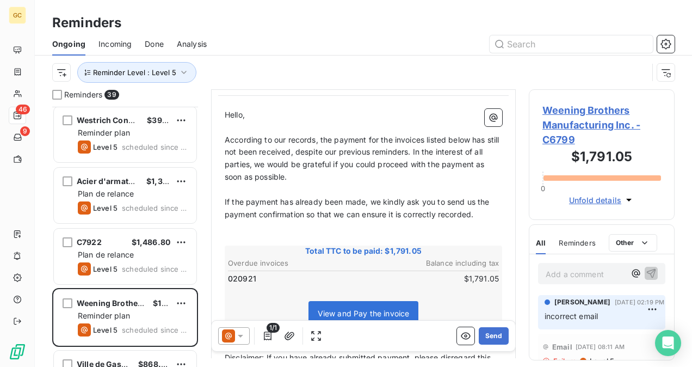
scroll to position [270, 0]
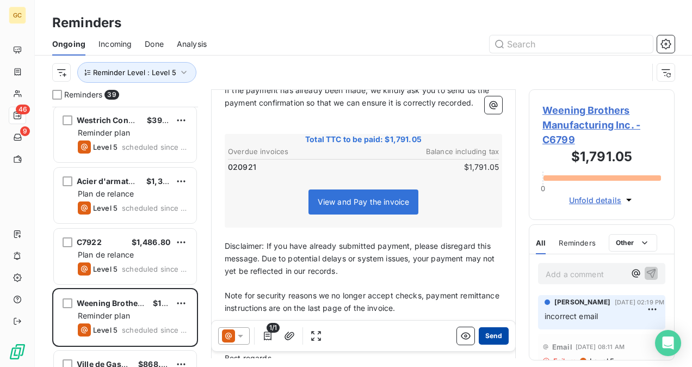
click at [487, 339] on button "Send" at bounding box center [494, 335] width 30 height 17
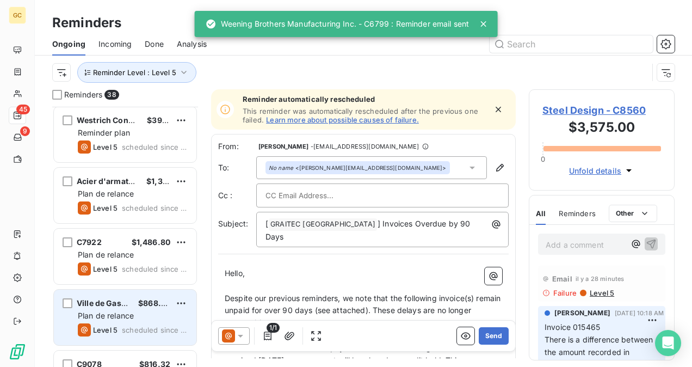
click at [151, 310] on div "Plan de relance" at bounding box center [133, 315] width 110 height 11
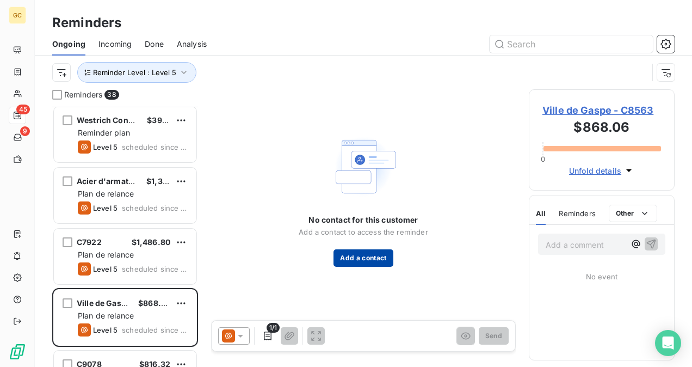
click at [365, 253] on button "Add a contact" at bounding box center [362, 257] width 59 height 17
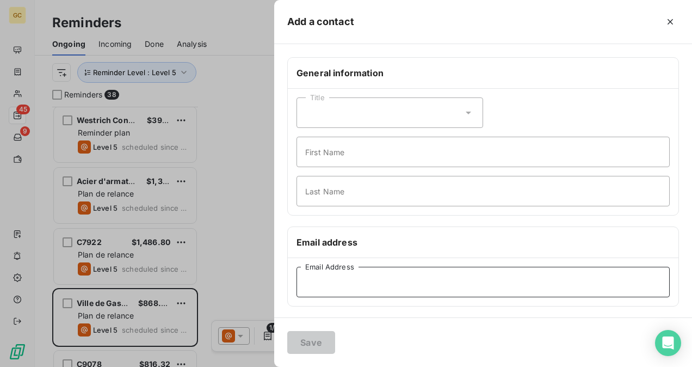
click at [345, 286] on input "Email Address" at bounding box center [482, 282] width 373 height 30
paste input "[PERSON_NAME][EMAIL_ADDRESS][PERSON_NAME][DOMAIN_NAME]"
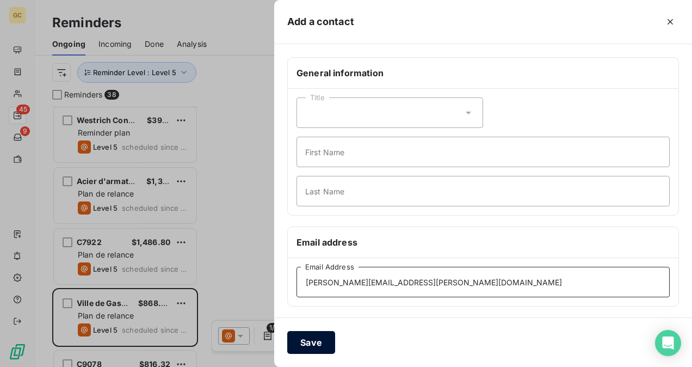
type input "[PERSON_NAME][EMAIL_ADDRESS][PERSON_NAME][DOMAIN_NAME]"
click at [299, 348] on button "Save" at bounding box center [311, 342] width 48 height 23
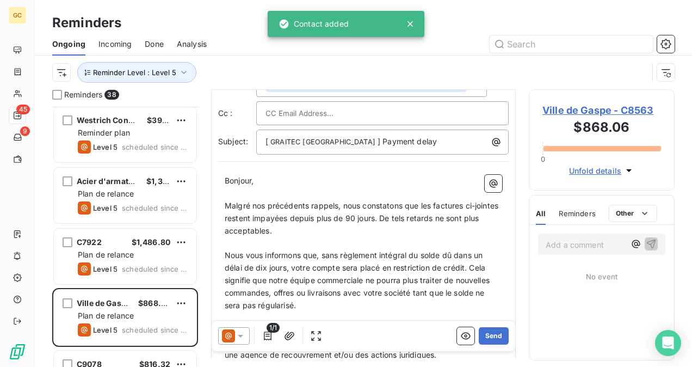
scroll to position [55, 0]
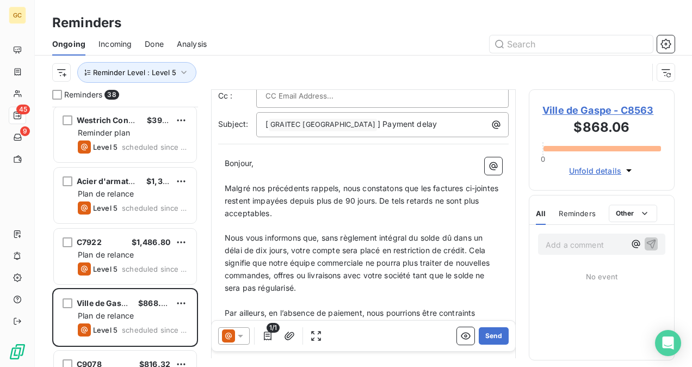
drag, startPoint x: 224, startPoint y: 184, endPoint x: 233, endPoint y: 193, distance: 12.7
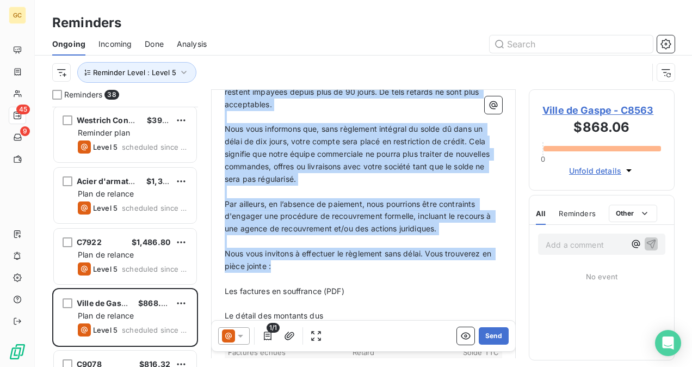
scroll to position [219, 0]
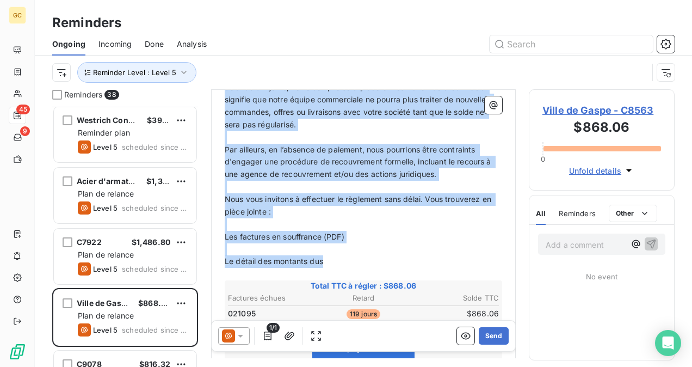
drag, startPoint x: 227, startPoint y: 187, endPoint x: 341, endPoint y: 258, distance: 134.6
click at [341, 258] on div "Bonjour, ﻿ Malgré nos précédents rappels, nous constatons que les factures ci-j…" at bounding box center [363, 264] width 277 height 540
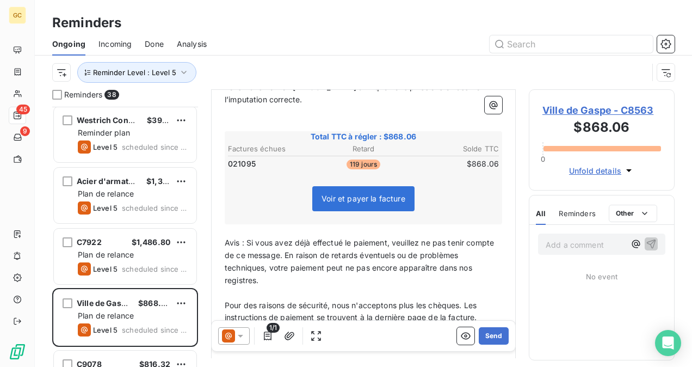
scroll to position [70, 0]
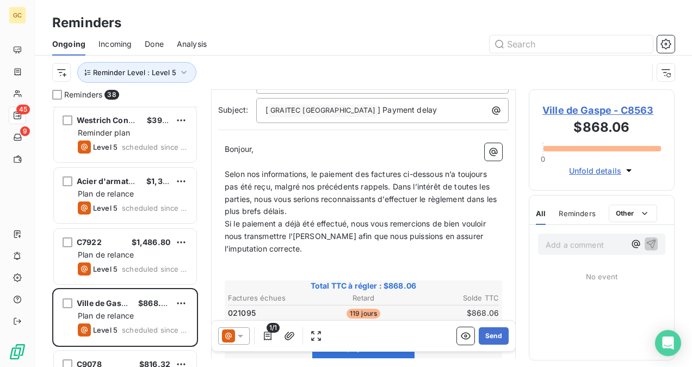
click at [311, 212] on p "Selon nos informations, le paiement des factures ci-dessous n’a toujours pas ét…" at bounding box center [363, 193] width 277 height 50
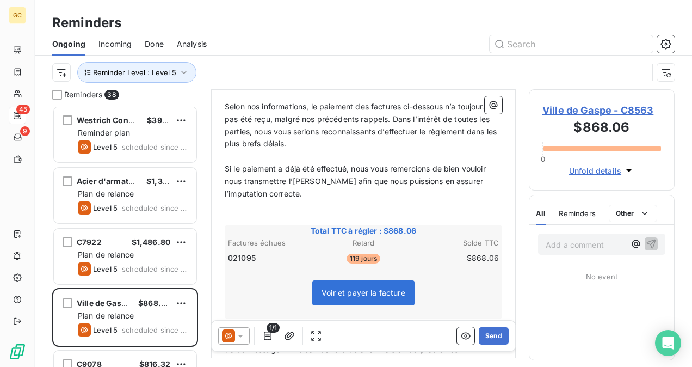
scroll to position [191, 0]
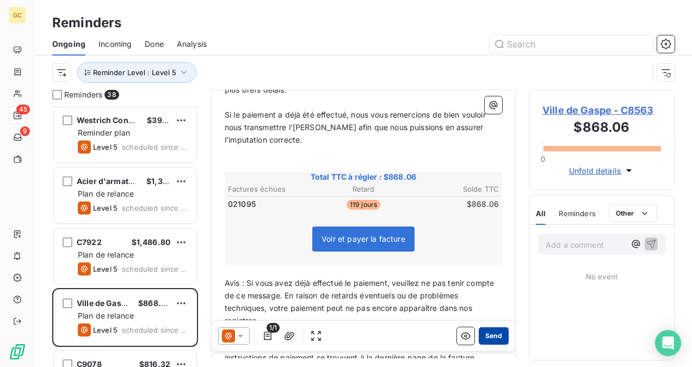
click at [481, 335] on button "Send" at bounding box center [494, 335] width 30 height 17
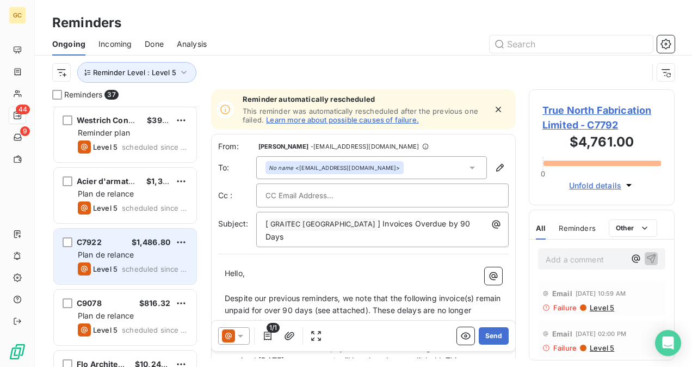
click at [88, 259] on div "C7922 $1,486.80 Plan de relance Level 5 scheduled since 92 days" at bounding box center [125, 255] width 142 height 55
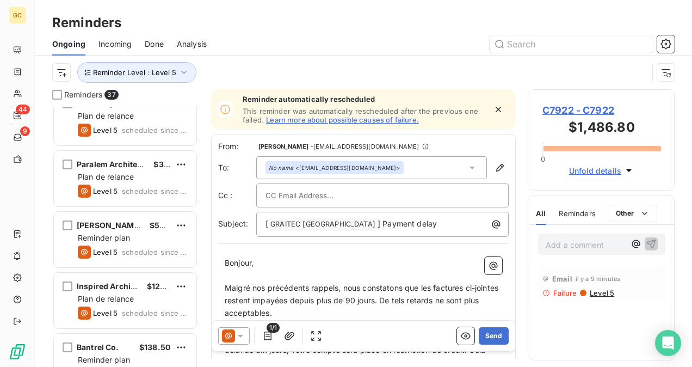
scroll to position [109, 0]
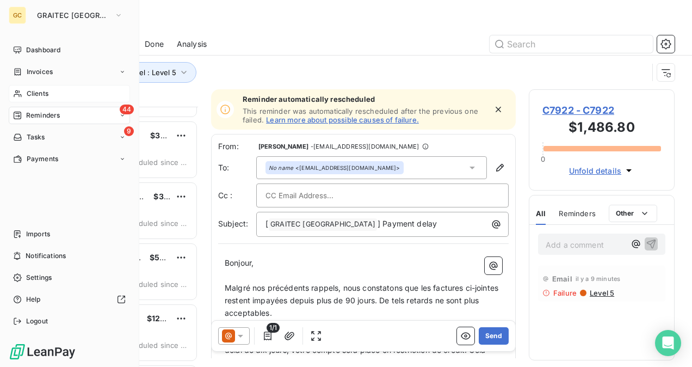
click at [35, 98] on span "Clients" at bounding box center [38, 94] width 22 height 10
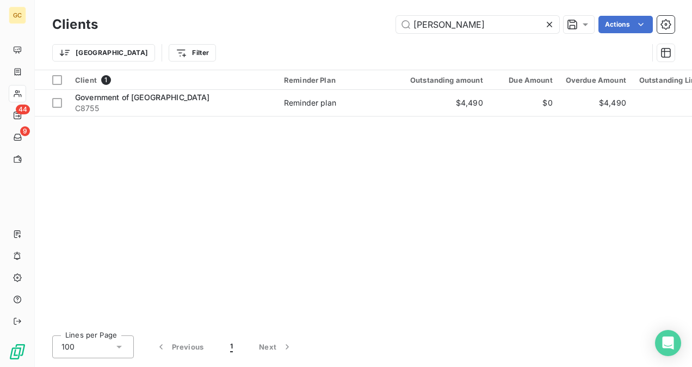
drag, startPoint x: 448, startPoint y: 25, endPoint x: 349, endPoint y: 33, distance: 99.3
click at [349, 33] on div "Clients [PERSON_NAME] Actions" at bounding box center [363, 24] width 622 height 23
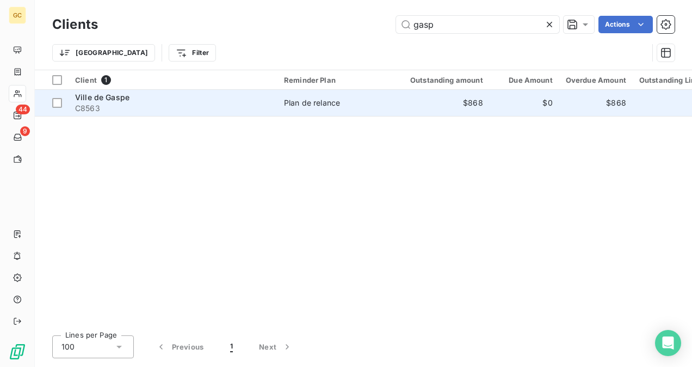
type input "gasp"
click at [192, 92] on div "Ville de Gaspe" at bounding box center [173, 97] width 196 height 11
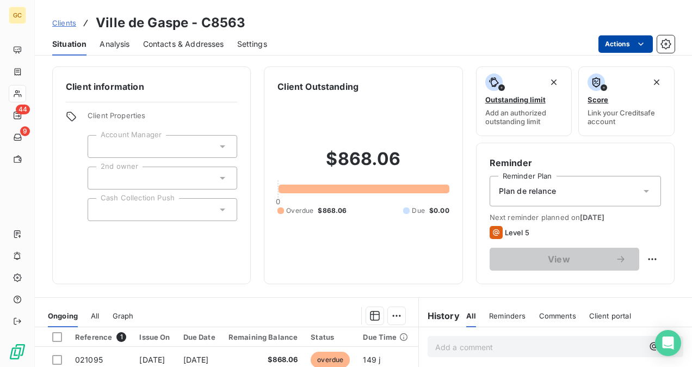
click at [622, 44] on html "GC 44 9 Clients Ville de Gaspe - C8563 Situation Analysis Contacts & Addresses …" at bounding box center [346, 183] width 692 height 367
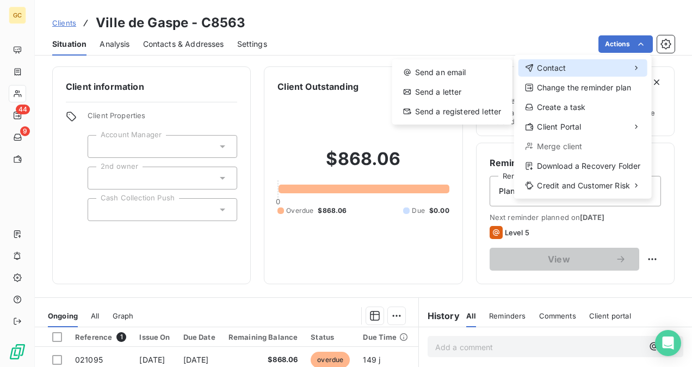
click at [578, 64] on div "Contact" at bounding box center [582, 67] width 129 height 17
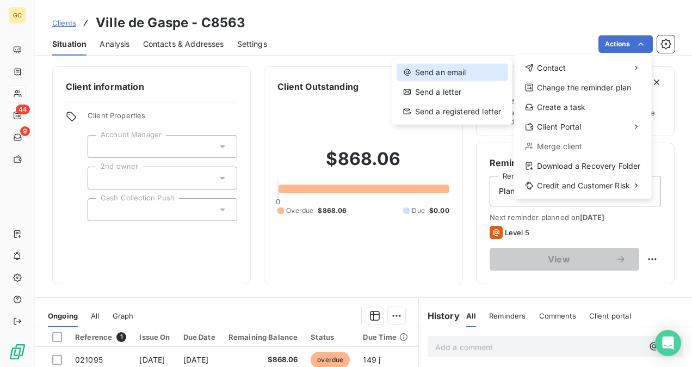
click at [487, 72] on div "Send an email" at bounding box center [451, 72] width 111 height 17
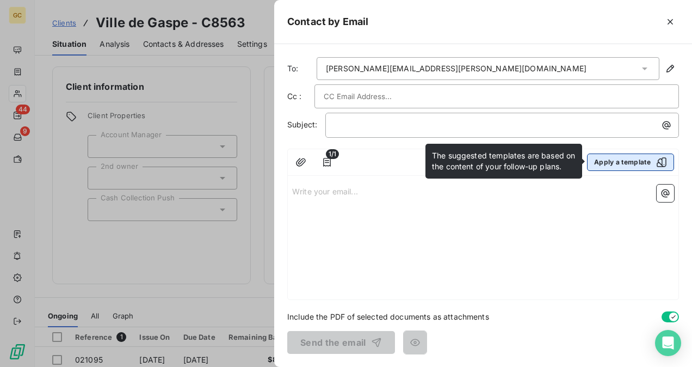
click at [656, 164] on icon "button" at bounding box center [661, 162] width 11 height 11
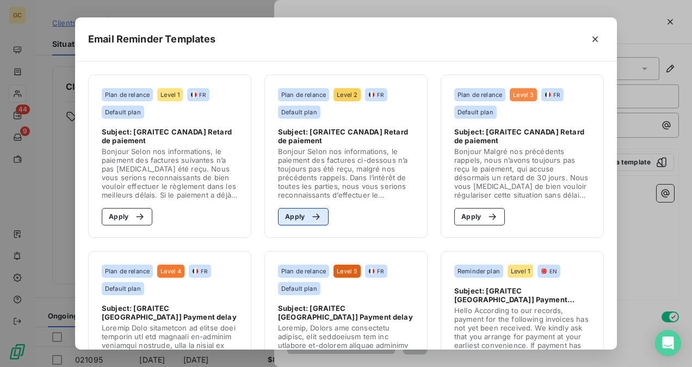
click at [311, 212] on icon "button" at bounding box center [316, 216] width 11 height 11
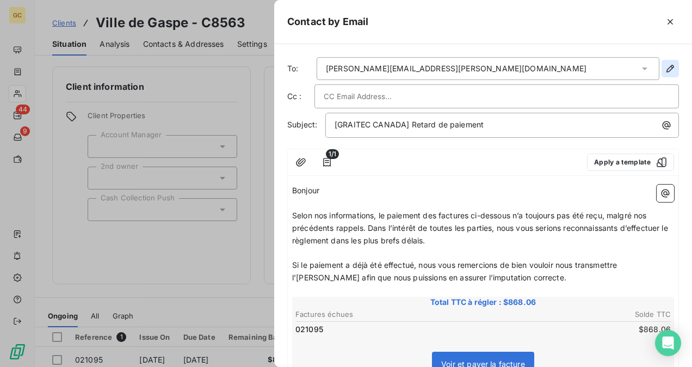
click at [665, 69] on icon "button" at bounding box center [670, 68] width 11 height 11
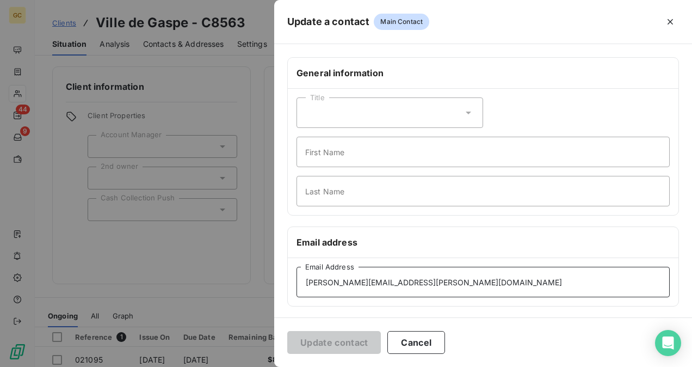
drag, startPoint x: 426, startPoint y: 277, endPoint x: 296, endPoint y: 271, distance: 130.1
click at [297, 272] on input "[PERSON_NAME][EMAIL_ADDRESS][PERSON_NAME][DOMAIN_NAME]" at bounding box center [482, 282] width 373 height 30
paste input "direction.generale"
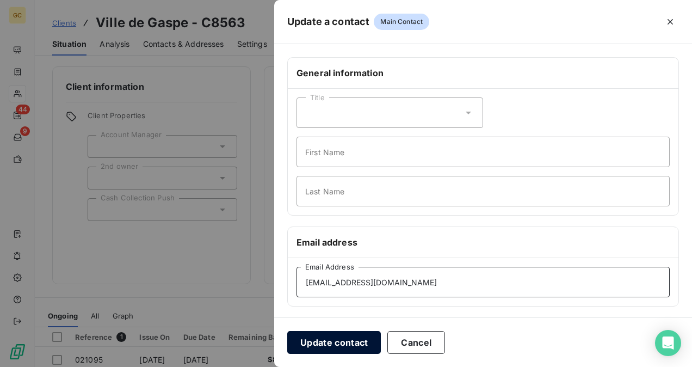
type input "[EMAIL_ADDRESS][DOMAIN_NAME]"
click at [348, 344] on button "Update contact" at bounding box center [334, 342] width 94 height 23
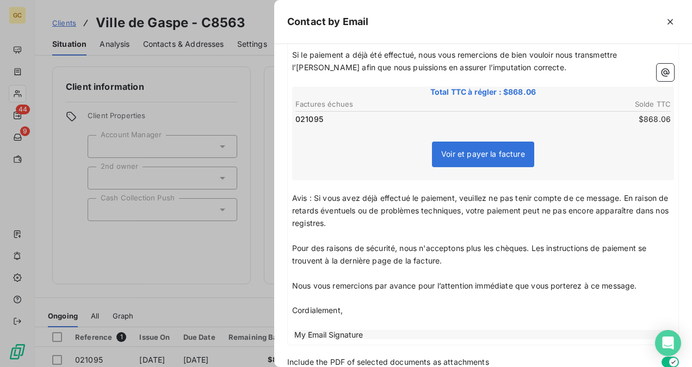
scroll to position [253, 0]
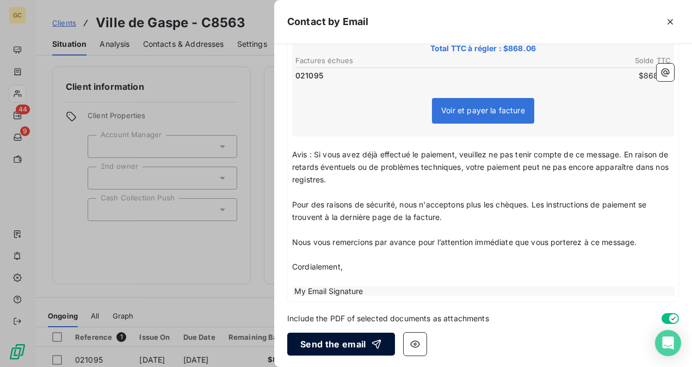
click at [352, 343] on button "Send the email" at bounding box center [341, 343] width 108 height 23
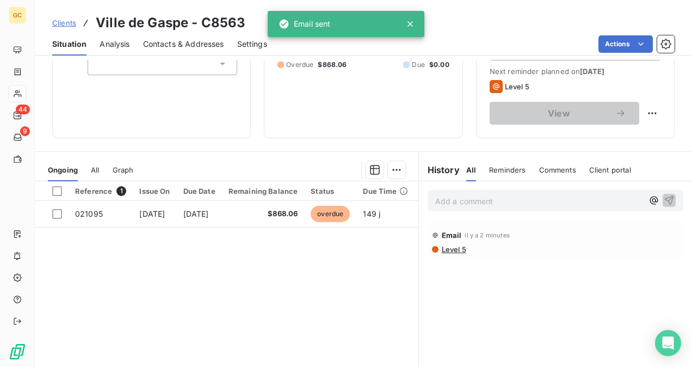
scroll to position [163, 0]
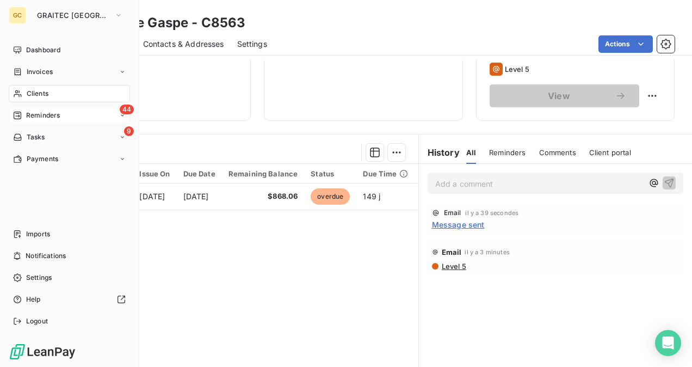
click at [53, 120] on div "44 Reminders" at bounding box center [69, 115] width 121 height 17
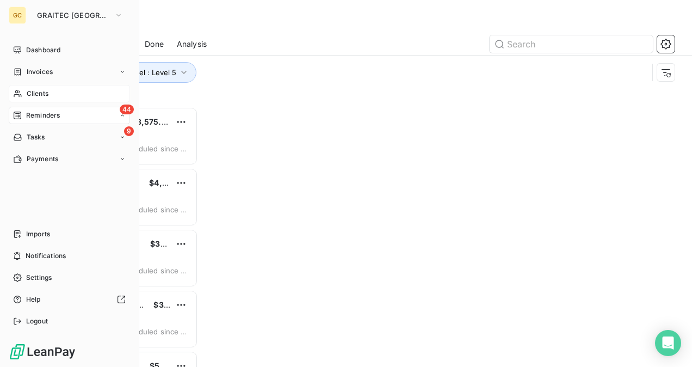
scroll to position [251, 137]
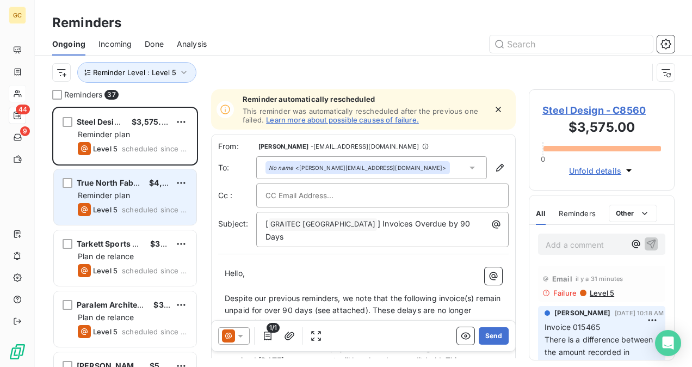
click at [175, 201] on div "True North Fabrication Limited $4,761.00 Reminder plan Level 5 scheduled since …" at bounding box center [125, 196] width 142 height 55
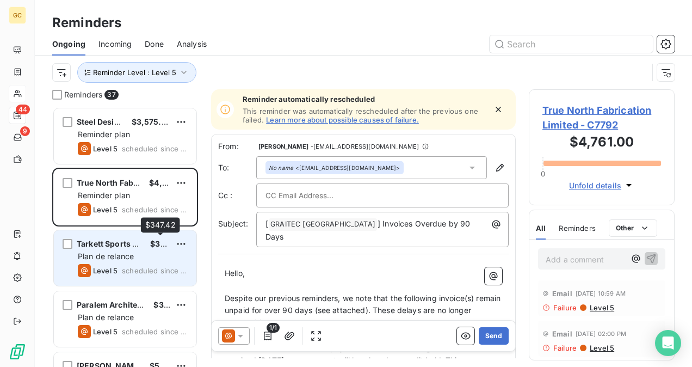
click at [163, 249] on div "$347.42" at bounding box center [160, 243] width 20 height 11
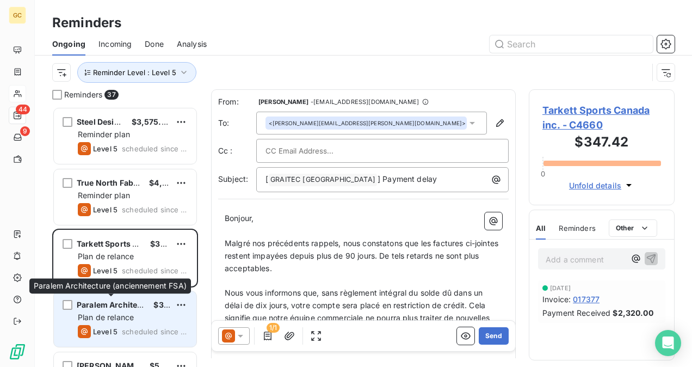
click at [141, 308] on span "Paralem Architecture (anciennement FSA)" at bounding box center [156, 304] width 159 height 9
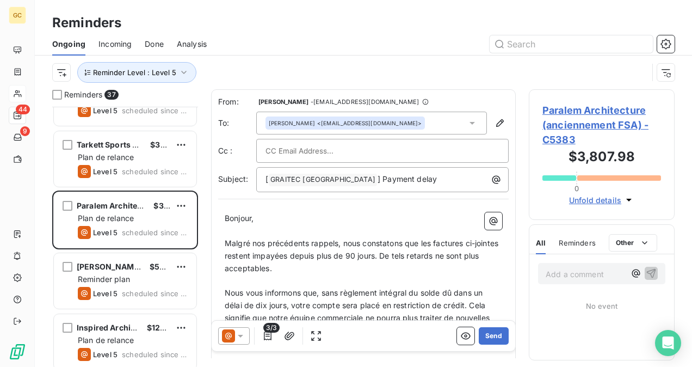
scroll to position [109, 0]
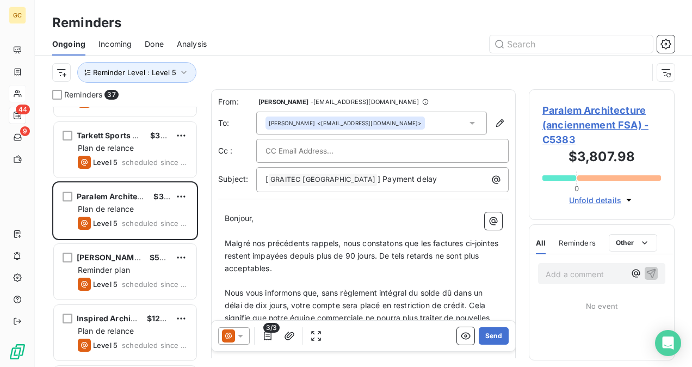
click at [147, 264] on div "Reminder plan" at bounding box center [133, 269] width 110 height 11
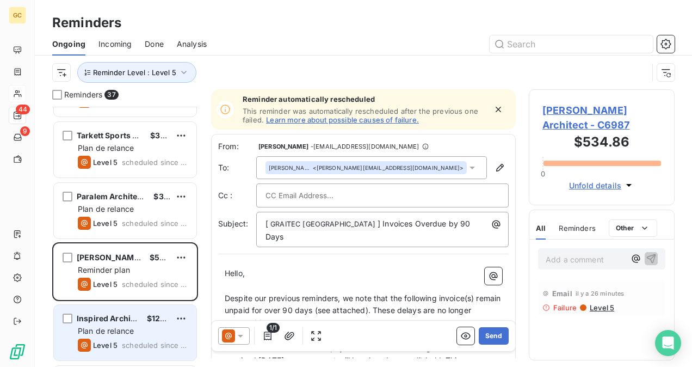
click at [140, 331] on div "Plan de relance" at bounding box center [133, 330] width 110 height 11
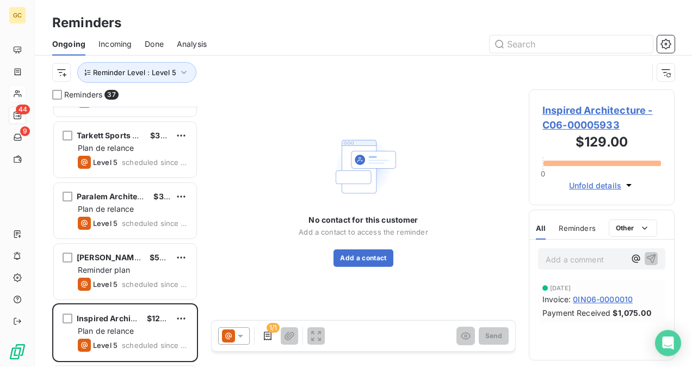
scroll to position [218, 0]
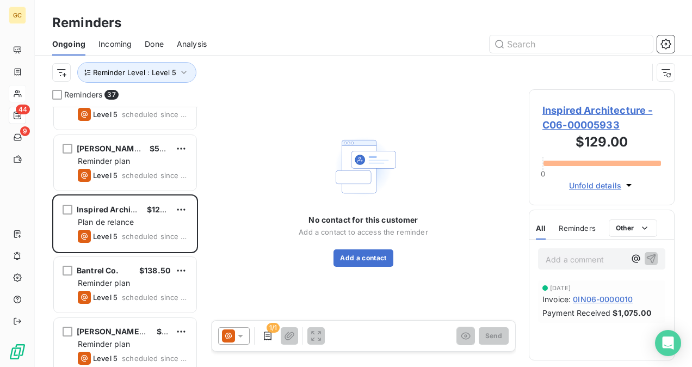
click at [141, 274] on span "$138.50" at bounding box center [154, 269] width 31 height 9
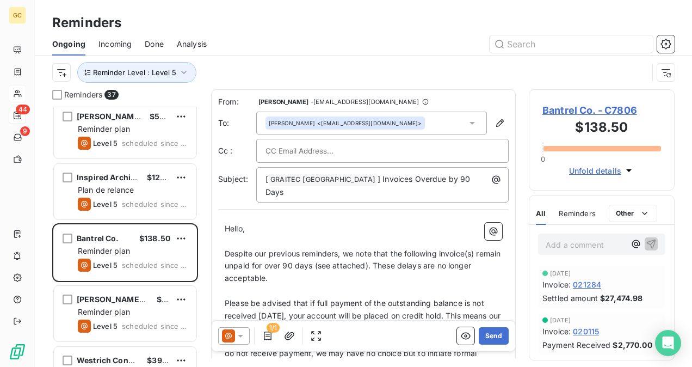
scroll to position [272, 0]
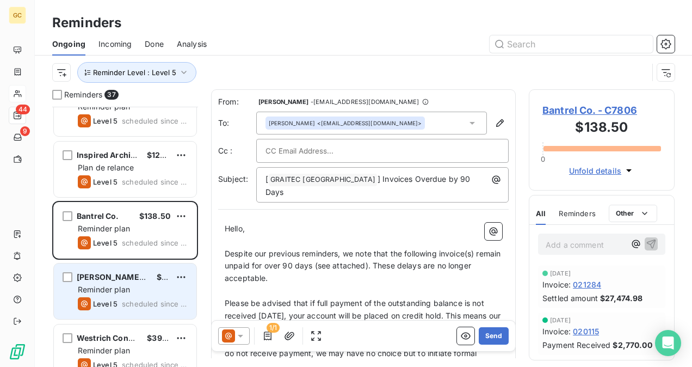
click at [137, 287] on div "Reminder plan" at bounding box center [133, 289] width 110 height 11
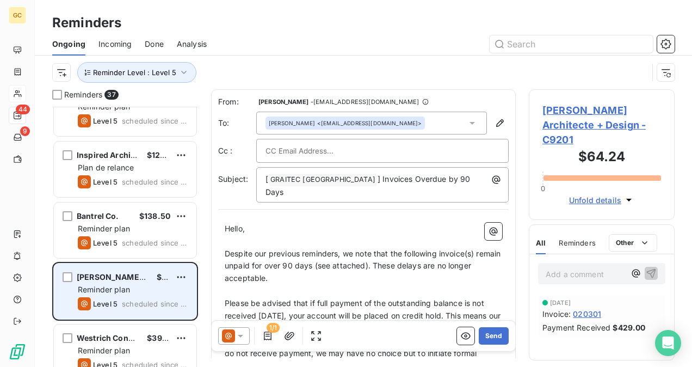
scroll to position [381, 0]
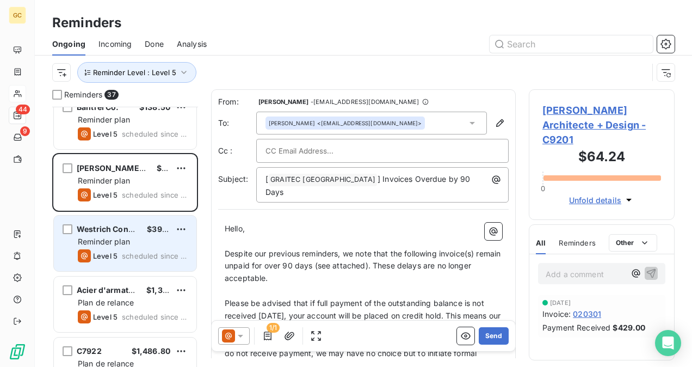
click at [141, 245] on div "Reminder plan" at bounding box center [133, 241] width 110 height 11
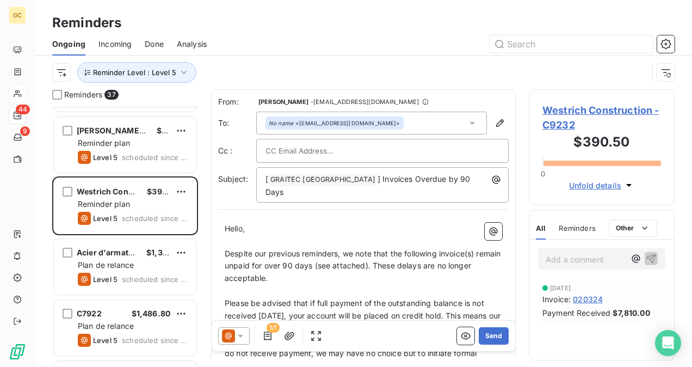
scroll to position [435, 0]
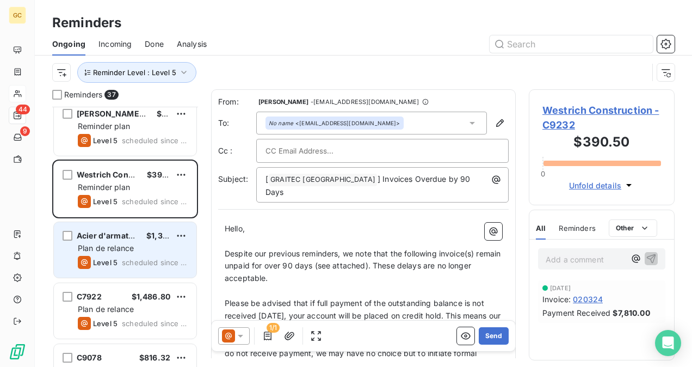
click at [129, 267] on div "Level 5 scheduled since 131 days" at bounding box center [133, 262] width 110 height 13
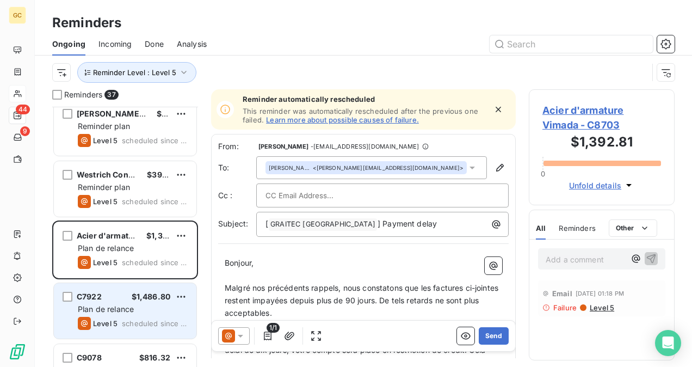
click at [138, 320] on span "scheduled since 92 days" at bounding box center [155, 323] width 66 height 9
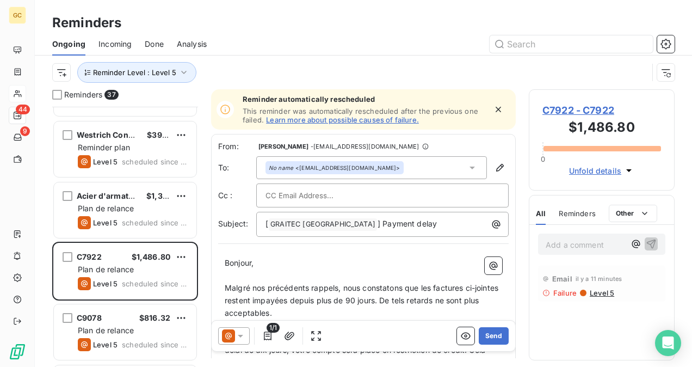
scroll to position [490, 0]
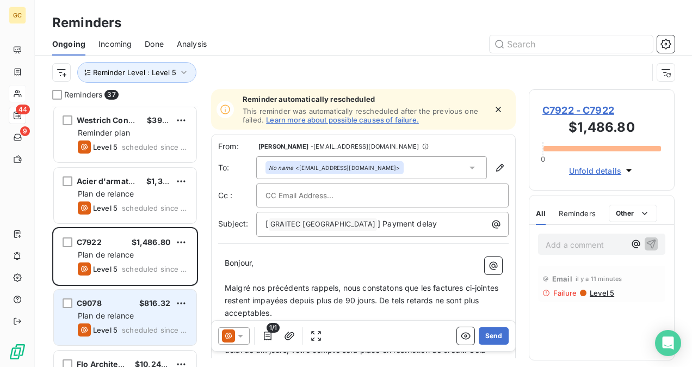
click at [138, 302] on div "C9078 $816.32" at bounding box center [133, 303] width 110 height 10
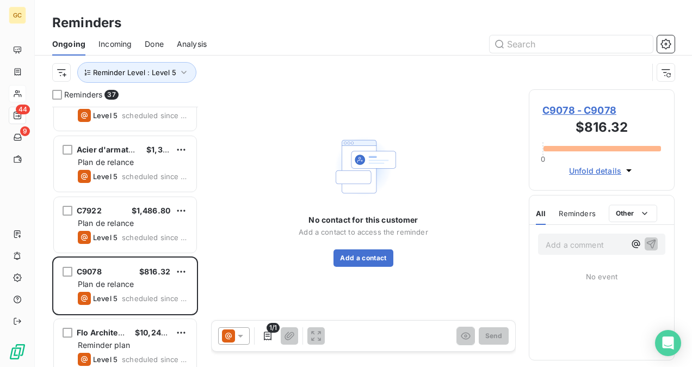
scroll to position [544, 0]
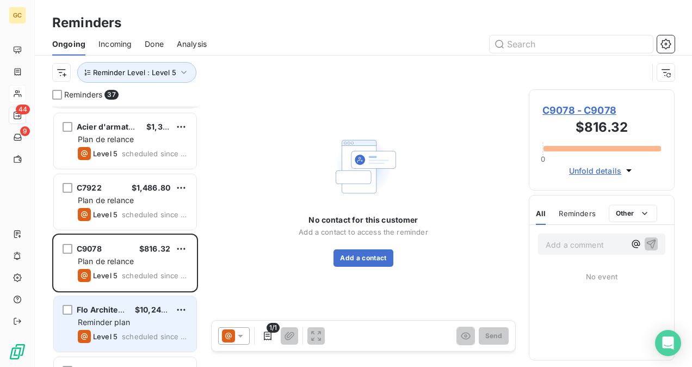
click at [120, 305] on span "Flo Architecture" at bounding box center [107, 309] width 61 height 9
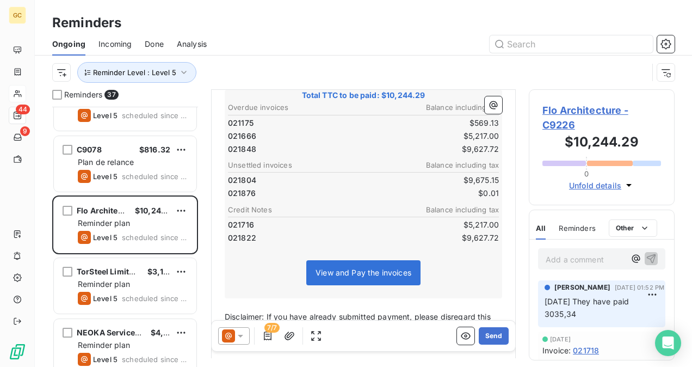
scroll to position [653, 0]
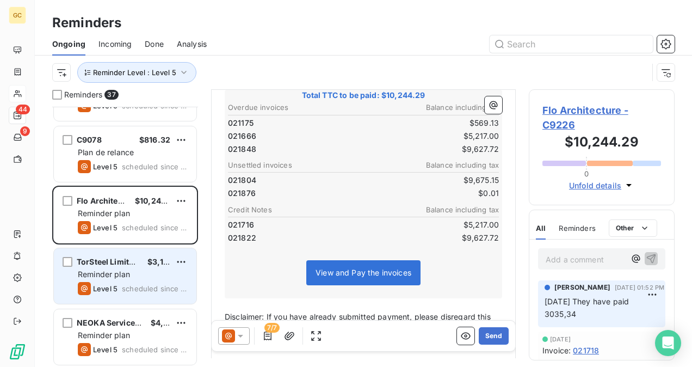
click at [147, 259] on div "TorSteel Limited Company $3,101.85" at bounding box center [133, 262] width 110 height 10
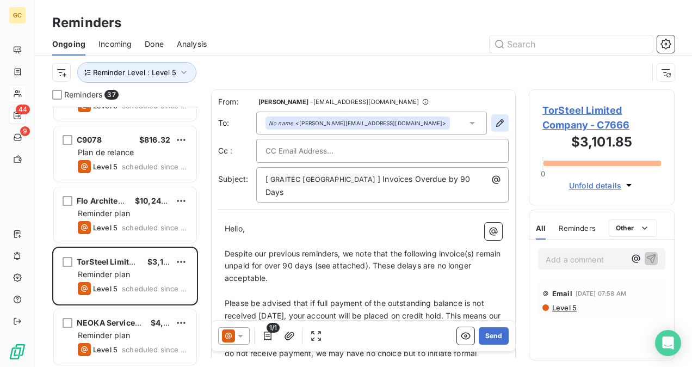
click at [491, 130] on button "button" at bounding box center [499, 122] width 17 height 17
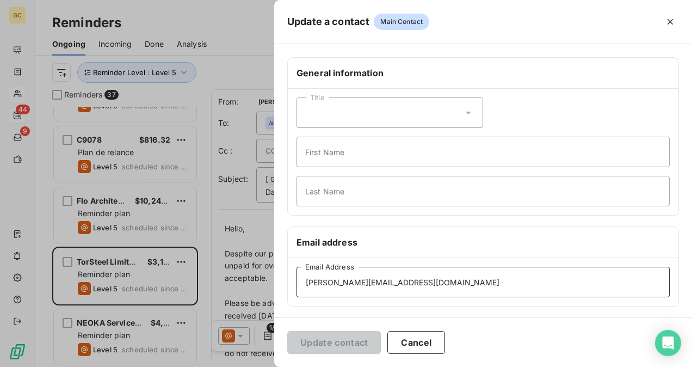
drag, startPoint x: 399, startPoint y: 280, endPoint x: 251, endPoint y: 289, distance: 147.7
click at [251, 366] on div "Update a contact Main Contact General information Title First Name Last Name Em…" at bounding box center [346, 367] width 692 height 0
paste input "torsteel"
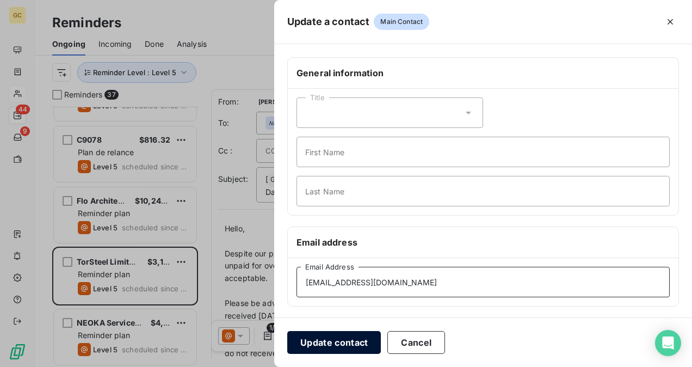
type input "[EMAIL_ADDRESS][DOMAIN_NAME]"
click at [311, 345] on button "Update contact" at bounding box center [334, 342] width 94 height 23
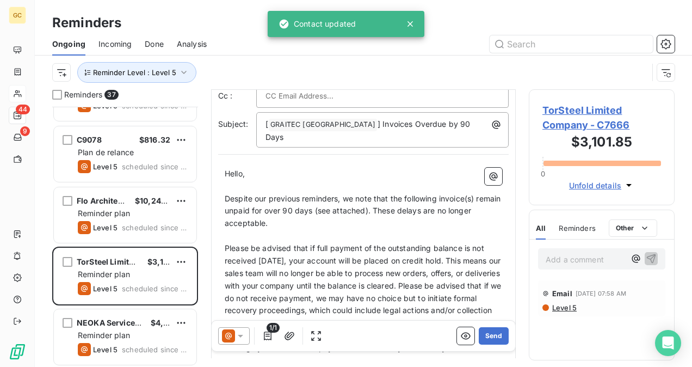
scroll to position [55, 0]
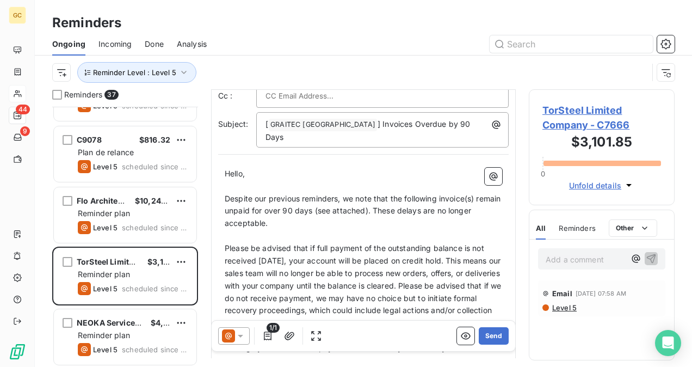
click at [226, 194] on span "Despite our previous reminders, we note that the following invoice(s) remain un…" at bounding box center [364, 211] width 278 height 34
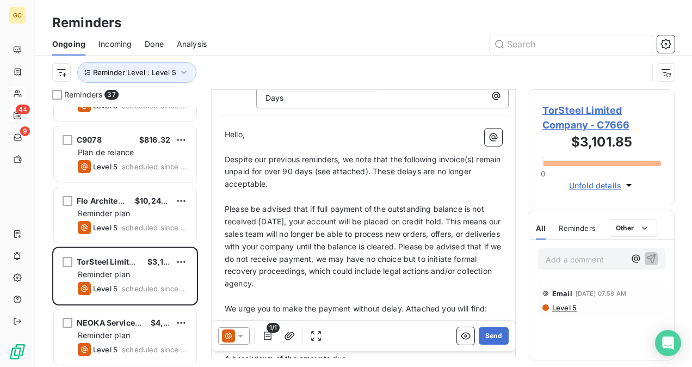
drag, startPoint x: 226, startPoint y: 184, endPoint x: 321, endPoint y: 275, distance: 131.2
click at [321, 275] on div "Hello, ﻿ Despite our previous reminders, we note that the following invoice(s) …" at bounding box center [363, 373] width 277 height 490
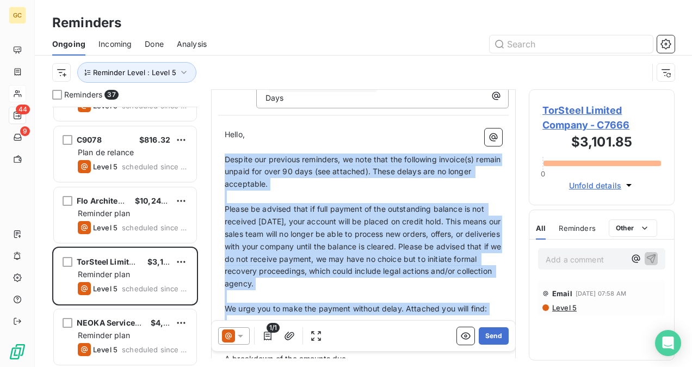
scroll to position [164, 0]
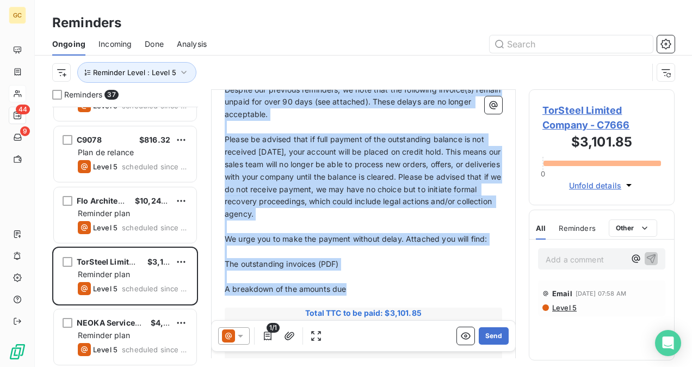
drag, startPoint x: 322, startPoint y: 275, endPoint x: 376, endPoint y: 276, distance: 54.4
click at [376, 276] on div "Hello, ﻿ Despite our previous reminders, we note that the following invoice(s) …" at bounding box center [363, 304] width 277 height 490
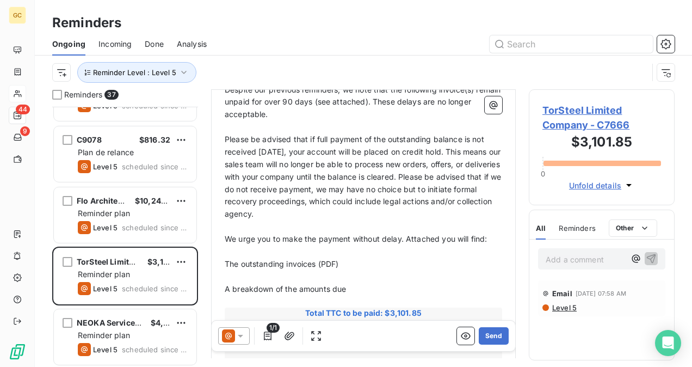
scroll to position [40, 0]
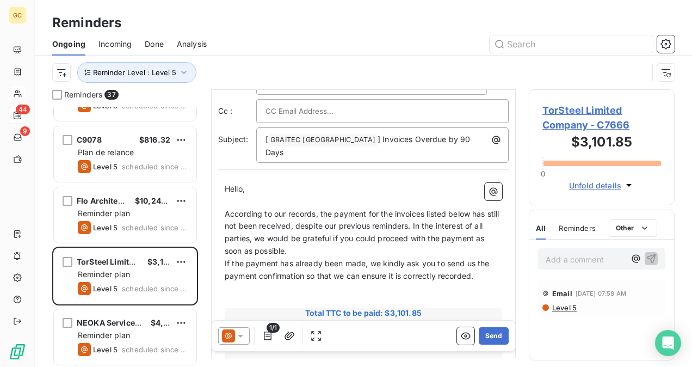
click at [321, 239] on p "According to our records, the payment for the invoices listed below has still n…" at bounding box center [363, 233] width 277 height 50
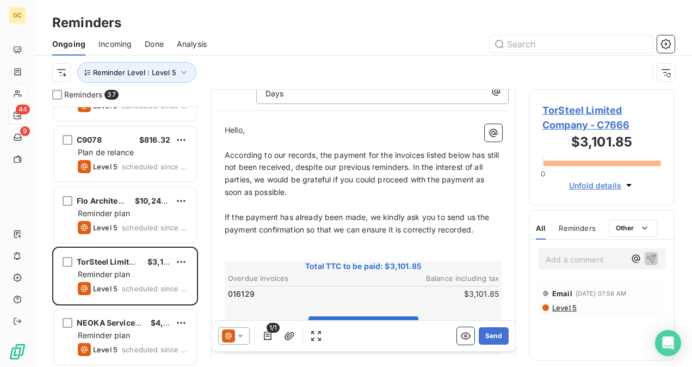
scroll to position [162, 0]
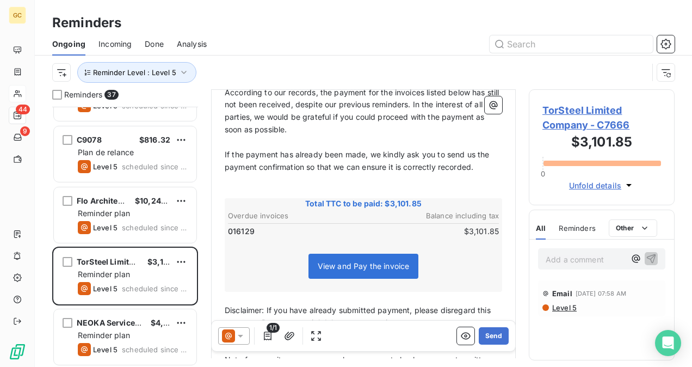
drag, startPoint x: 488, startPoint y: 338, endPoint x: 380, endPoint y: 259, distance: 134.2
click at [385, 196] on div "From: [PERSON_NAME] - [PERSON_NAME][EMAIL_ADDRESS][DOMAIN_NAME] To: No name <[P…" at bounding box center [363, 62] width 305 height 268
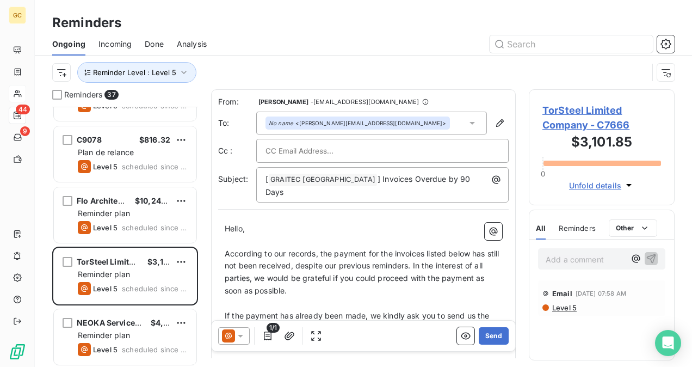
click at [452, 122] on div "No name <[PERSON_NAME][EMAIL_ADDRESS][DOMAIN_NAME]>" at bounding box center [371, 122] width 231 height 23
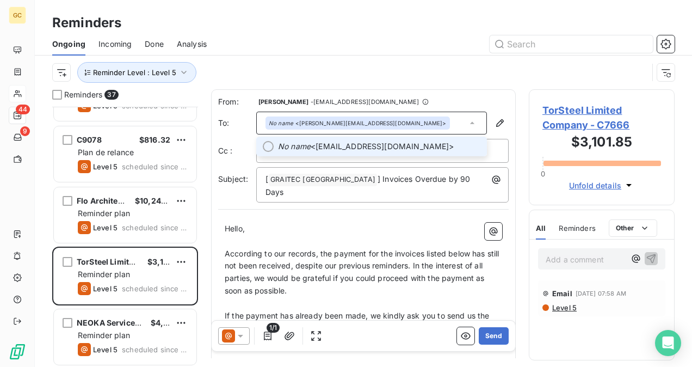
click at [363, 151] on span "No name <[EMAIL_ADDRESS][DOMAIN_NAME]>" at bounding box center [379, 146] width 202 height 11
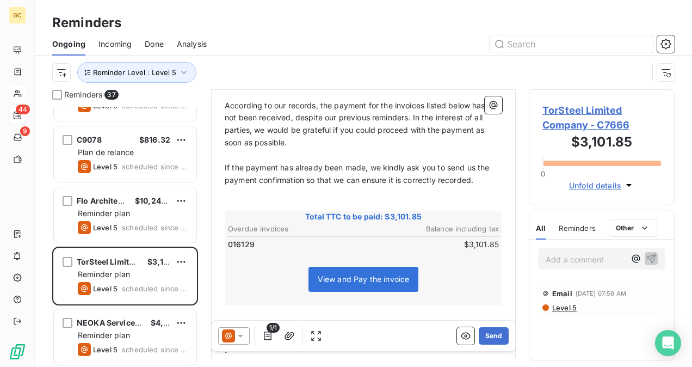
scroll to position [163, 0]
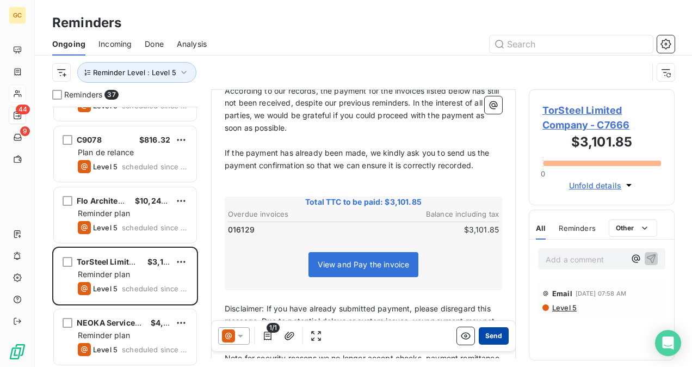
click at [497, 335] on button "Send" at bounding box center [494, 335] width 30 height 17
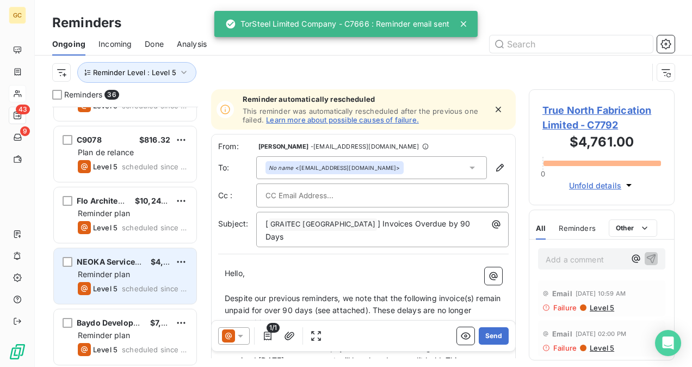
click at [125, 285] on span "scheduled since 13 days" at bounding box center [155, 288] width 66 height 9
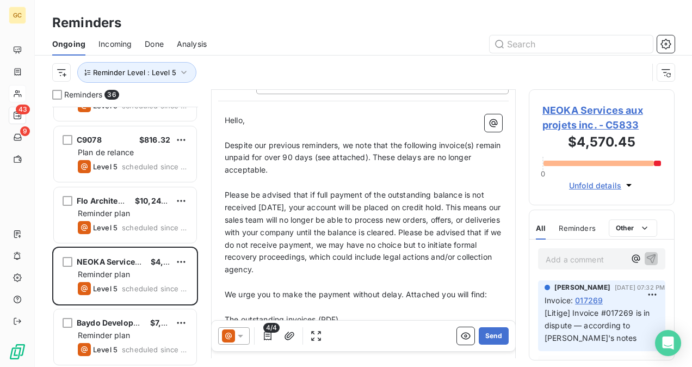
scroll to position [110, 0]
drag, startPoint x: 224, startPoint y: 133, endPoint x: 270, endPoint y: 178, distance: 64.6
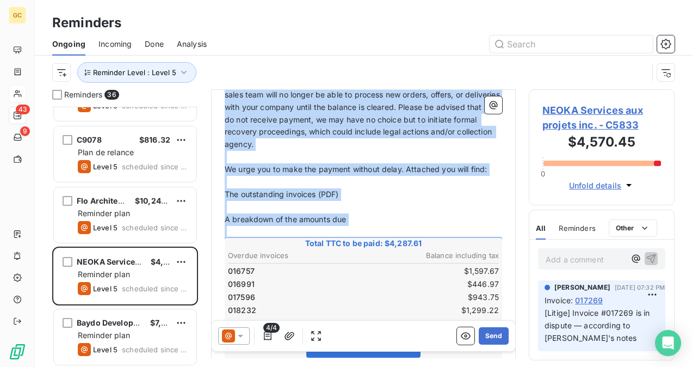
scroll to position [273, 0]
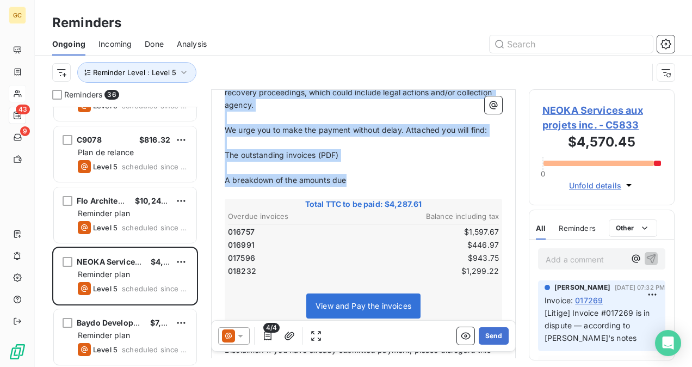
drag, startPoint x: 226, startPoint y: 133, endPoint x: 368, endPoint y: 171, distance: 147.5
click at [368, 171] on div "Hello, ﻿ Despite our previous reminders, we note that the following invoice(s) …" at bounding box center [363, 214] width 277 height 529
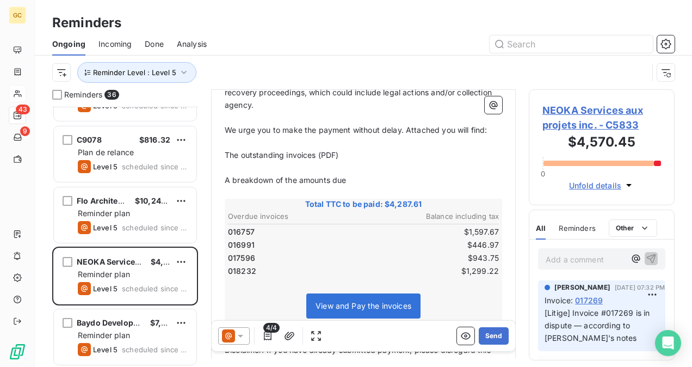
scroll to position [148, 0]
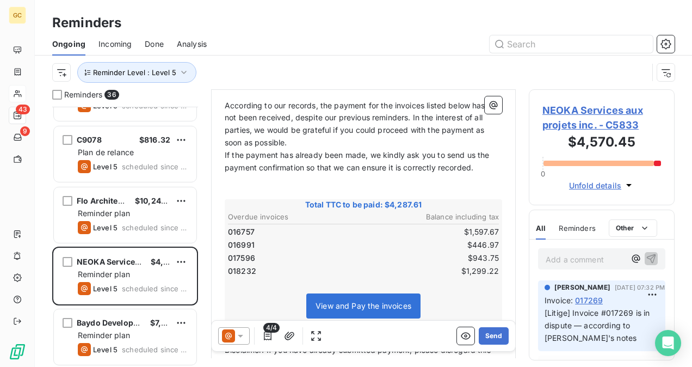
click at [317, 134] on p "According to our records, the payment for the invoices listed below has still n…" at bounding box center [363, 125] width 277 height 50
click at [317, 149] on p "If the payment has already been made, we kindly ask you to send us the payment …" at bounding box center [363, 161] width 277 height 25
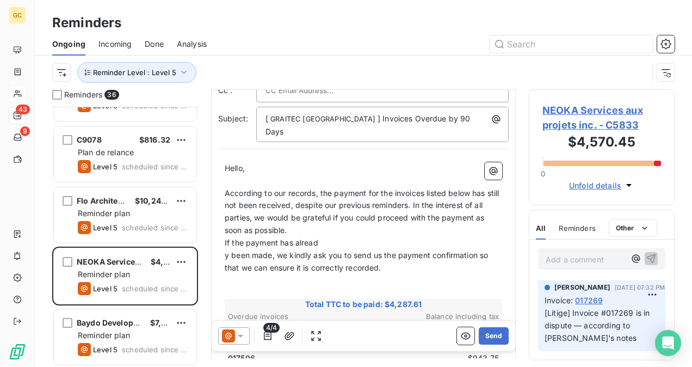
scroll to position [0, 0]
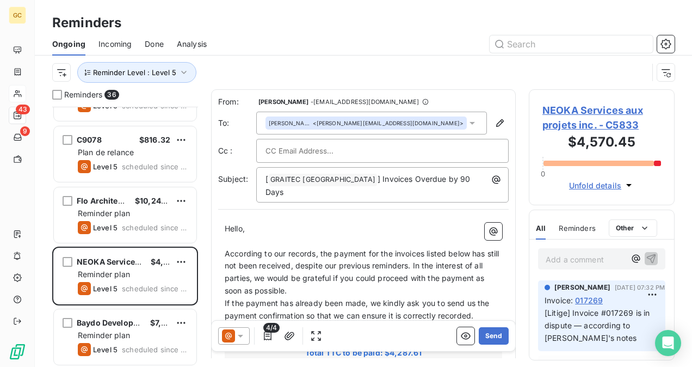
click at [305, 281] on p "According to our records, the payment for the invoices listed below has still n…" at bounding box center [363, 272] width 277 height 50
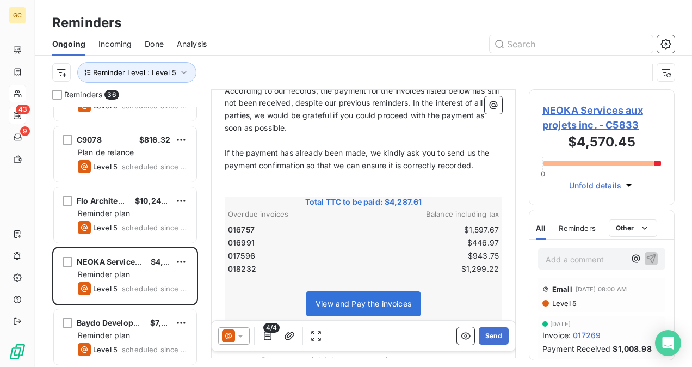
scroll to position [54, 0]
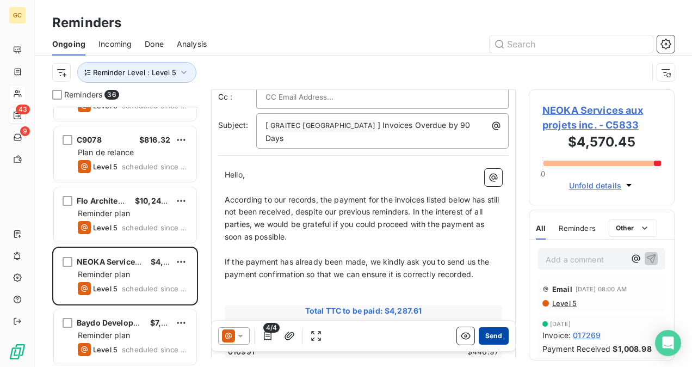
click at [481, 338] on button "Send" at bounding box center [494, 335] width 30 height 17
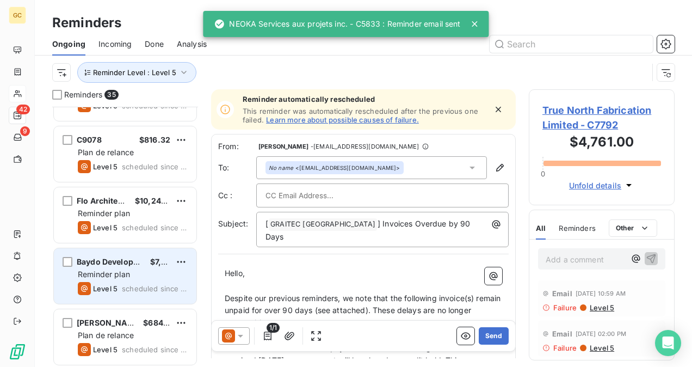
click at [104, 270] on span "Reminder plan" at bounding box center [104, 273] width 52 height 9
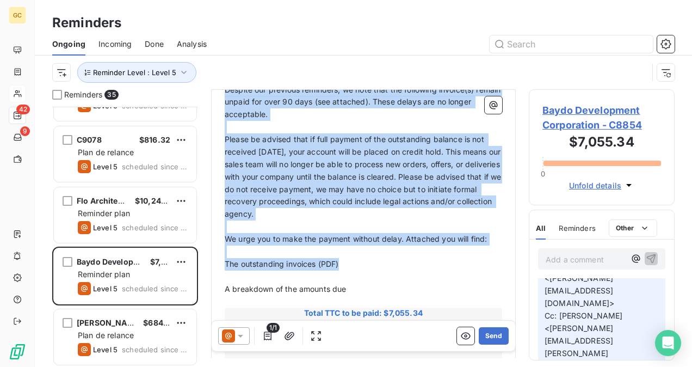
scroll to position [219, 0]
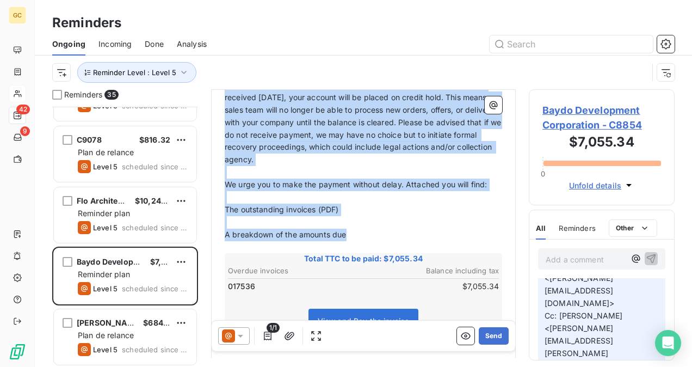
drag, startPoint x: 226, startPoint y: 186, endPoint x: 367, endPoint y: 224, distance: 145.4
click at [367, 224] on div "Hello, ﻿ Despite our previous reminders, we note that the following invoice(s) …" at bounding box center [363, 249] width 277 height 490
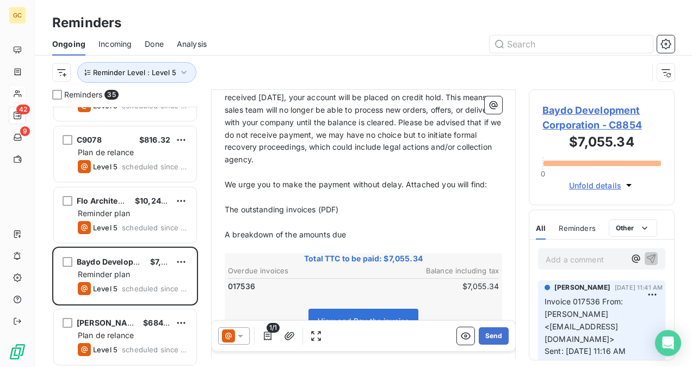
scroll to position [82, 0]
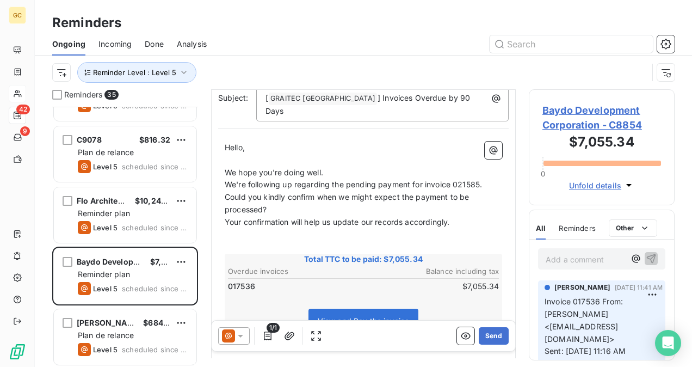
click at [387, 154] on p "﻿" at bounding box center [363, 160] width 277 height 13
click at [380, 166] on p "We hope you're doing well." at bounding box center [363, 172] width 277 height 13
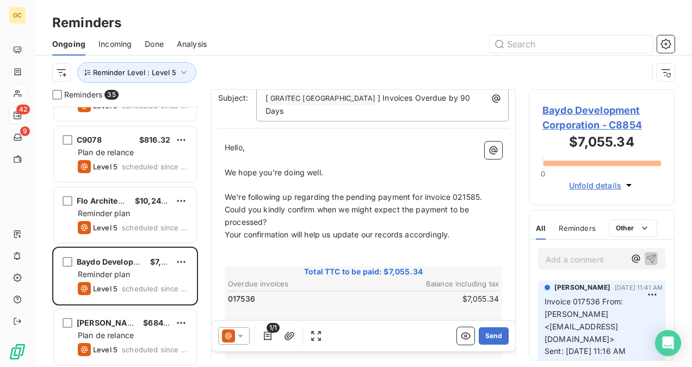
scroll to position [94, 0]
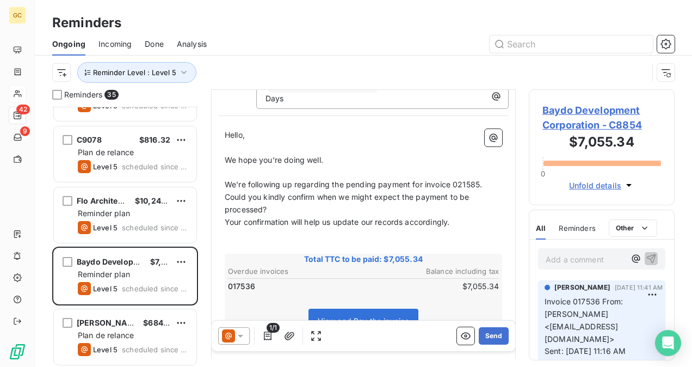
click at [480, 179] on span "We're following up regarding the pending payment for invoice 021585. Could you …" at bounding box center [354, 196] width 259 height 34
click at [490, 178] on p "We're following up regarding the pending payment for invoice 017536. Could you …" at bounding box center [363, 197] width 277 height 38
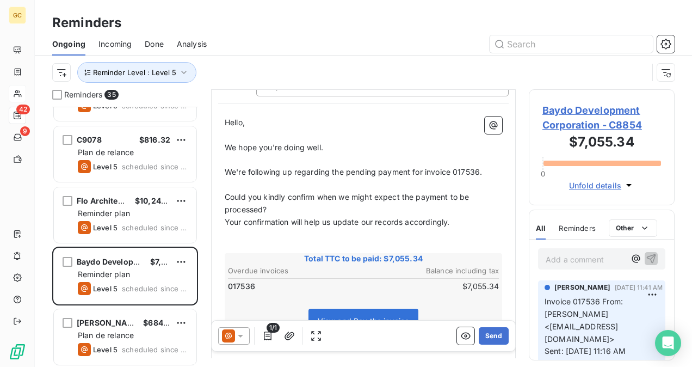
click at [275, 202] on p "Could you kindly confirm when we might expect the payment to be processed?" at bounding box center [363, 203] width 277 height 25
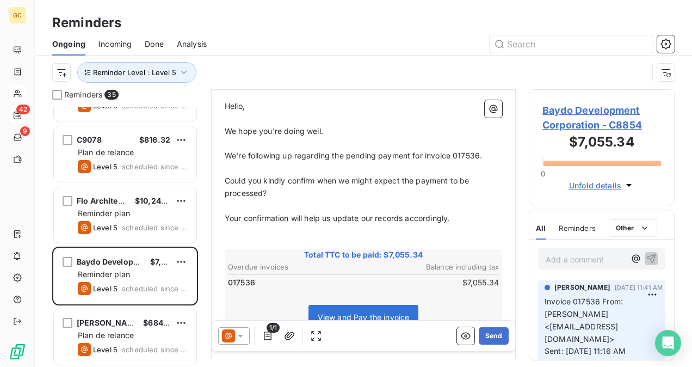
scroll to position [84, 0]
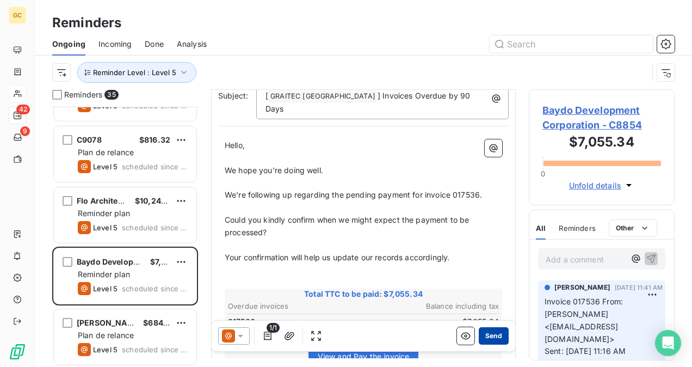
click at [488, 333] on button "Send" at bounding box center [494, 335] width 30 height 17
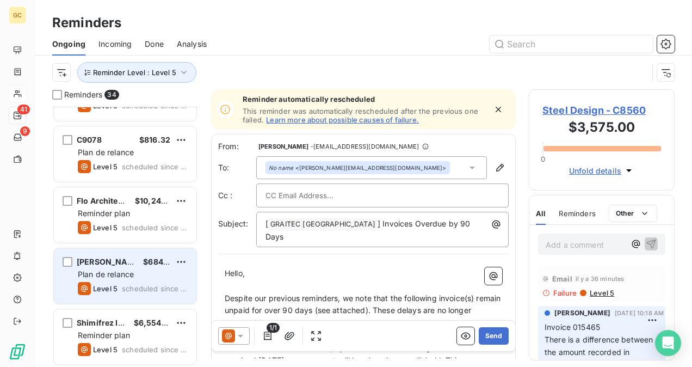
click at [94, 274] on span "Plan de relance" at bounding box center [106, 273] width 56 height 9
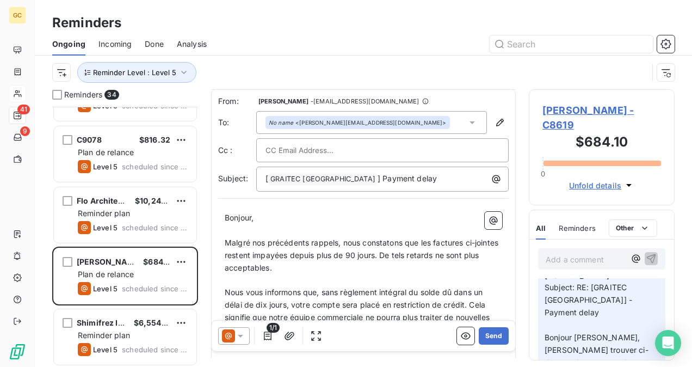
scroll to position [110, 0]
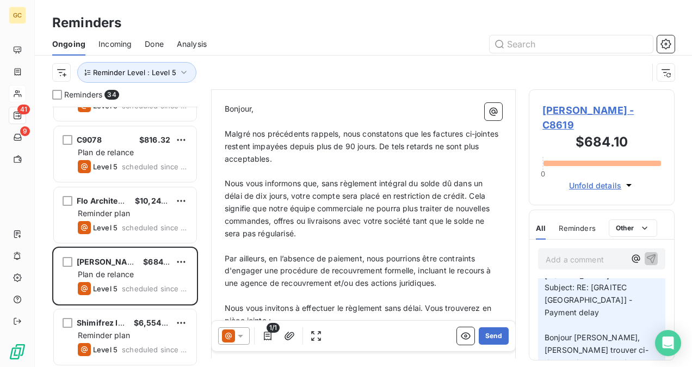
drag, startPoint x: 223, startPoint y: 131, endPoint x: 237, endPoint y: 150, distance: 24.2
click at [267, 175] on div "Bonjour, ﻿ Malgré nos précédents rappels, nous constatons que les factures ci-j…" at bounding box center [363, 372] width 290 height 553
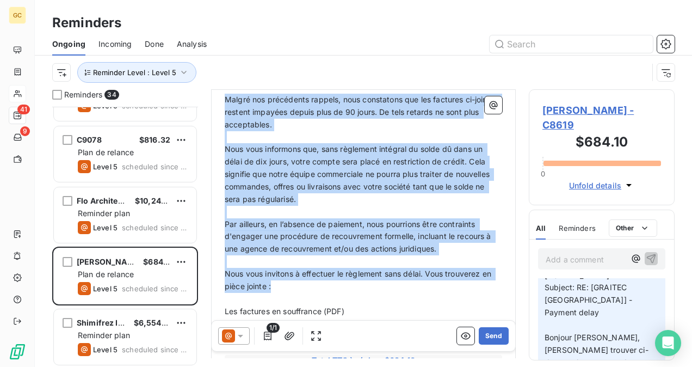
scroll to position [219, 0]
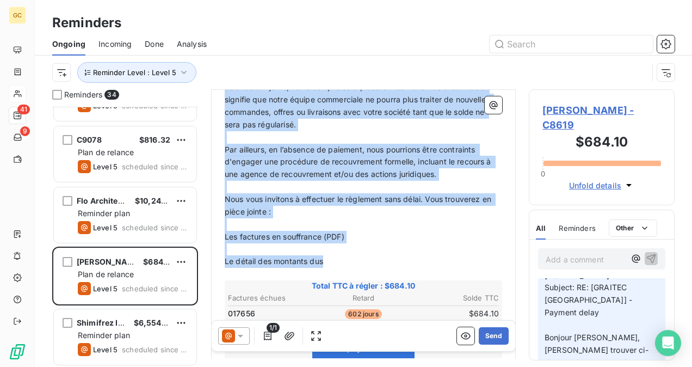
drag, startPoint x: 226, startPoint y: 133, endPoint x: 365, endPoint y: 262, distance: 190.1
click at [365, 262] on div "Bonjour, ﻿ Malgré nos précédents rappels, nous constatons que les factures ci-j…" at bounding box center [363, 264] width 277 height 540
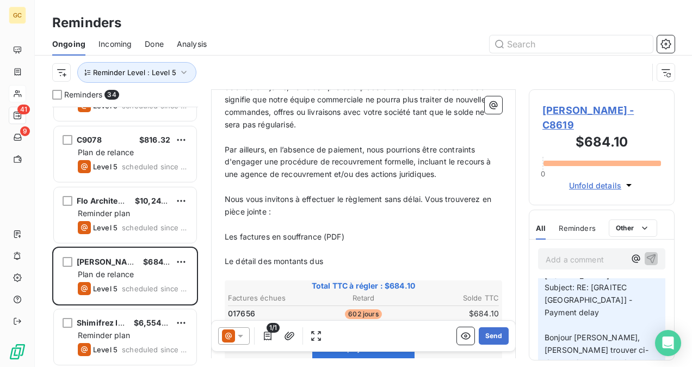
scroll to position [82, 0]
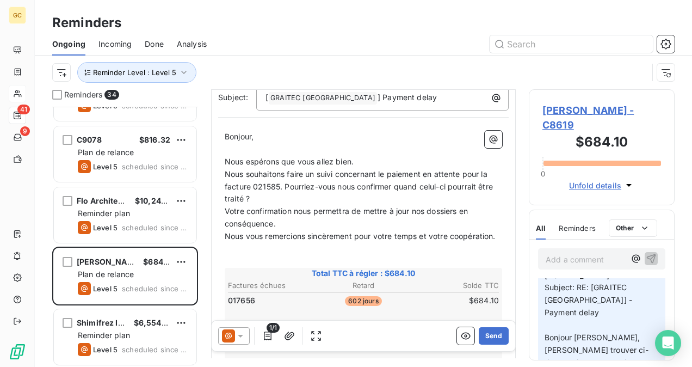
click at [369, 160] on p "Nous espérons que vous allez bien." at bounding box center [363, 162] width 277 height 13
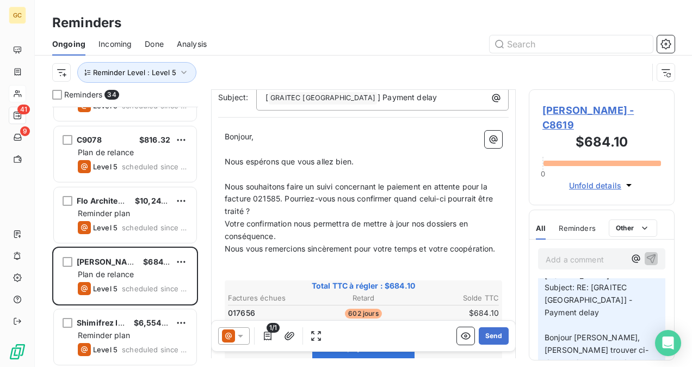
scroll to position [95, 0]
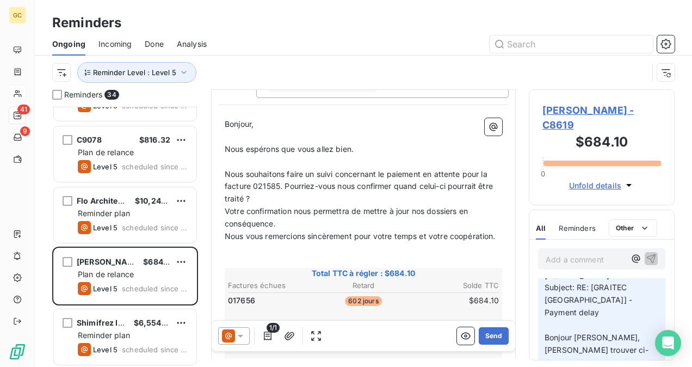
click at [311, 205] on p "Votre confirmation nous permettra de mettre à jour nos dossiers en conséquence." at bounding box center [363, 217] width 277 height 25
click at [299, 201] on p "Nous souhaitons faire un suivi concernant le paiement en attente pour la factur…" at bounding box center [363, 187] width 277 height 38
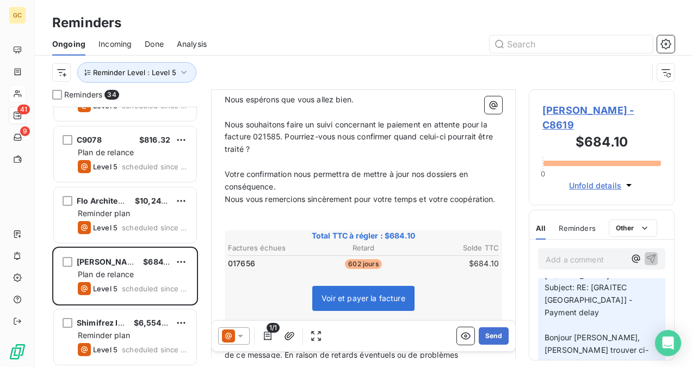
scroll to position [162, 0]
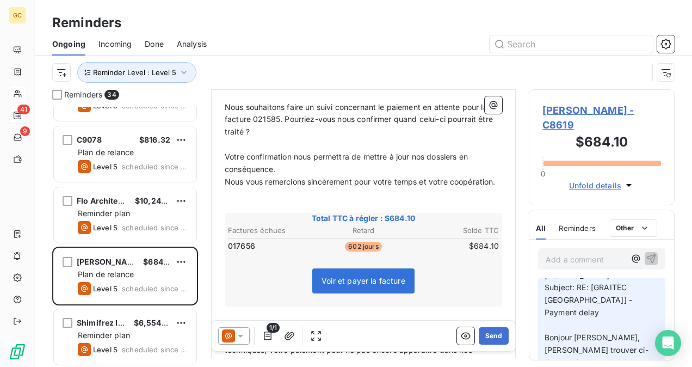
click at [279, 121] on span "Nous souhaitons faire un suivi concernant le paiement en attente pour la factur…" at bounding box center [360, 119] width 270 height 34
click at [463, 290] on div "Voir et payer la facture" at bounding box center [363, 282] width 274 height 47
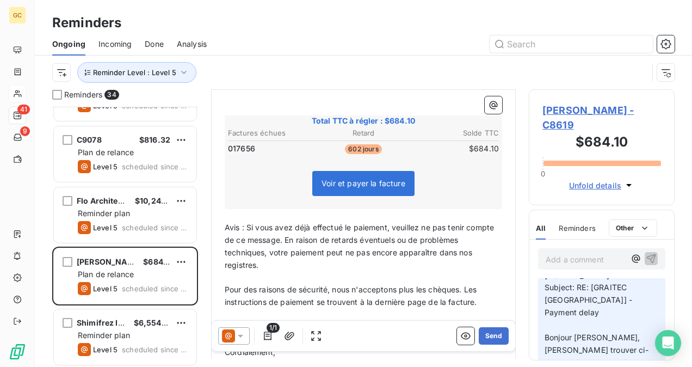
scroll to position [176, 0]
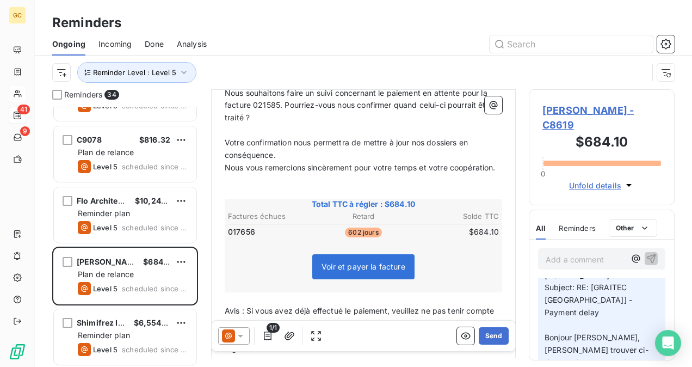
click at [280, 107] on span "Nous souhaitons faire un suivi concernant le paiement en attente pour la factur…" at bounding box center [360, 105] width 270 height 34
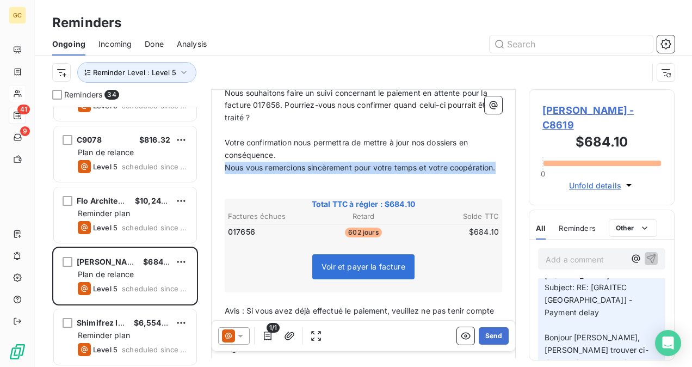
drag, startPoint x: 225, startPoint y: 165, endPoint x: 293, endPoint y: 184, distance: 70.1
click at [293, 174] on p "Nous vous remercions sincèrement pour votre temps et votre coopération." at bounding box center [363, 168] width 277 height 13
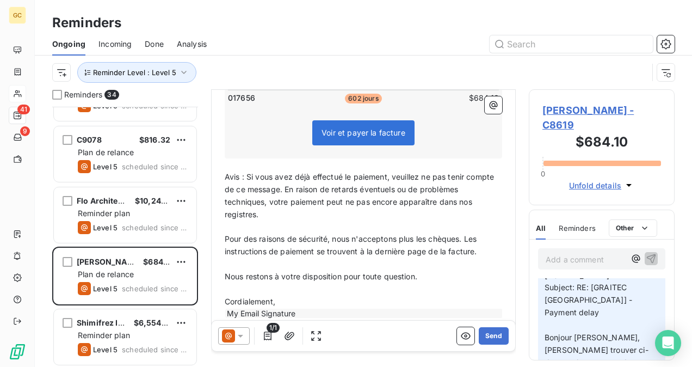
scroll to position [314, 0]
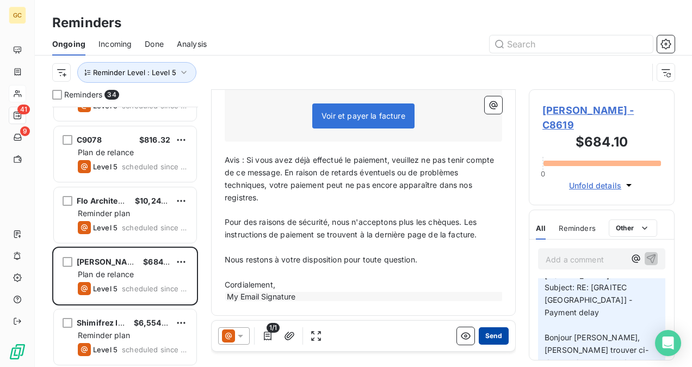
click at [490, 336] on button "Send" at bounding box center [494, 335] width 30 height 17
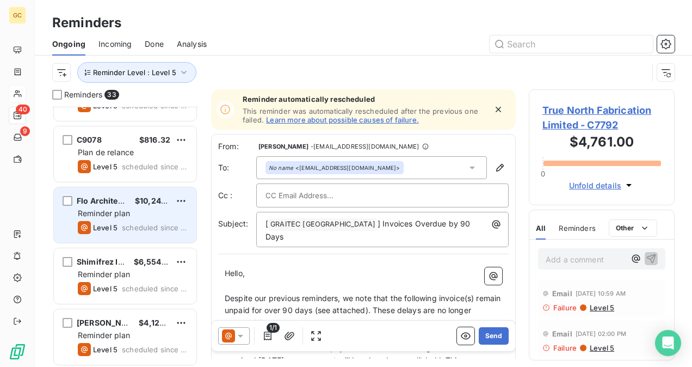
click at [164, 214] on div "Reminder plan" at bounding box center [133, 213] width 110 height 11
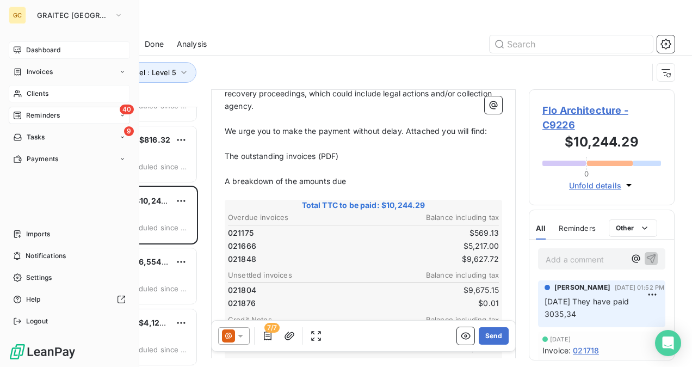
click at [25, 52] on div "Dashboard" at bounding box center [69, 49] width 121 height 17
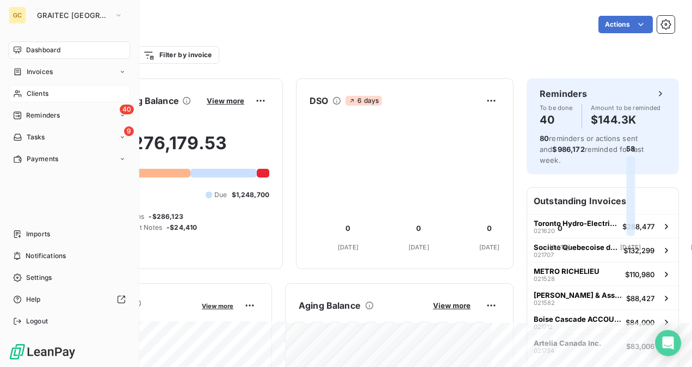
click at [46, 89] on span "Clients" at bounding box center [38, 94] width 22 height 10
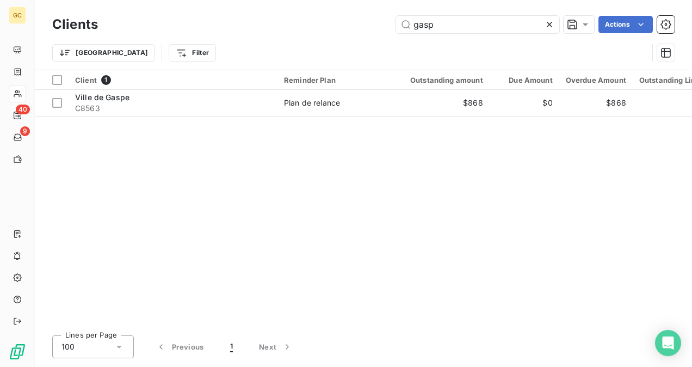
drag, startPoint x: 442, startPoint y: 26, endPoint x: 385, endPoint y: 18, distance: 57.6
click at [369, 18] on div "gasp Actions" at bounding box center [392, 24] width 563 height 17
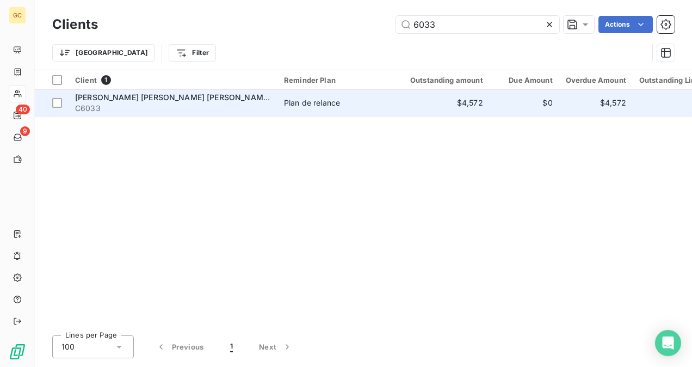
type input "6033"
click at [221, 95] on span "[PERSON_NAME] [PERSON_NAME] [PERSON_NAME] Architectes inc." at bounding box center [203, 96] width 256 height 9
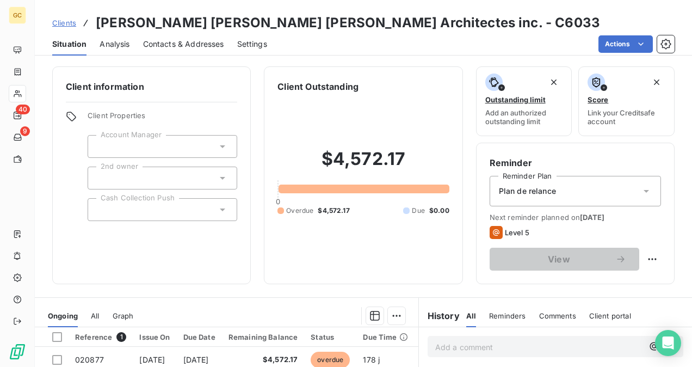
scroll to position [163, 0]
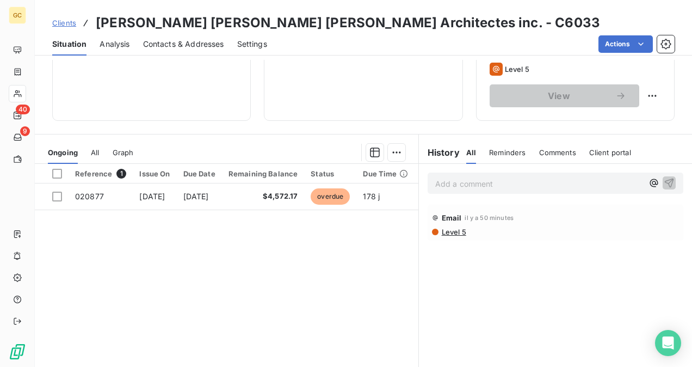
click at [486, 181] on p "Add a comment ﻿" at bounding box center [539, 184] width 208 height 14
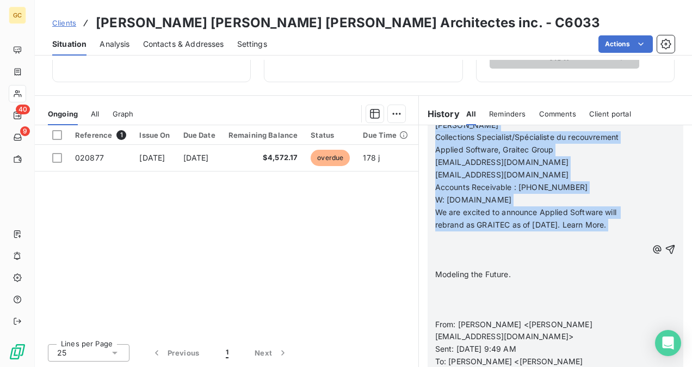
scroll to position [425, 0]
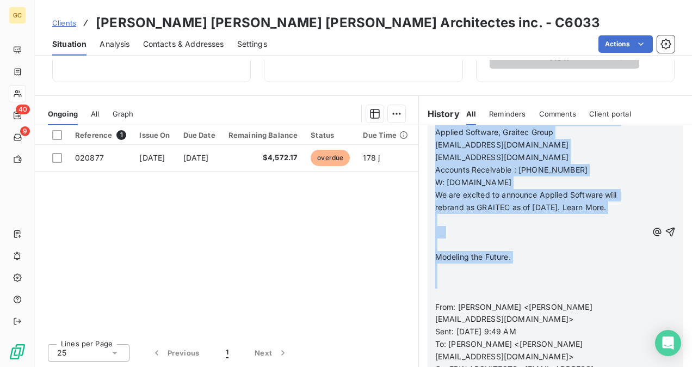
drag, startPoint x: 448, startPoint y: 311, endPoint x: 533, endPoint y: 275, distance: 92.6
click at [533, 275] on div "From: [PERSON_NAME] Sent: [DATE] 10:20 AM To: '[PERSON_NAME]' <[PERSON_NAME][EM…" at bounding box center [541, 232] width 212 height 958
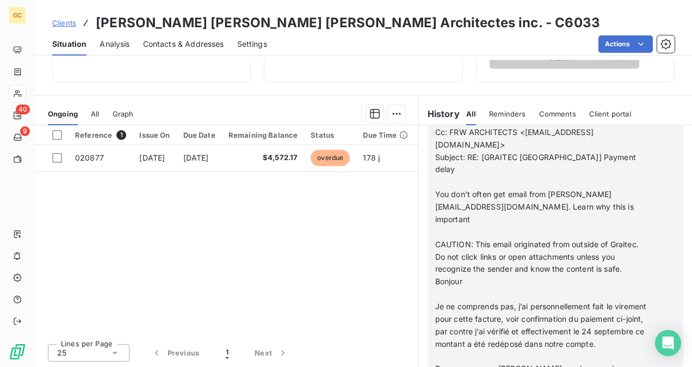
scroll to position [436, 0]
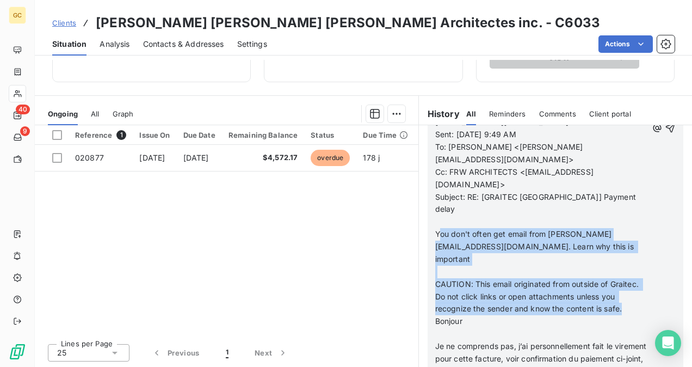
drag, startPoint x: 444, startPoint y: 173, endPoint x: 491, endPoint y: 250, distance: 90.0
click at [491, 250] on div "From: [PERSON_NAME] Sent: [DATE] 10:20 AM To: '[PERSON_NAME]' <[PERSON_NAME][EM…" at bounding box center [541, 128] width 212 height 771
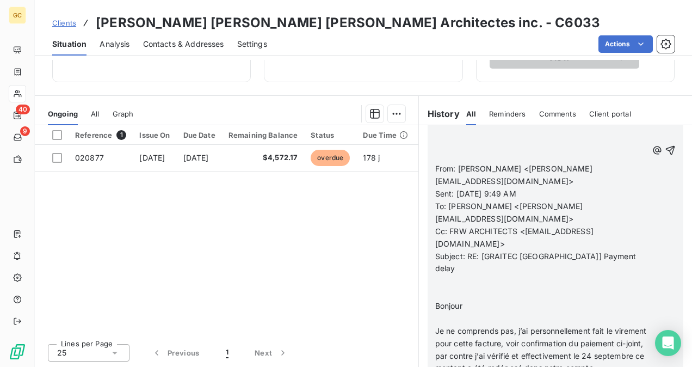
scroll to position [252, 0]
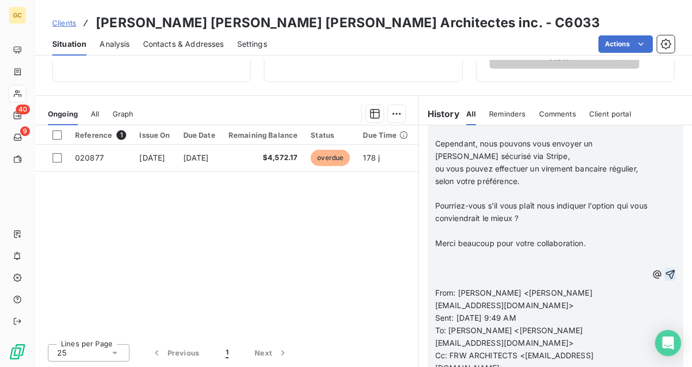
click at [666, 269] on icon "button" at bounding box center [670, 273] width 9 height 9
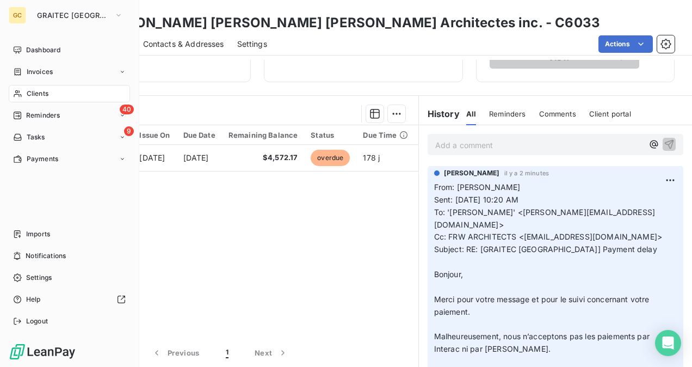
click at [47, 92] on span "Clients" at bounding box center [38, 94] width 22 height 10
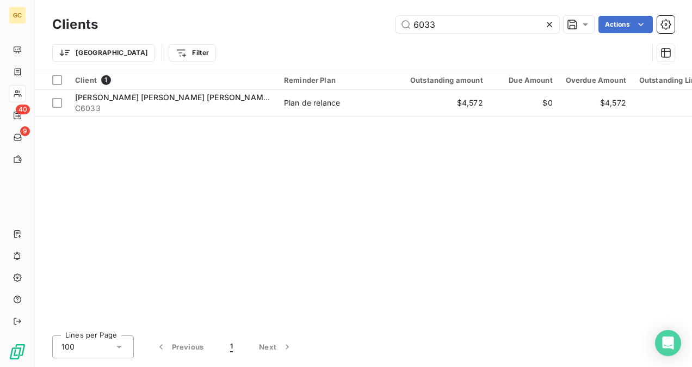
drag, startPoint x: 445, startPoint y: 21, endPoint x: 394, endPoint y: 25, distance: 51.3
click at [394, 25] on div "6033 Actions" at bounding box center [392, 24] width 563 height 17
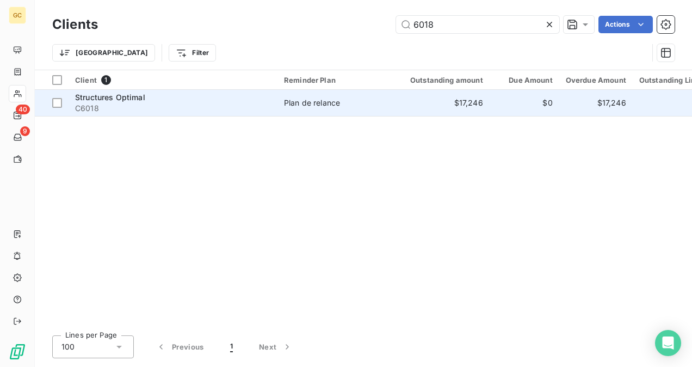
type input "6018"
click at [300, 97] on div "Plan de relance" at bounding box center [312, 102] width 56 height 11
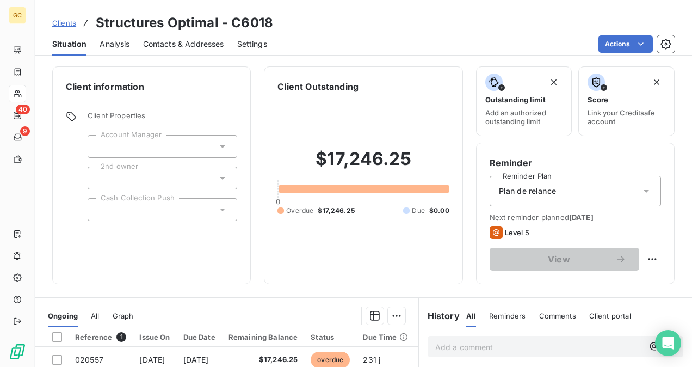
scroll to position [54, 0]
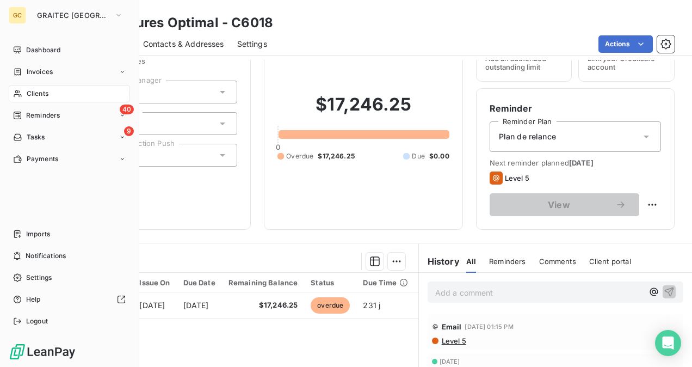
click at [44, 86] on div "Clients" at bounding box center [69, 93] width 121 height 17
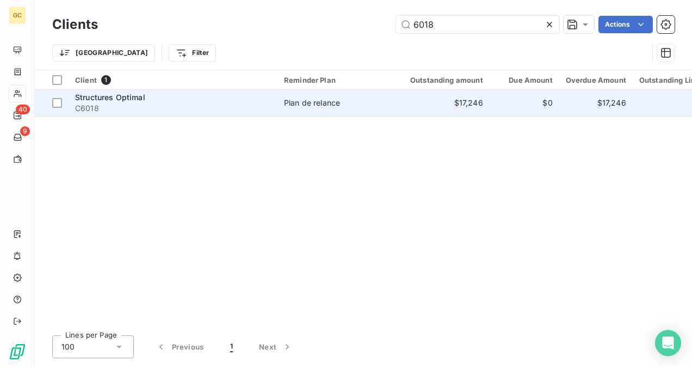
click at [270, 103] on span "C6018" at bounding box center [173, 108] width 196 height 11
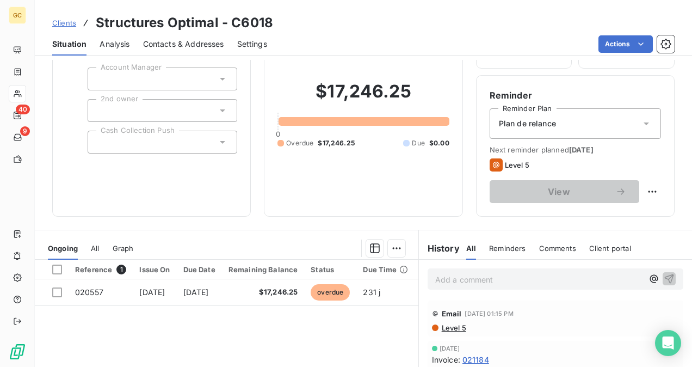
scroll to position [163, 0]
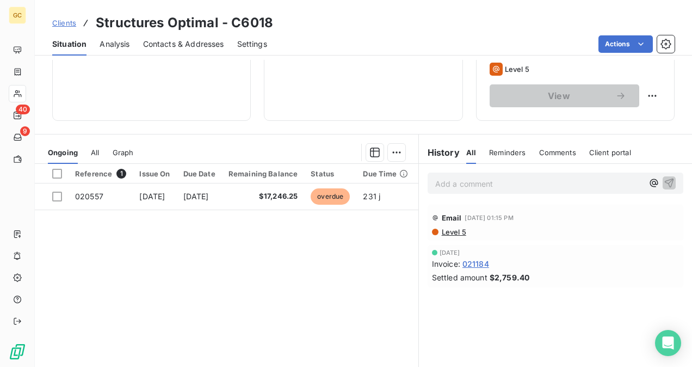
click at [471, 184] on p "Add a comment ﻿" at bounding box center [539, 184] width 208 height 14
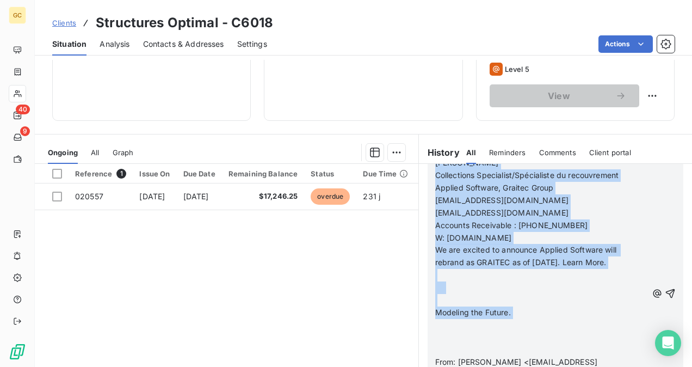
scroll to position [435, 0]
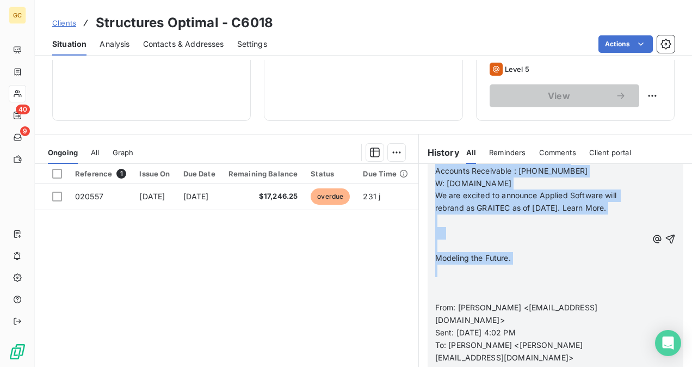
drag, startPoint x: 431, startPoint y: 214, endPoint x: 510, endPoint y: 303, distance: 118.3
click at [510, 303] on div "Invoice 020557 From: [PERSON_NAME] Sent: [DATE] 10:32 AM To: [PERSON_NAME] <[EM…" at bounding box center [541, 239] width 212 height 821
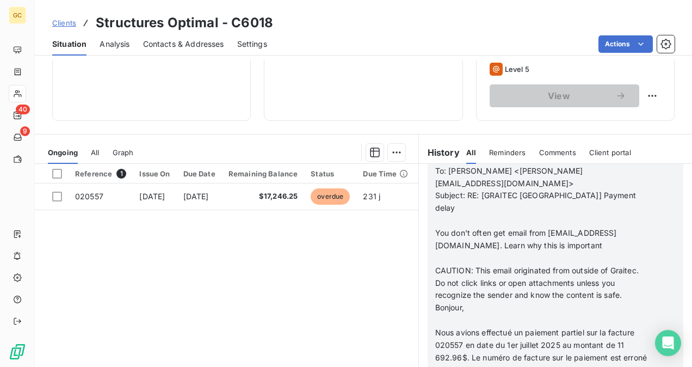
scroll to position [460, 0]
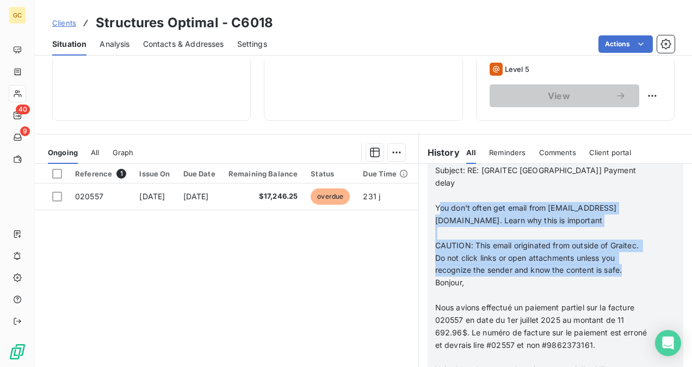
drag, startPoint x: 449, startPoint y: 198, endPoint x: 479, endPoint y: 285, distance: 91.8
click at [479, 285] on div "Invoice 020557 From: [PERSON_NAME] Sent: [DATE] 10:32 AM To: [PERSON_NAME] <[EM…" at bounding box center [541, 127] width 212 height 647
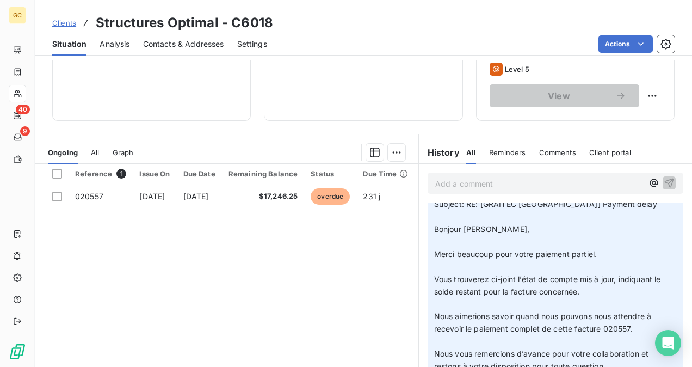
scroll to position [0, 0]
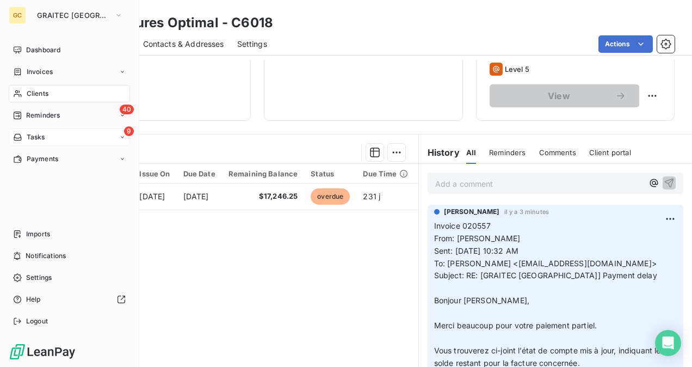
click at [37, 134] on span "Tasks" at bounding box center [36, 137] width 18 height 10
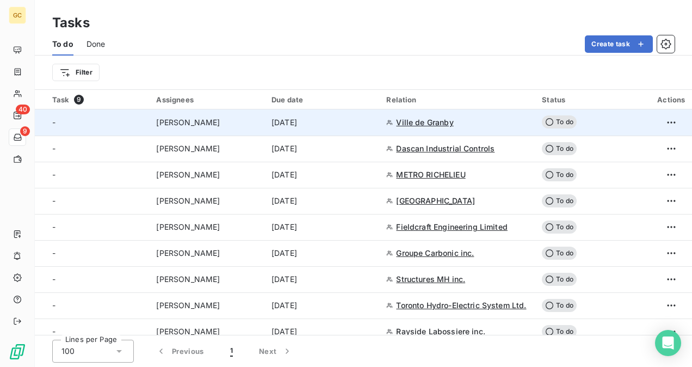
click at [148, 127] on td "-" at bounding box center [92, 122] width 115 height 26
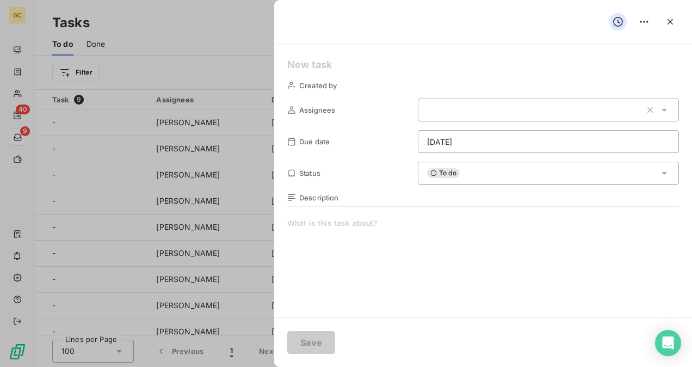
type input "[DATE]"
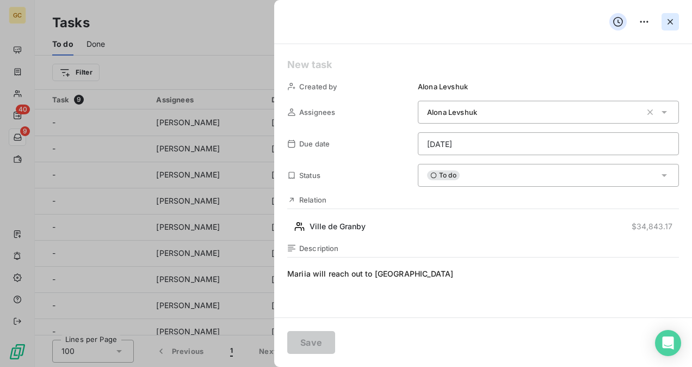
click at [673, 22] on icon "button" at bounding box center [670, 21] width 11 height 11
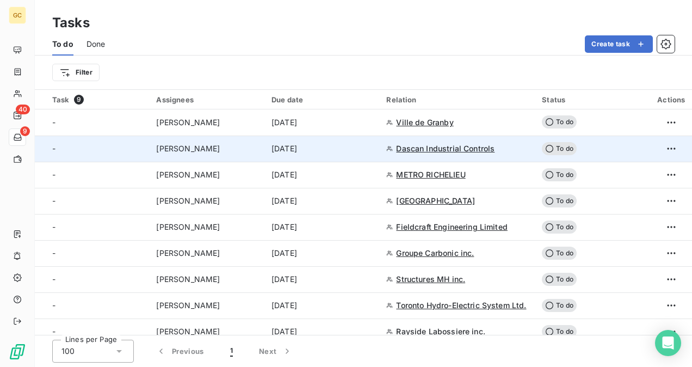
click at [198, 149] on span "[PERSON_NAME]" at bounding box center [188, 148] width 64 height 11
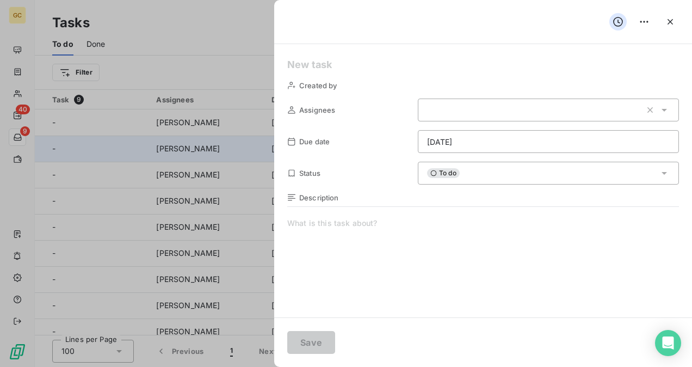
type input "[DATE]"
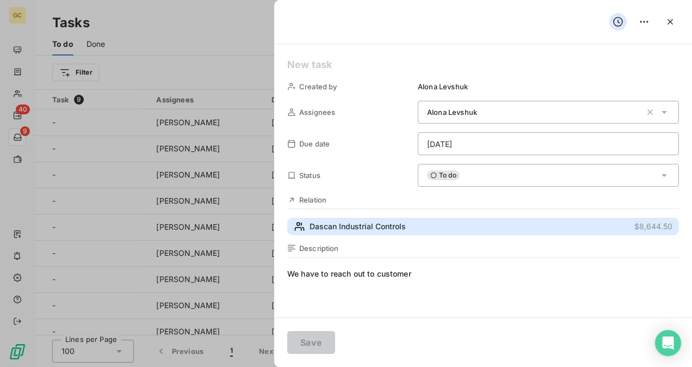
click at [405, 227] on span "Dascan Industrial Controls" at bounding box center [357, 226] width 96 height 11
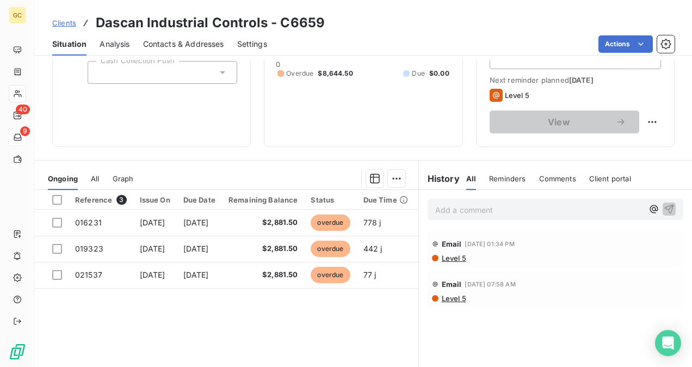
scroll to position [163, 0]
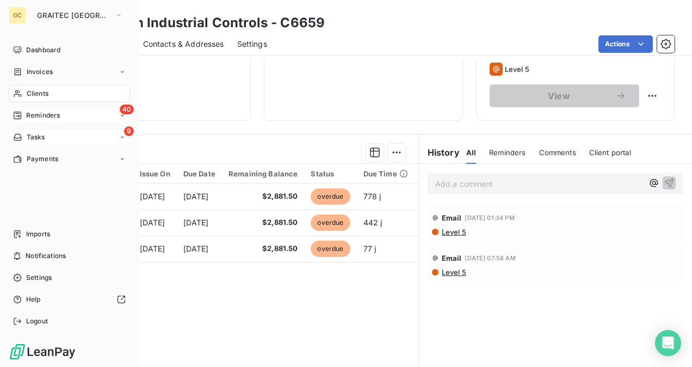
click at [41, 117] on span "Reminders" at bounding box center [43, 115] width 34 height 10
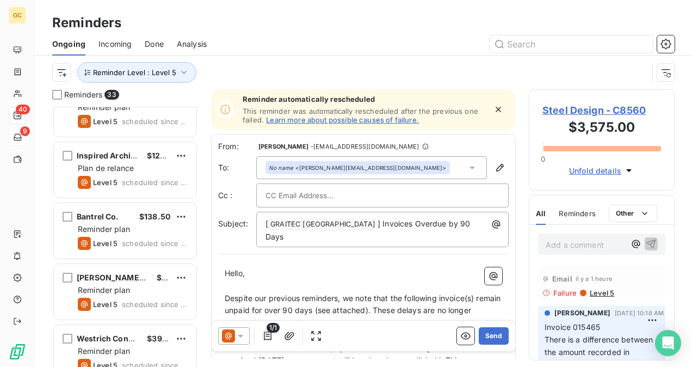
scroll to position [272, 0]
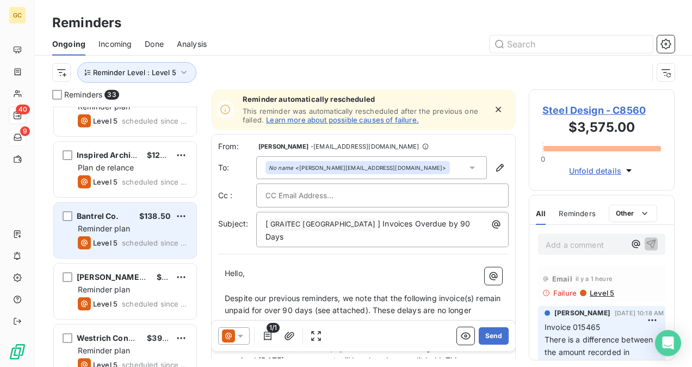
click at [99, 243] on span "Level 5" at bounding box center [105, 242] width 24 height 9
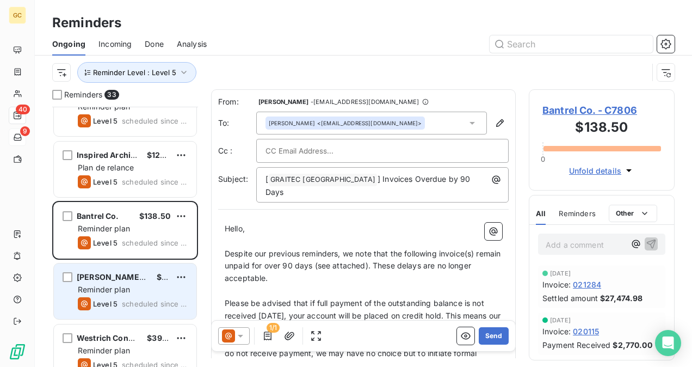
click at [106, 286] on span "Reminder plan" at bounding box center [104, 288] width 52 height 9
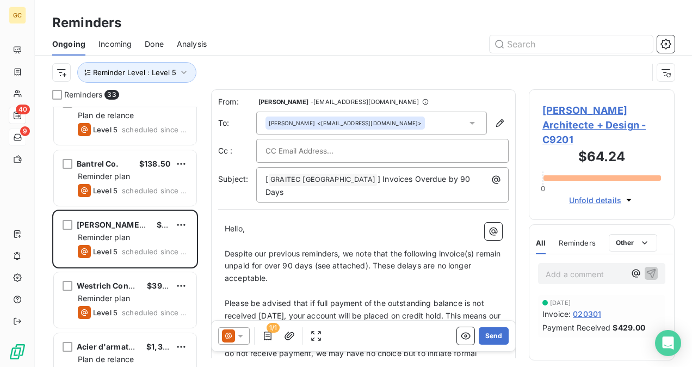
scroll to position [381, 0]
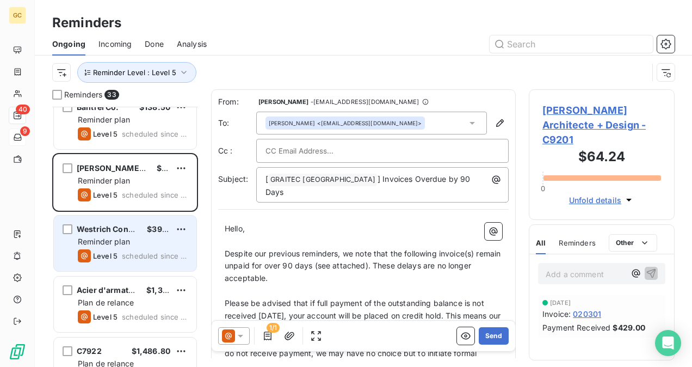
click at [104, 256] on span "Level 5" at bounding box center [105, 255] width 24 height 9
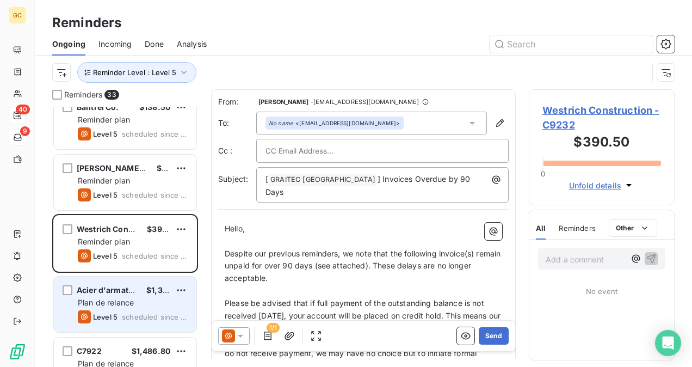
click at [116, 297] on div "Plan de relance" at bounding box center [133, 302] width 110 height 11
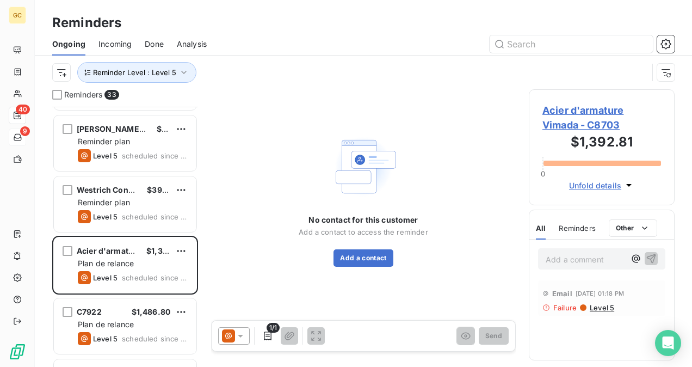
scroll to position [490, 0]
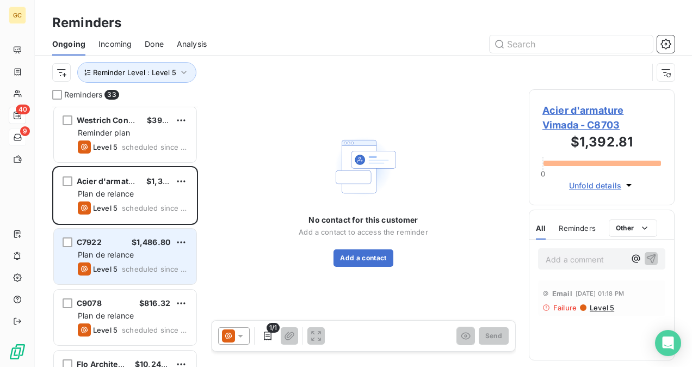
click at [106, 264] on span "Level 5" at bounding box center [105, 268] width 24 height 9
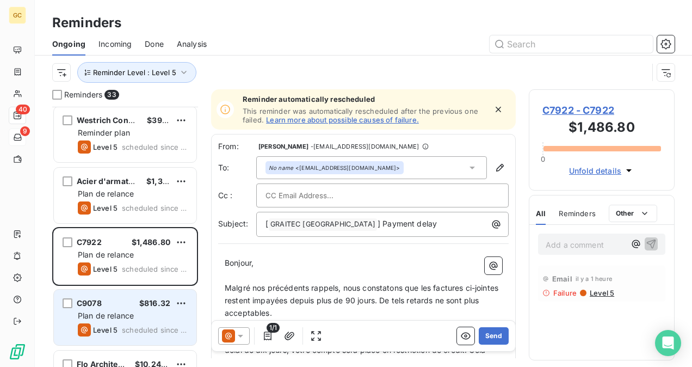
click at [106, 309] on div "C9078 $816.32 Plan de relance Level 5 scheduled since 26 days" at bounding box center [125, 316] width 142 height 55
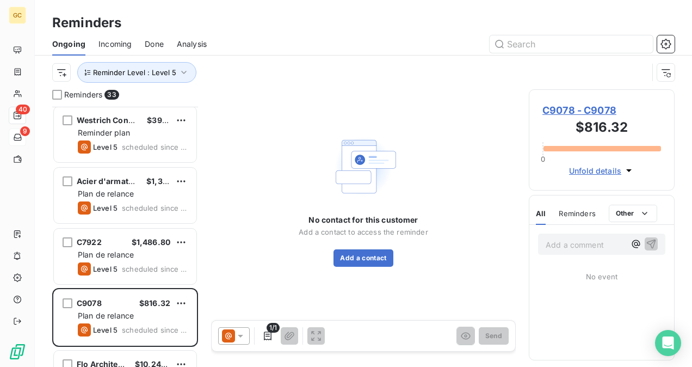
scroll to position [598, 0]
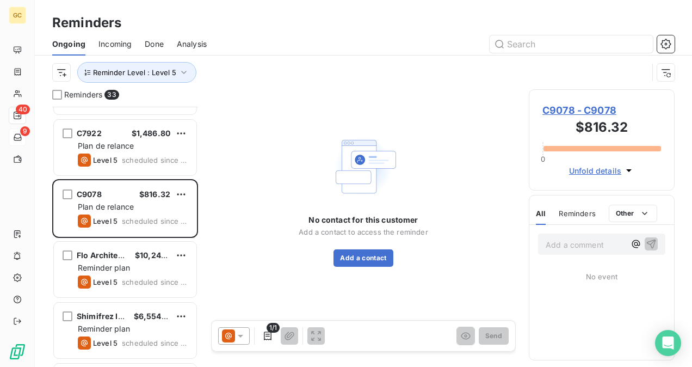
click at [113, 280] on span "Level 5" at bounding box center [105, 281] width 24 height 9
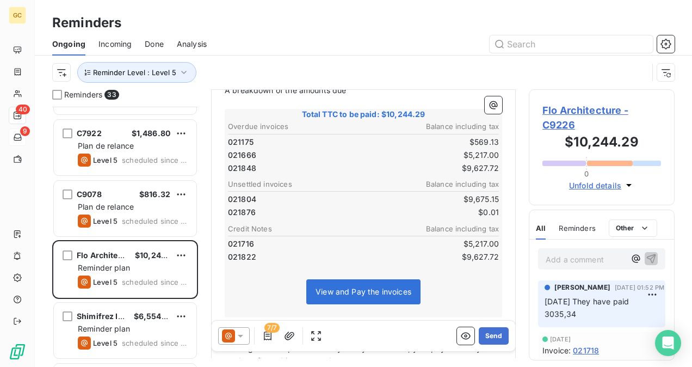
scroll to position [327, 0]
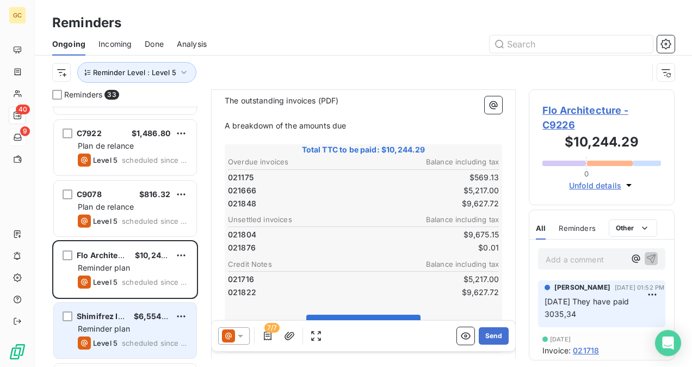
click at [121, 322] on div "Shimifrez Inc. $6,554.00 Reminder plan Level 5 scheduled since 13 days" at bounding box center [125, 329] width 142 height 55
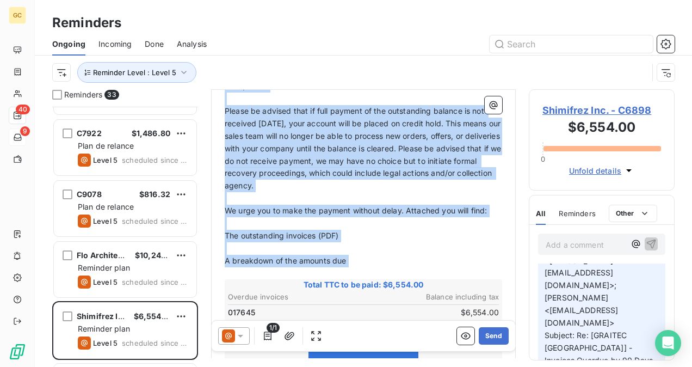
scroll to position [218, 0]
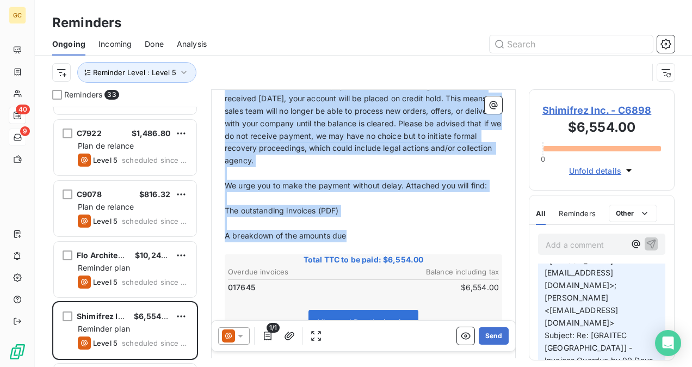
drag, startPoint x: 226, startPoint y: 186, endPoint x: 371, endPoint y: 225, distance: 149.9
click at [371, 225] on div "Hello, ﻿ Despite our previous reminders, we note that the following invoice(s) …" at bounding box center [363, 250] width 277 height 490
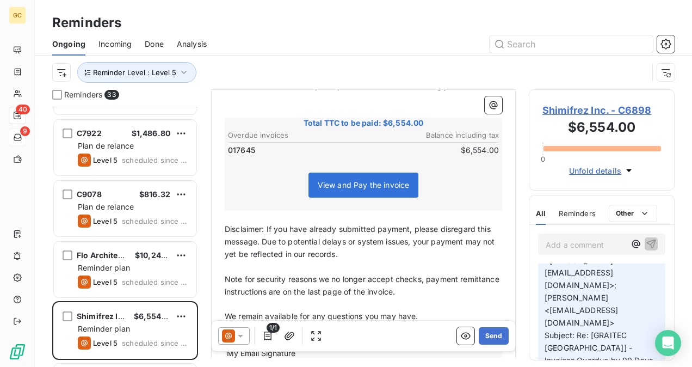
scroll to position [81, 0]
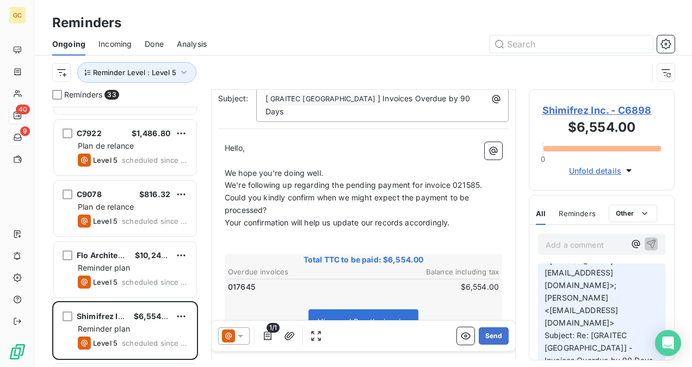
click at [330, 167] on p "We hope you're doing well." at bounding box center [363, 173] width 277 height 13
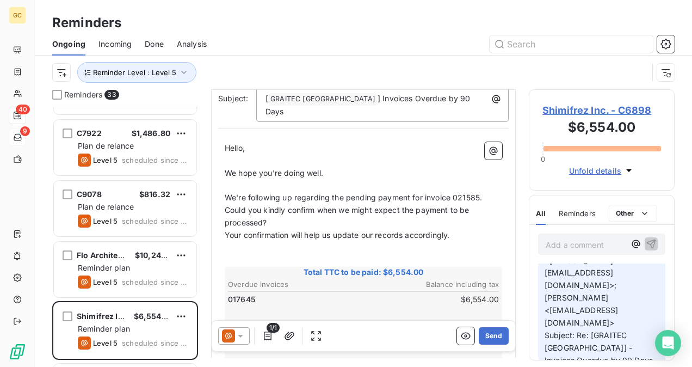
scroll to position [94, 0]
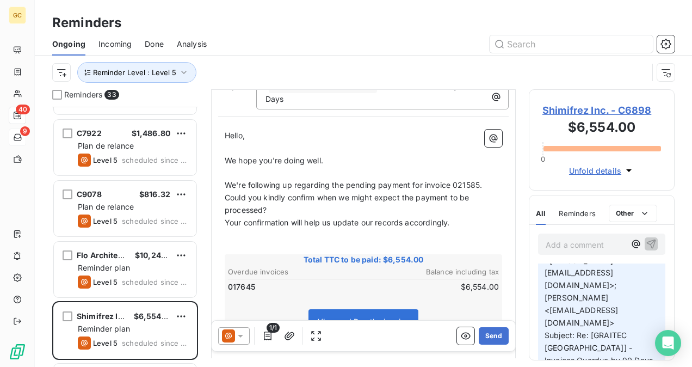
click at [317, 198] on p "We're following up regarding the pending payment for invoice 021585. Could you …" at bounding box center [363, 198] width 277 height 38
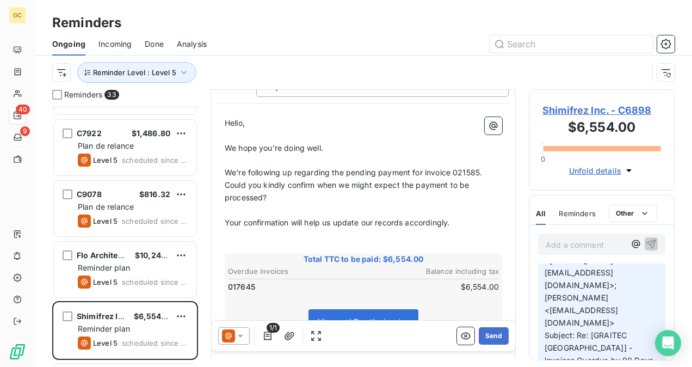
click at [479, 168] on span "We're following up regarding the pending payment for invoice 021585. Could you …" at bounding box center [354, 185] width 259 height 34
click at [494, 156] on div "Hello, ﻿ We hope you're doing well. ﻿ We're following up regarding the pending …" at bounding box center [363, 305] width 290 height 391
click at [488, 166] on p "We're following up regarding the pending payment for invoice 017645. Could you …" at bounding box center [363, 185] width 277 height 38
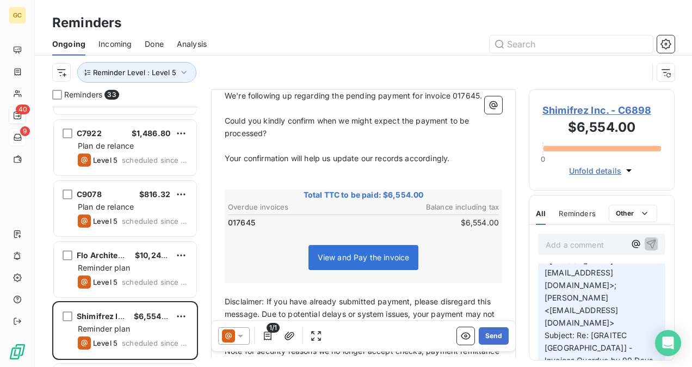
scroll to position [193, 0]
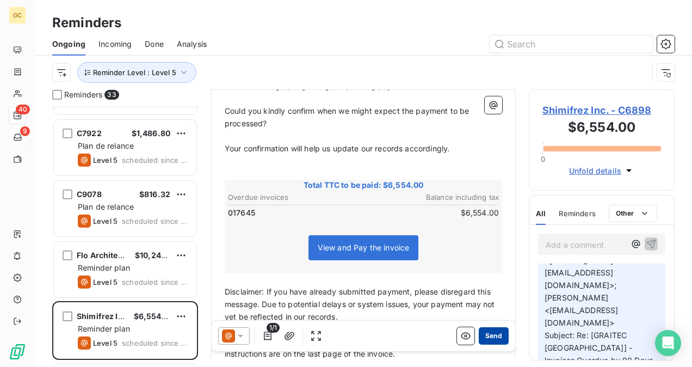
click at [481, 332] on button "Send" at bounding box center [494, 335] width 30 height 17
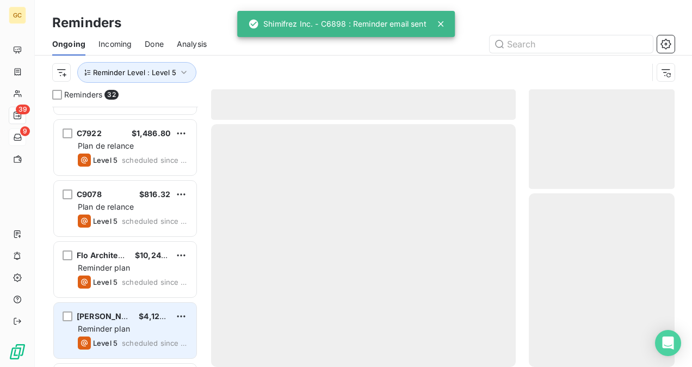
click at [125, 324] on span "Reminder plan" at bounding box center [104, 328] width 52 height 9
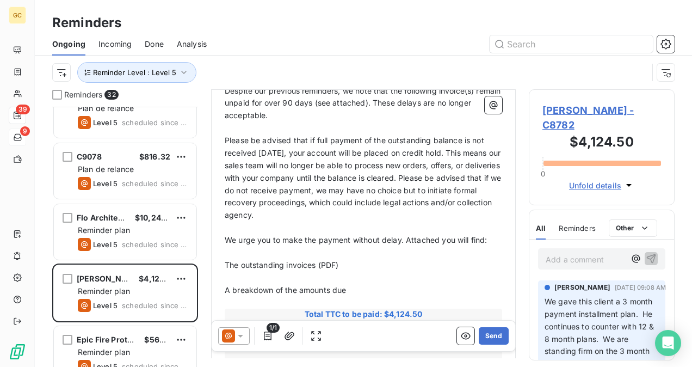
scroll to position [653, 0]
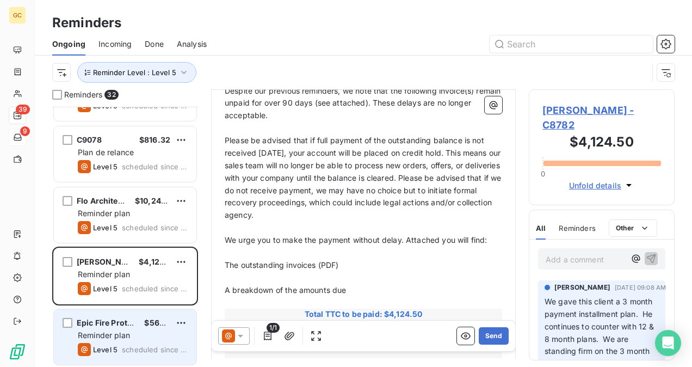
click at [127, 330] on span "Reminder plan" at bounding box center [104, 334] width 52 height 9
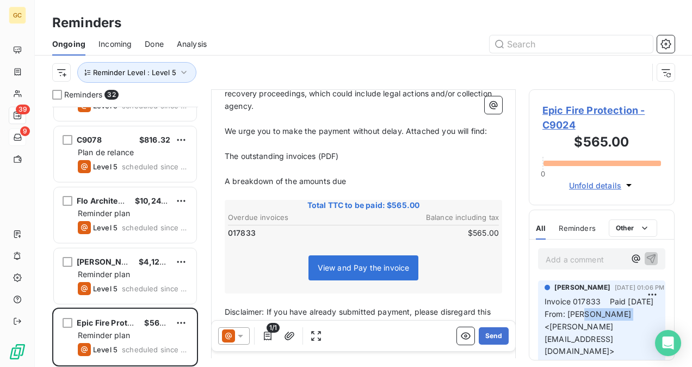
drag, startPoint x: 567, startPoint y: 316, endPoint x: 611, endPoint y: 315, distance: 44.1
click at [611, 315] on span "Invoice 017833 Paid [DATE] From: [PERSON_NAME] <[PERSON_NAME][EMAIL_ADDRESS][DO…" at bounding box center [655, 325] width 222 height 59
copy span "[PERSON_NAME]"
